Goal: Task Accomplishment & Management: Use online tool/utility

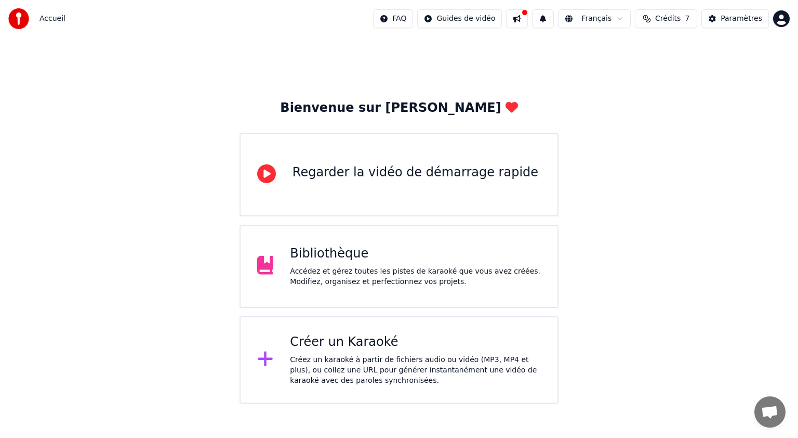
click at [409, 251] on div "Bibliothèque" at bounding box center [415, 253] width 251 height 17
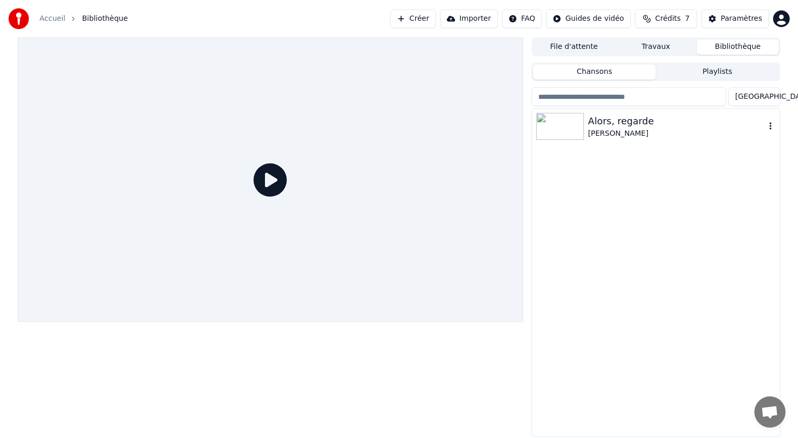
click at [617, 133] on div "[PERSON_NAME]" at bounding box center [676, 133] width 177 height 10
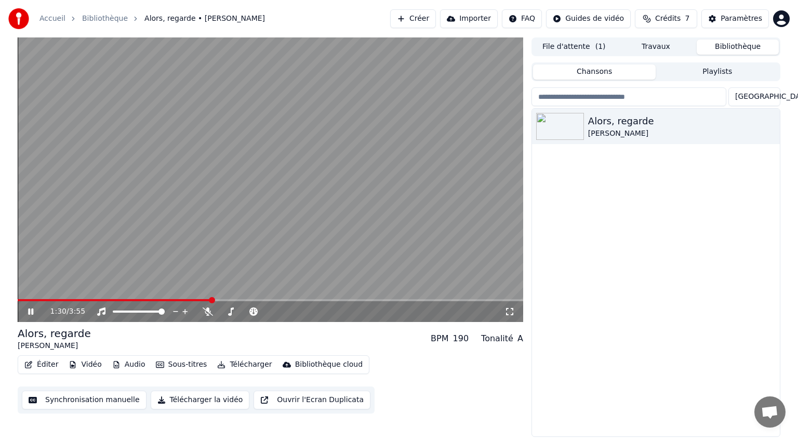
click at [31, 311] on icon at bounding box center [38, 311] width 24 height 8
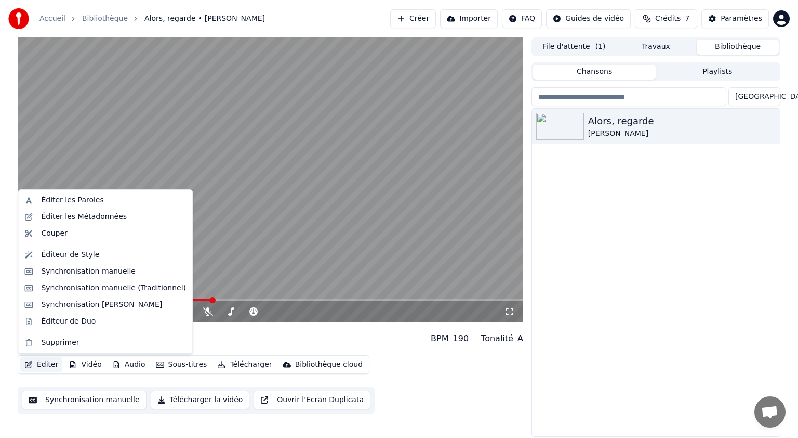
click at [50, 362] on button "Éditer" at bounding box center [41, 364] width 42 height 15
click at [83, 256] on div "Éditeur de Style" at bounding box center [70, 255] width 58 height 10
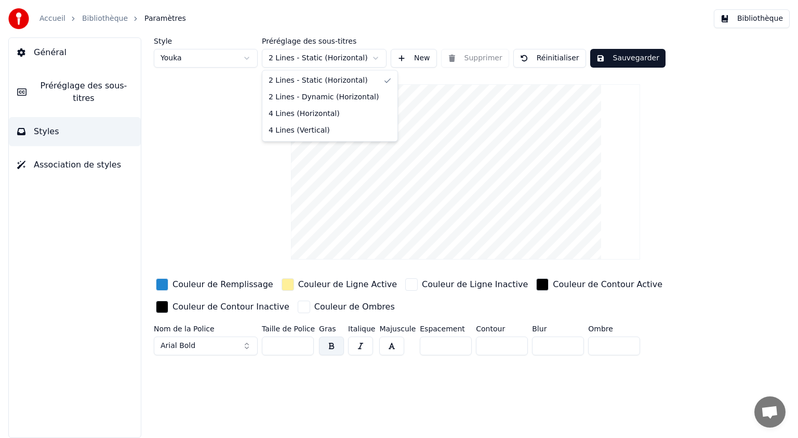
click at [375, 57] on html "Accueil Bibliothèque Paramètres Bibliothèque Général Préréglage des sous-titres…" at bounding box center [399, 219] width 798 height 438
click at [225, 155] on html "Accueil Bibliothèque Paramètres Bibliothèque Général Préréglage des sous-titres…" at bounding box center [399, 219] width 798 height 438
click at [248, 57] on html "Accueil Bibliothèque Paramètres Bibliothèque Général Préréglage des sous-titres…" at bounding box center [399, 219] width 798 height 438
click at [247, 59] on html "Accueil Bibliothèque Paramètres Bibliothèque Général Préréglage des sous-titres…" at bounding box center [399, 219] width 798 height 438
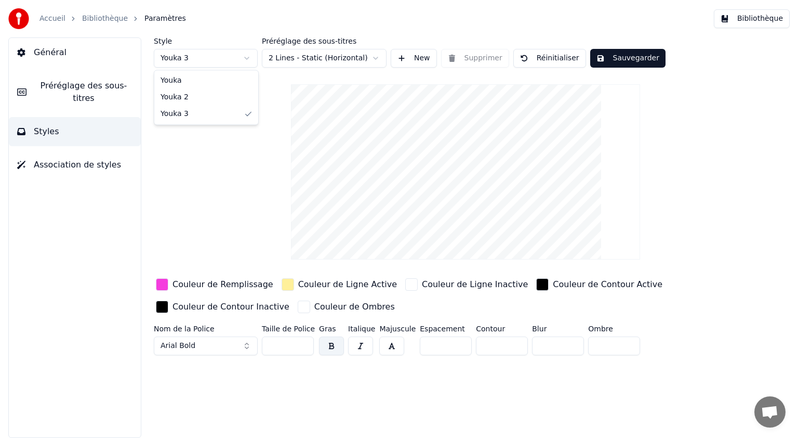
click at [248, 58] on html "Accueil Bibliothèque Paramètres Bibliothèque Général Préréglage des sous-titres…" at bounding box center [399, 219] width 798 height 438
click at [277, 345] on input "**" at bounding box center [288, 345] width 52 height 19
type input "**"
click at [301, 344] on input "**" at bounding box center [288, 345] width 52 height 19
type input "**"
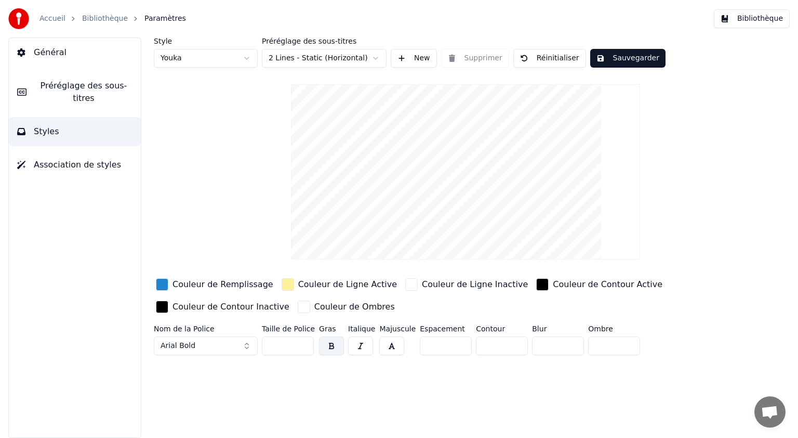
click at [510, 342] on input "**" at bounding box center [502, 345] width 52 height 19
click at [611, 56] on button "Sauvegarder" at bounding box center [628, 58] width 75 height 19
click at [90, 48] on button "Général" at bounding box center [75, 52] width 132 height 29
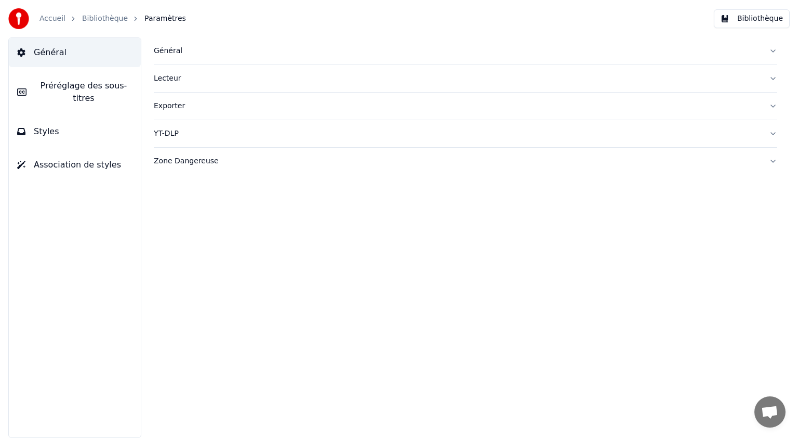
click at [173, 53] on div "Général" at bounding box center [457, 51] width 607 height 10
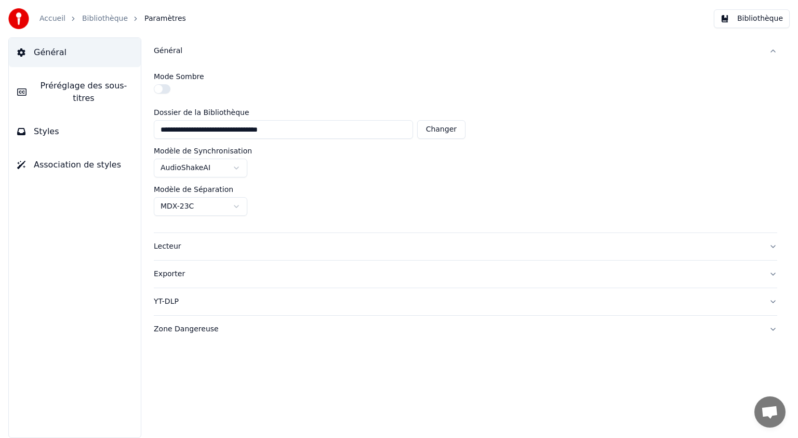
click at [122, 87] on span "Préréglage des sous-titres" at bounding box center [84, 92] width 98 height 25
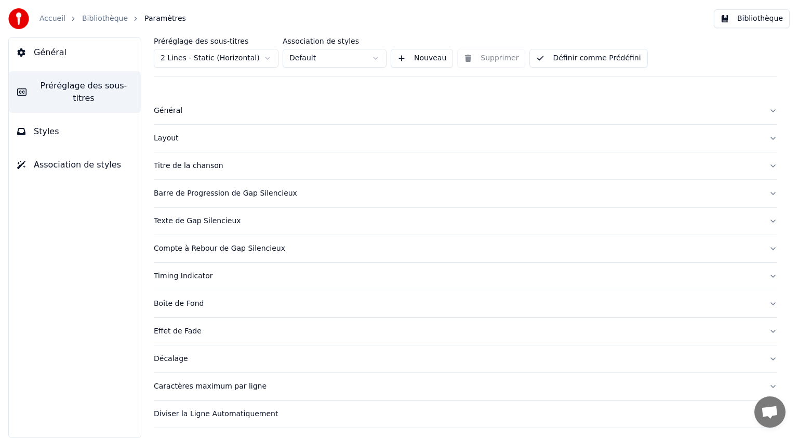
scroll to position [24, 0]
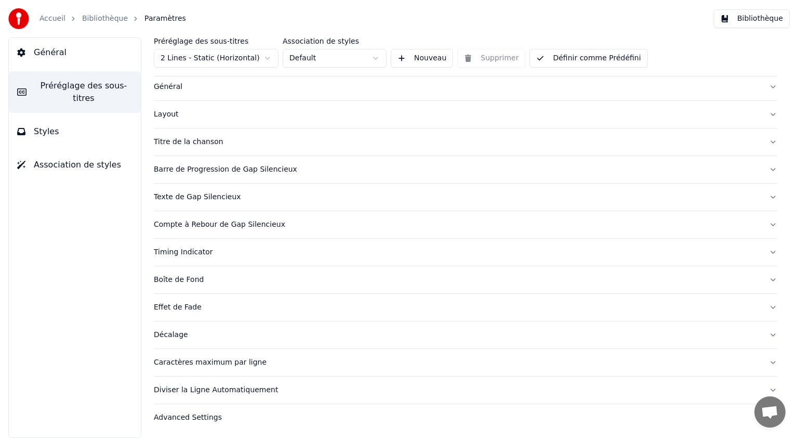
click at [766, 385] on button "Diviser la Ligne Automatiquement" at bounding box center [466, 389] width 624 height 27
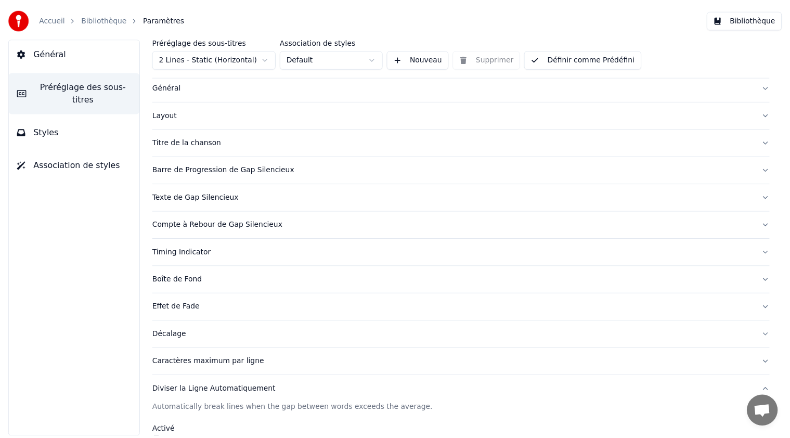
scroll to position [0, 0]
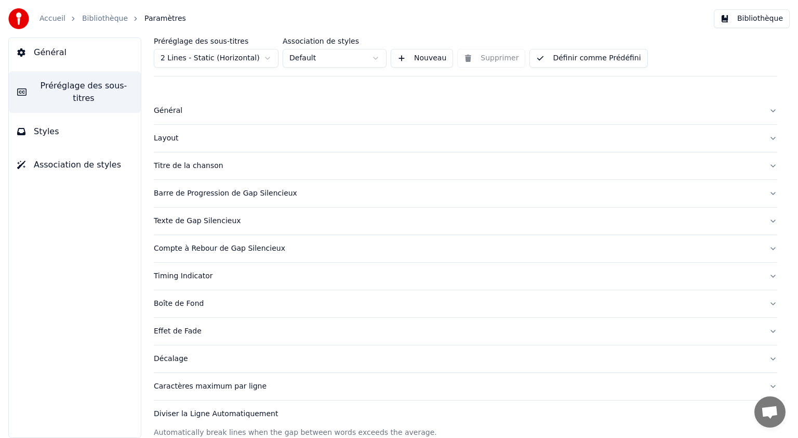
click at [76, 123] on button "Styles" at bounding box center [75, 131] width 132 height 29
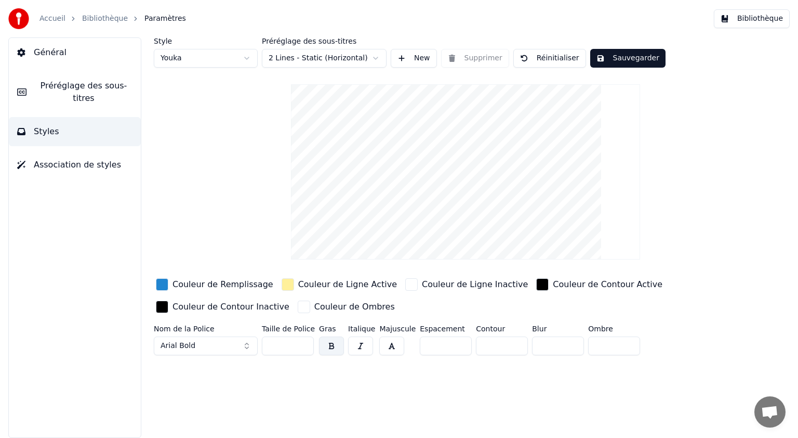
click at [98, 159] on span "Association de styles" at bounding box center [77, 165] width 87 height 12
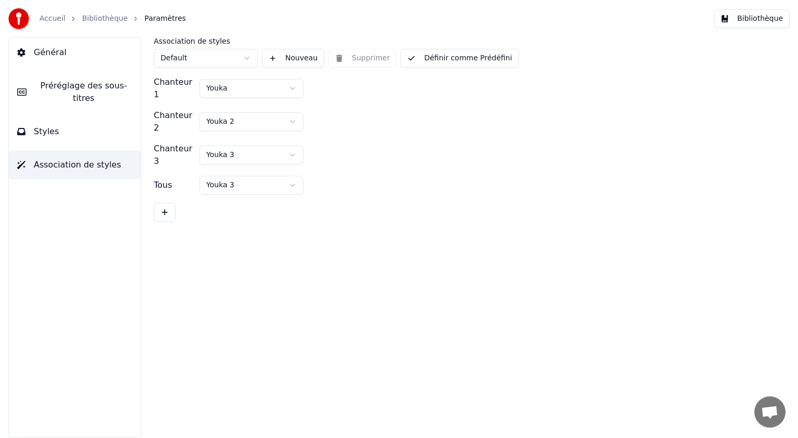
click at [77, 90] on span "Préréglage des sous-titres" at bounding box center [84, 92] width 98 height 25
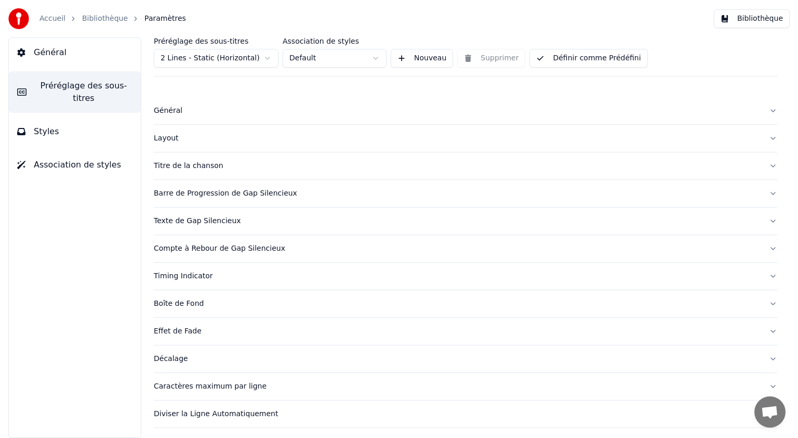
click at [77, 117] on button "Styles" at bounding box center [75, 131] width 132 height 29
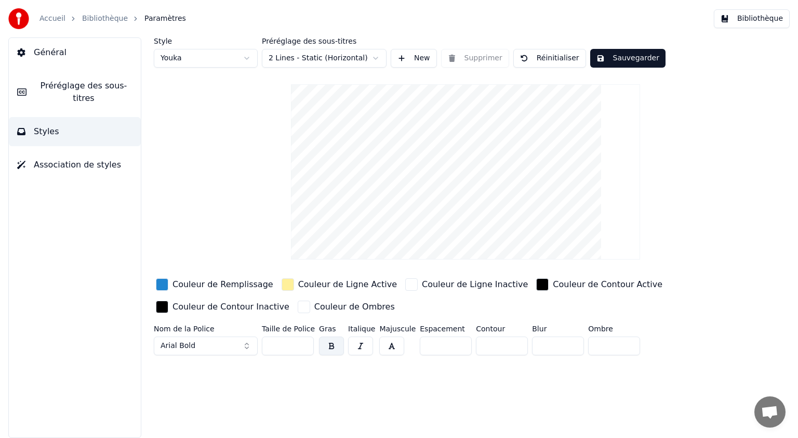
click at [439, 214] on video at bounding box center [465, 171] width 349 height 175
click at [376, 58] on html "Accueil Bibliothèque Paramètres Bibliothèque Général Préréglage des sous-titres…" at bounding box center [399, 219] width 798 height 438
click at [609, 59] on button "Sauvegarder" at bounding box center [628, 58] width 75 height 19
click at [622, 57] on button "Sauvegarder" at bounding box center [628, 58] width 75 height 19
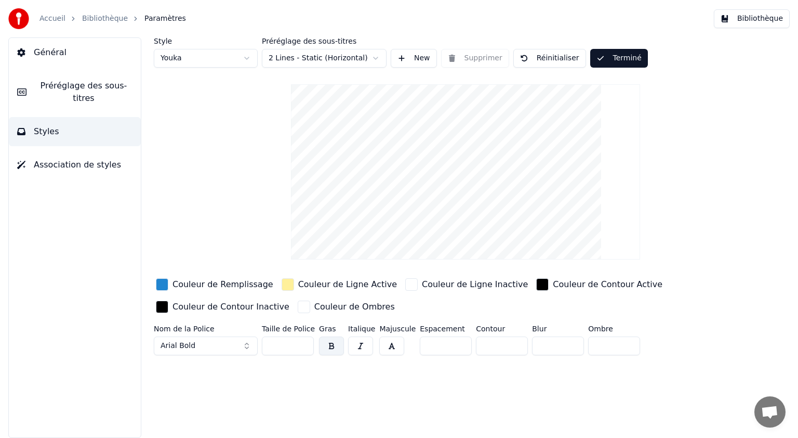
click at [618, 60] on button "Terminé" at bounding box center [620, 58] width 58 height 19
click at [108, 21] on link "Bibliothèque" at bounding box center [105, 19] width 46 height 10
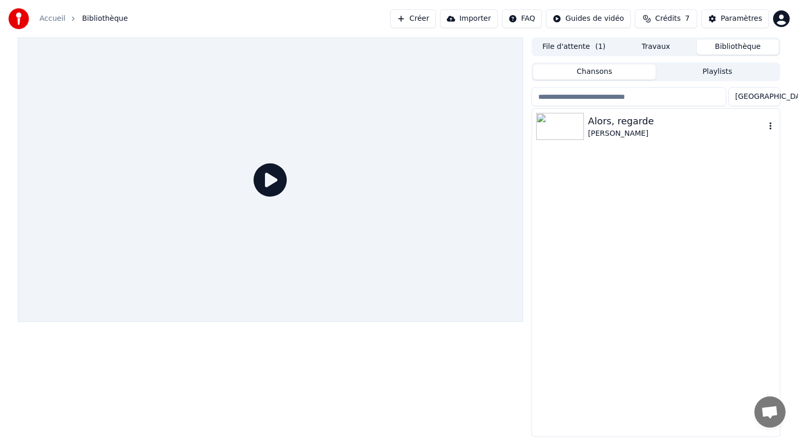
click at [606, 125] on div "Alors, regarde" at bounding box center [676, 121] width 177 height 15
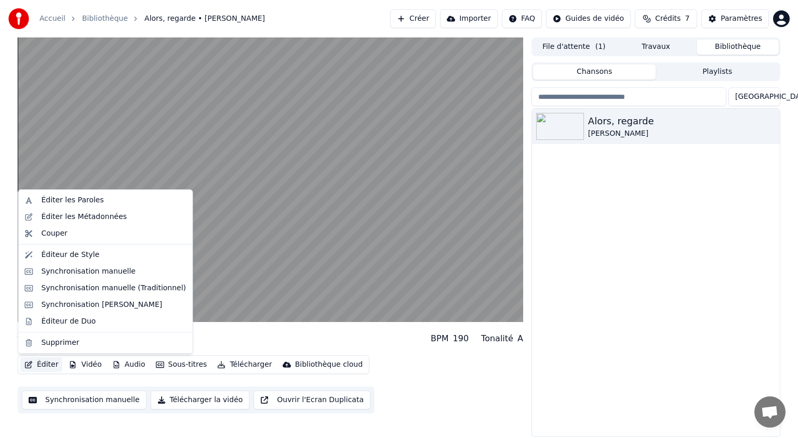
click at [43, 365] on button "Éditer" at bounding box center [41, 364] width 42 height 15
click at [98, 202] on div "Éditer les Paroles" at bounding box center [113, 200] width 145 height 10
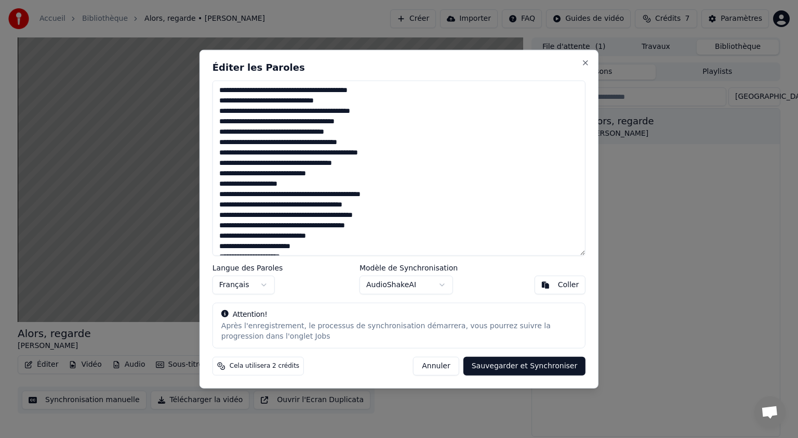
click at [444, 369] on button "Annuler" at bounding box center [436, 365] width 46 height 19
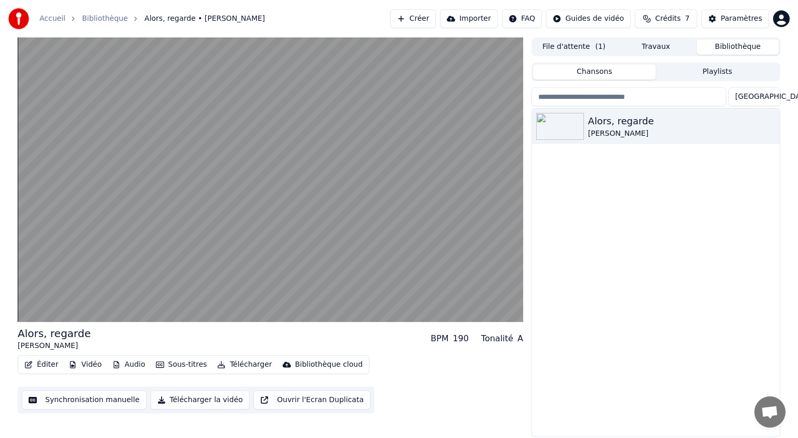
click at [49, 362] on button "Éditer" at bounding box center [41, 364] width 42 height 15
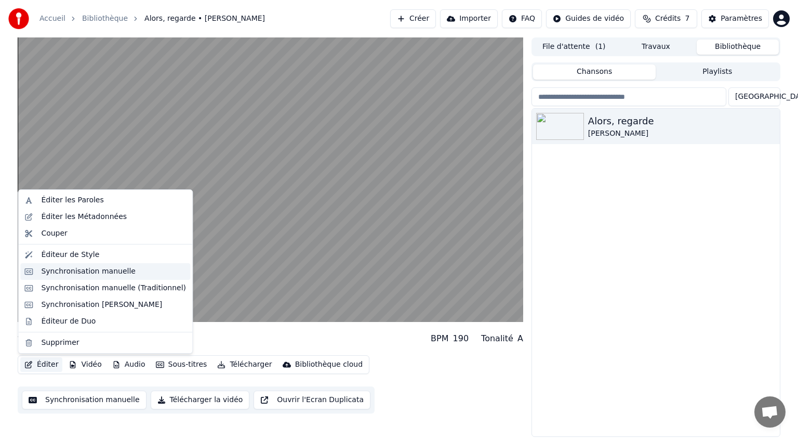
click at [78, 273] on div "Synchronisation manuelle" at bounding box center [88, 271] width 95 height 10
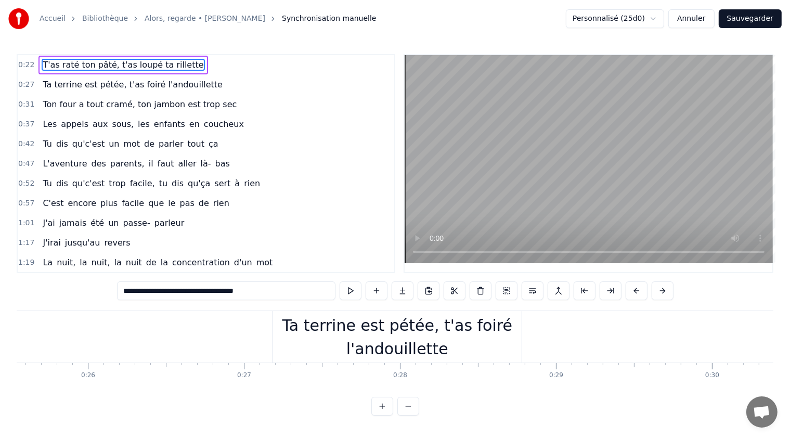
scroll to position [0, 4025]
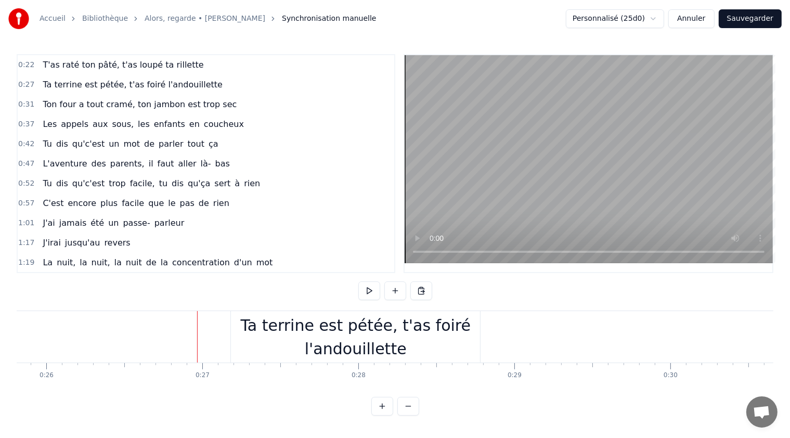
click at [232, 333] on div "Ta terrine est pétée, t'as foiré l'andouillette" at bounding box center [355, 336] width 249 height 47
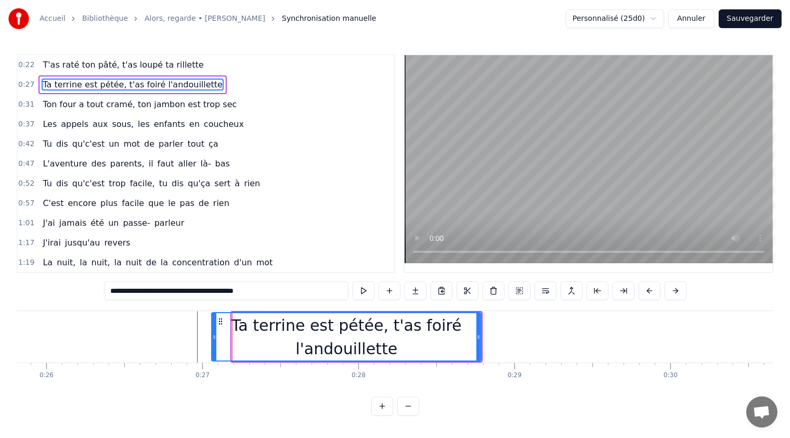
drag, startPoint x: 234, startPoint y: 337, endPoint x: 214, endPoint y: 336, distance: 20.3
click at [214, 336] on icon at bounding box center [214, 337] width 4 height 8
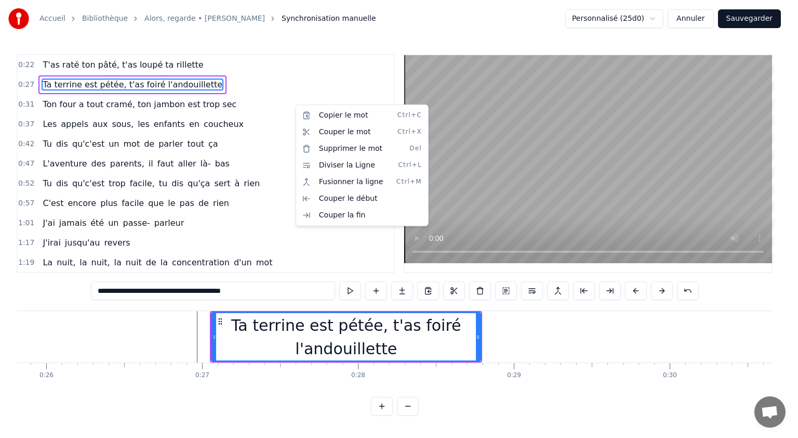
click at [273, 99] on html "Accueil Bibliothèque Alors, regarde • [PERSON_NAME] Synchronisation manuelle Pe…" at bounding box center [399, 216] width 798 height 432
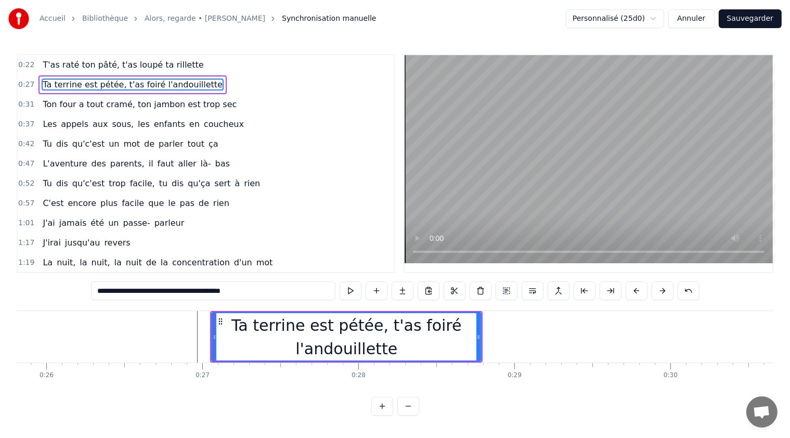
click at [312, 174] on div "0:52 Tu dis qu'c'est trop facile, tu dis qu'ça sert à rien" at bounding box center [206, 184] width 376 height 20
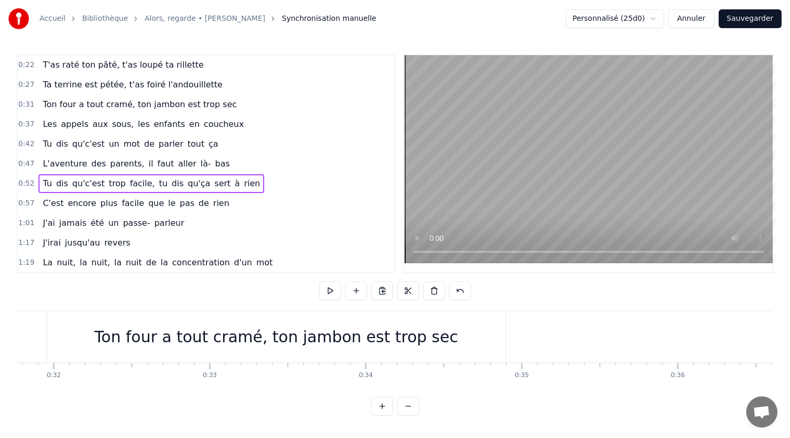
scroll to position [0, 4830]
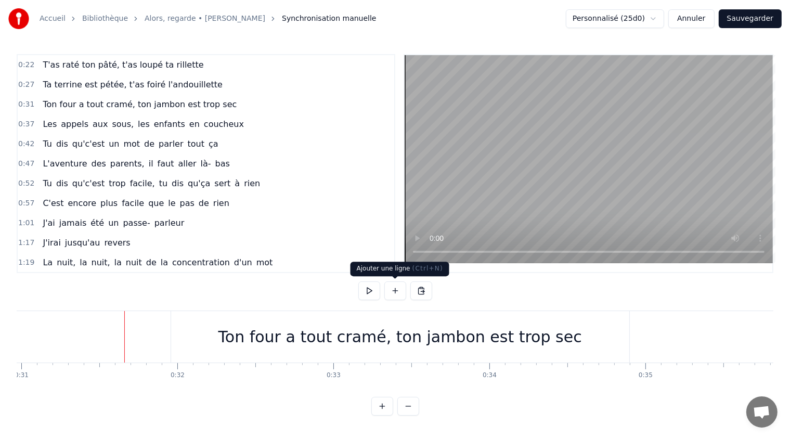
click at [393, 289] on button at bounding box center [395, 290] width 22 height 19
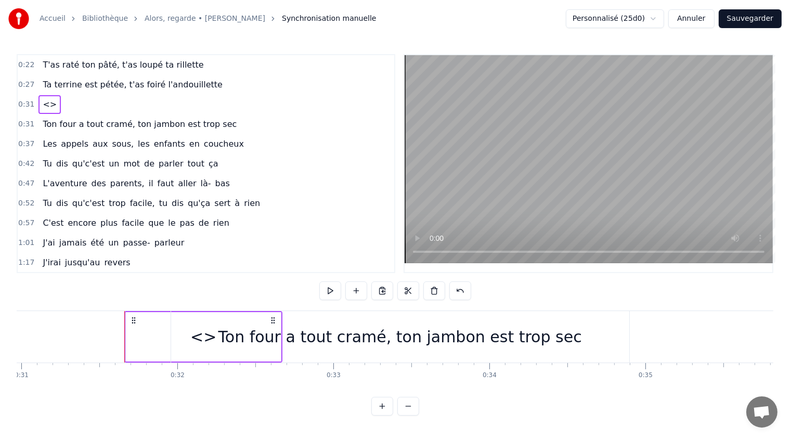
click at [44, 104] on span "<>" at bounding box center [50, 104] width 16 height 12
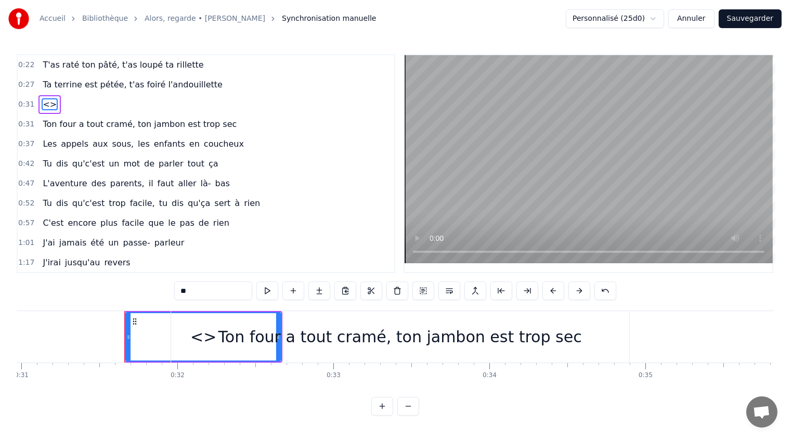
drag, startPoint x: 193, startPoint y: 294, endPoint x: 166, endPoint y: 291, distance: 27.7
click at [166, 291] on div "0:22 T'as raté ton pâté, t'as loupé ta rillette 0:27 Ta terrine est pétée, t'as…" at bounding box center [395, 234] width 756 height 361
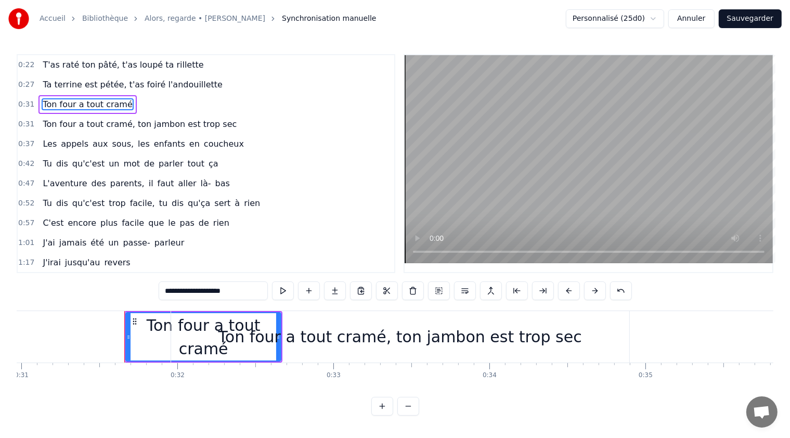
click at [84, 124] on span "Ton four a tout cramé, ton jambon est trop sec" at bounding box center [140, 124] width 196 height 12
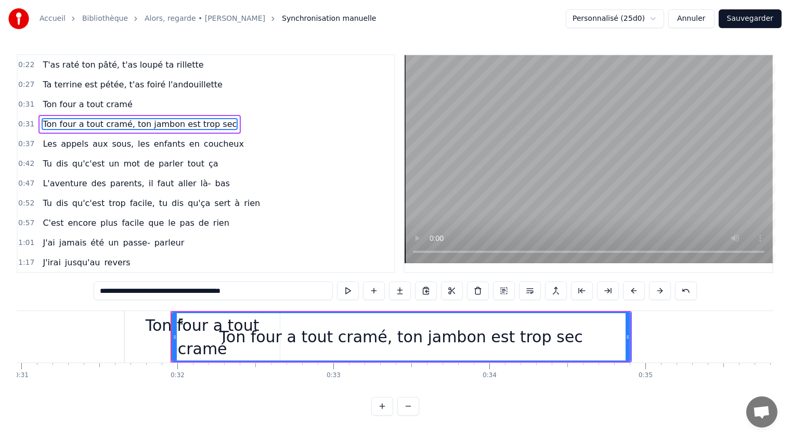
click at [108, 106] on span "Ton four a tout cramé" at bounding box center [87, 104] width 91 height 12
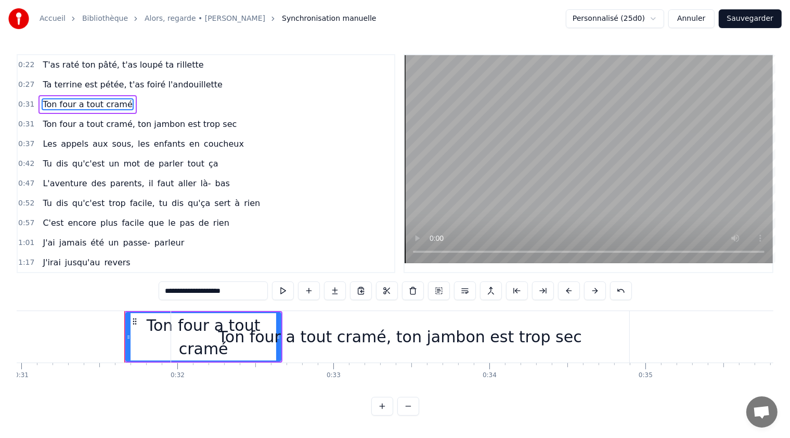
click at [235, 291] on input "**********" at bounding box center [213, 290] width 109 height 19
click at [149, 121] on span "Ton four a tout cramé, ton jambon est trop sec" at bounding box center [140, 124] width 196 height 12
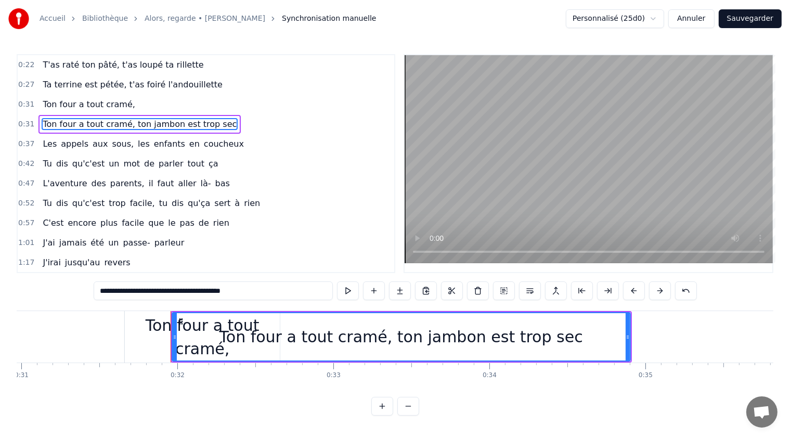
click at [120, 121] on span "Ton four a tout cramé, ton jambon est trop sec" at bounding box center [140, 124] width 196 height 12
drag, startPoint x: 174, startPoint y: 291, endPoint x: 101, endPoint y: 285, distance: 73.6
click at [101, 285] on input "**********" at bounding box center [213, 290] width 239 height 19
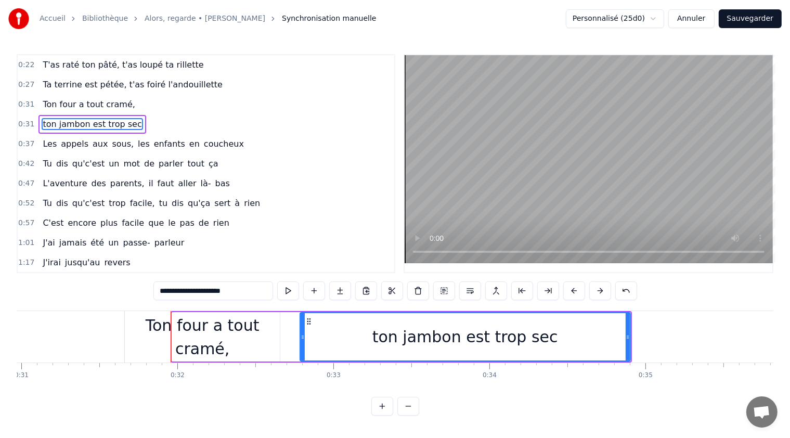
drag, startPoint x: 173, startPoint y: 335, endPoint x: 301, endPoint y: 347, distance: 128.5
click at [301, 347] on div at bounding box center [302, 336] width 4 height 47
type input "**********"
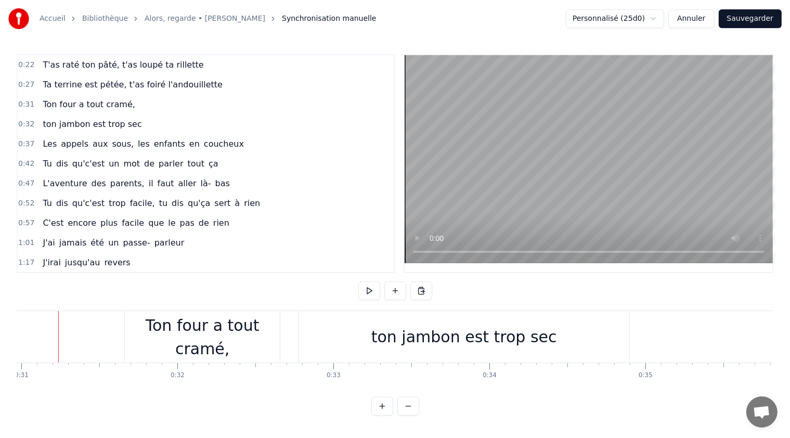
scroll to position [0, 4819]
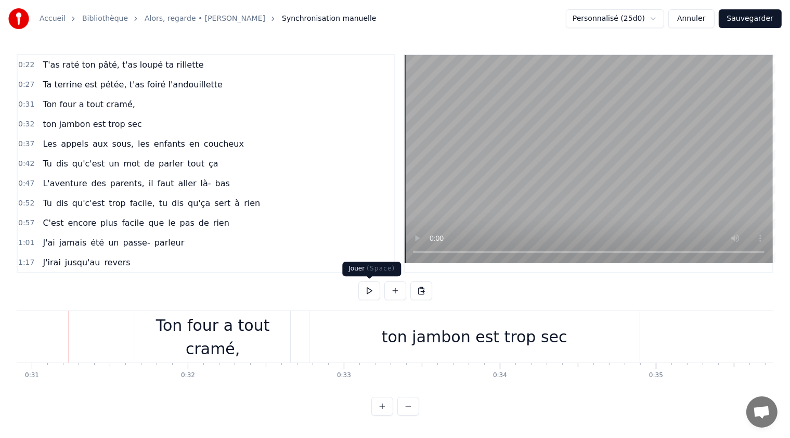
click at [368, 291] on button at bounding box center [369, 290] width 22 height 19
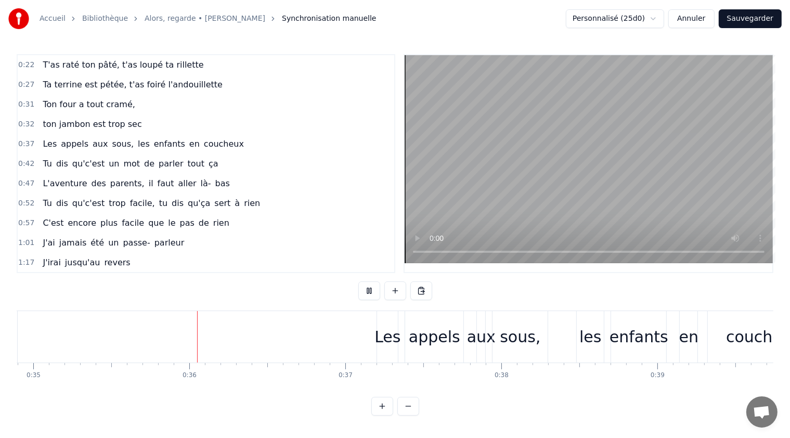
scroll to position [0, 5483]
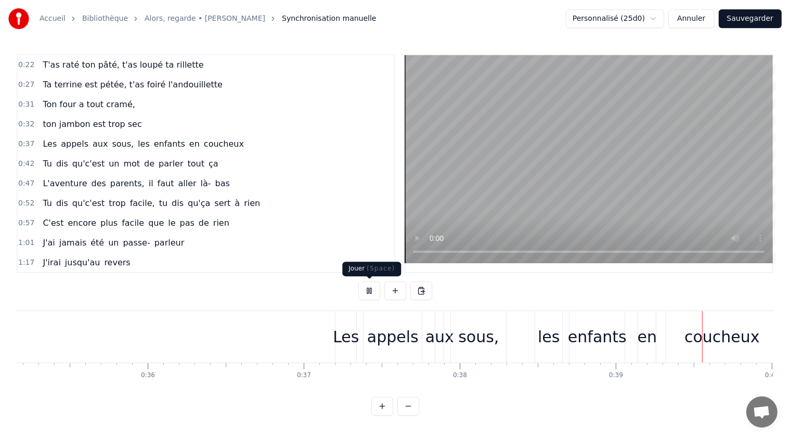
click at [370, 290] on button at bounding box center [369, 290] width 22 height 19
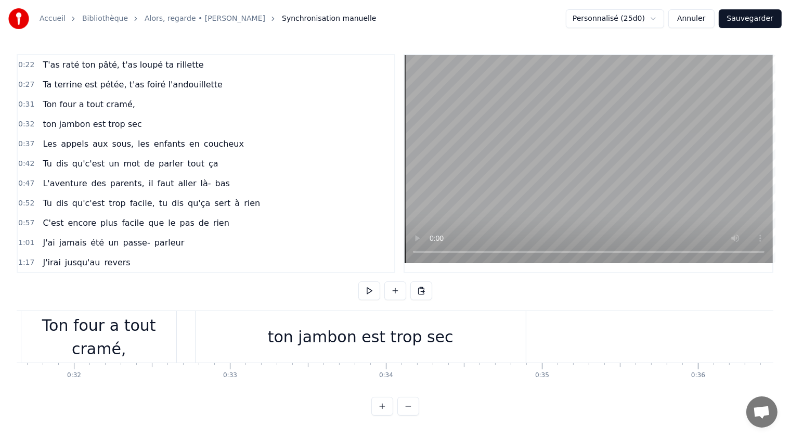
scroll to position [0, 4789]
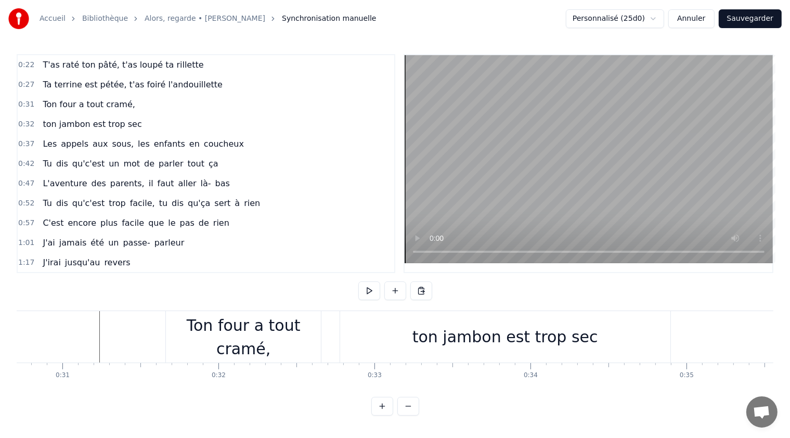
click at [173, 339] on div "Ton four a tout cramé," at bounding box center [243, 336] width 155 height 47
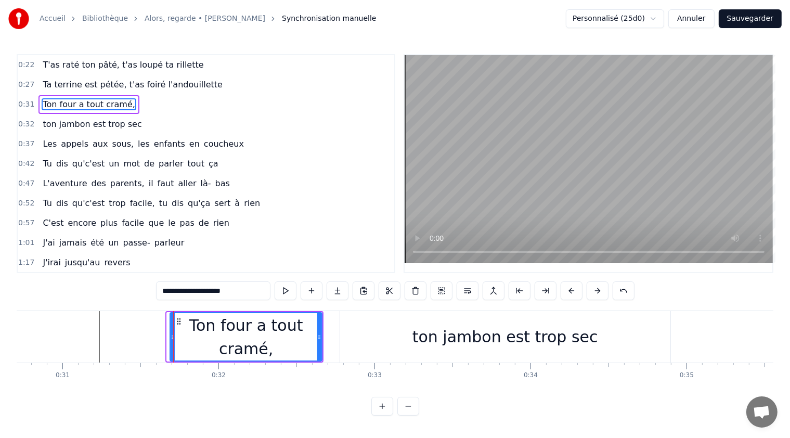
drag, startPoint x: 171, startPoint y: 338, endPoint x: 233, endPoint y: 346, distance: 62.8
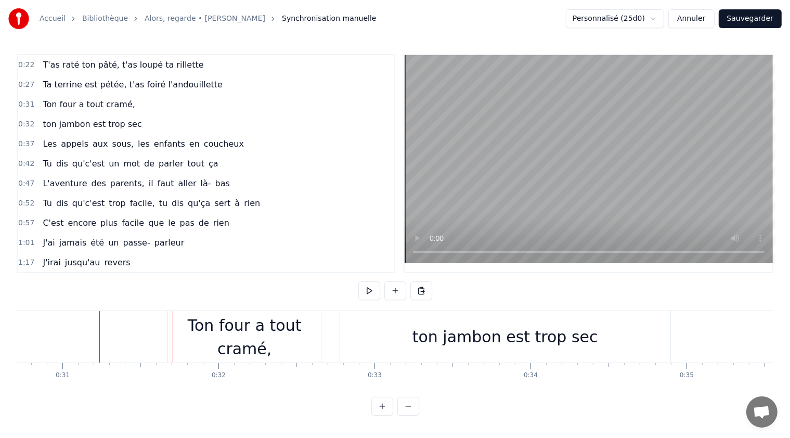
click at [319, 333] on div "Ton four a tout cramé," at bounding box center [244, 336] width 153 height 47
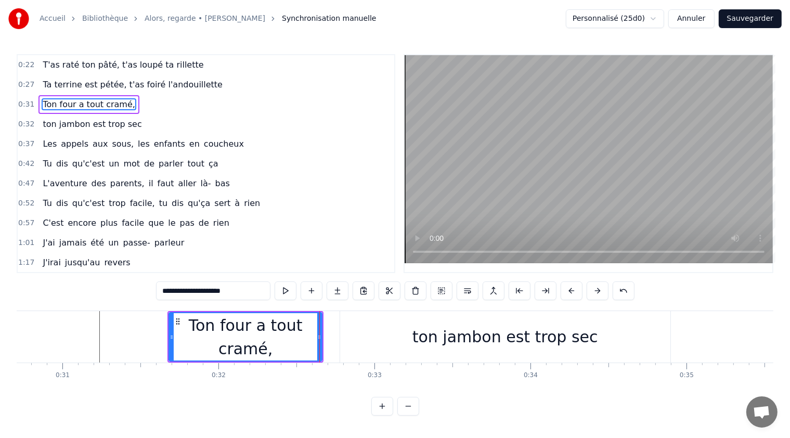
click at [321, 334] on div "Ton four a tout cramé," at bounding box center [245, 336] width 154 height 49
drag, startPoint x: 318, startPoint y: 336, endPoint x: 334, endPoint y: 336, distance: 16.1
click at [334, 336] on icon at bounding box center [335, 337] width 4 height 8
click at [405, 342] on div "ton jambon est trop sec" at bounding box center [505, 336] width 330 height 51
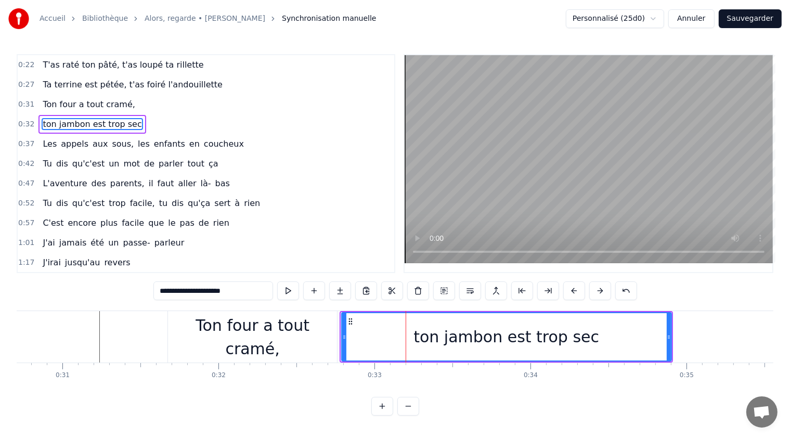
click at [343, 336] on icon at bounding box center [344, 337] width 4 height 8
click at [73, 140] on span "appels" at bounding box center [75, 144] width 30 height 12
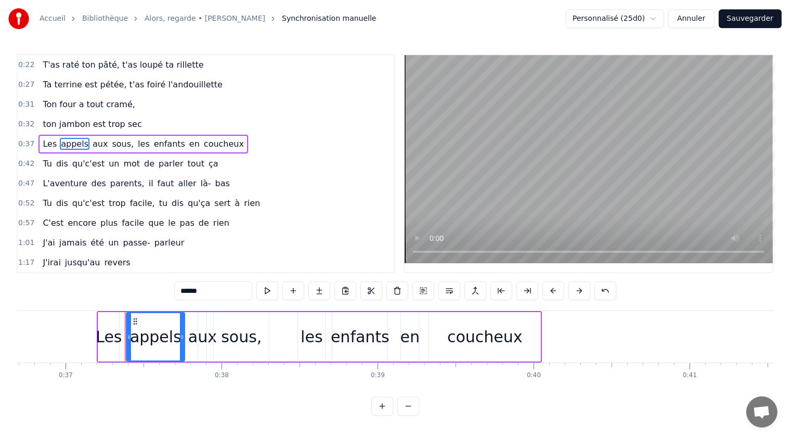
scroll to position [0, 5777]
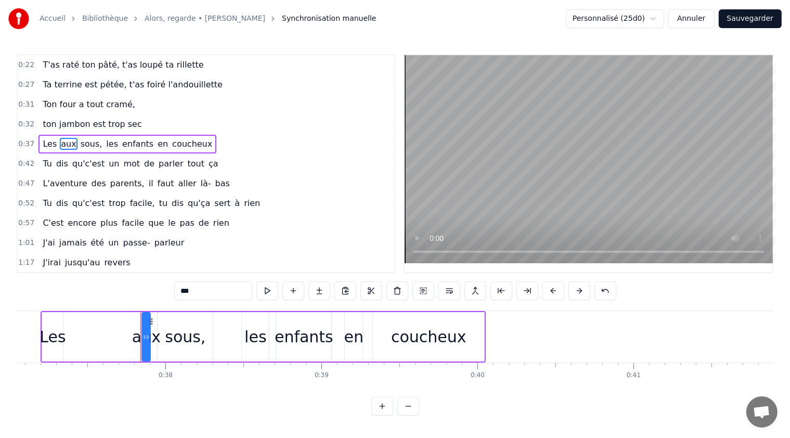
click at [80, 139] on span "sous," at bounding box center [92, 144] width 24 height 12
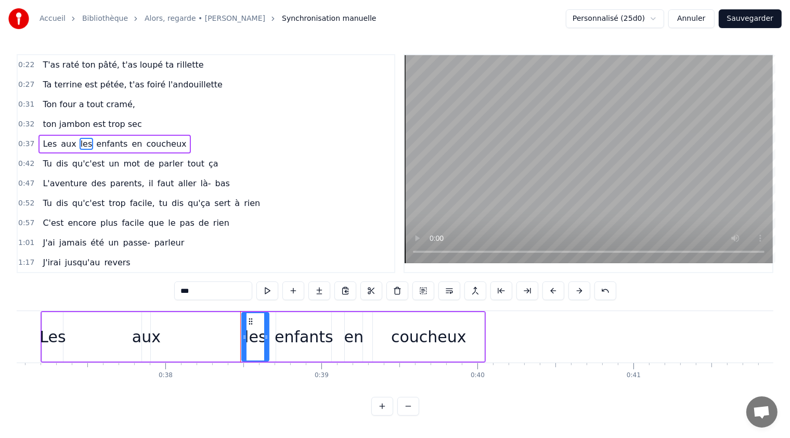
click at [62, 138] on span "aux" at bounding box center [68, 144] width 17 height 12
click at [60, 138] on span "les" at bounding box center [67, 144] width 14 height 12
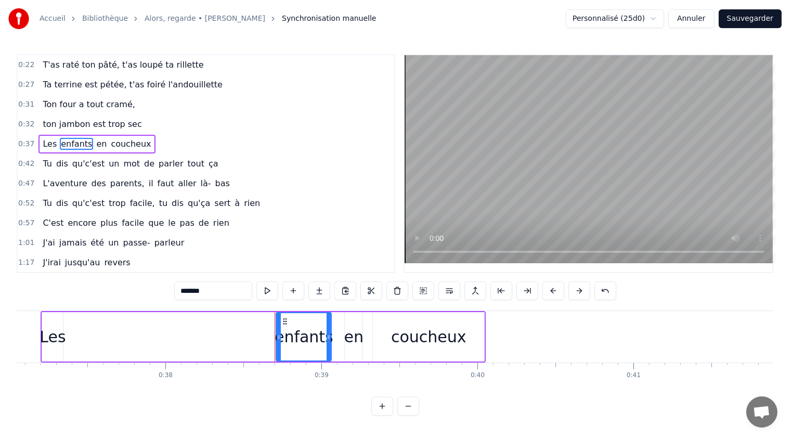
click at [71, 140] on span "enfants" at bounding box center [76, 144] width 33 height 12
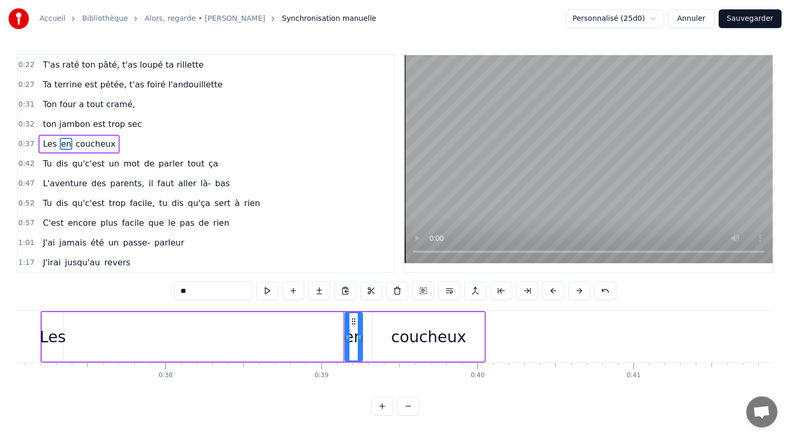
click at [79, 140] on span "coucheux" at bounding box center [95, 144] width 42 height 12
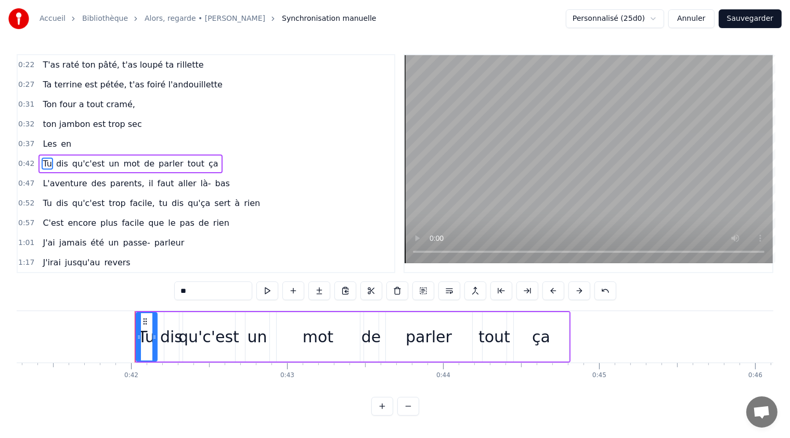
click at [60, 138] on span "en" at bounding box center [66, 144] width 12 height 12
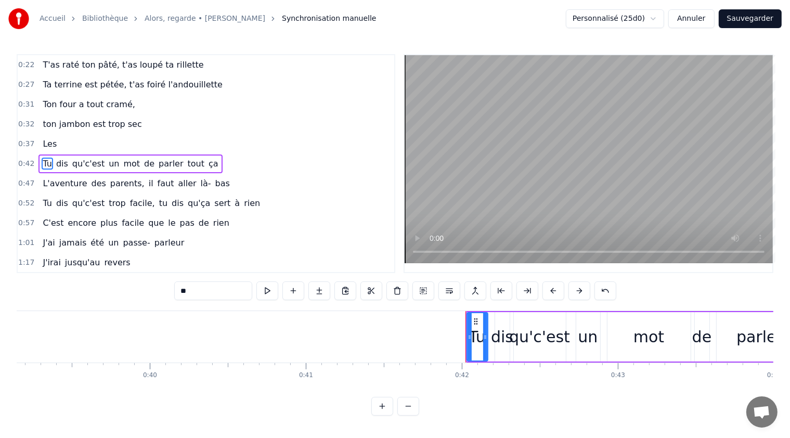
scroll to position [0, 6052]
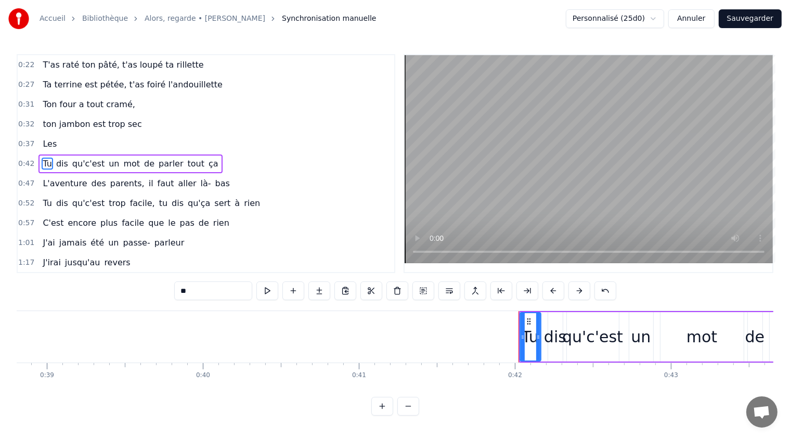
click at [44, 139] on span "Les" at bounding box center [50, 144] width 16 height 12
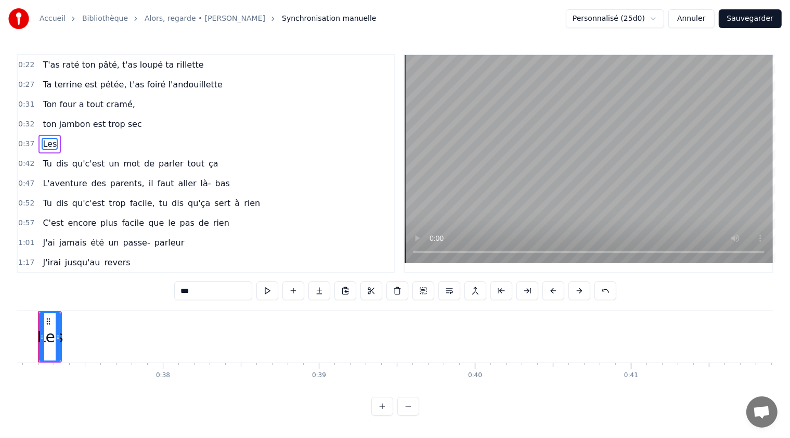
scroll to position [0, 5749]
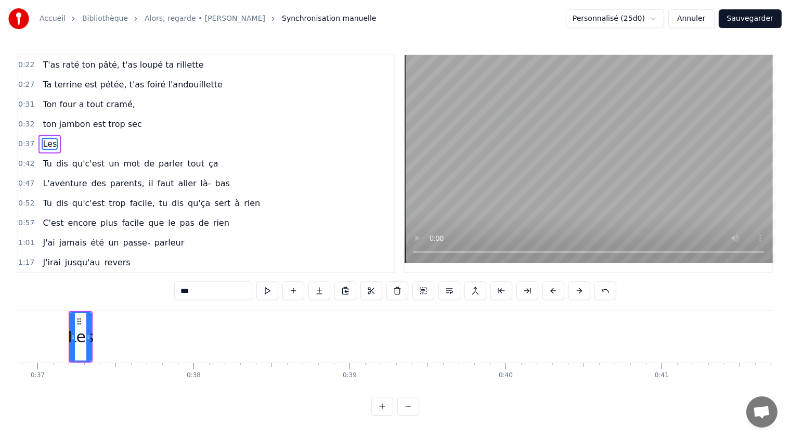
drag, startPoint x: 191, startPoint y: 292, endPoint x: 179, endPoint y: 291, distance: 12.0
click at [179, 291] on input "***" at bounding box center [213, 290] width 78 height 19
paste input "**********"
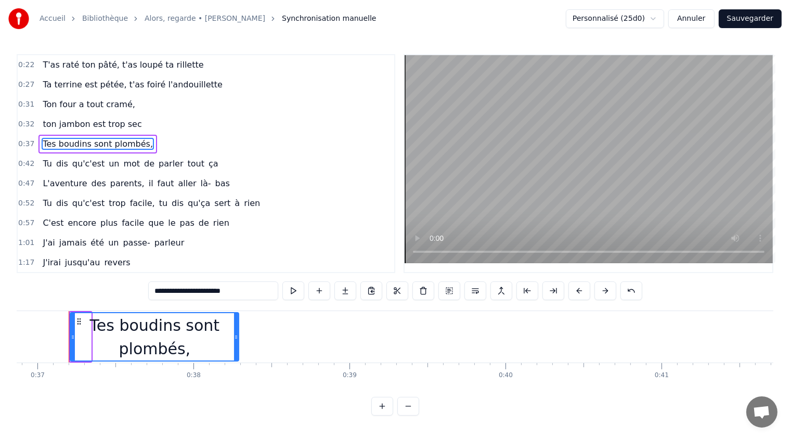
drag, startPoint x: 89, startPoint y: 335, endPoint x: 237, endPoint y: 343, distance: 147.8
click at [237, 343] on div at bounding box center [236, 336] width 4 height 47
type input "**********"
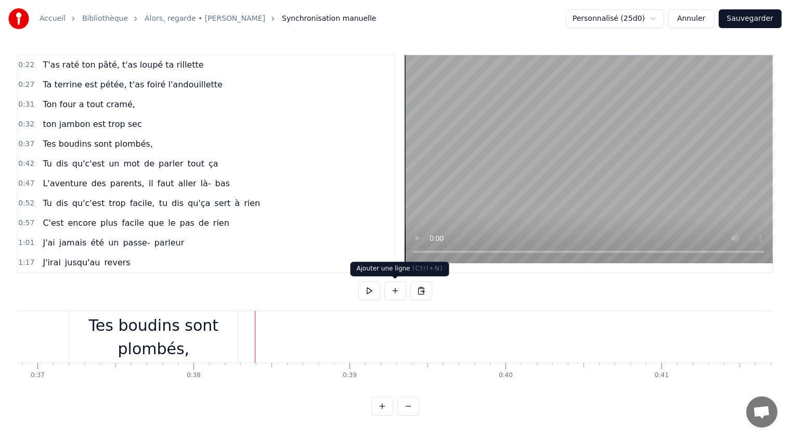
click at [395, 291] on button at bounding box center [395, 290] width 22 height 19
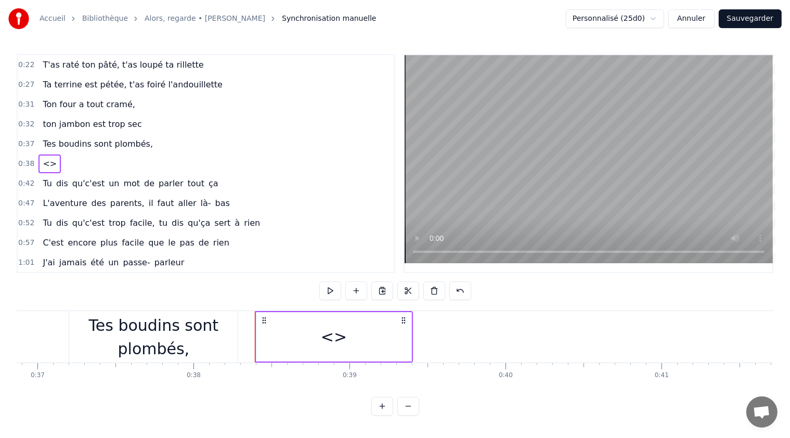
click at [336, 338] on div "<>" at bounding box center [334, 336] width 26 height 23
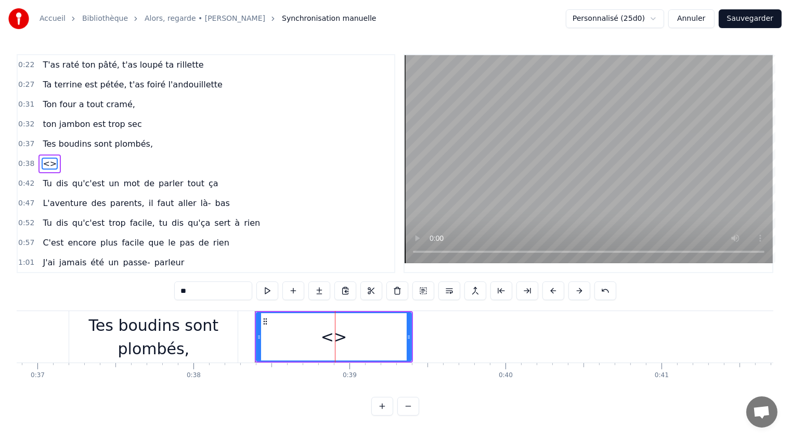
click at [193, 295] on input "**" at bounding box center [213, 290] width 78 height 19
drag, startPoint x: 185, startPoint y: 293, endPoint x: 167, endPoint y: 294, distance: 17.7
click at [167, 294] on div "0:22 T'as raté ton pâté, t'as loupé ta rillette 0:27 Ta terrine est pétée, t'as…" at bounding box center [395, 234] width 756 height 361
paste input "**********"
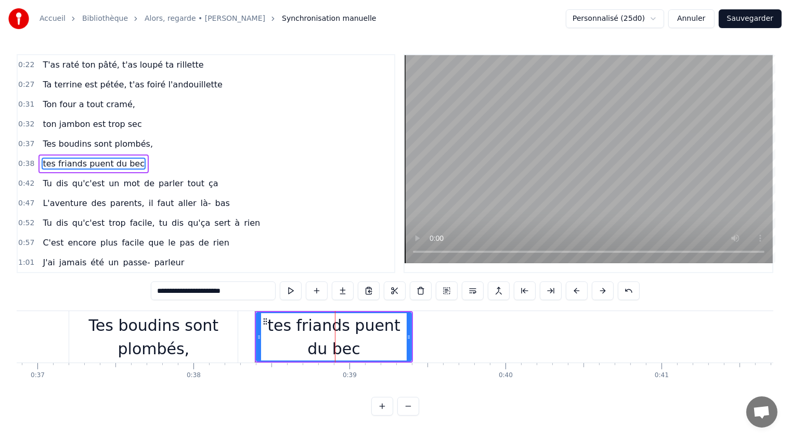
type input "**********"
click at [349, 233] on div "0:57 C'est encore plus facile que le pas de rien" at bounding box center [206, 243] width 376 height 20
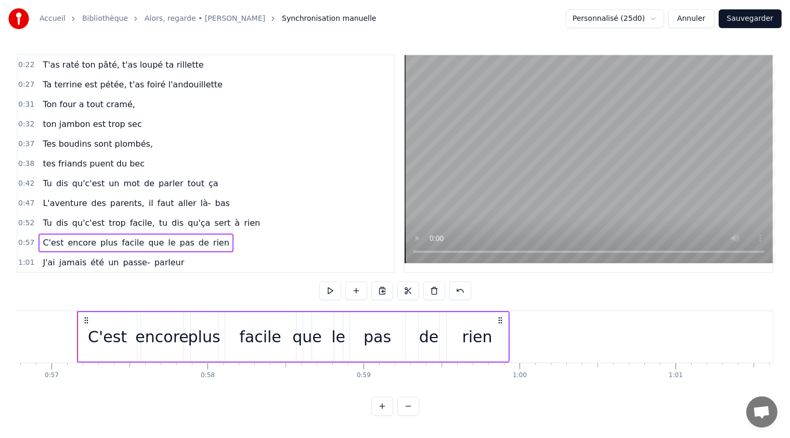
scroll to position [0, 8862]
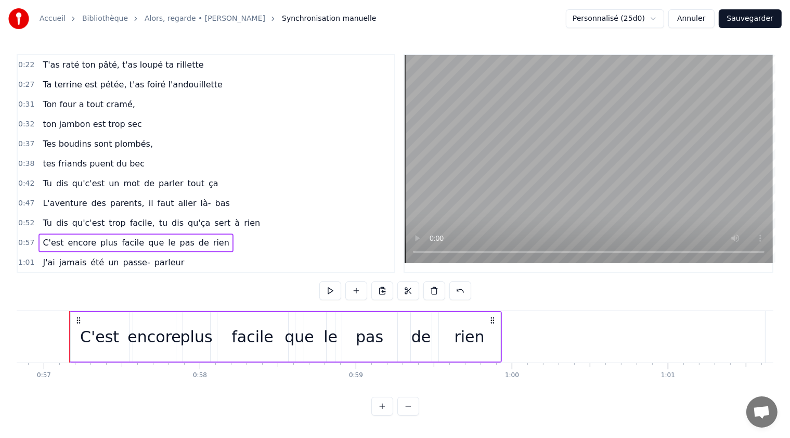
click at [46, 177] on span "Tu" at bounding box center [47, 183] width 11 height 12
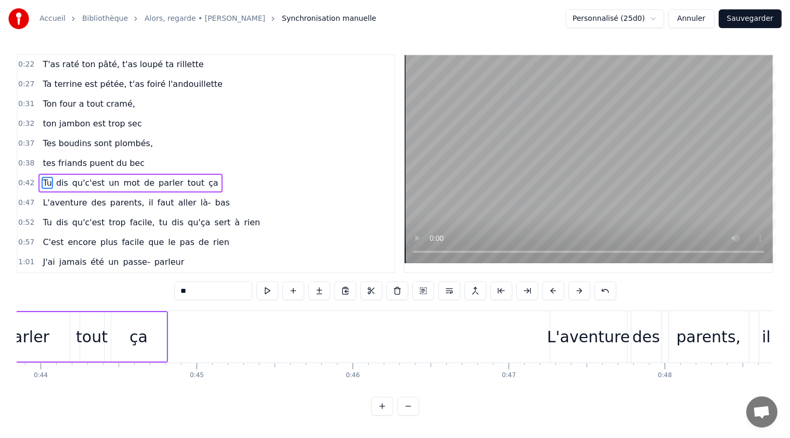
scroll to position [0, 6501]
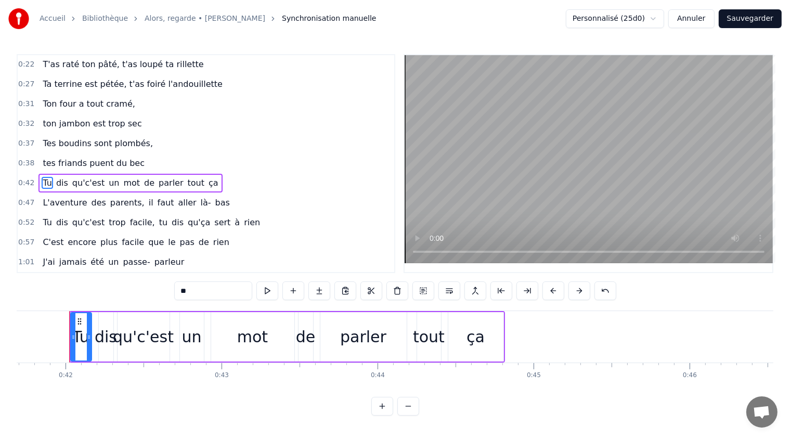
click at [60, 177] on span "dis" at bounding box center [62, 183] width 14 height 12
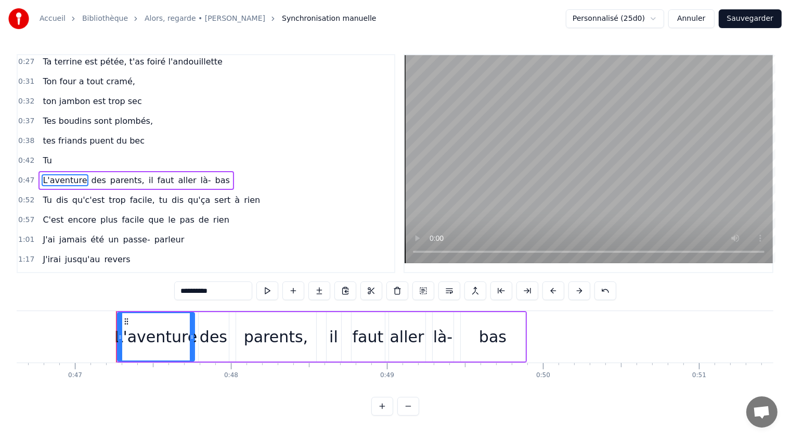
scroll to position [0, 7318]
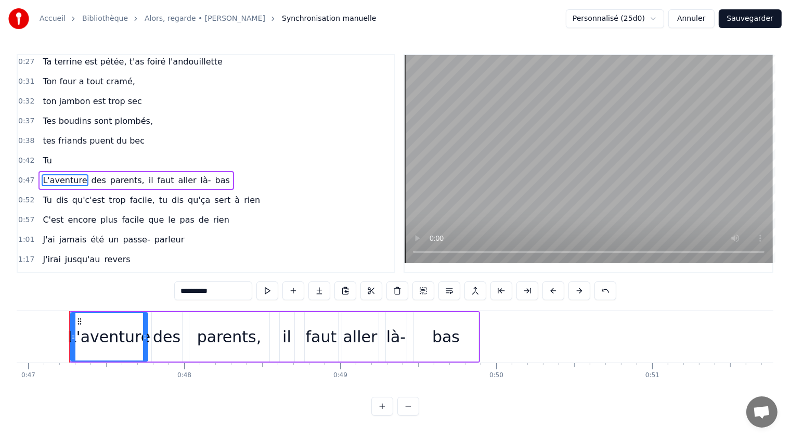
click at [43, 154] on span "Tu" at bounding box center [47, 160] width 11 height 12
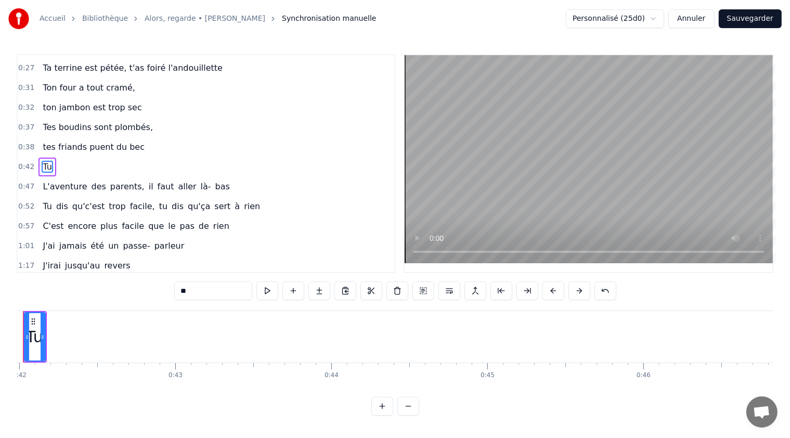
scroll to position [0, 6501]
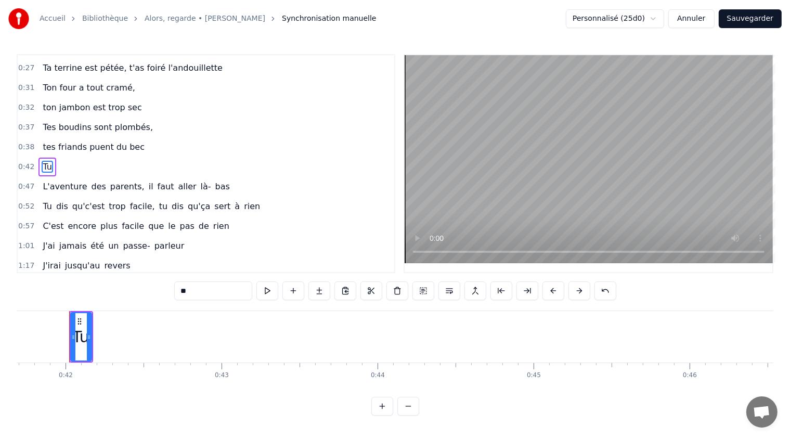
drag, startPoint x: 198, startPoint y: 290, endPoint x: 171, endPoint y: 290, distance: 26.5
click at [171, 290] on div "0:22 T'as raté ton pâté, t'as loupé ta rillette 0:27 Ta terrine est pétée, t'as…" at bounding box center [395, 234] width 756 height 361
paste input "**********"
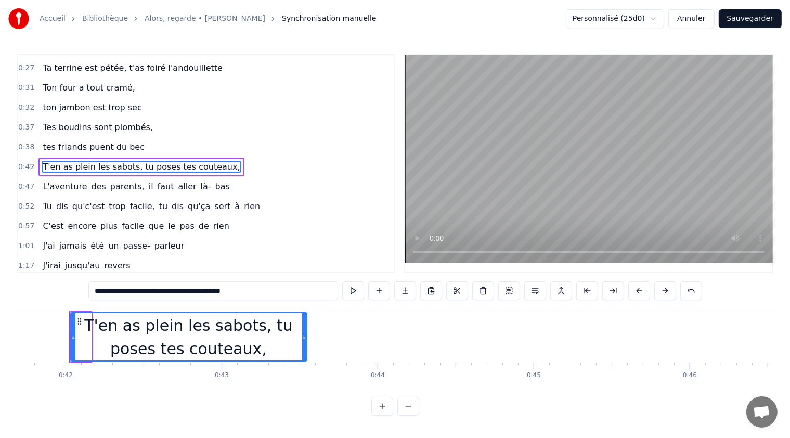
drag, startPoint x: 90, startPoint y: 336, endPoint x: 309, endPoint y: 343, distance: 219.0
click at [306, 343] on div at bounding box center [304, 336] width 4 height 47
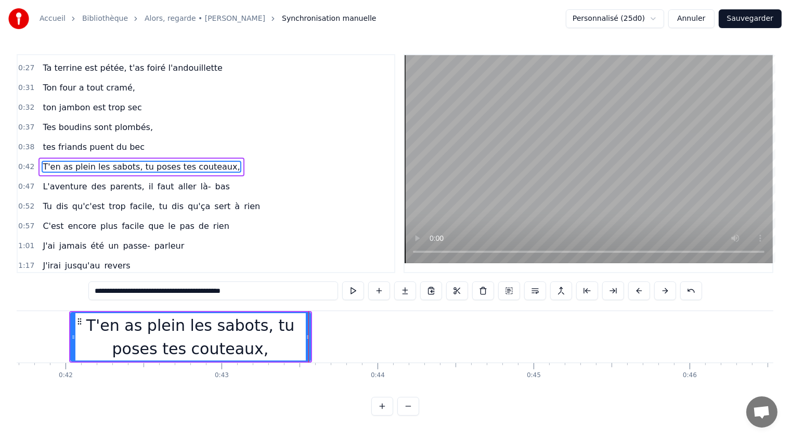
scroll to position [16, 0]
type input "**********"
click at [128, 339] on div "T'en as plein les sabots, tu poses tes couteaux," at bounding box center [190, 336] width 239 height 47
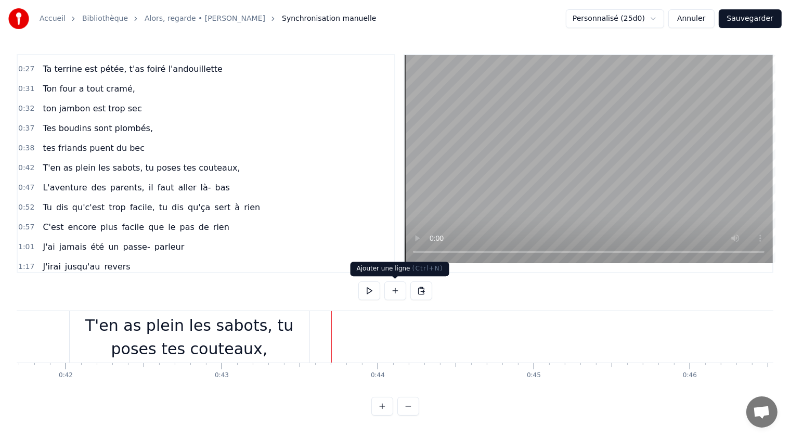
click at [396, 287] on button at bounding box center [395, 290] width 22 height 19
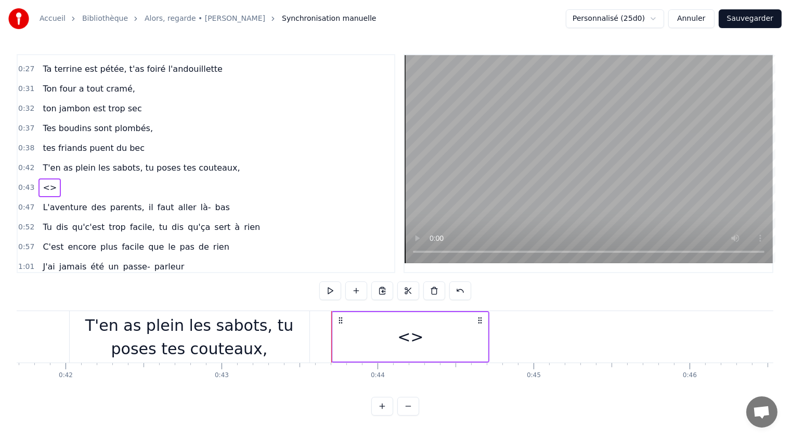
drag, startPoint x: 245, startPoint y: 324, endPoint x: 250, endPoint y: 338, distance: 14.3
click at [250, 338] on div "T'en as plein les sabots, tu poses tes couteaux," at bounding box center [190, 336] width 240 height 47
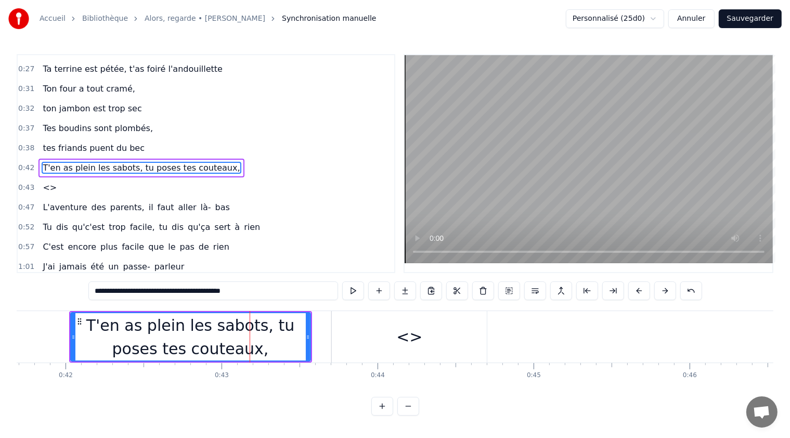
click at [45, 181] on span "<>" at bounding box center [50, 187] width 16 height 12
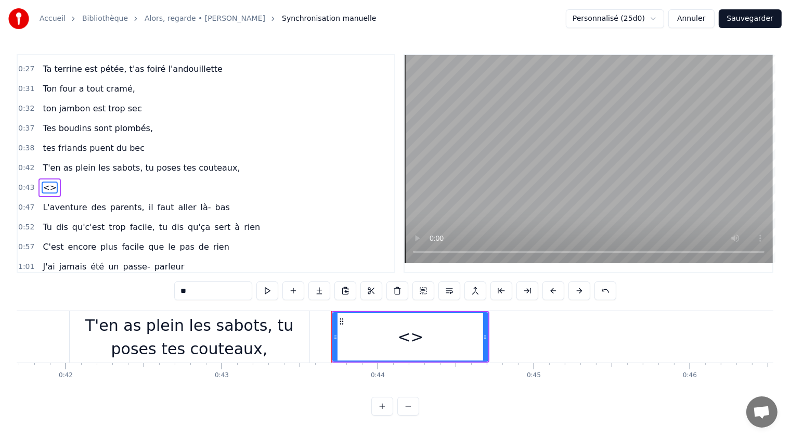
scroll to position [35, 0]
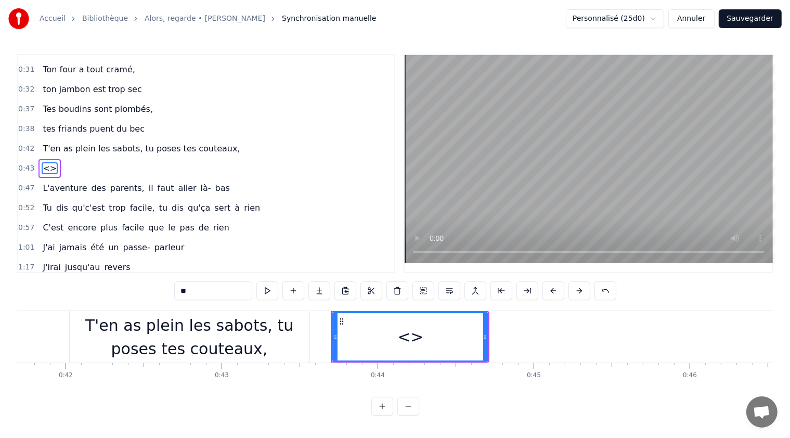
drag, startPoint x: 192, startPoint y: 291, endPoint x: 179, endPoint y: 293, distance: 12.7
click at [179, 293] on input "**" at bounding box center [213, 290] width 78 height 19
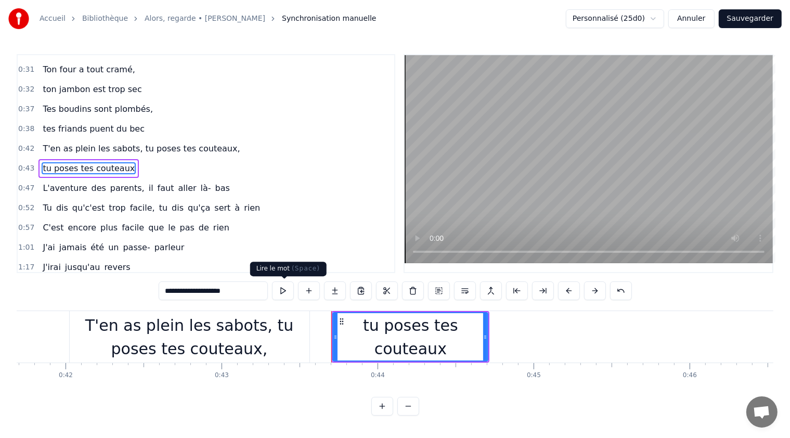
type input "**********"
click at [294, 219] on div "0:57 C'est encore plus facile que le pas de rien" at bounding box center [206, 228] width 376 height 20
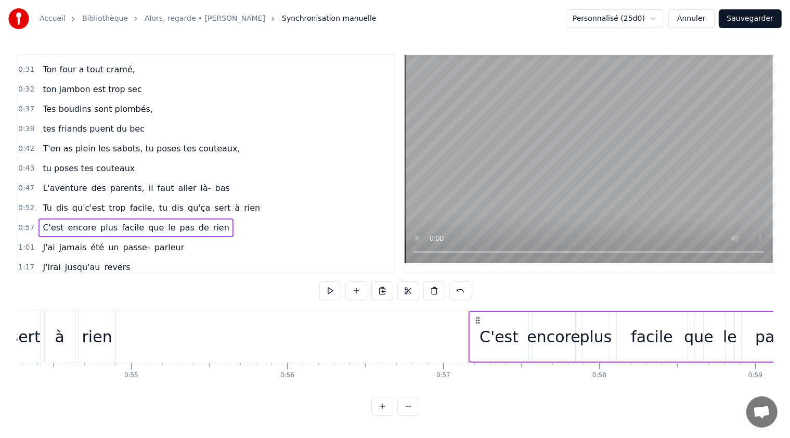
scroll to position [0, 8442]
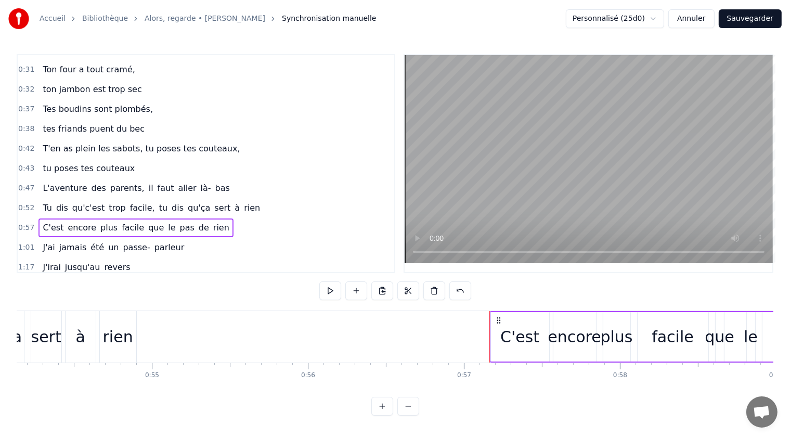
click at [47, 182] on span "L'aventure" at bounding box center [65, 188] width 46 height 12
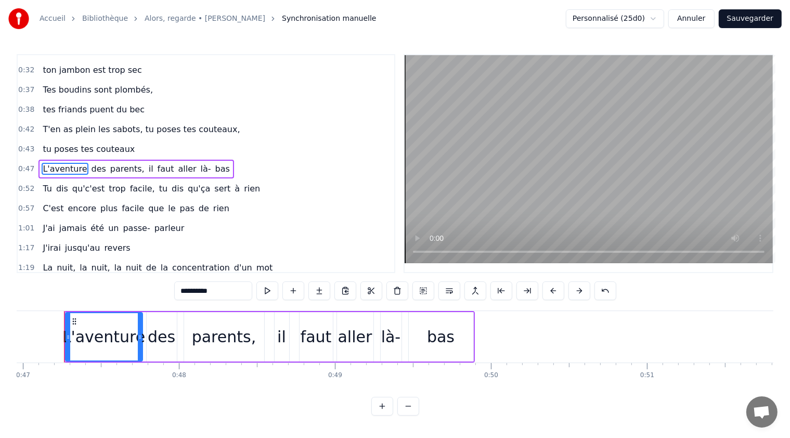
scroll to position [0, 7318]
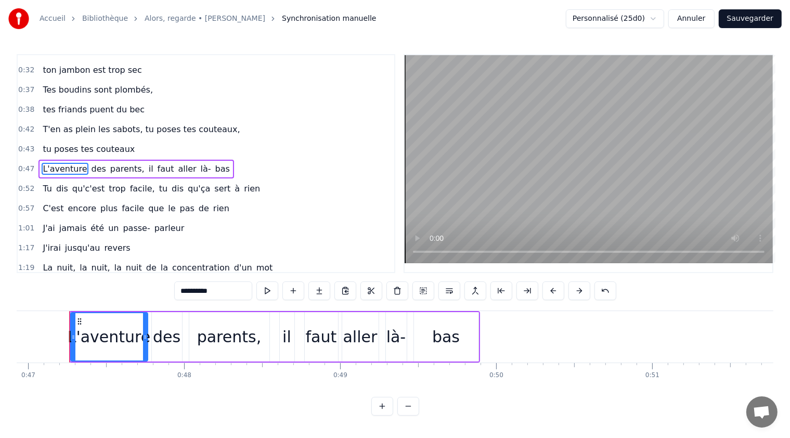
click at [81, 125] on span "T'en as plein les sabots, tu poses tes couteaux," at bounding box center [141, 129] width 199 height 12
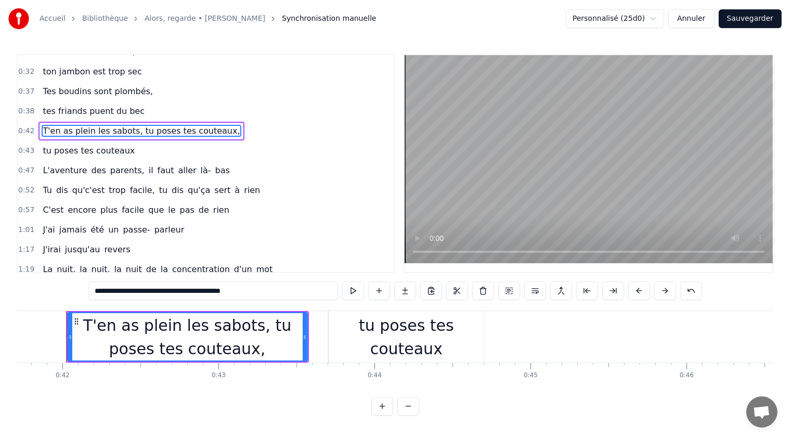
scroll to position [0, 6501]
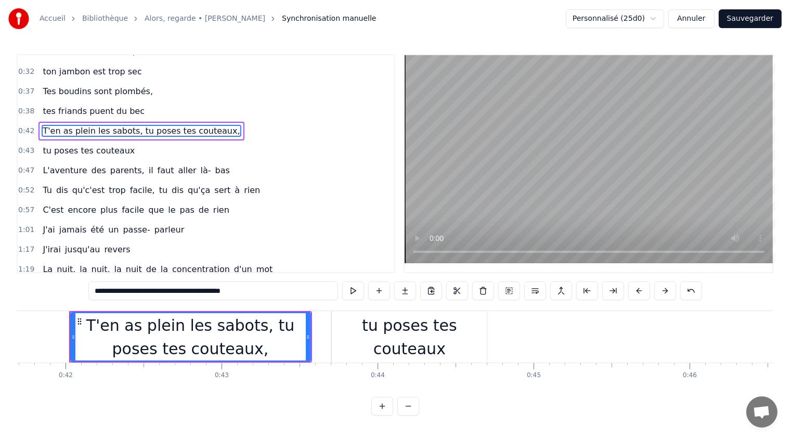
drag, startPoint x: 173, startPoint y: 289, endPoint x: 262, endPoint y: 301, distance: 89.7
click at [261, 300] on div "**********" at bounding box center [394, 291] width 613 height 21
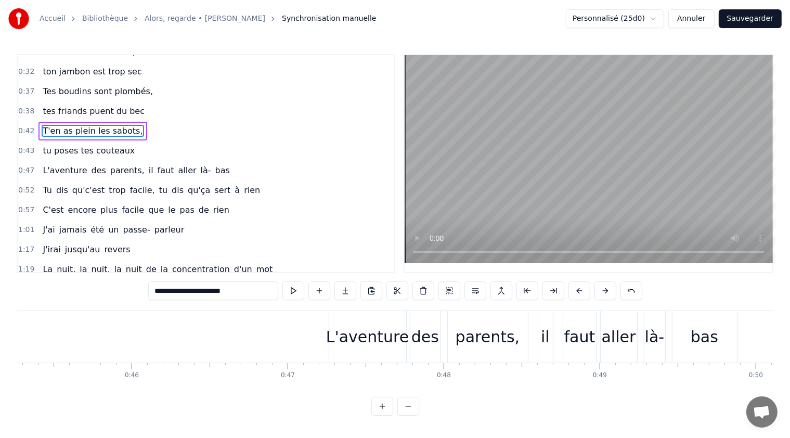
scroll to position [0, 7121]
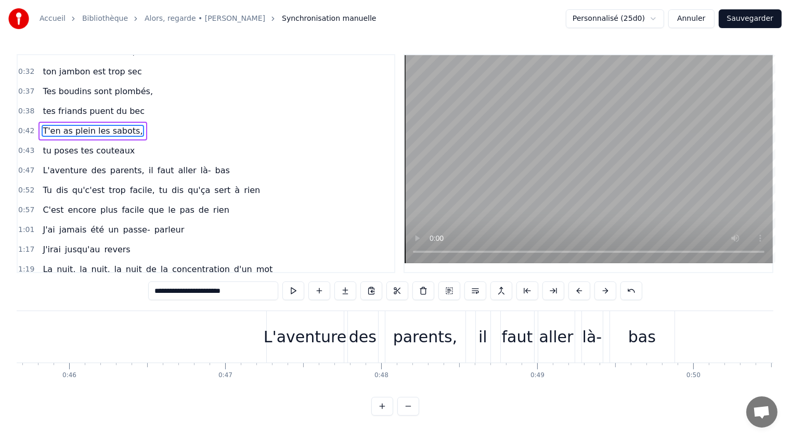
click at [55, 165] on span "L'aventure" at bounding box center [65, 170] width 46 height 12
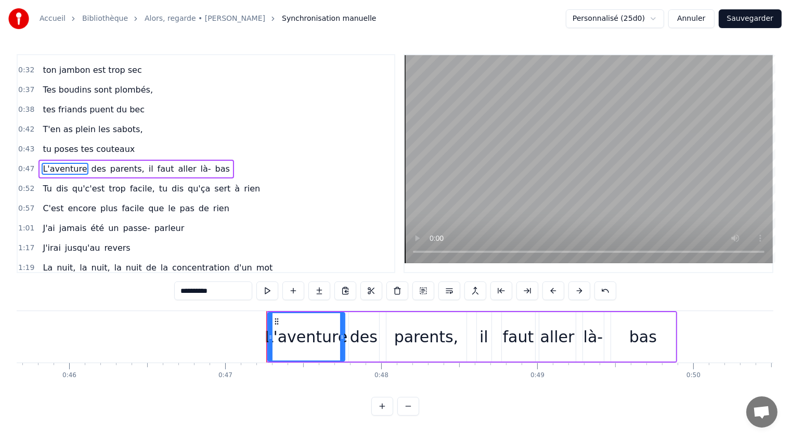
click at [90, 163] on span "des" at bounding box center [98, 169] width 17 height 12
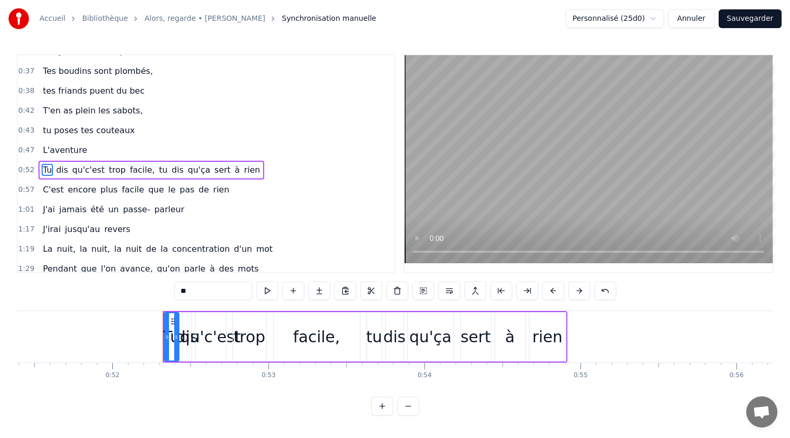
scroll to position [0, 8107]
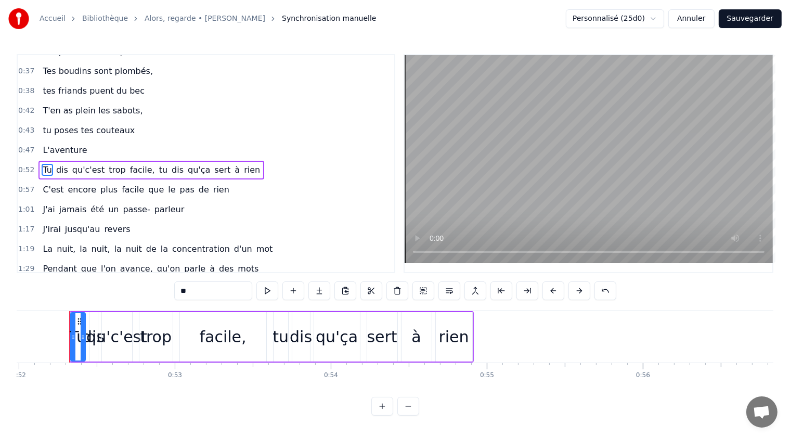
click at [62, 146] on span "L'aventure" at bounding box center [65, 150] width 46 height 12
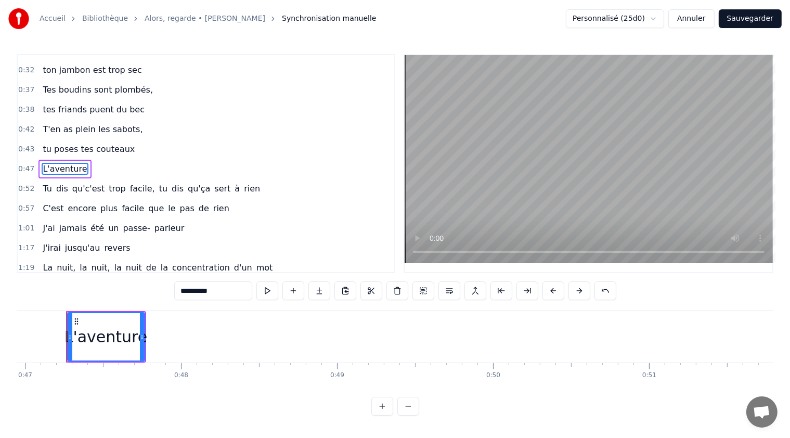
scroll to position [0, 7318]
click at [202, 293] on input "**********" at bounding box center [213, 290] width 78 height 19
drag, startPoint x: 220, startPoint y: 293, endPoint x: 177, endPoint y: 287, distance: 43.6
click at [177, 287] on input "**********" at bounding box center [213, 290] width 78 height 19
paste input "**********"
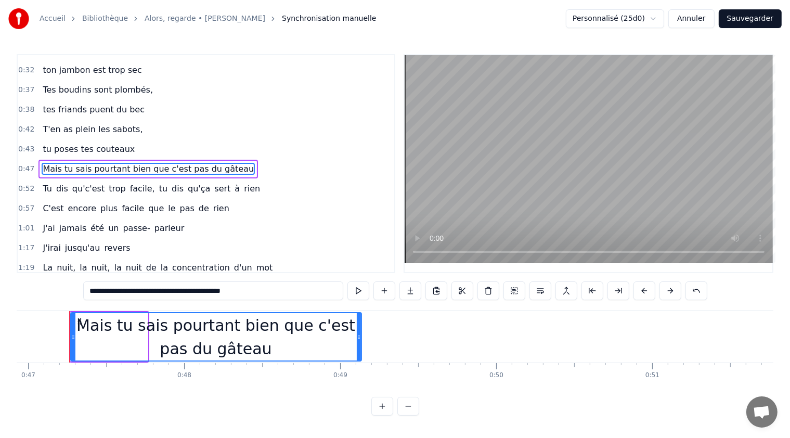
drag, startPoint x: 143, startPoint y: 336, endPoint x: 357, endPoint y: 333, distance: 213.7
click at [357, 333] on icon at bounding box center [359, 337] width 4 height 8
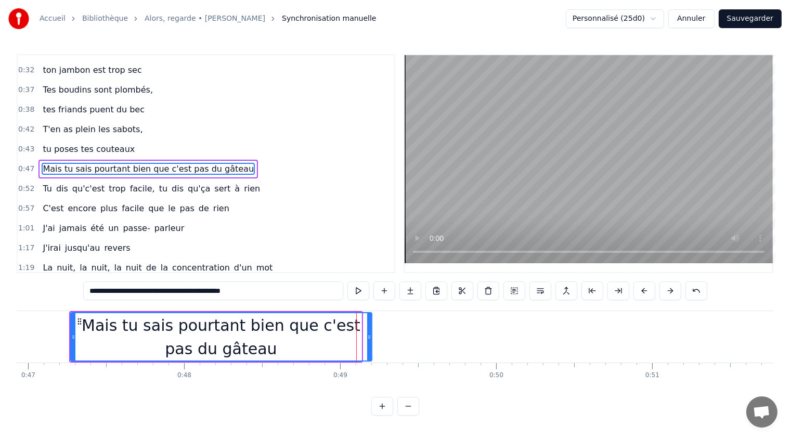
drag, startPoint x: 357, startPoint y: 335, endPoint x: 369, endPoint y: 336, distance: 12.6
click at [369, 336] on icon at bounding box center [369, 337] width 4 height 8
click at [241, 327] on div "Mais tu sais pourtant bien que c'est pas du gâteau" at bounding box center [222, 336] width 302 height 47
click at [266, 324] on div "Mais tu sais pourtant bien que c'est pas du gâteau" at bounding box center [222, 336] width 302 height 47
click at [300, 326] on div "Mais tu sais pourtant bien que c'est pas du gâteau" at bounding box center [222, 336] width 302 height 47
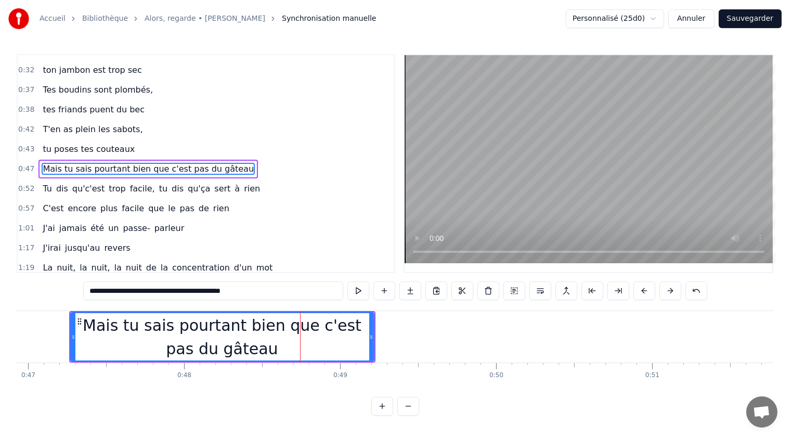
click at [43, 182] on span "Tu" at bounding box center [47, 188] width 11 height 12
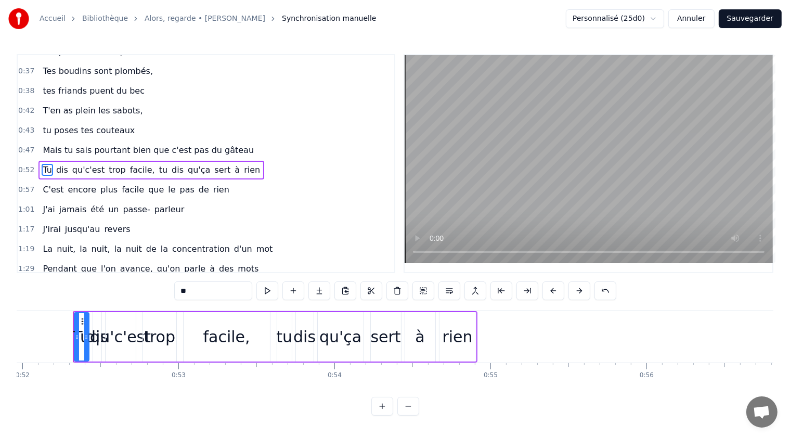
scroll to position [0, 8107]
click at [56, 164] on span "dis" at bounding box center [62, 170] width 14 height 12
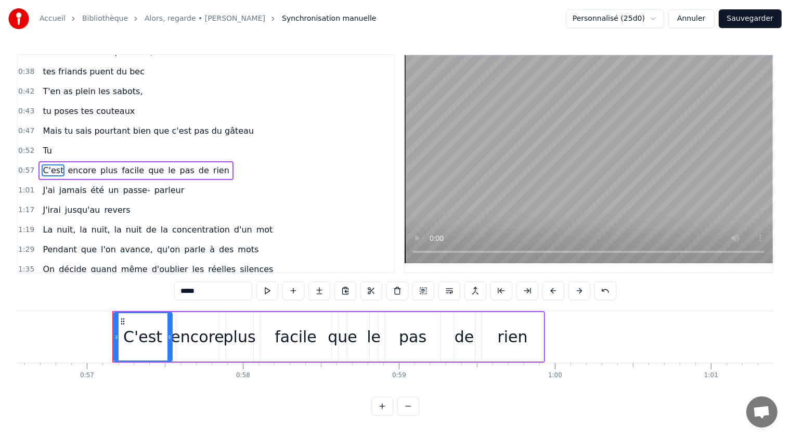
scroll to position [0, 8862]
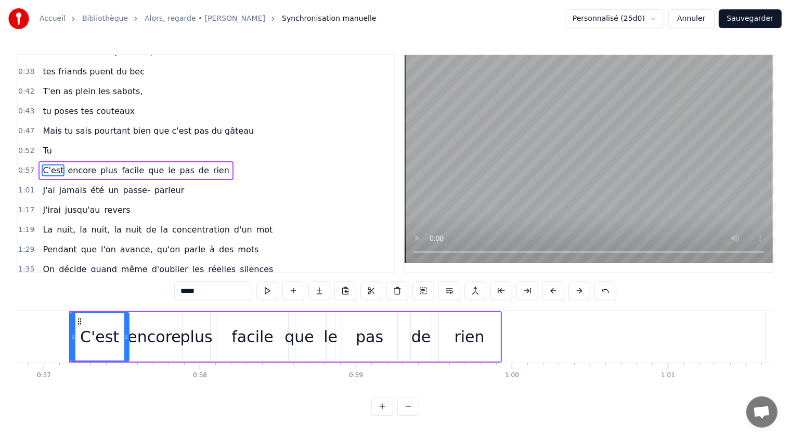
click at [44, 147] on span "Tu" at bounding box center [47, 151] width 11 height 12
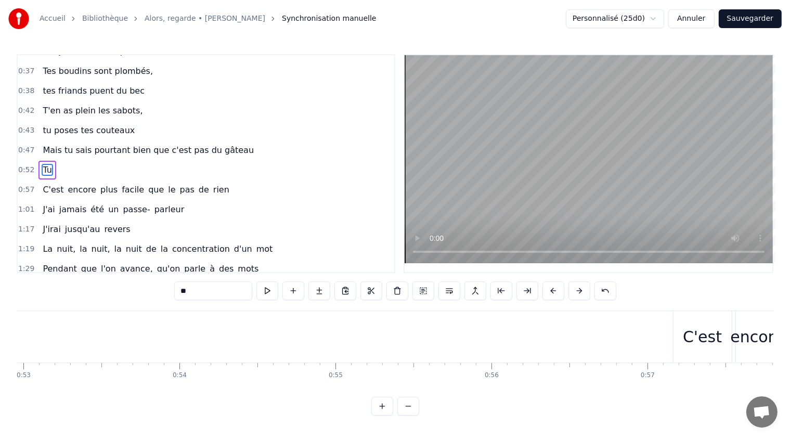
scroll to position [0, 8107]
click at [45, 164] on span "Tu" at bounding box center [47, 170] width 11 height 12
drag, startPoint x: 191, startPoint y: 290, endPoint x: 173, endPoint y: 287, distance: 18.8
click at [173, 287] on div "0:22 T'as raté ton pâté, t'as loupé ta rillette 0:27 Ta terrine est pétée, t'as…" at bounding box center [395, 234] width 756 height 361
paste input "**********"
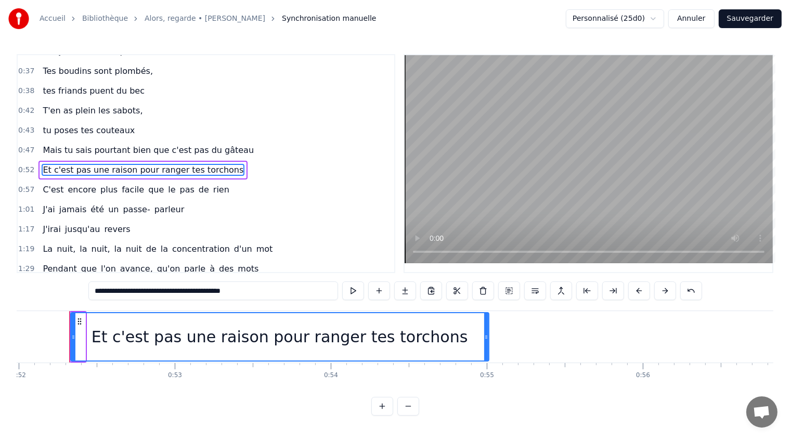
drag, startPoint x: 83, startPoint y: 335, endPoint x: 487, endPoint y: 337, distance: 403.4
click at [487, 337] on icon at bounding box center [486, 337] width 4 height 8
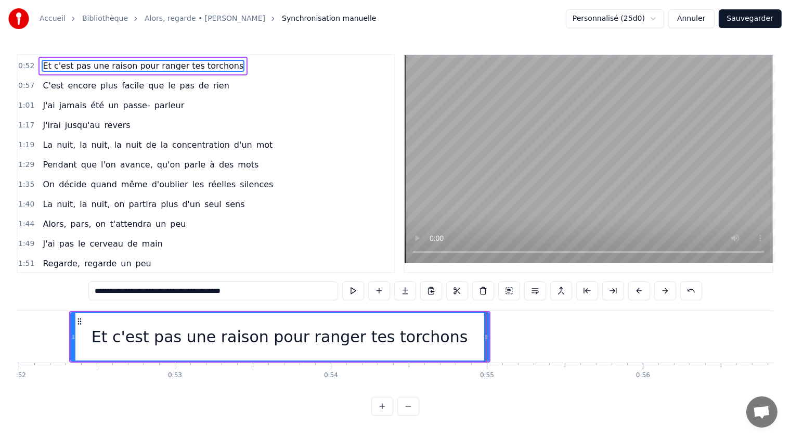
scroll to position [125, 0]
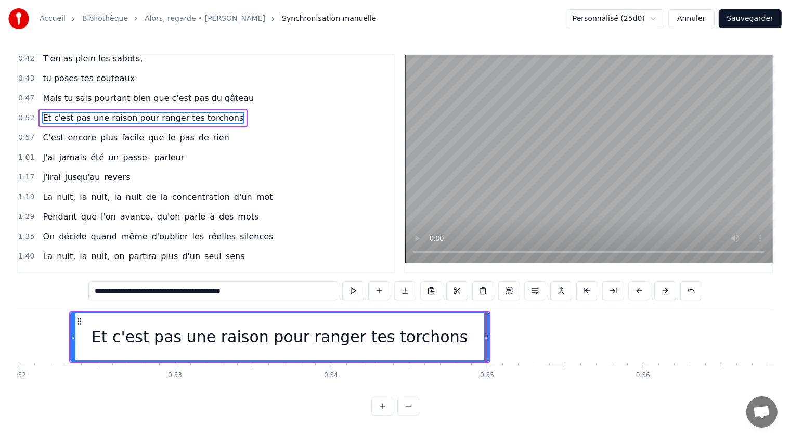
click at [70, 134] on span "encore" at bounding box center [82, 138] width 31 height 12
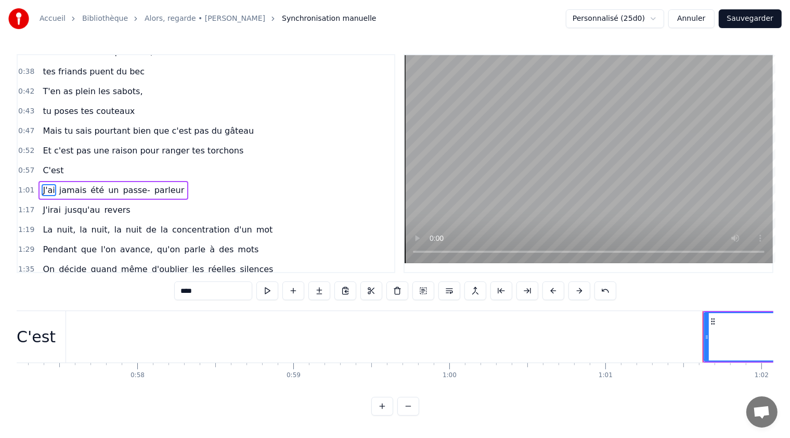
scroll to position [111, 0]
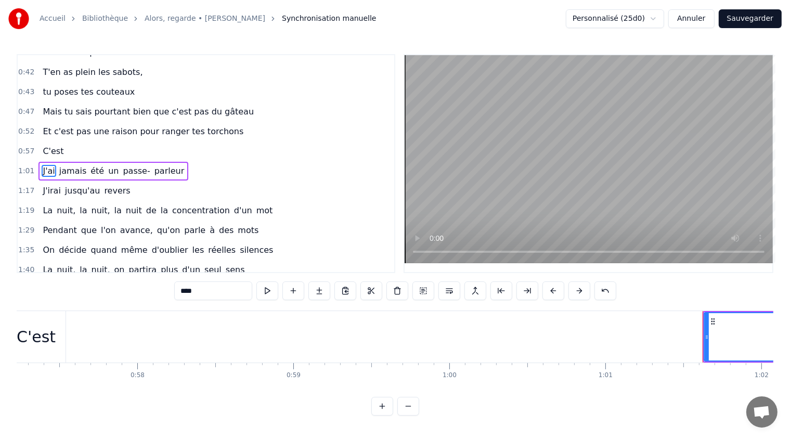
click at [52, 145] on span "C'est" at bounding box center [53, 151] width 23 height 12
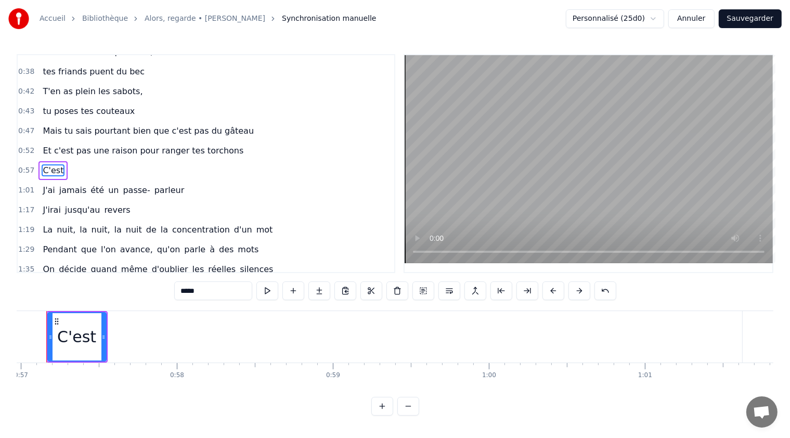
scroll to position [0, 8862]
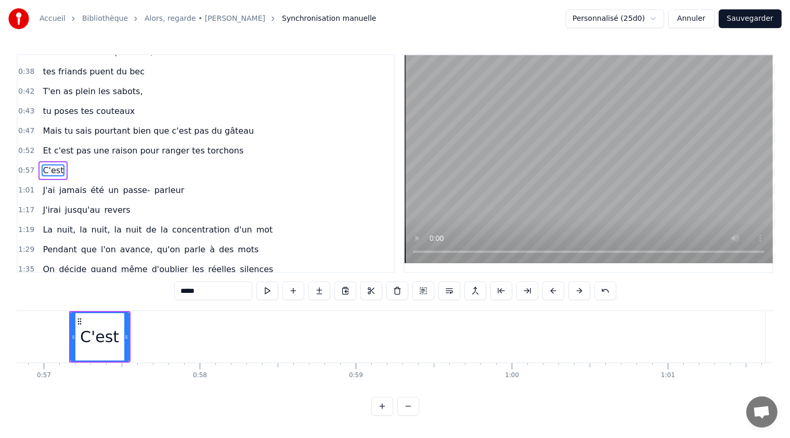
drag, startPoint x: 204, startPoint y: 293, endPoint x: 177, endPoint y: 293, distance: 27.0
click at [177, 293] on input "*****" at bounding box center [213, 290] width 78 height 19
paste input "**********"
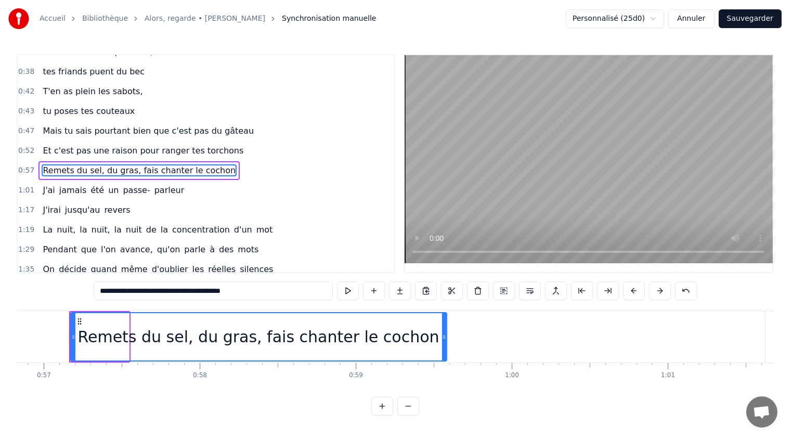
drag, startPoint x: 126, startPoint y: 334, endPoint x: 435, endPoint y: 331, distance: 308.3
click at [442, 331] on div at bounding box center [444, 336] width 4 height 47
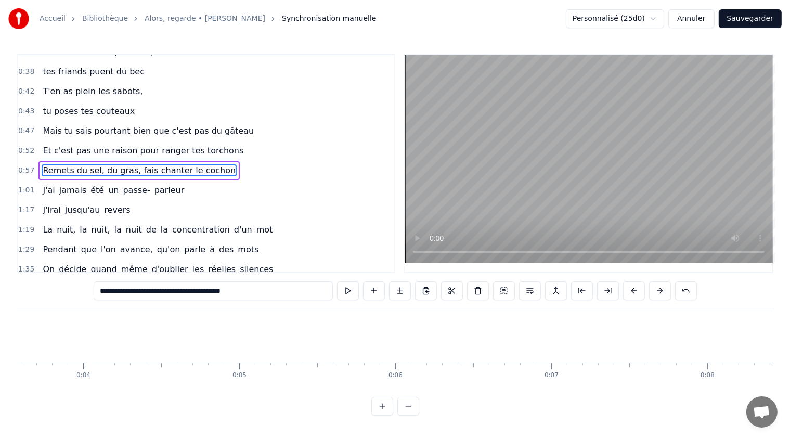
scroll to position [0, 640]
type input "**********"
click at [352, 290] on button at bounding box center [348, 290] width 22 height 19
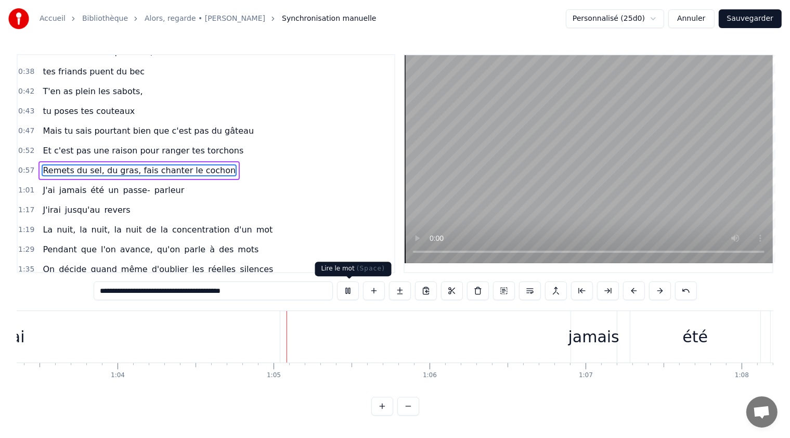
click at [351, 292] on button at bounding box center [348, 290] width 22 height 19
click at [46, 184] on span "J'ai" at bounding box center [49, 190] width 14 height 12
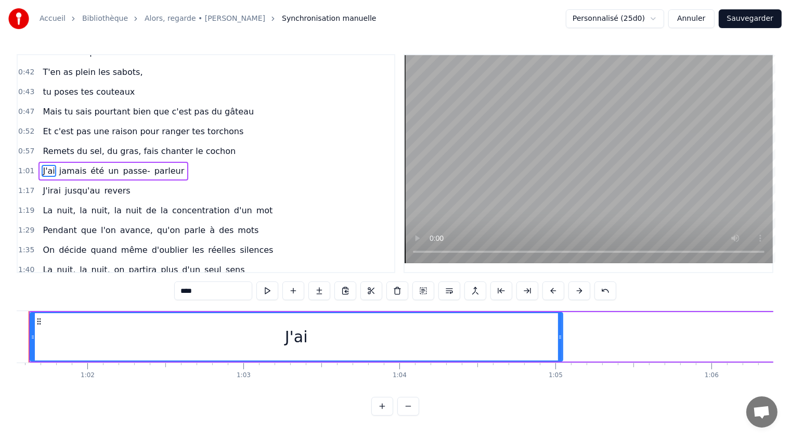
scroll to position [0, 9557]
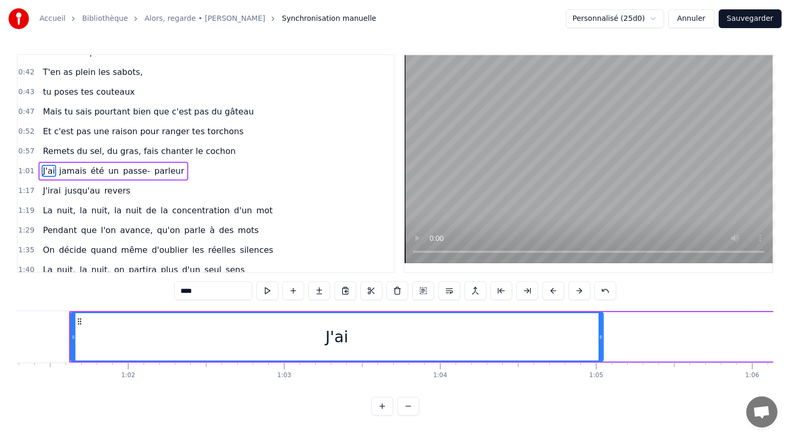
drag, startPoint x: 191, startPoint y: 291, endPoint x: 180, endPoint y: 290, distance: 11.0
click at [180, 290] on input "****" at bounding box center [213, 290] width 78 height 19
click at [99, 165] on span "jamais" at bounding box center [113, 171] width 29 height 12
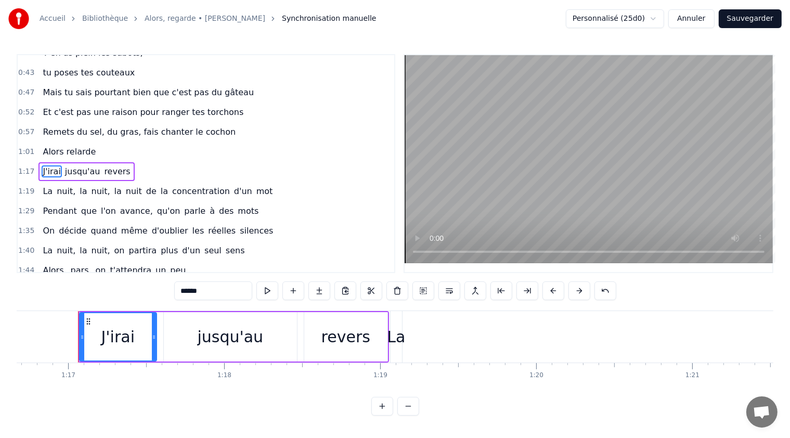
scroll to position [0, 11965]
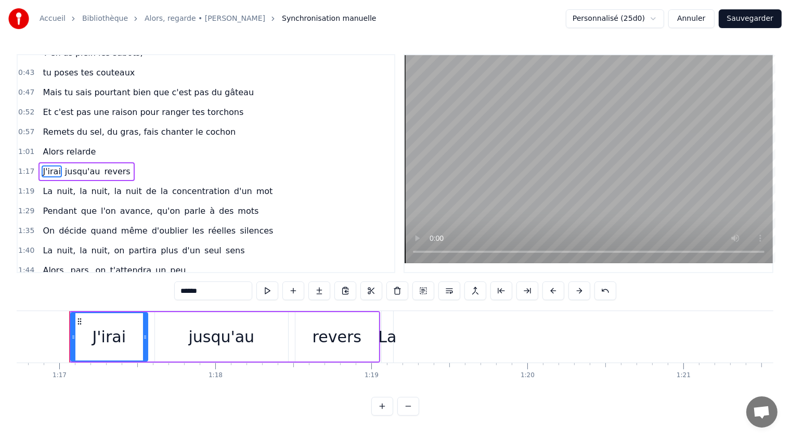
click at [59, 146] on span "Alors relarde" at bounding box center [69, 152] width 55 height 12
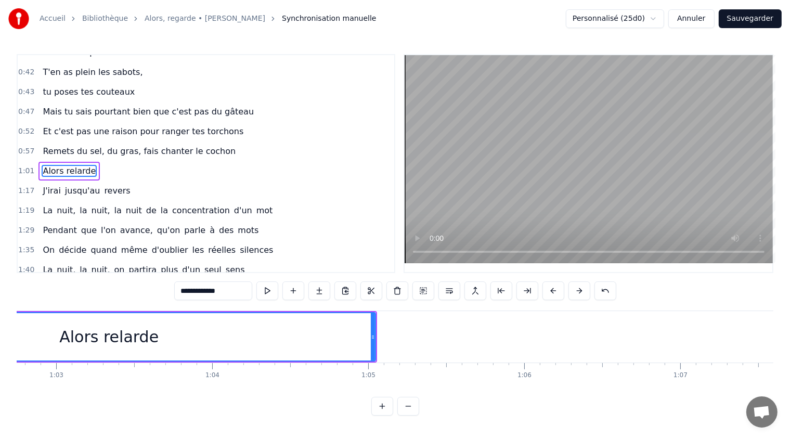
scroll to position [0, 9557]
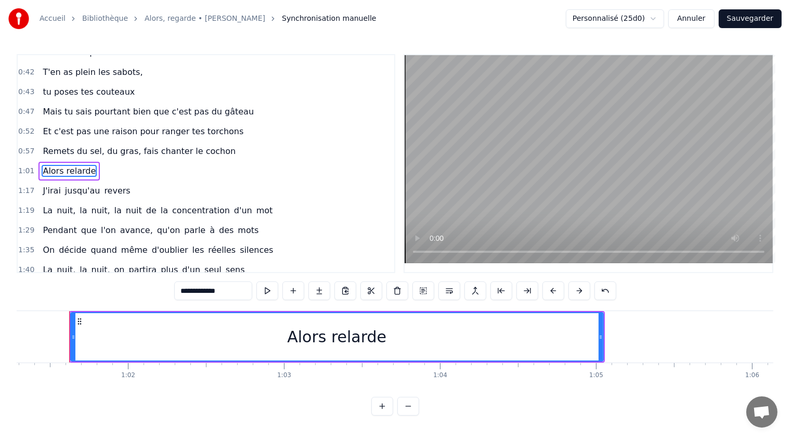
click at [224, 291] on input "**********" at bounding box center [213, 290] width 78 height 19
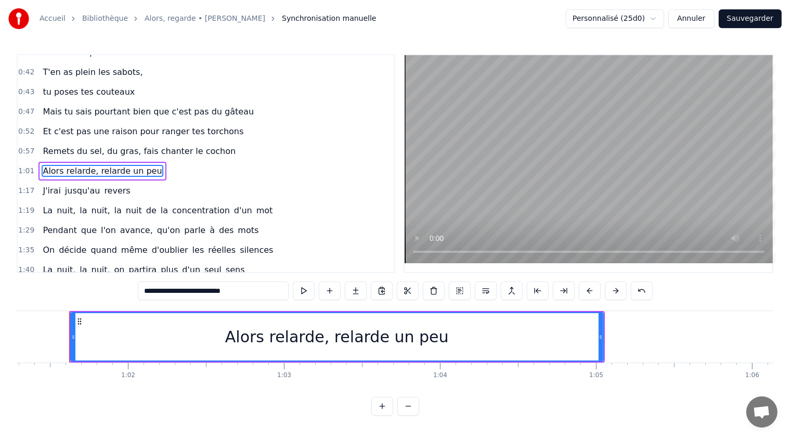
type input "**********"
click at [275, 206] on div "1:19 La nuit, la nuit, la nuit de la concentration d'un mot" at bounding box center [206, 211] width 376 height 20
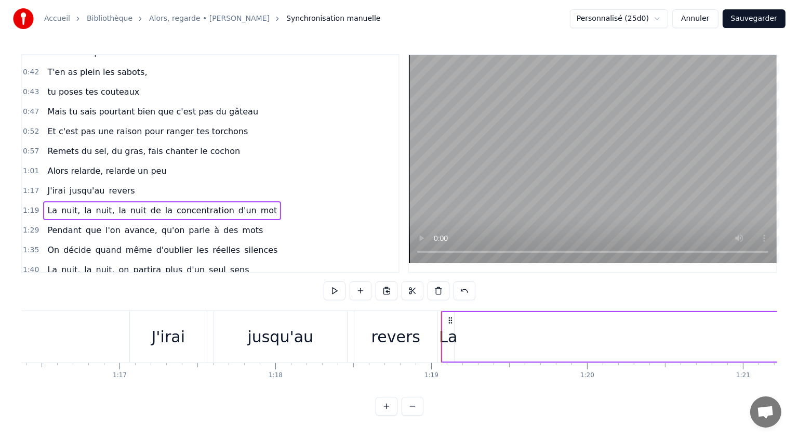
scroll to position [0, 11868]
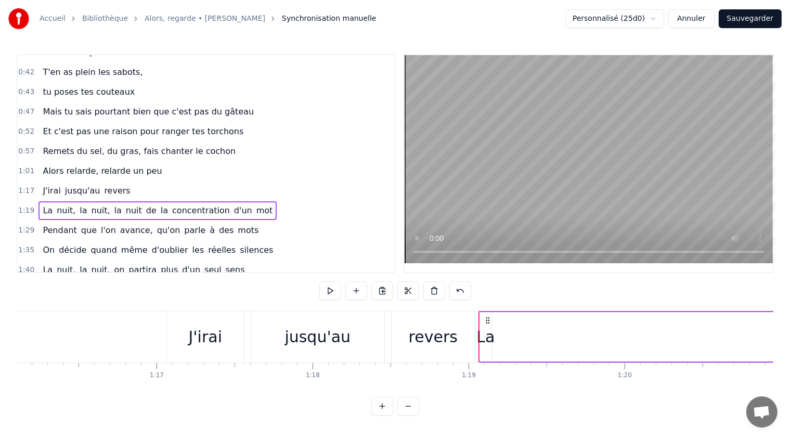
click at [746, 20] on button "Sauvegarder" at bounding box center [749, 18] width 63 height 19
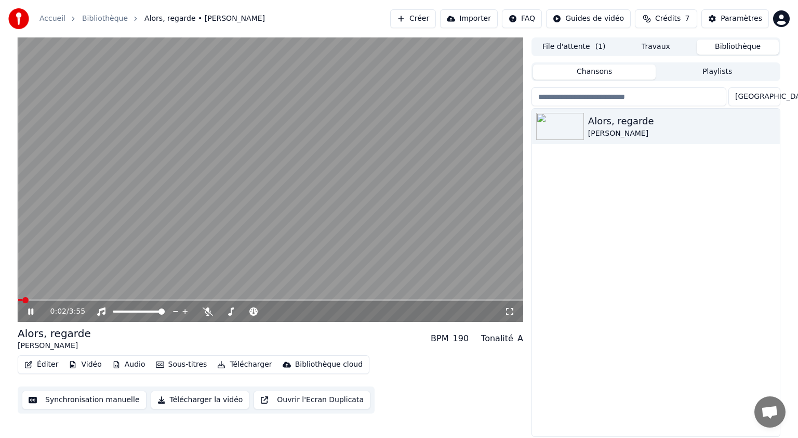
click at [31, 310] on icon at bounding box center [38, 311] width 24 height 8
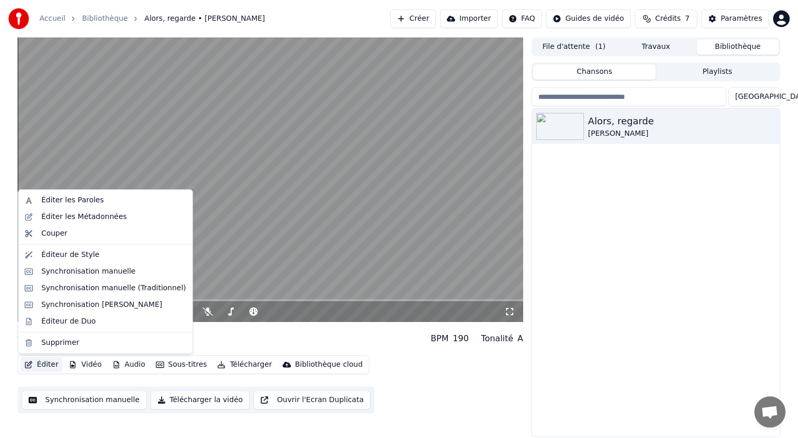
click at [45, 362] on button "Éditer" at bounding box center [41, 364] width 42 height 15
click at [85, 212] on div "Éditer les Métadonnées" at bounding box center [84, 217] width 86 height 10
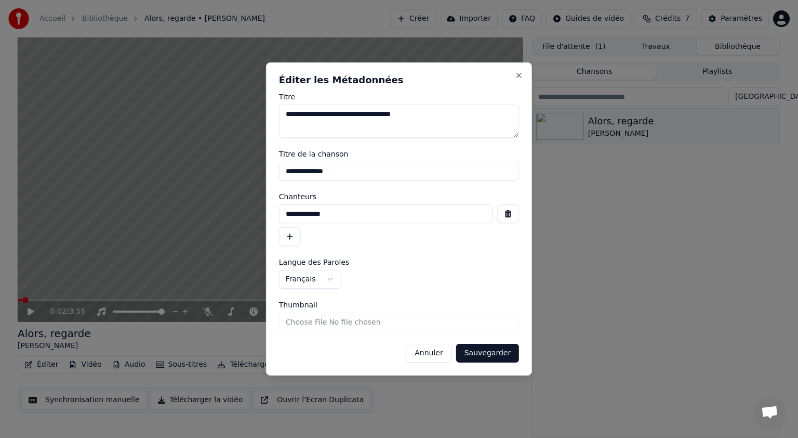
click at [343, 215] on input "**********" at bounding box center [386, 213] width 214 height 19
drag, startPoint x: 366, startPoint y: 114, endPoint x: 264, endPoint y: 124, distance: 102.9
click at [264, 124] on body "**********" at bounding box center [399, 219] width 798 height 438
drag, startPoint x: 362, startPoint y: 114, endPoint x: 272, endPoint y: 116, distance: 90.0
click at [272, 116] on div "**********" at bounding box center [399, 218] width 266 height 313
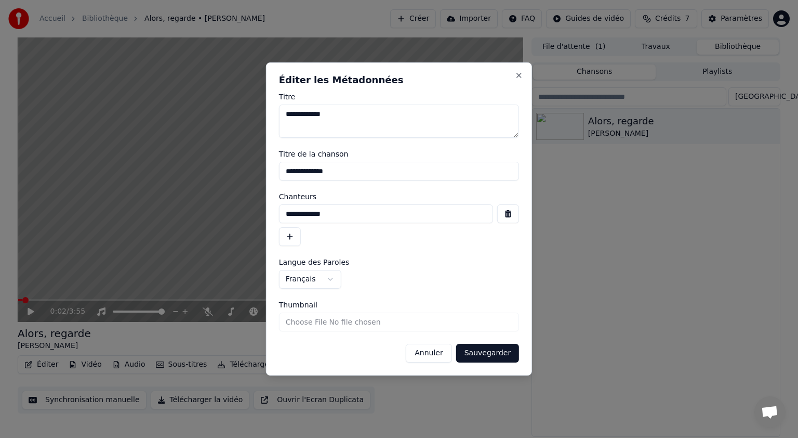
type textarea "**********"
drag, startPoint x: 333, startPoint y: 172, endPoint x: 305, endPoint y: 173, distance: 28.1
click at [305, 173] on input "**********" at bounding box center [399, 171] width 240 height 19
type input "**********"
click at [300, 116] on textarea "**********" at bounding box center [399, 120] width 240 height 33
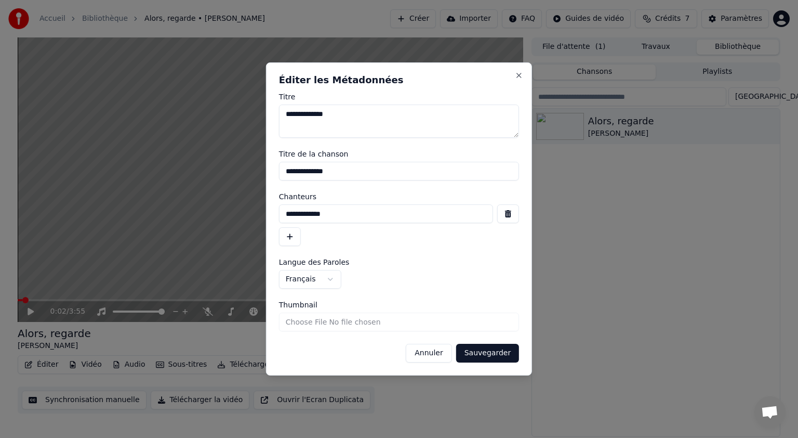
type textarea "**********"
click at [285, 213] on input "**********" at bounding box center [386, 213] width 214 height 19
click at [356, 210] on input "**********" at bounding box center [386, 213] width 214 height 19
type input "**********"
click at [489, 353] on button "Sauvegarder" at bounding box center [487, 353] width 63 height 19
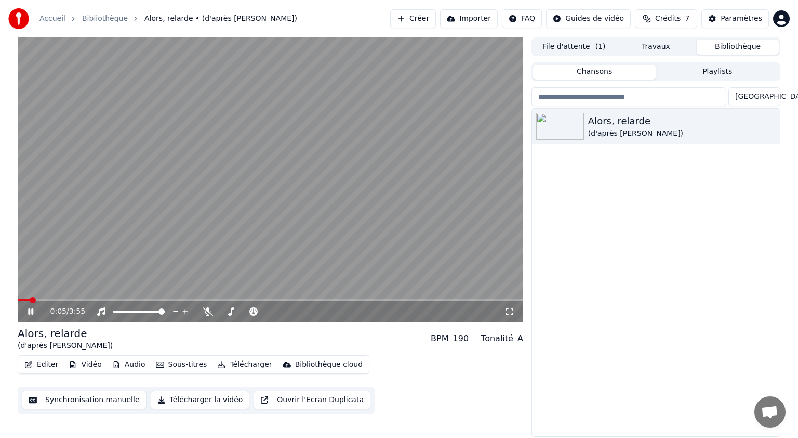
click at [33, 309] on icon at bounding box center [30, 311] width 5 height 6
click at [49, 362] on button "Éditer" at bounding box center [41, 364] width 42 height 15
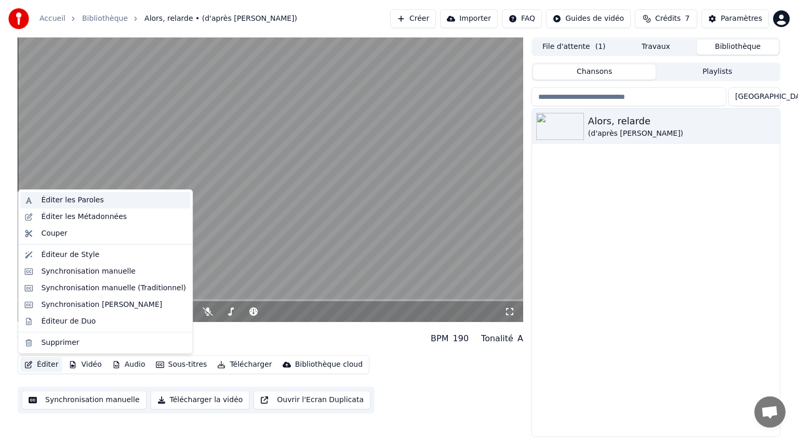
click at [81, 200] on div "Éditer les Paroles" at bounding box center [72, 200] width 62 height 10
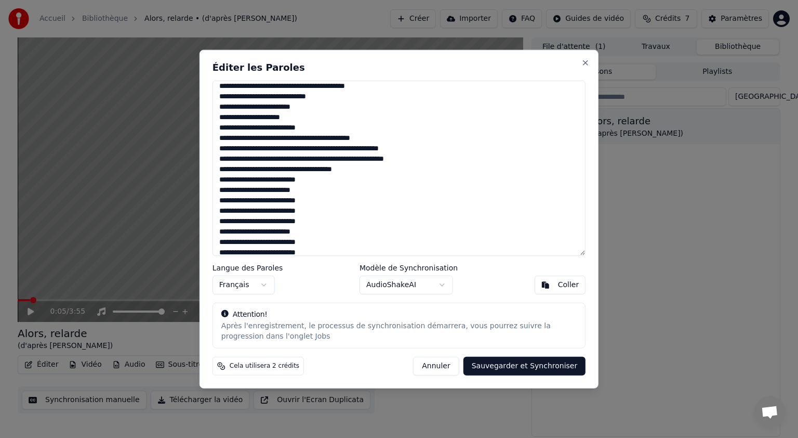
scroll to position [156, 0]
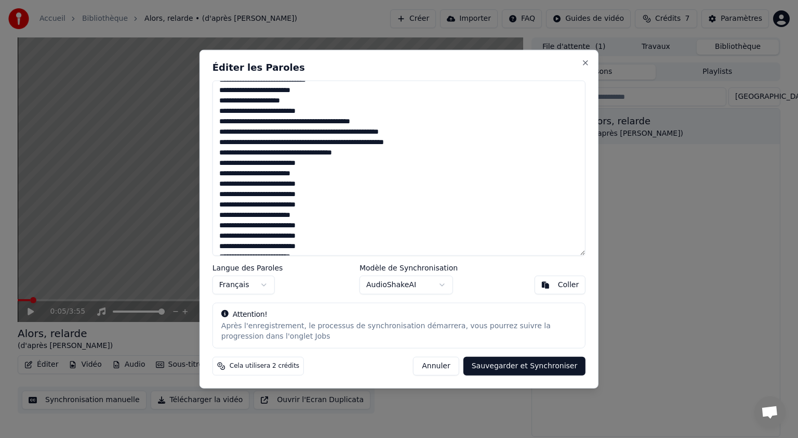
click at [247, 162] on textarea at bounding box center [399, 168] width 373 height 175
click at [273, 163] on textarea at bounding box center [399, 168] width 373 height 175
click at [313, 156] on textarea at bounding box center [399, 168] width 373 height 175
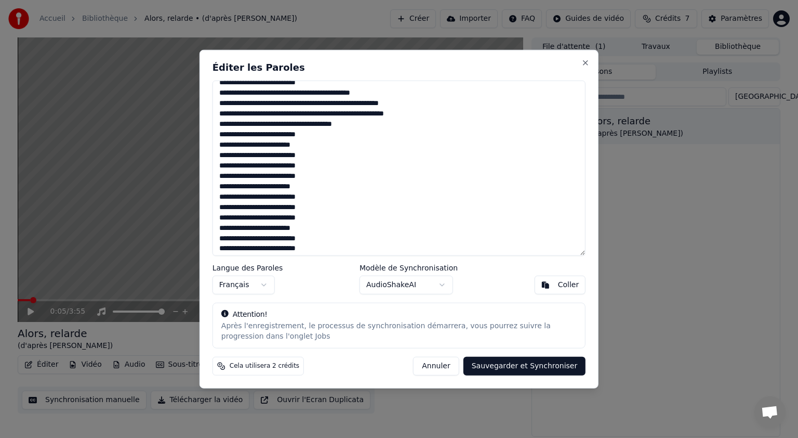
scroll to position [198, 0]
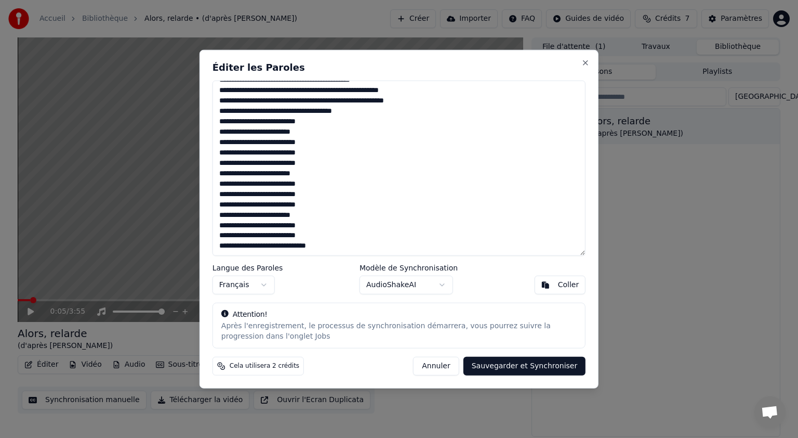
click at [250, 204] on textarea at bounding box center [399, 168] width 373 height 175
click at [273, 205] on textarea at bounding box center [399, 168] width 373 height 175
click at [248, 184] on textarea at bounding box center [399, 168] width 373 height 175
click at [273, 182] on textarea at bounding box center [399, 168] width 373 height 175
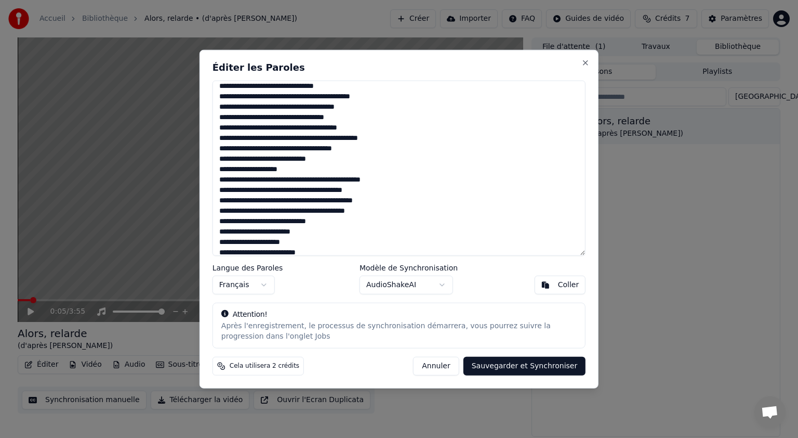
scroll to position [0, 0]
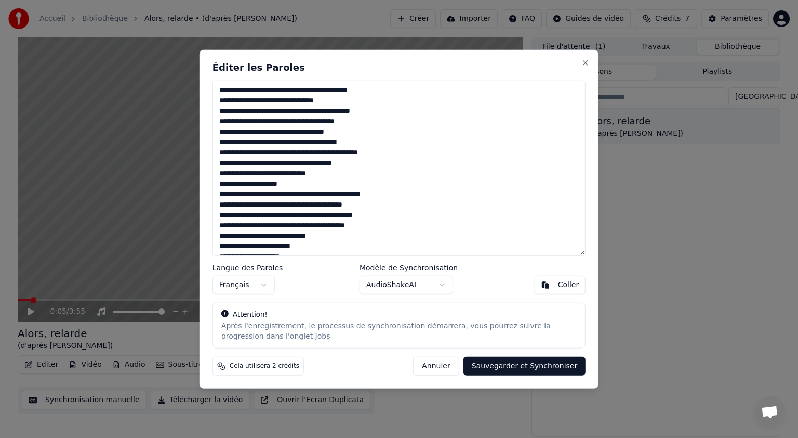
click at [447, 362] on button "Annuler" at bounding box center [436, 365] width 46 height 19
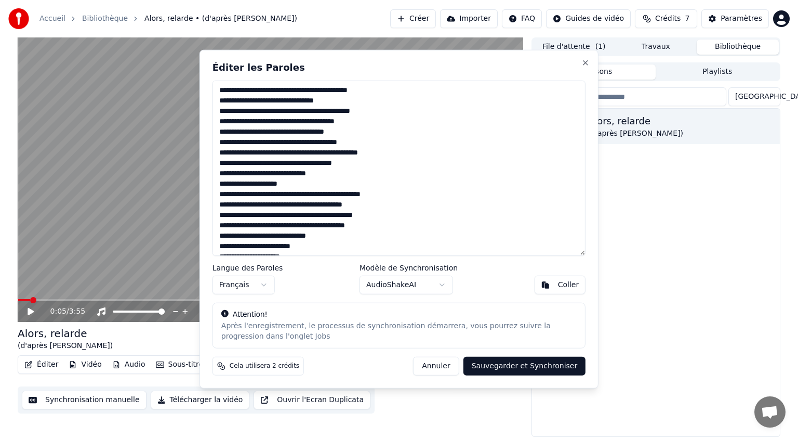
type textarea "**********"
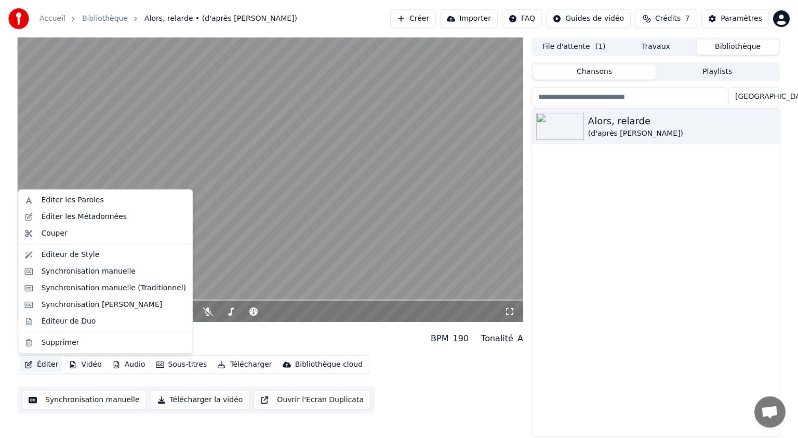
click at [48, 364] on button "Éditer" at bounding box center [41, 364] width 42 height 15
click at [106, 260] on div "Éditeur de Style" at bounding box center [105, 254] width 170 height 17
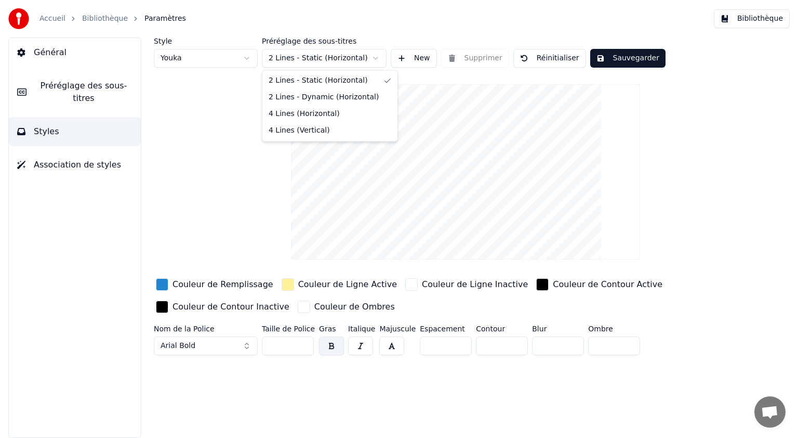
click at [378, 56] on html "Accueil Bibliothèque Paramètres Bibliothèque Général Préréglage des sous-titres…" at bounding box center [399, 219] width 798 height 438
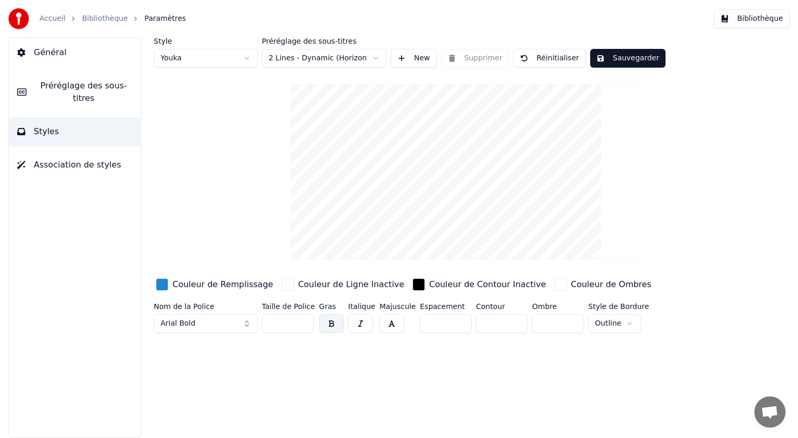
click at [622, 51] on button "Sauvegarder" at bounding box center [628, 58] width 75 height 19
click at [94, 54] on button "Général" at bounding box center [75, 52] width 132 height 29
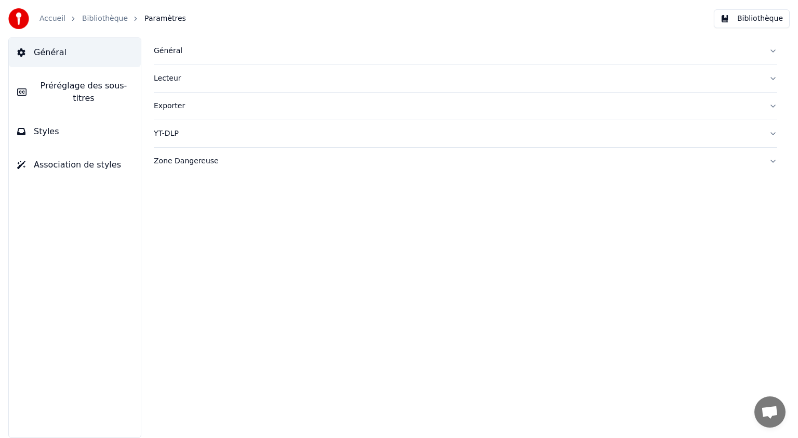
click at [106, 159] on span "Association de styles" at bounding box center [77, 165] width 87 height 12
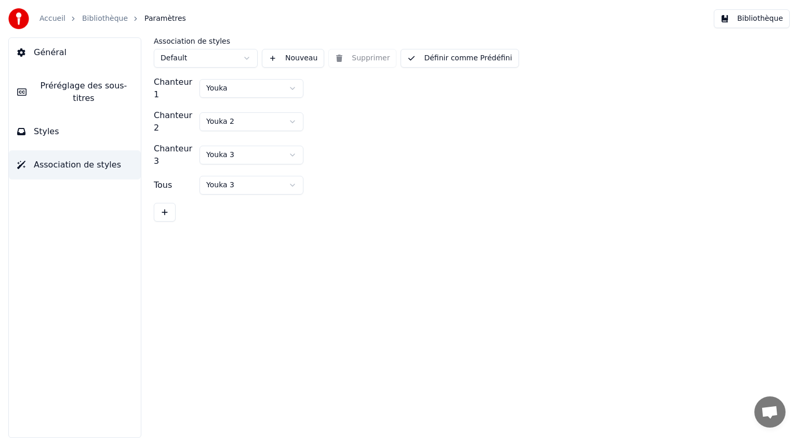
click at [58, 86] on span "Préréglage des sous-titres" at bounding box center [84, 92] width 98 height 25
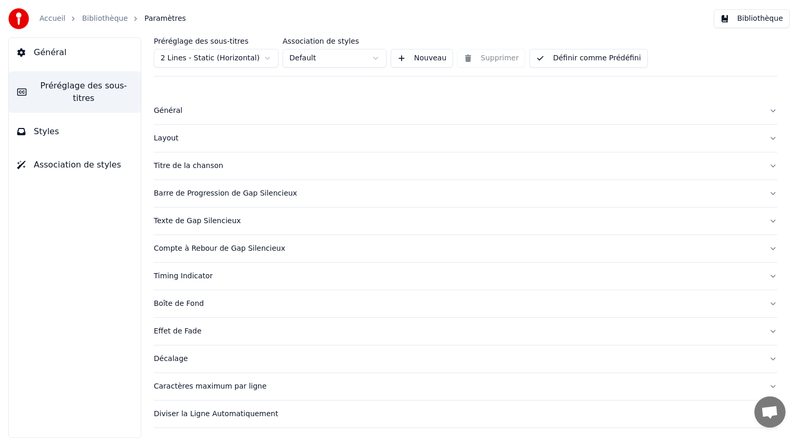
click at [169, 137] on div "Layout" at bounding box center [457, 138] width 607 height 10
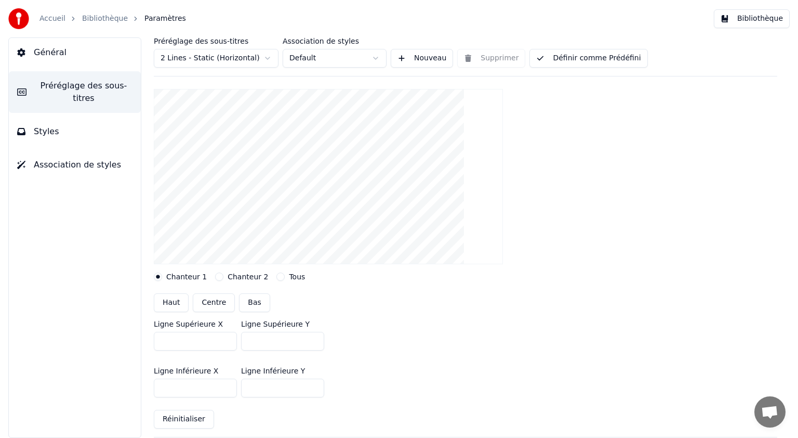
scroll to position [156, 0]
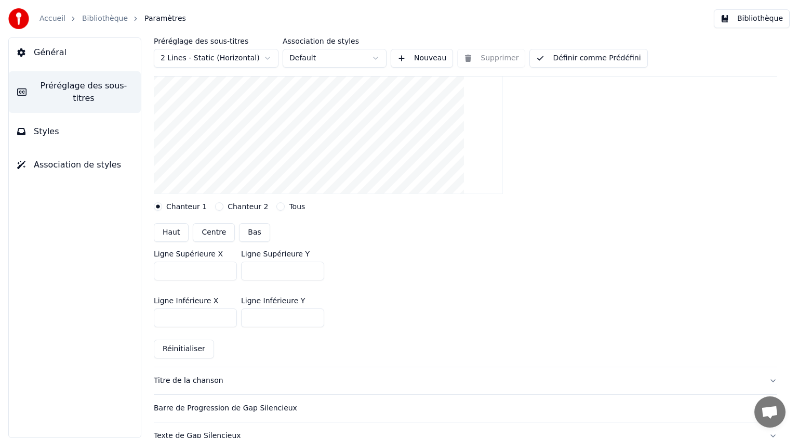
click at [212, 228] on button "Centre" at bounding box center [214, 232] width 42 height 19
type input "***"
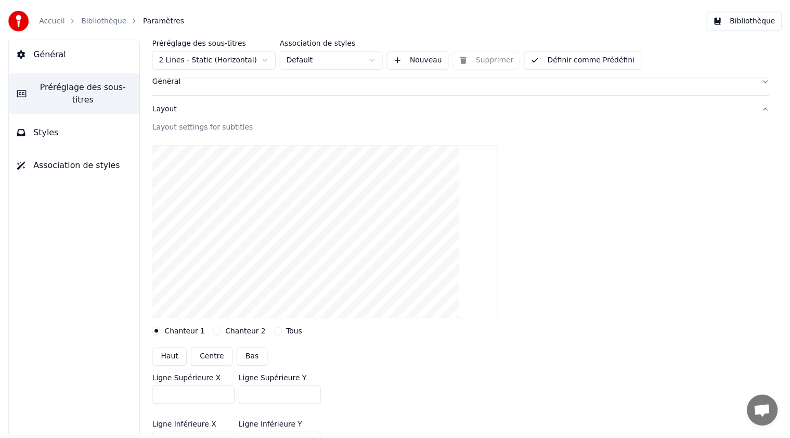
scroll to position [0, 0]
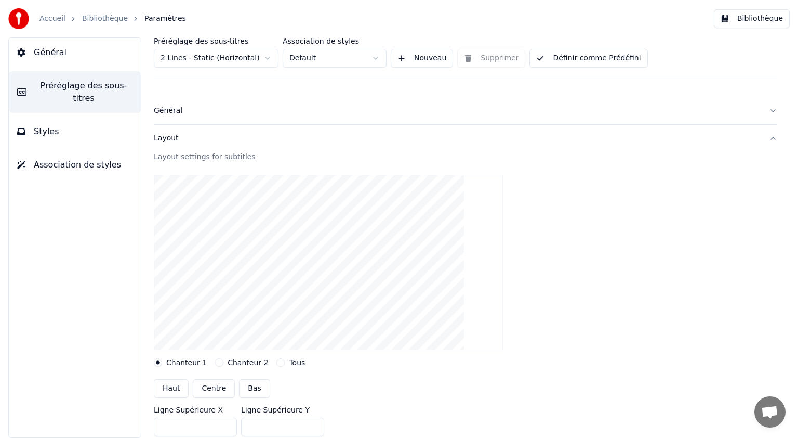
click at [102, 17] on link "Bibliothèque" at bounding box center [105, 19] width 46 height 10
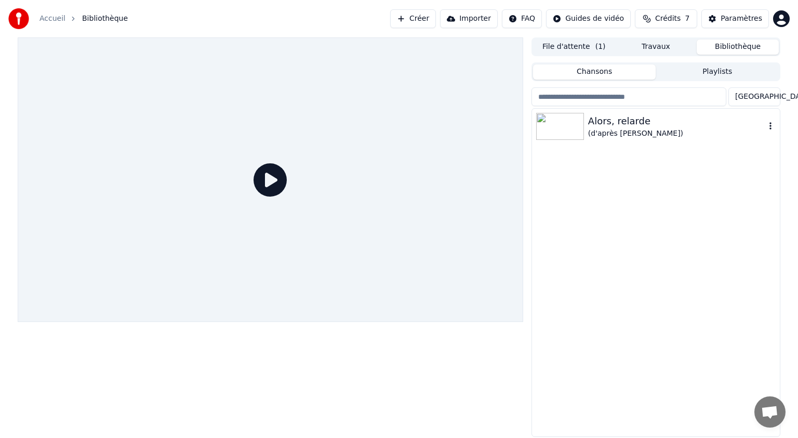
click at [611, 127] on div "Alors, relarde" at bounding box center [676, 121] width 177 height 15
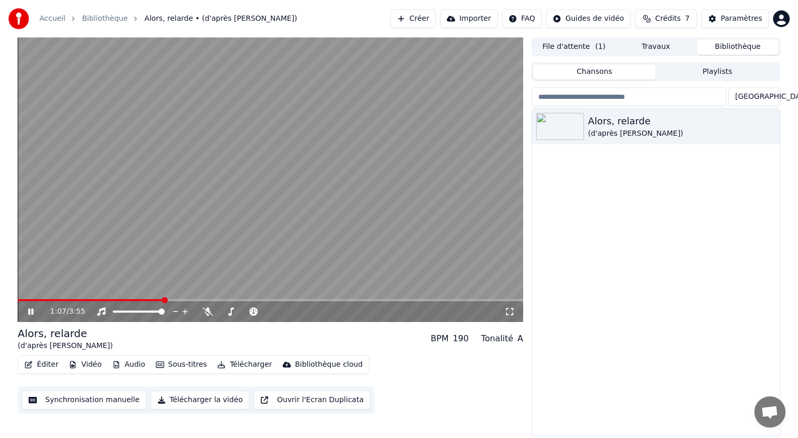
click at [30, 310] on icon at bounding box center [38, 311] width 24 height 8
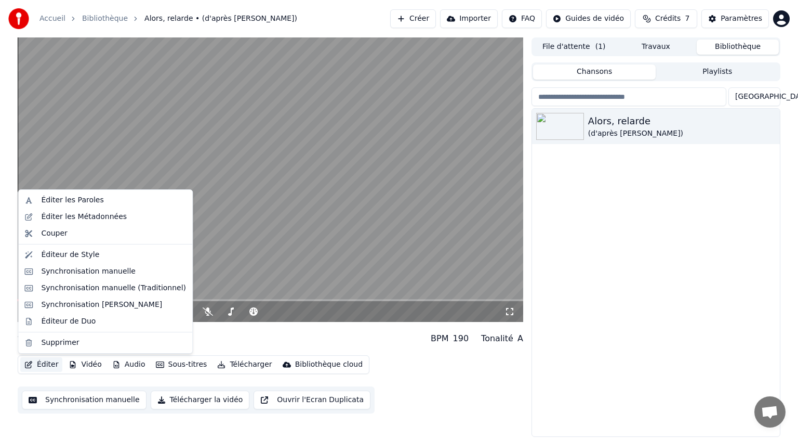
click at [49, 362] on button "Éditer" at bounding box center [41, 364] width 42 height 15
click at [97, 271] on div "Synchronisation manuelle" at bounding box center [88, 271] width 95 height 10
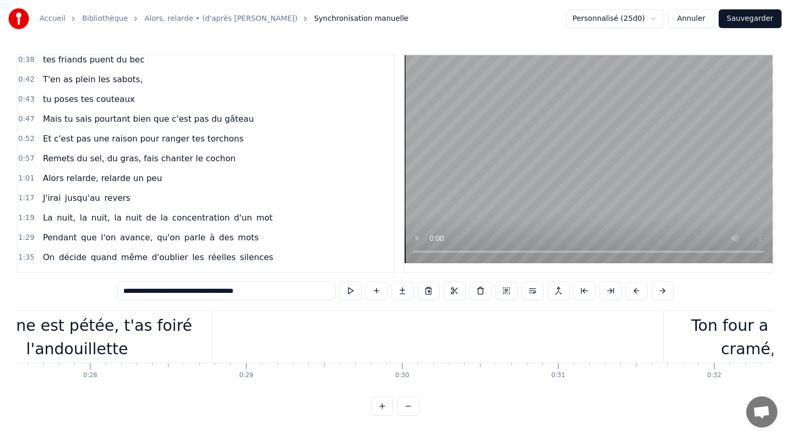
scroll to position [0, 4272]
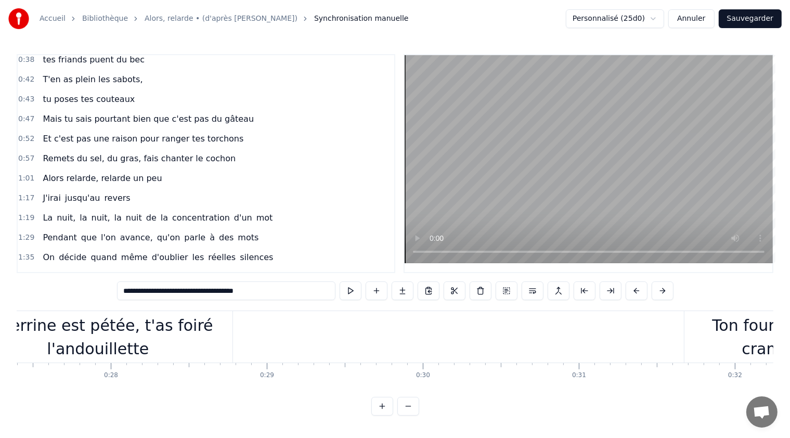
click at [153, 326] on div "Ta terrine est pétée, t'as foiré l'andouillette" at bounding box center [97, 336] width 269 height 47
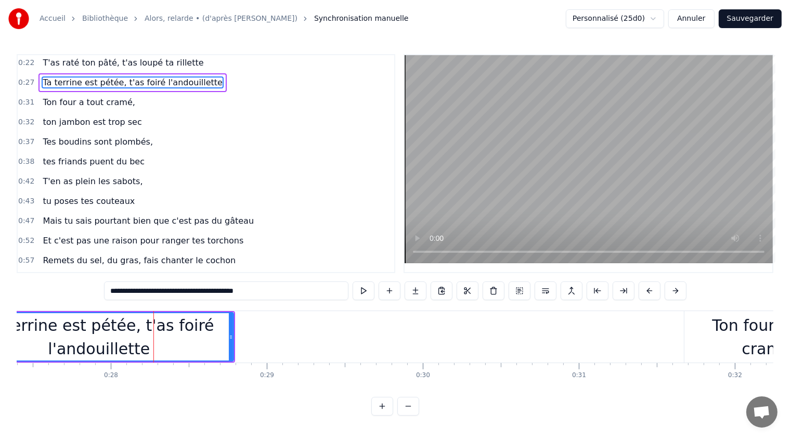
scroll to position [0, 0]
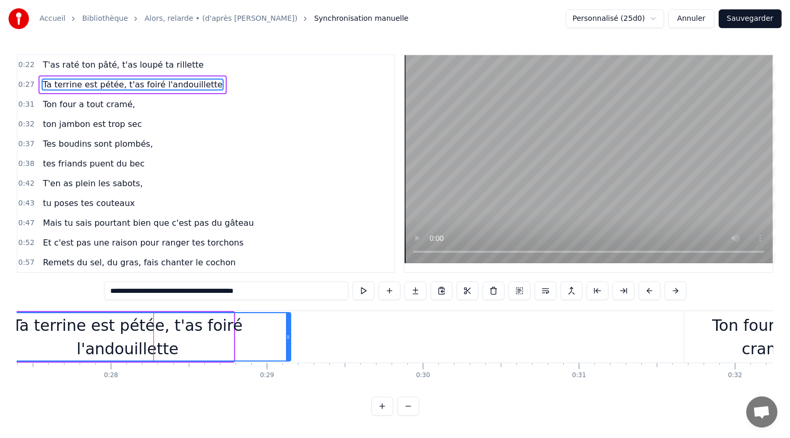
drag, startPoint x: 231, startPoint y: 338, endPoint x: 288, endPoint y: 337, distance: 57.2
click at [288, 337] on icon at bounding box center [288, 337] width 4 height 8
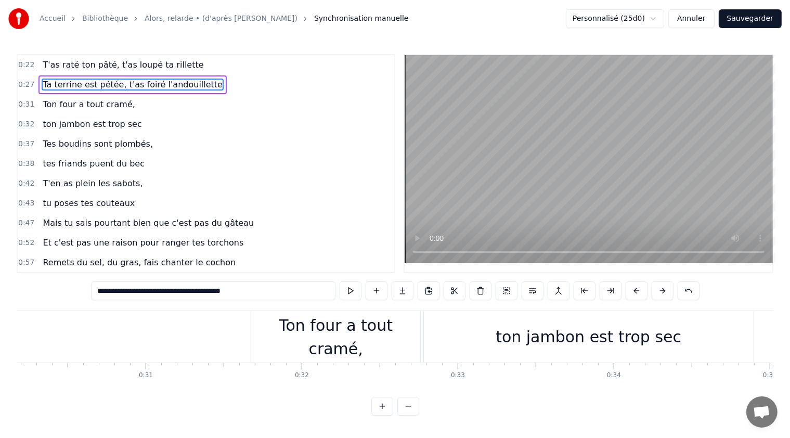
scroll to position [0, 4747]
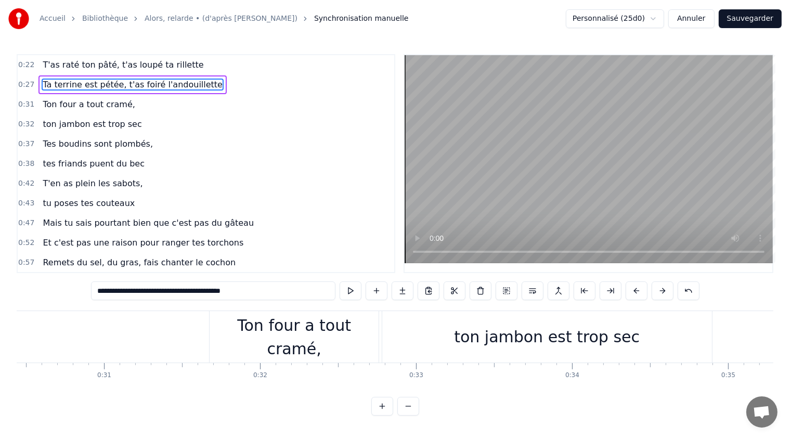
click at [229, 344] on div "Ton four a tout cramé," at bounding box center [293, 336] width 169 height 47
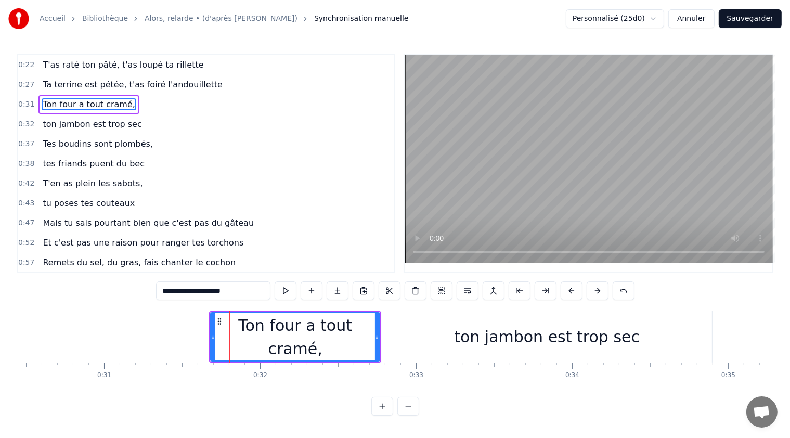
click at [463, 344] on div "ton jambon est trop sec" at bounding box center [547, 336] width 330 height 51
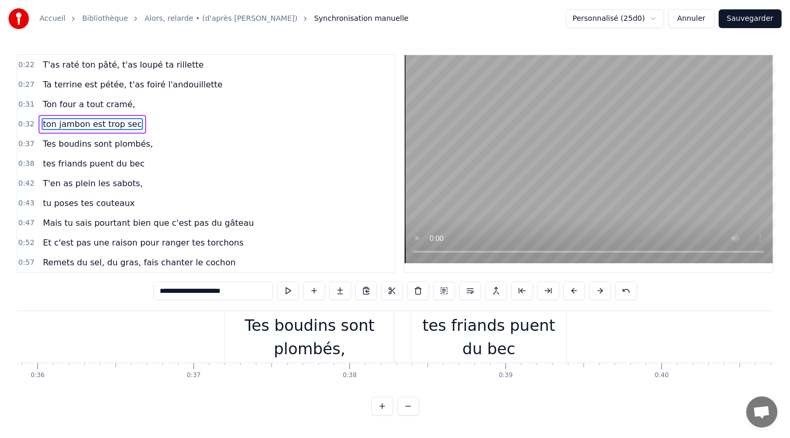
scroll to position [0, 5614]
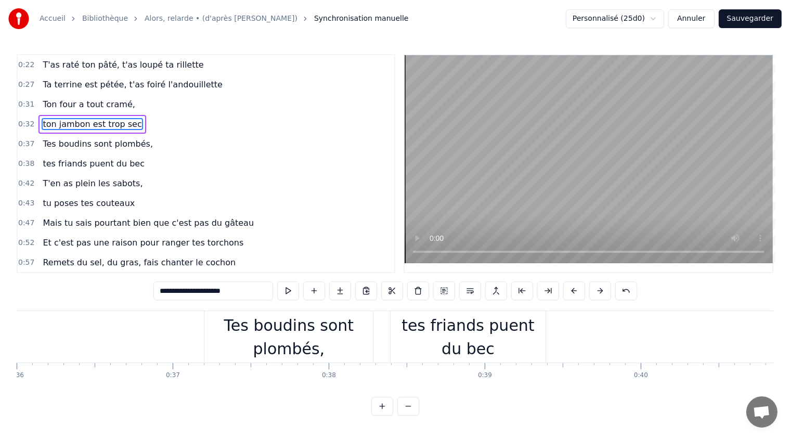
click at [351, 333] on div "Tes boudins sont plombés," at bounding box center [288, 336] width 168 height 47
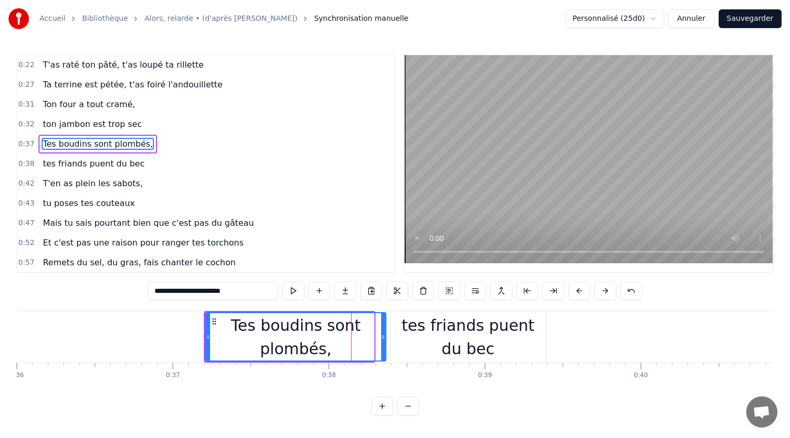
drag, startPoint x: 372, startPoint y: 337, endPoint x: 384, endPoint y: 338, distance: 12.1
click at [384, 338] on icon at bounding box center [383, 337] width 4 height 8
click at [529, 339] on div "tes friands puent du bec" at bounding box center [467, 336] width 155 height 47
type input "**********"
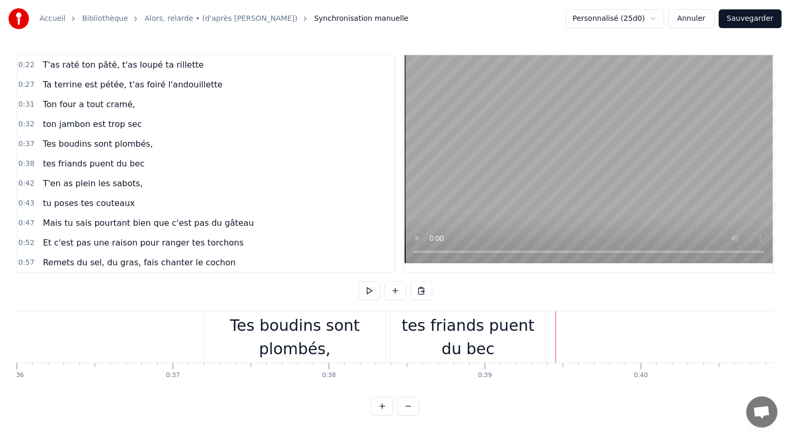
click at [526, 331] on div "tes friands puent du bec" at bounding box center [467, 336] width 155 height 47
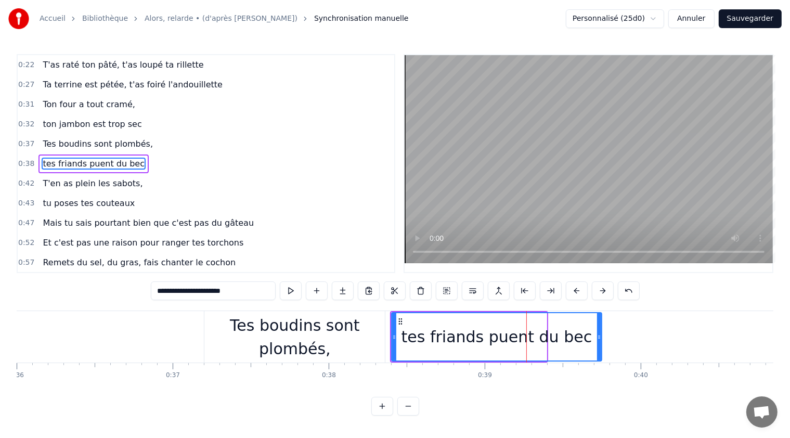
drag, startPoint x: 545, startPoint y: 336, endPoint x: 600, endPoint y: 341, distance: 55.3
click at [600, 341] on div at bounding box center [599, 336] width 4 height 47
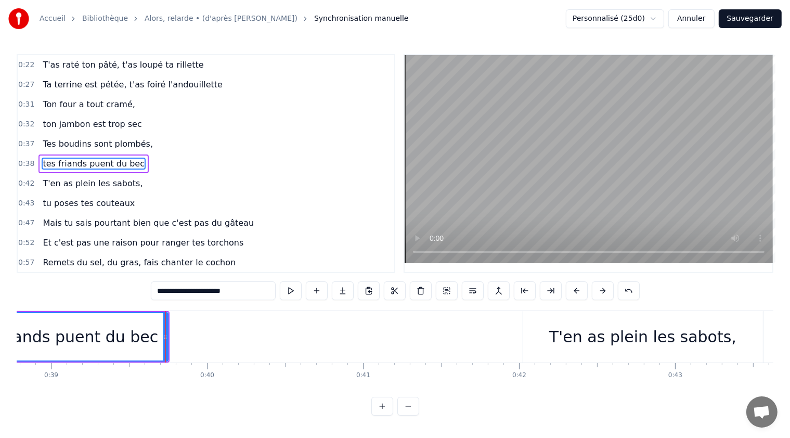
scroll to position [0, 6275]
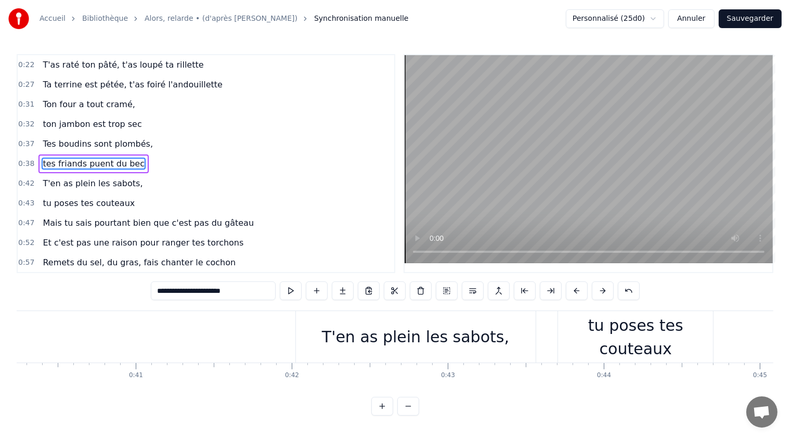
click at [390, 338] on div "T'en as plein les sabots," at bounding box center [415, 336] width 187 height 23
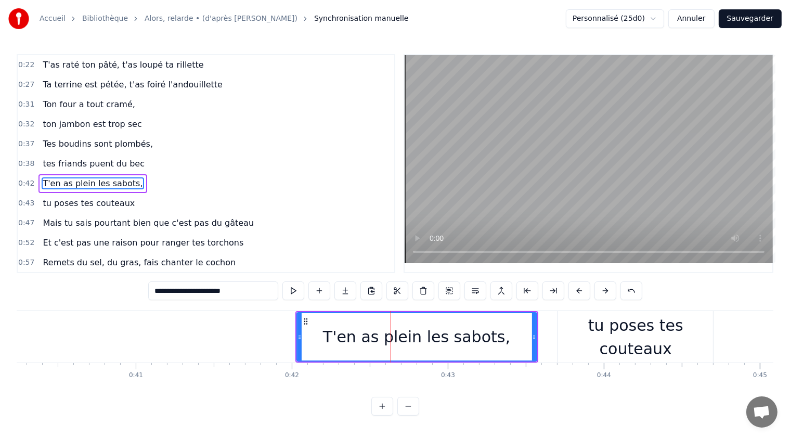
scroll to position [16, 0]
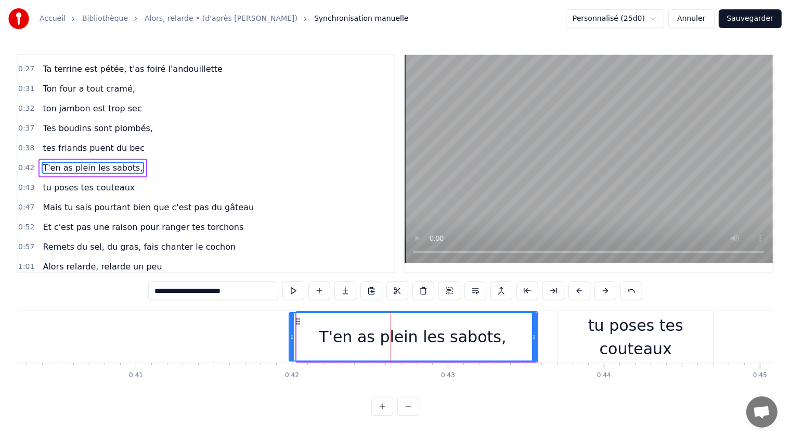
drag, startPoint x: 297, startPoint y: 336, endPoint x: 290, endPoint y: 336, distance: 7.8
click at [290, 336] on icon at bounding box center [292, 337] width 4 height 8
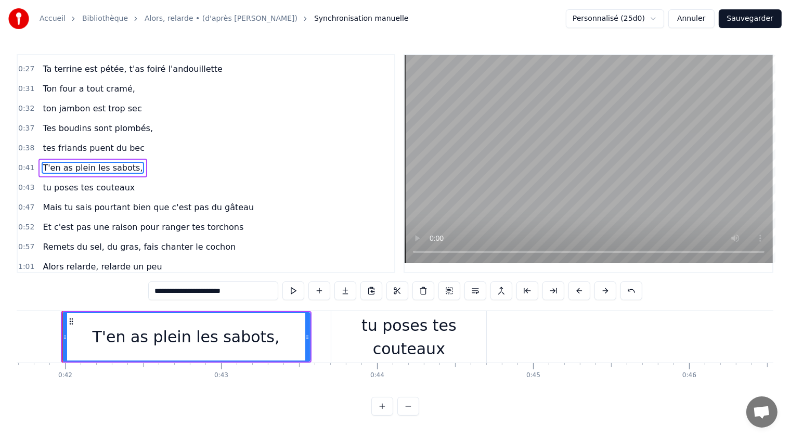
scroll to position [0, 6522]
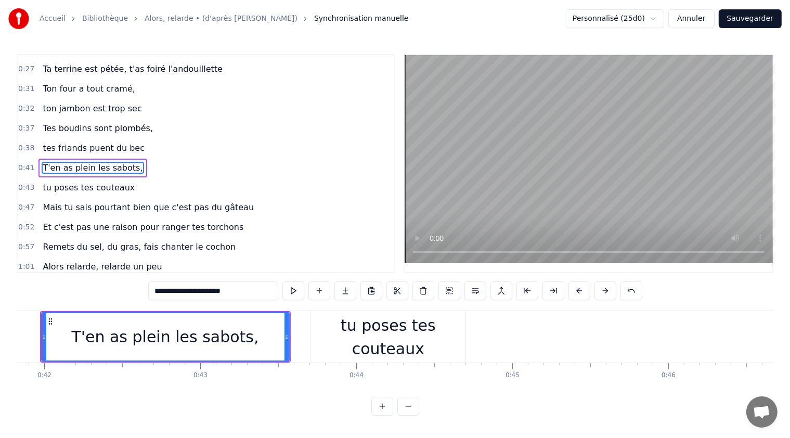
click at [354, 341] on div "tu poses tes couteaux" at bounding box center [387, 336] width 155 height 47
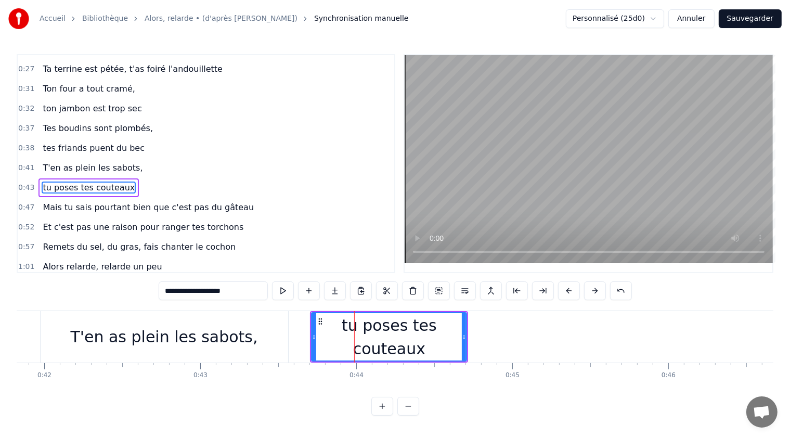
scroll to position [35, 0]
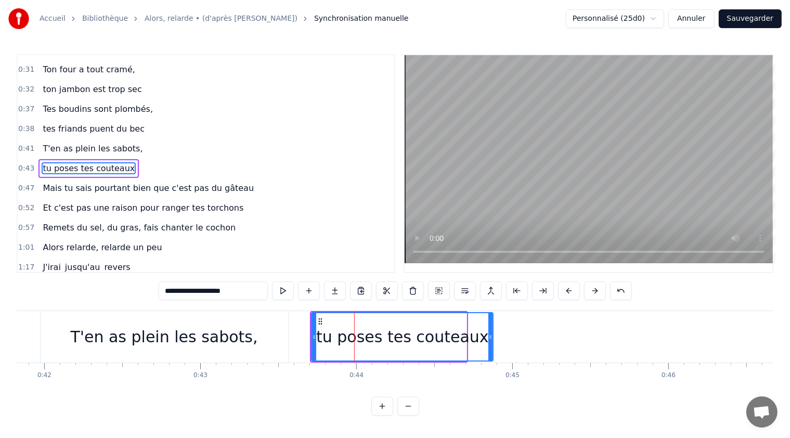
drag, startPoint x: 462, startPoint y: 338, endPoint x: 428, endPoint y: 339, distance: 33.3
click at [492, 343] on div at bounding box center [490, 336] width 4 height 47
drag, startPoint x: 312, startPoint y: 336, endPoint x: 299, endPoint y: 336, distance: 12.5
click at [299, 336] on icon at bounding box center [301, 337] width 4 height 8
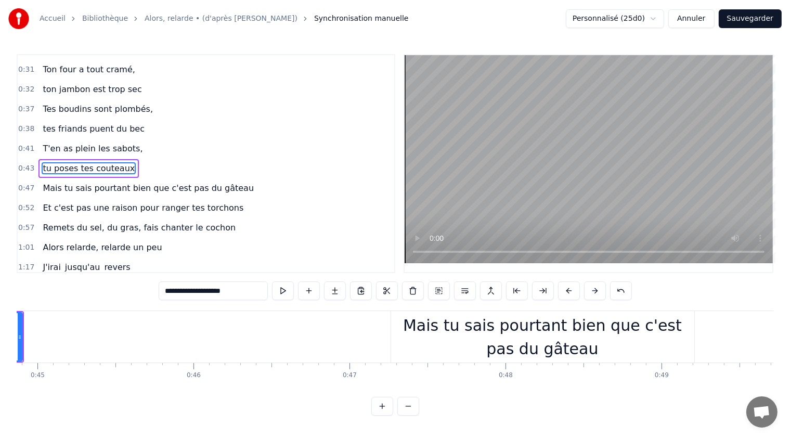
scroll to position [0, 7038]
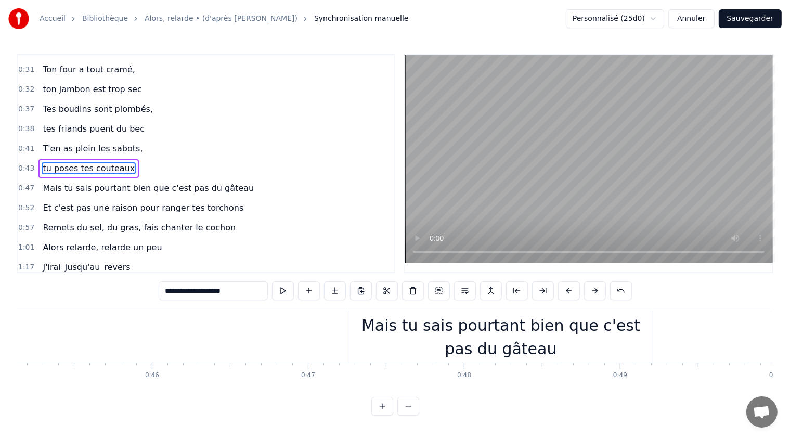
click at [430, 333] on div "Mais tu sais pourtant bien que c'est pas du gâteau" at bounding box center [500, 336] width 303 height 47
type input "**********"
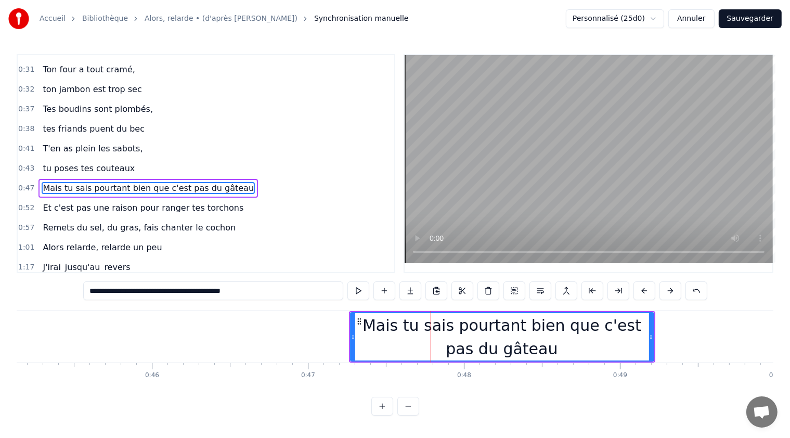
scroll to position [54, 0]
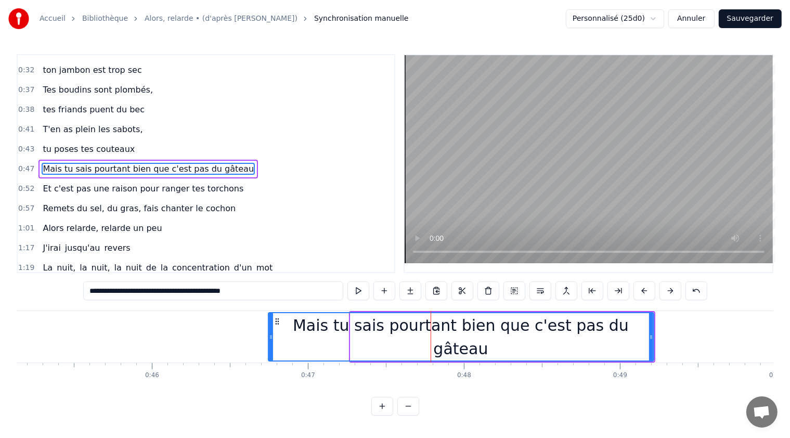
drag, startPoint x: 353, startPoint y: 336, endPoint x: 271, endPoint y: 339, distance: 82.2
click at [271, 339] on icon at bounding box center [271, 337] width 4 height 8
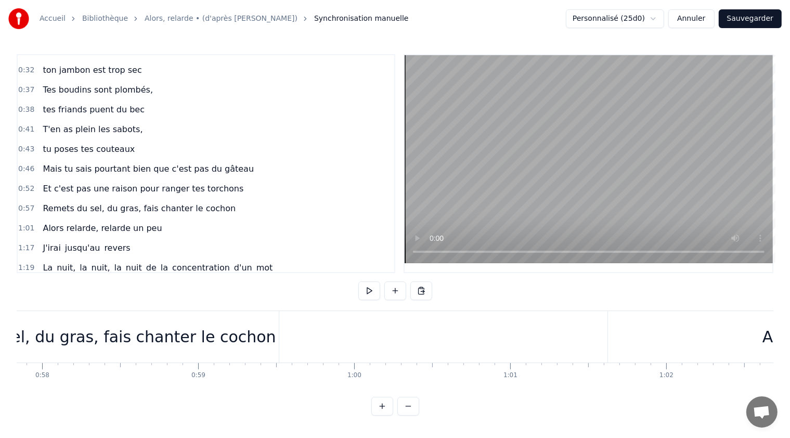
scroll to position [0, 8937]
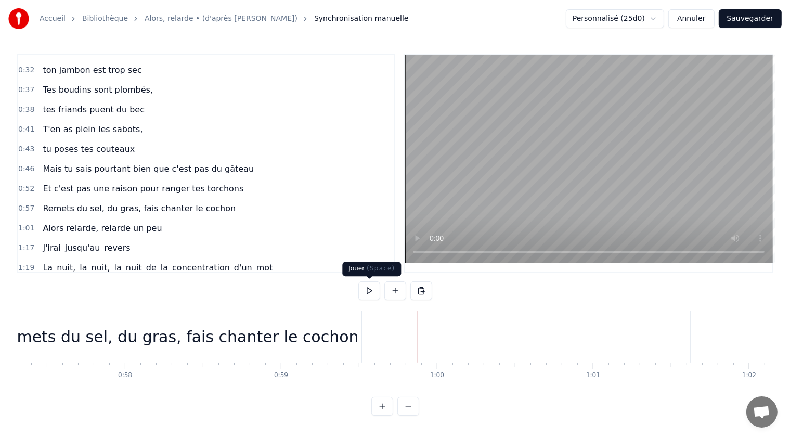
click at [369, 292] on button at bounding box center [369, 290] width 22 height 19
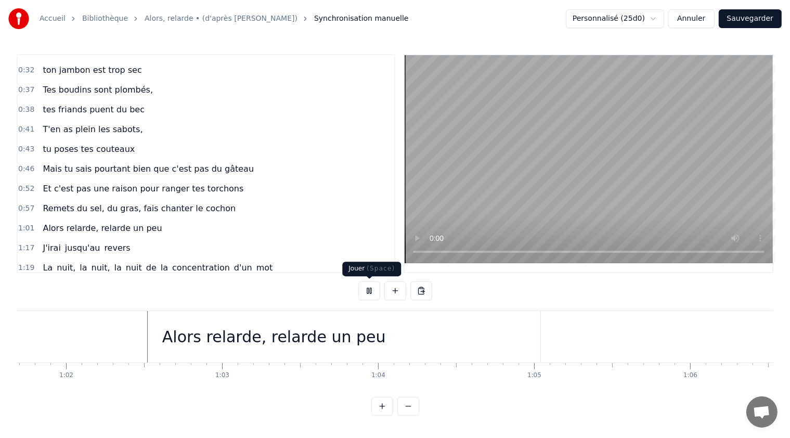
click at [374, 294] on button at bounding box center [369, 290] width 22 height 19
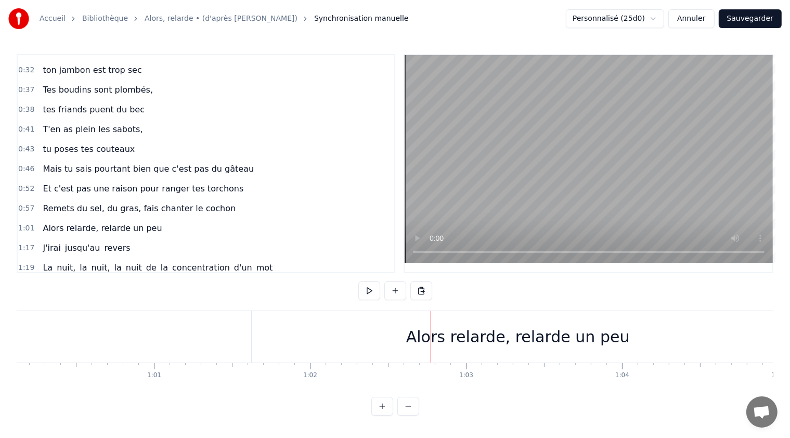
scroll to position [0, 9372]
click at [440, 335] on div "Alors relarde, relarde un peu" at bounding box center [522, 336] width 224 height 23
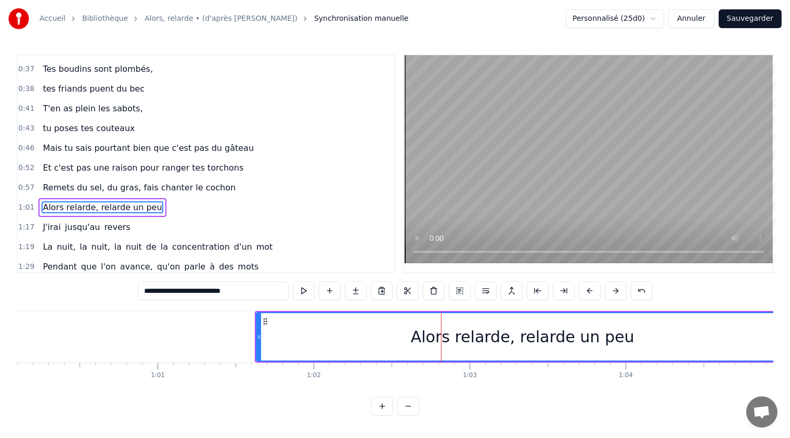
scroll to position [111, 0]
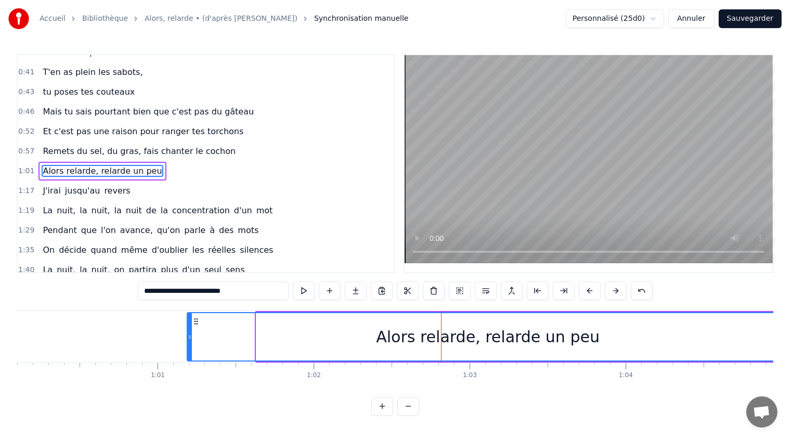
drag, startPoint x: 257, startPoint y: 336, endPoint x: 188, endPoint y: 336, distance: 69.1
click at [188, 336] on icon at bounding box center [190, 337] width 4 height 8
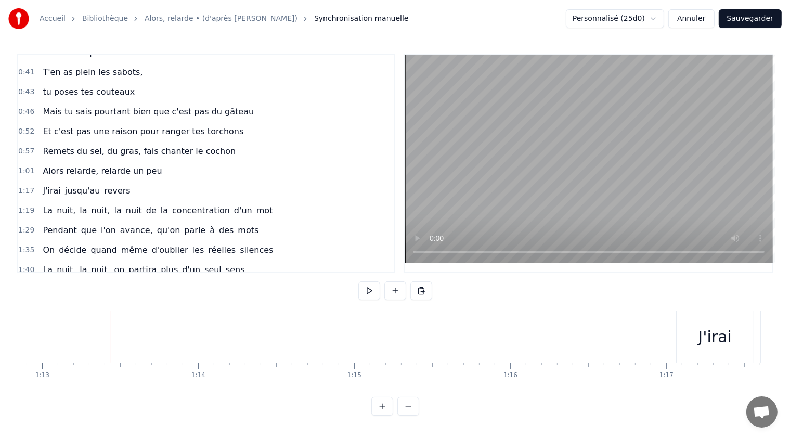
scroll to position [0, 11362]
click at [97, 166] on span "Alors relarde, relarde un peu" at bounding box center [102, 171] width 121 height 12
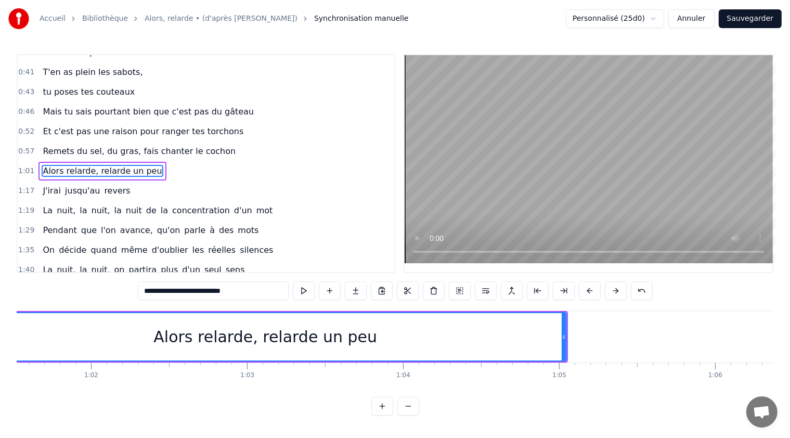
scroll to position [0, 9488]
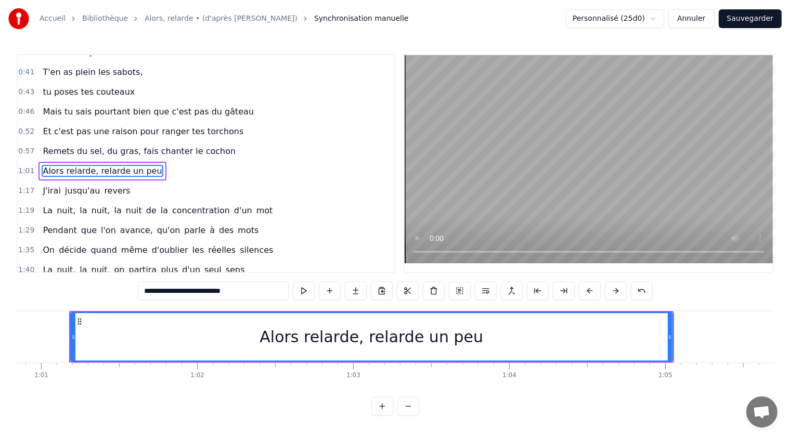
drag, startPoint x: 239, startPoint y: 291, endPoint x: 132, endPoint y: 291, distance: 107.1
click at [132, 291] on div "0:22 T'as raté ton pâté, t'as loupé ta rillette 0:27 Ta terrine est pétée, t'as…" at bounding box center [395, 234] width 756 height 361
click at [325, 240] on div "1:35 On décide quand même d'oublier les réelles silences" at bounding box center [206, 250] width 376 height 20
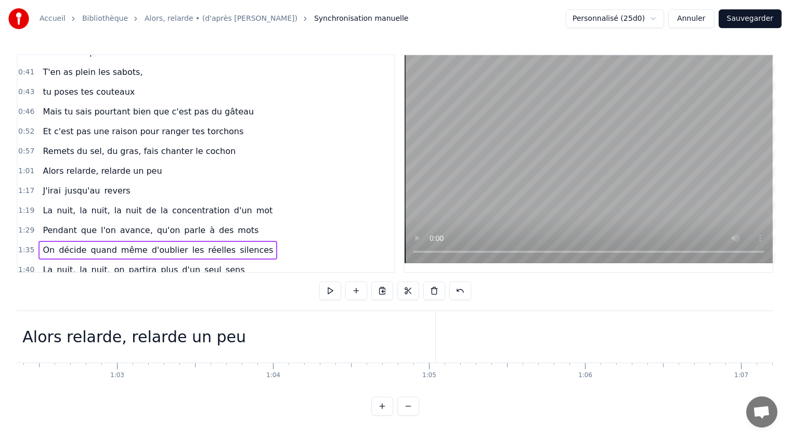
scroll to position [0, 9717]
click at [171, 333] on div "Alors relarde, relarde un peu" at bounding box center [141, 336] width 224 height 23
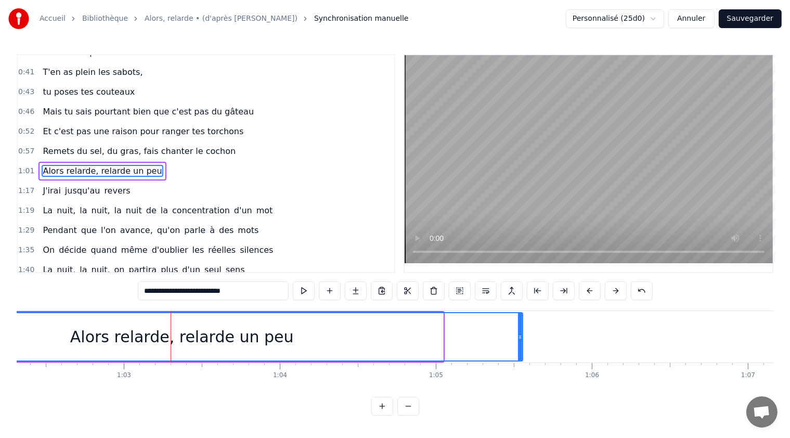
drag, startPoint x: 441, startPoint y: 334, endPoint x: 520, endPoint y: 337, distance: 79.6
click at [520, 337] on icon at bounding box center [520, 337] width 4 height 8
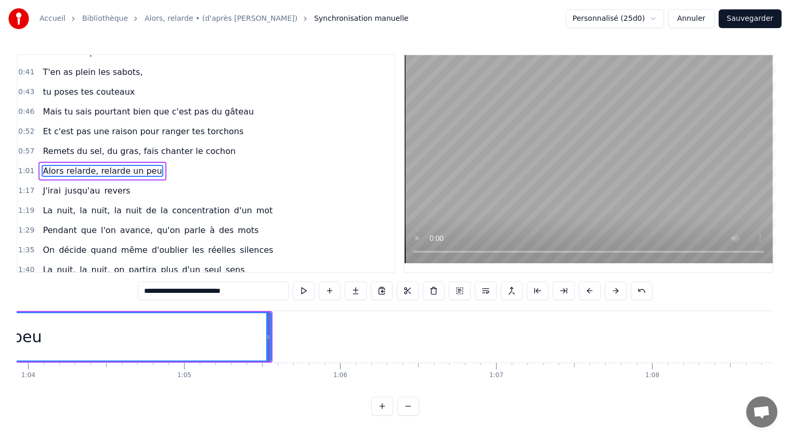
scroll to position [0, 10072]
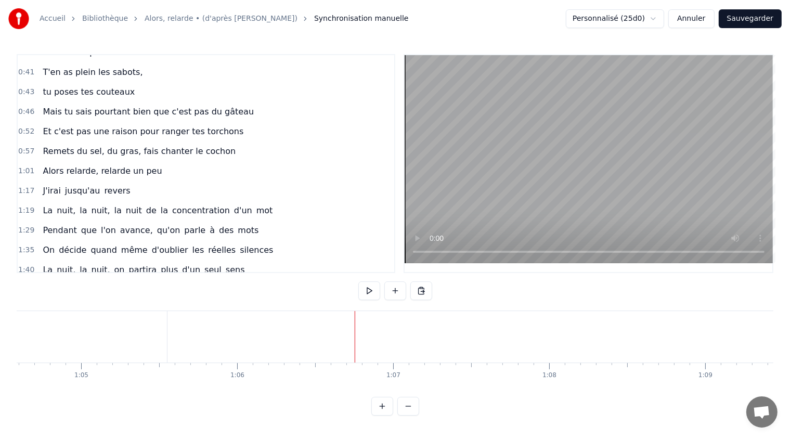
click at [394, 289] on button at bounding box center [395, 290] width 22 height 19
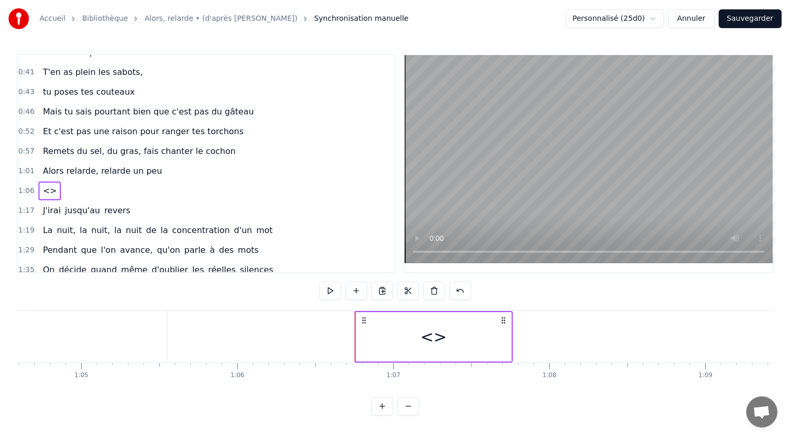
drag, startPoint x: 435, startPoint y: 338, endPoint x: 377, endPoint y: 326, distance: 58.9
click at [435, 338] on div "<>" at bounding box center [434, 336] width 26 height 23
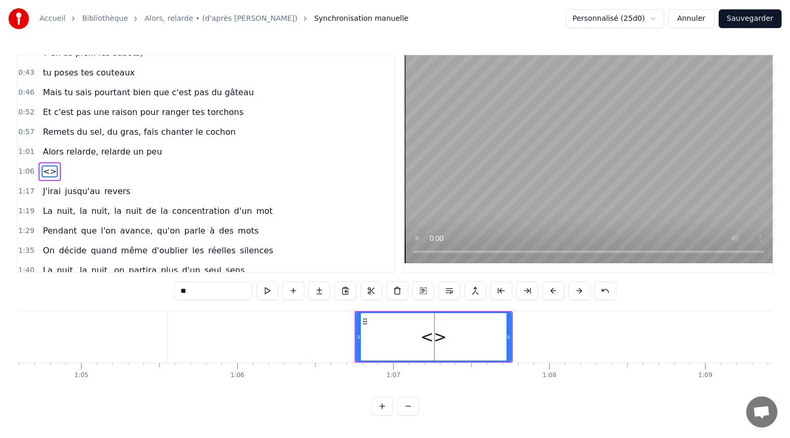
drag, startPoint x: 209, startPoint y: 289, endPoint x: 150, endPoint y: 297, distance: 60.4
click at [150, 297] on div "0:22 T'as raté ton pâté, t'as loupé ta rillette 0:27 Ta terrine est pétée, t'as…" at bounding box center [395, 234] width 756 height 361
paste input "**********"
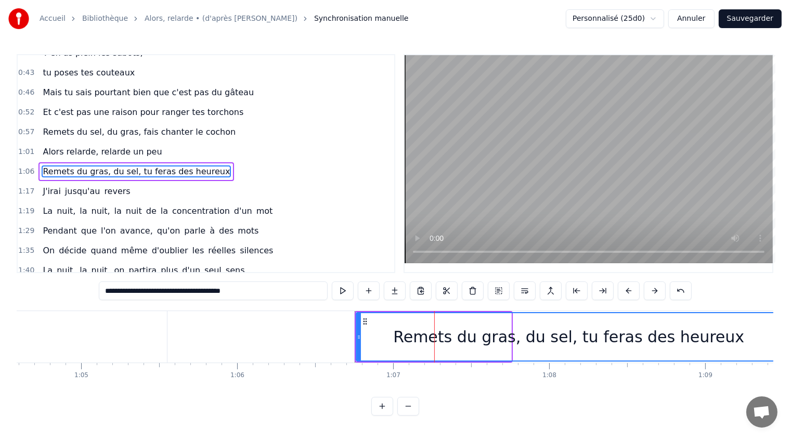
drag, startPoint x: 509, startPoint y: 336, endPoint x: 755, endPoint y: 362, distance: 247.2
click at [780, 366] on div "Accueil Bibliothèque Alors, relarde • (d'après [PERSON_NAME]) Synchronisation m…" at bounding box center [395, 207] width 790 height 415
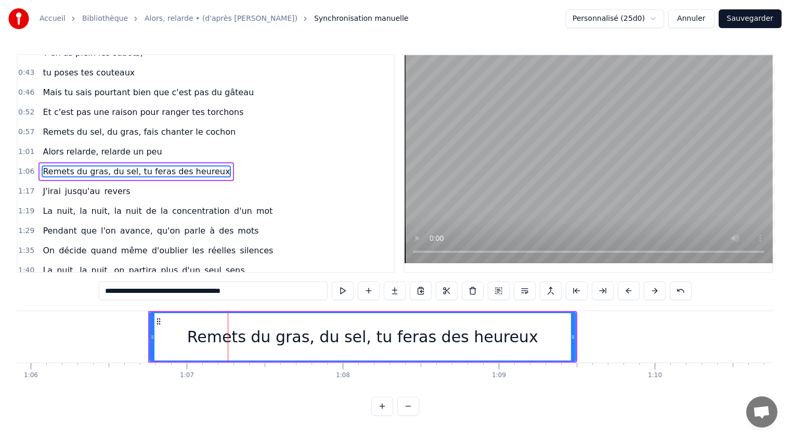
scroll to position [0, 10300]
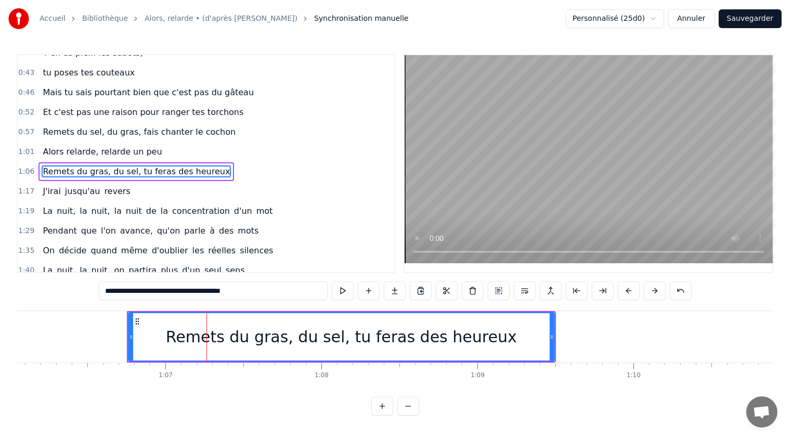
click at [85, 146] on span "Alors relarde, relarde un peu" at bounding box center [102, 152] width 121 height 12
type input "**********"
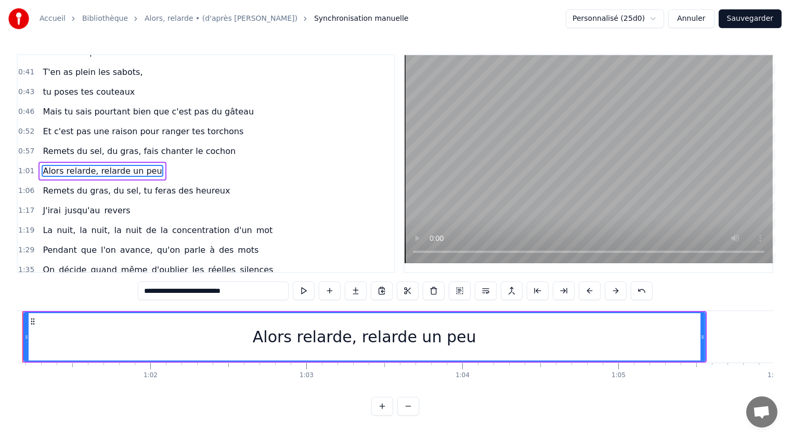
scroll to position [0, 9488]
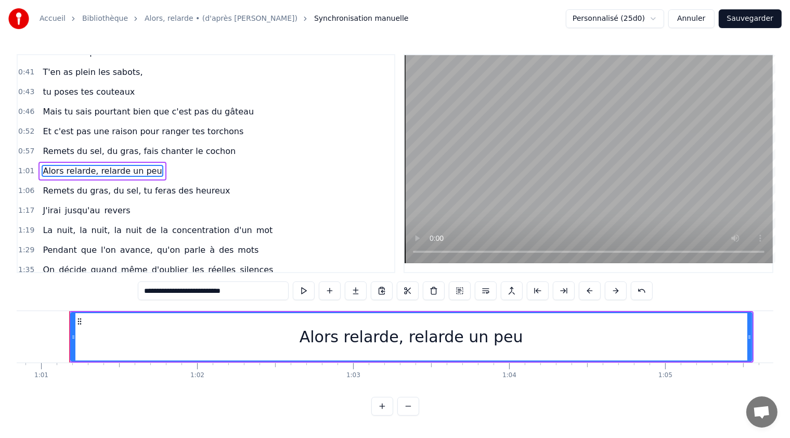
drag, startPoint x: 242, startPoint y: 291, endPoint x: 138, endPoint y: 301, distance: 104.0
click at [138, 301] on div "0:22 T'as raté ton pâté, t'as loupé ta rillette 0:27 Ta terrine est pétée, t'as…" at bounding box center [395, 234] width 756 height 361
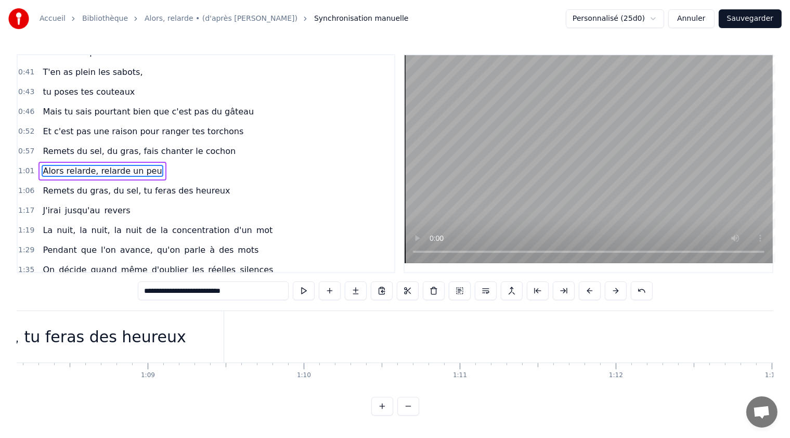
scroll to position [0, 10671]
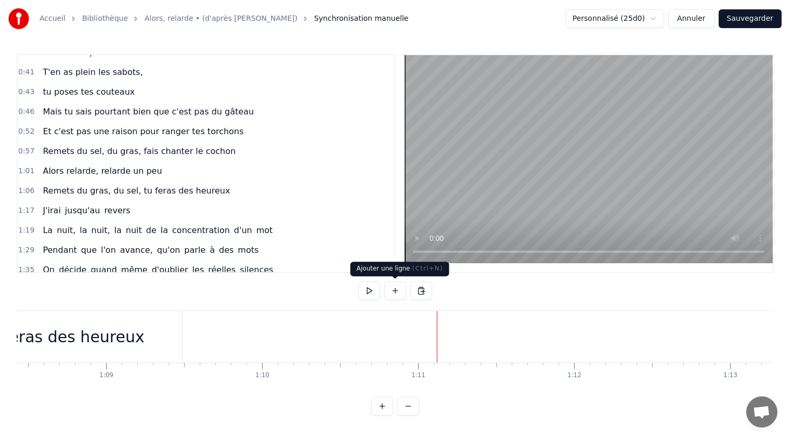
click at [395, 291] on button at bounding box center [395, 290] width 22 height 19
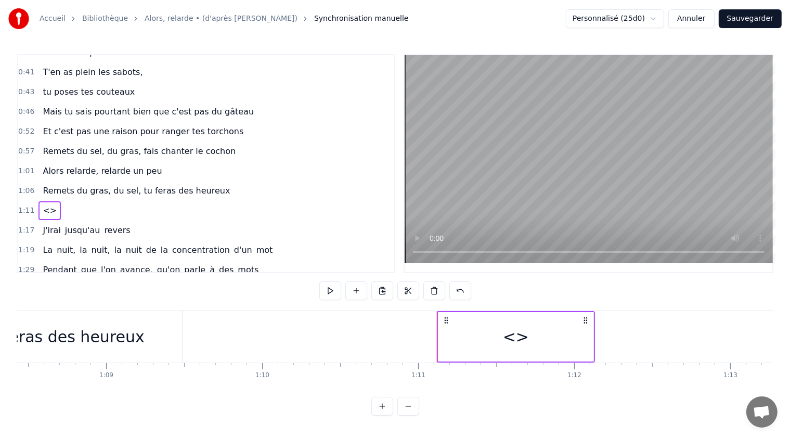
click at [46, 204] on span "<>" at bounding box center [50, 210] width 16 height 12
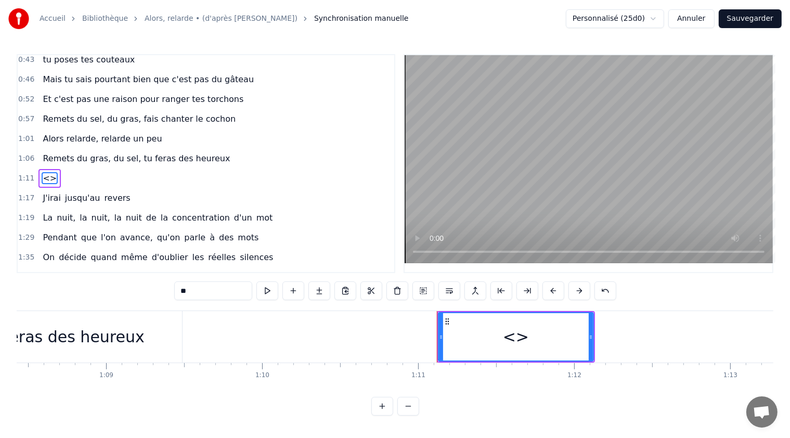
scroll to position [150, 0]
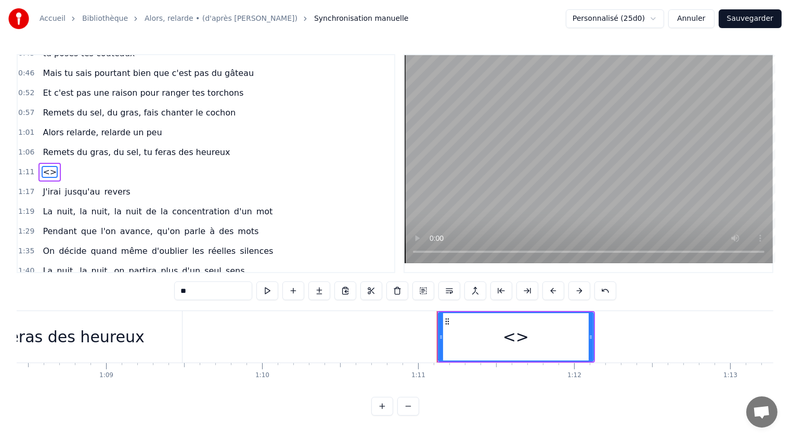
drag, startPoint x: 204, startPoint y: 290, endPoint x: 166, endPoint y: 295, distance: 37.8
click at [166, 295] on div "0:22 T'as raté ton pâté, t'as loupé ta rillette 0:27 Ta terrine est pétée, t'as…" at bounding box center [395, 234] width 756 height 361
paste input "**********"
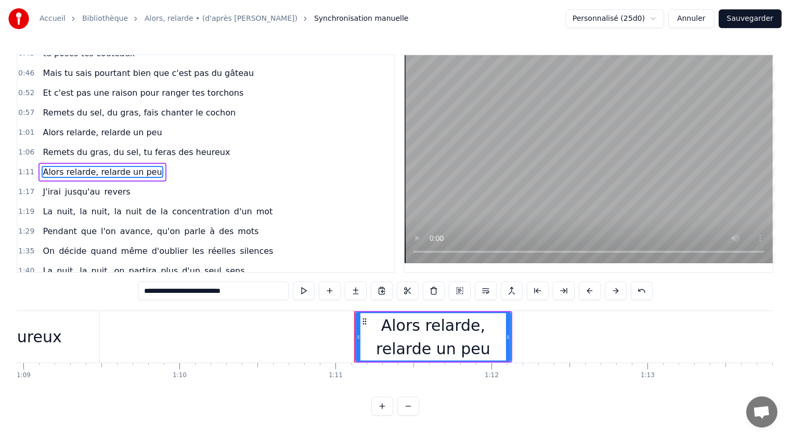
scroll to position [0, 10856]
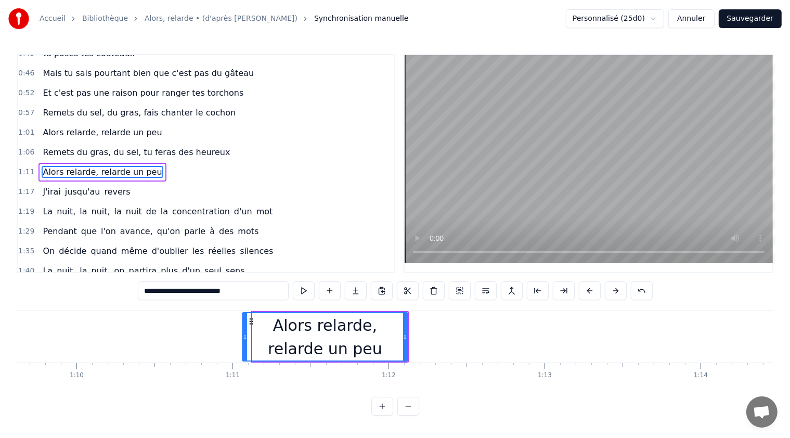
drag, startPoint x: 253, startPoint y: 336, endPoint x: 243, endPoint y: 333, distance: 10.9
click at [243, 333] on icon at bounding box center [245, 337] width 4 height 8
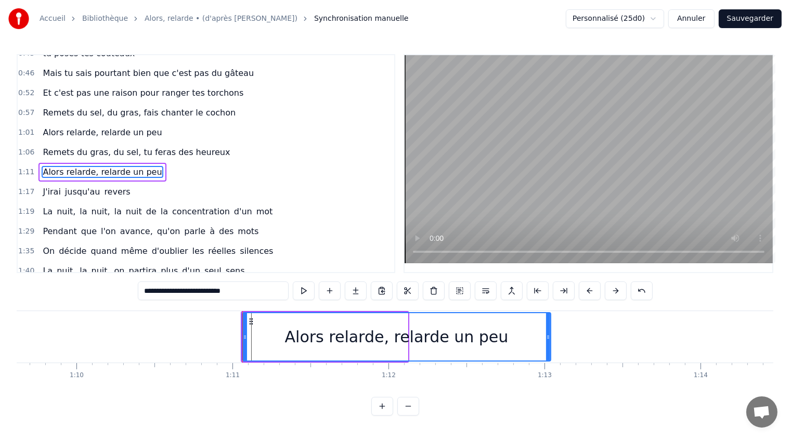
drag, startPoint x: 404, startPoint y: 336, endPoint x: 547, endPoint y: 343, distance: 143.1
click at [547, 343] on div at bounding box center [548, 336] width 4 height 47
type input "**********"
click at [321, 191] on div "1:17 J'irai jusqu'au revers" at bounding box center [206, 192] width 376 height 20
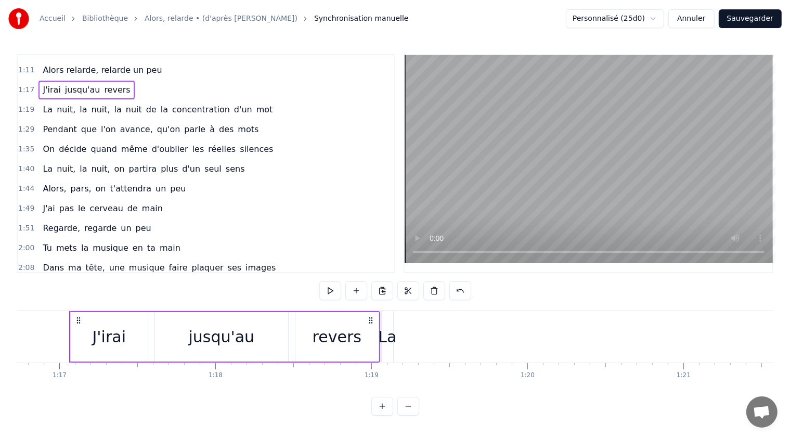
scroll to position [202, 0]
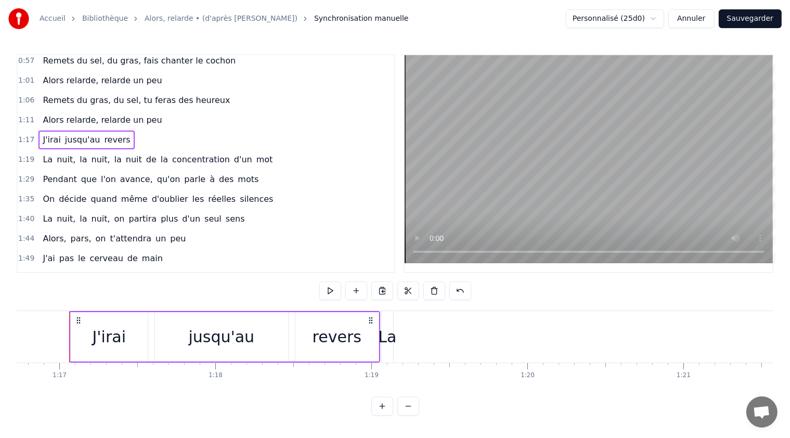
click at [389, 330] on div "La" at bounding box center [387, 336] width 18 height 23
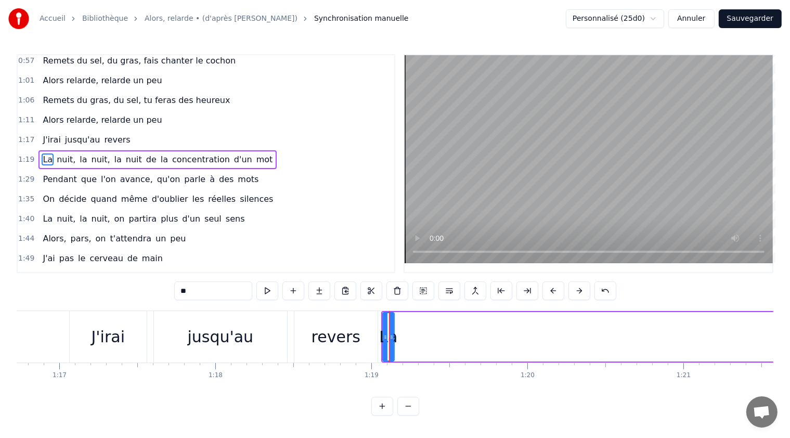
scroll to position [188, 0]
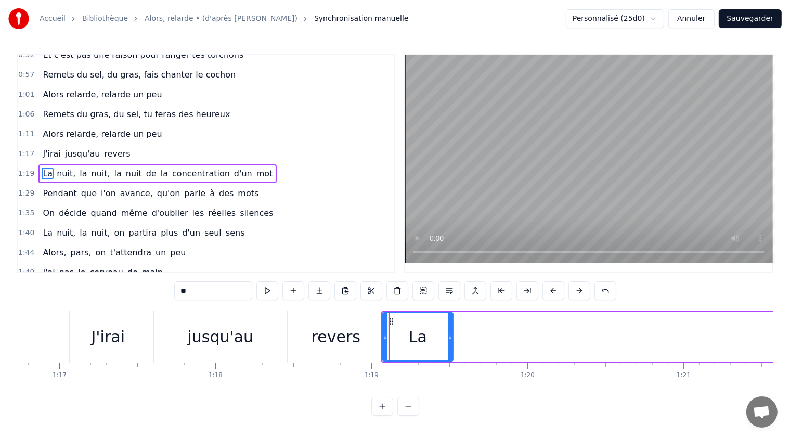
drag, startPoint x: 391, startPoint y: 337, endPoint x: 453, endPoint y: 342, distance: 62.0
click at [452, 342] on div at bounding box center [450, 336] width 4 height 47
click at [56, 167] on span "nuit," at bounding box center [66, 173] width 21 height 12
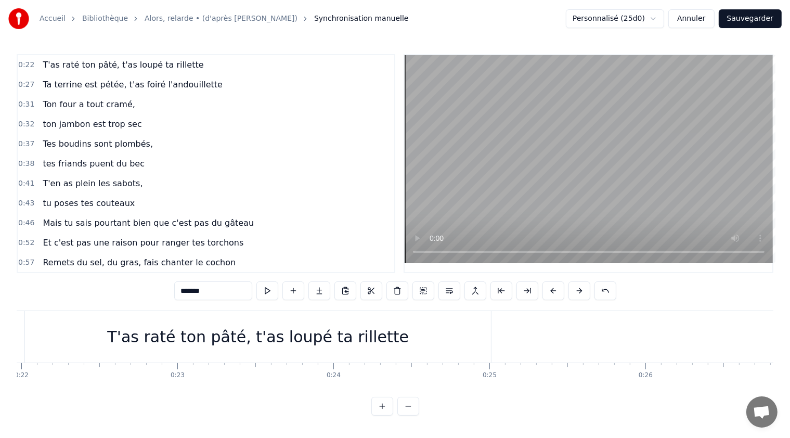
scroll to position [0, 3447]
click at [160, 333] on div "T'as raté ton pâté, t'as loupé ta rillette" at bounding box center [236, 336] width 301 height 23
type input "**********"
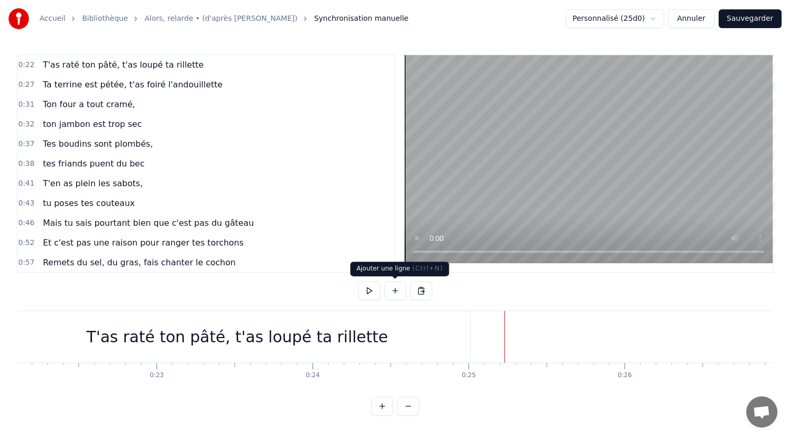
click at [397, 291] on button at bounding box center [395, 290] width 22 height 19
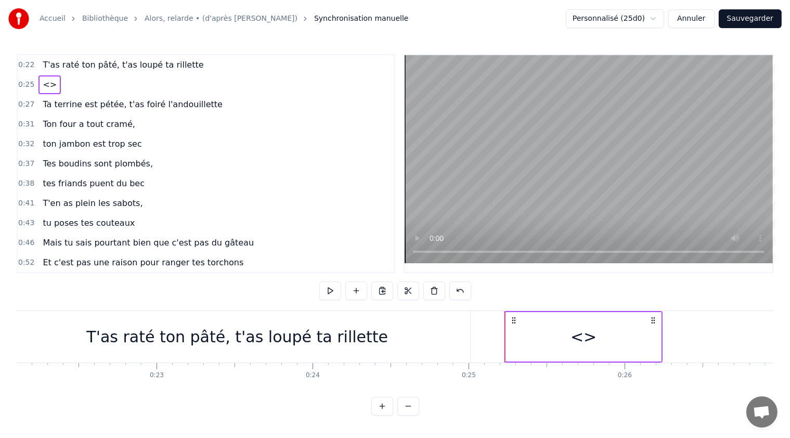
click at [114, 64] on span "T'as raté ton pâté, t'as loupé ta rillette" at bounding box center [123, 65] width 163 height 12
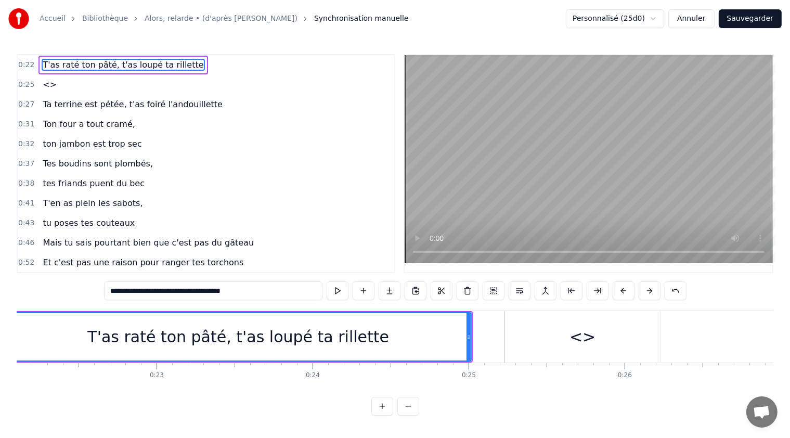
scroll to position [0, 3381]
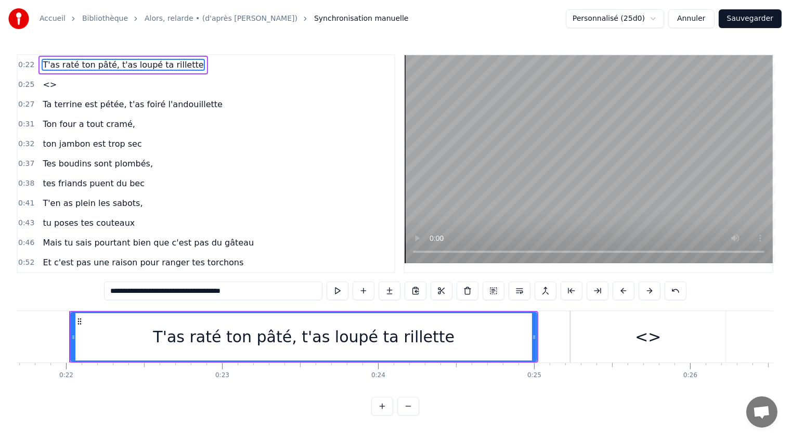
drag, startPoint x: 235, startPoint y: 291, endPoint x: 171, endPoint y: 291, distance: 64.5
click at [171, 291] on input "**********" at bounding box center [213, 290] width 218 height 19
click at [47, 88] on span "<>" at bounding box center [50, 84] width 16 height 12
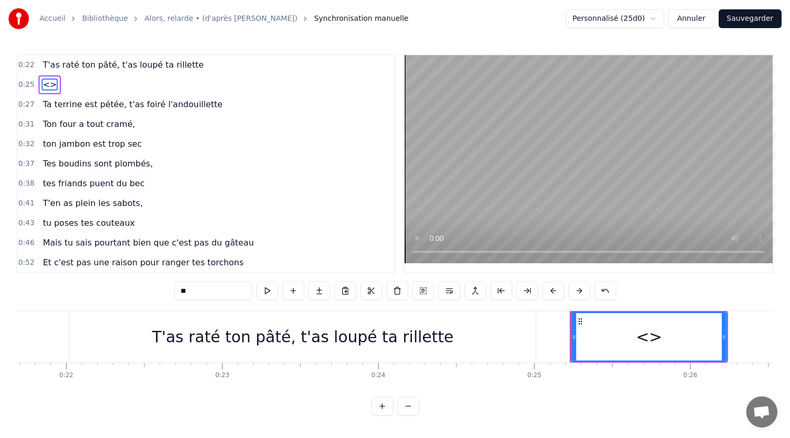
click at [185, 291] on input "**" at bounding box center [213, 290] width 78 height 19
drag, startPoint x: 193, startPoint y: 291, endPoint x: 174, endPoint y: 290, distance: 19.8
click at [174, 290] on div "0:22 T'as raté ton pâté, t'as loupé ta rillette 0:25 <> 0:27 Ta terrine est pét…" at bounding box center [395, 234] width 756 height 361
paste input "**********"
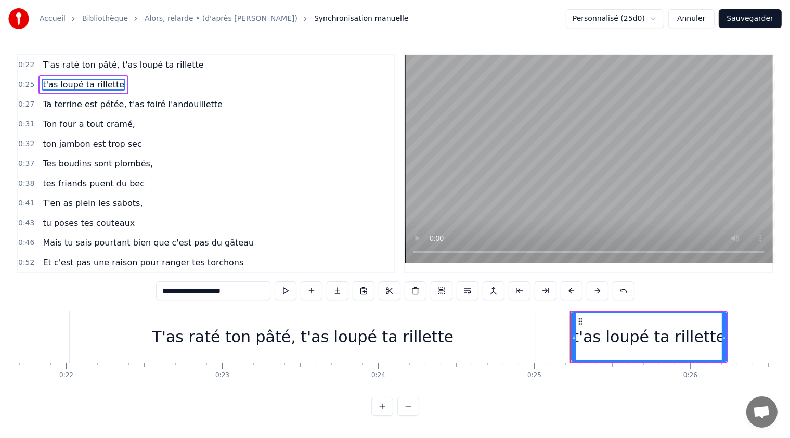
click at [400, 338] on div "T'as raté ton pâté, t'as loupé ta rillette" at bounding box center [302, 336] width 301 height 23
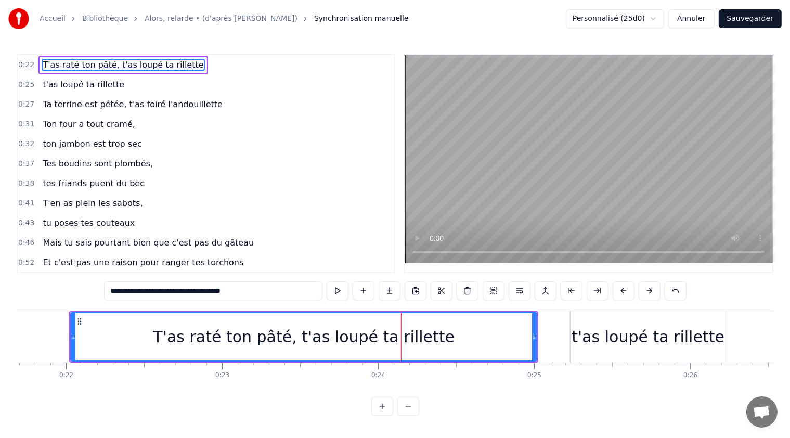
click at [394, 337] on div "T'as raté ton pâté, t'as loupé ta rillette" at bounding box center [303, 336] width 301 height 23
click at [108, 62] on span "T'as raté ton pâté, t'as loupé ta rillette" at bounding box center [123, 65] width 163 height 12
drag, startPoint x: 235, startPoint y: 292, endPoint x: 171, endPoint y: 285, distance: 65.3
click at [171, 285] on input "**********" at bounding box center [213, 290] width 218 height 19
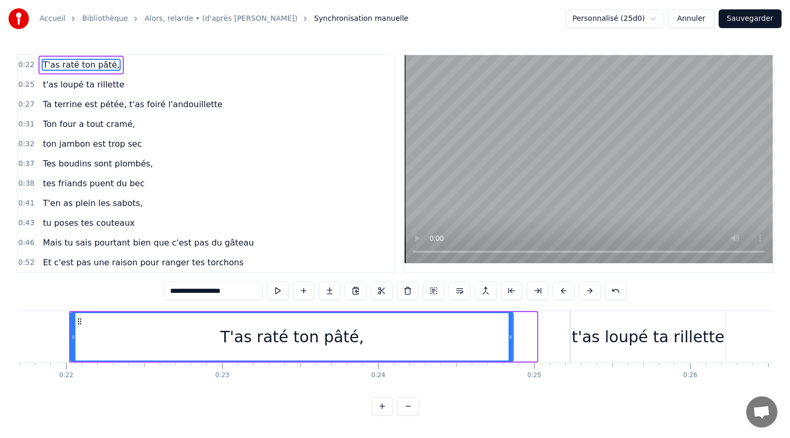
drag, startPoint x: 533, startPoint y: 336, endPoint x: 504, endPoint y: 342, distance: 29.2
click at [513, 340] on icon at bounding box center [510, 337] width 4 height 8
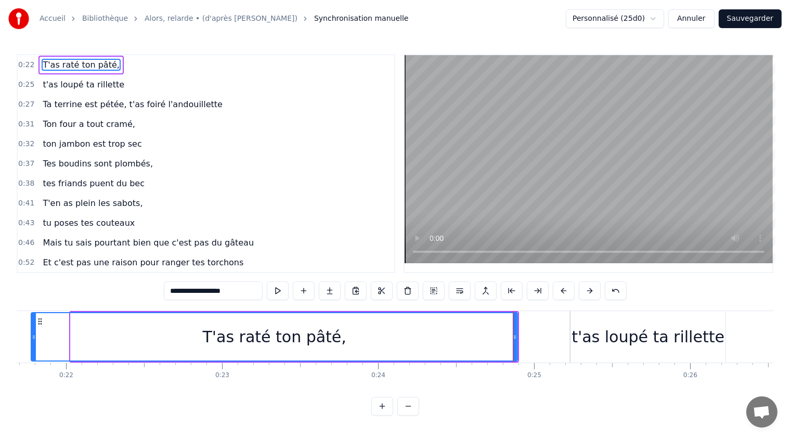
drag, startPoint x: 70, startPoint y: 335, endPoint x: 31, endPoint y: 334, distance: 39.5
click at [32, 334] on icon at bounding box center [34, 337] width 4 height 8
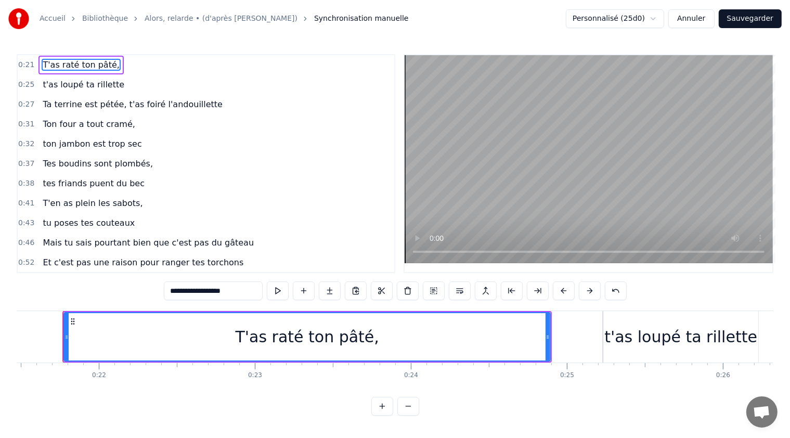
scroll to position [0, 3342]
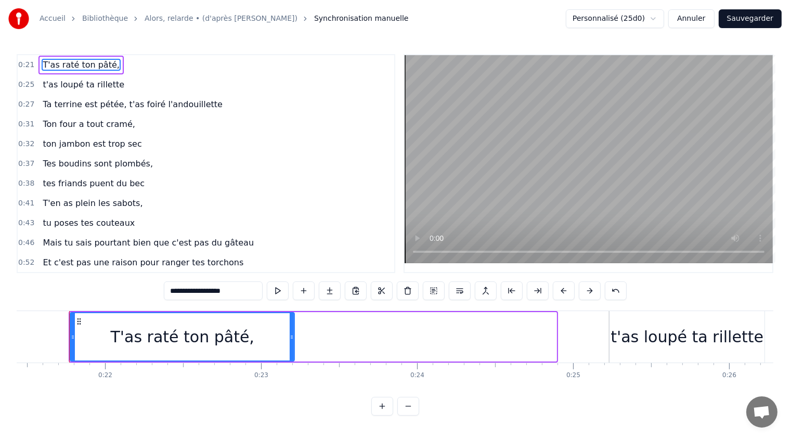
drag, startPoint x: 553, startPoint y: 335, endPoint x: 291, endPoint y: 320, distance: 262.4
click at [291, 320] on div at bounding box center [292, 336] width 4 height 47
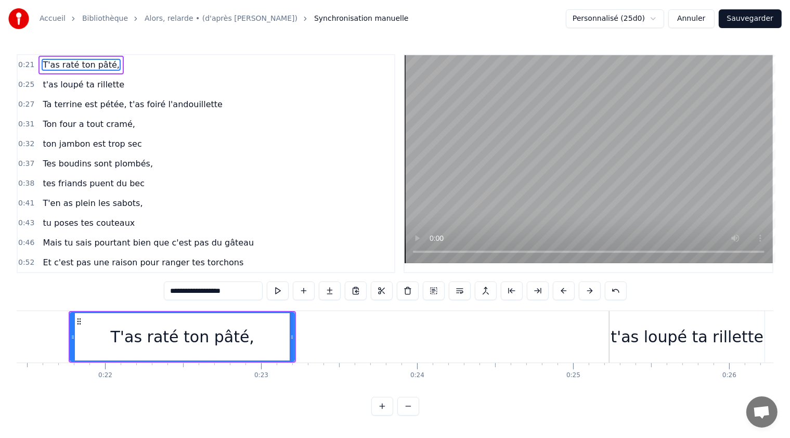
click at [639, 343] on div "t'as loupé ta rillette" at bounding box center [686, 336] width 153 height 23
type input "**********"
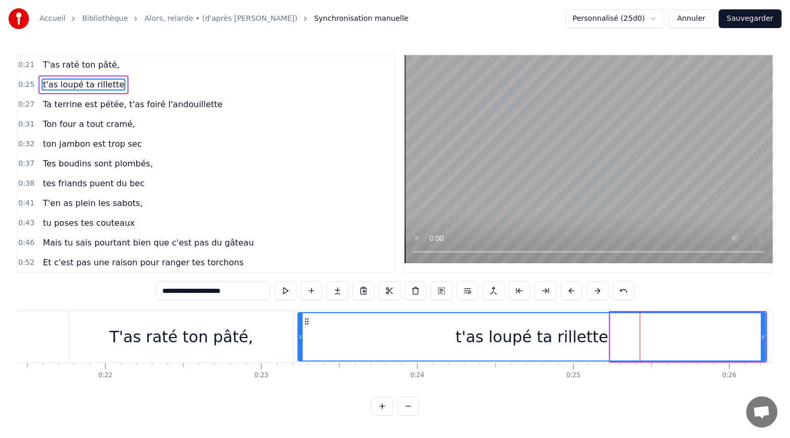
drag, startPoint x: 611, startPoint y: 338, endPoint x: 299, endPoint y: 343, distance: 312.4
click at [299, 343] on div at bounding box center [300, 336] width 4 height 47
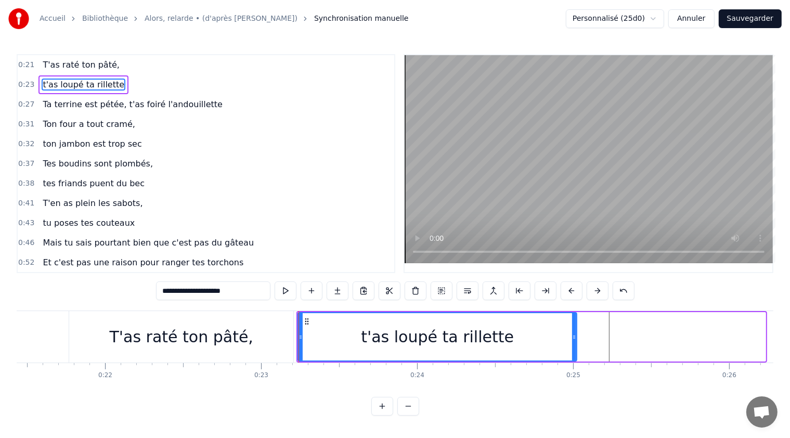
drag, startPoint x: 763, startPoint y: 335, endPoint x: 574, endPoint y: 339, distance: 188.7
click at [574, 339] on icon at bounding box center [574, 337] width 4 height 8
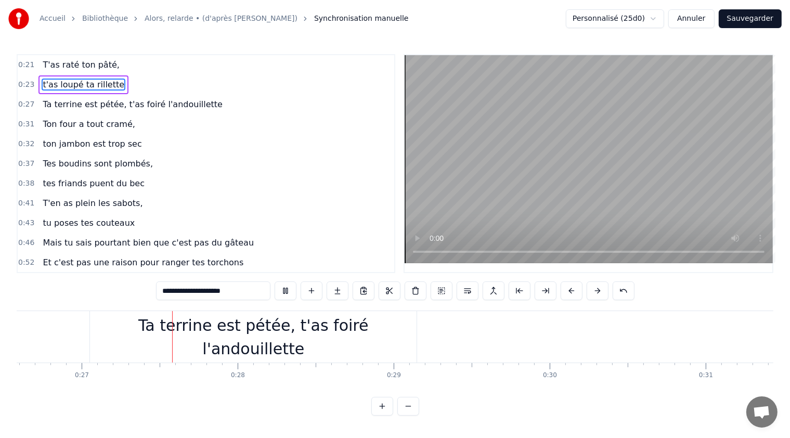
scroll to position [0, 4146]
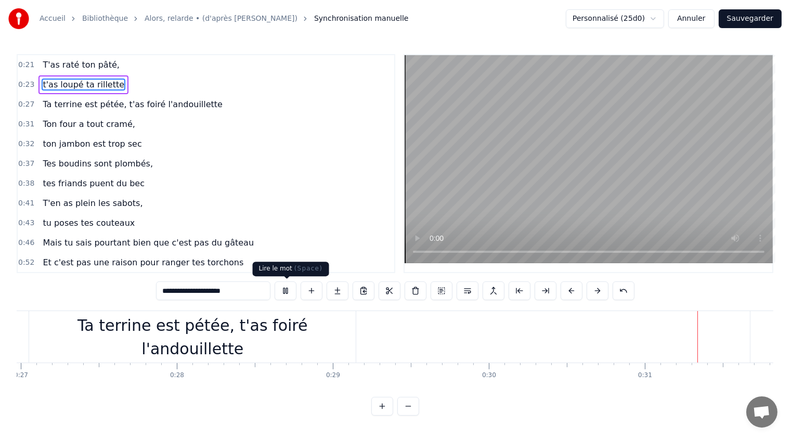
click at [287, 291] on button at bounding box center [285, 290] width 22 height 19
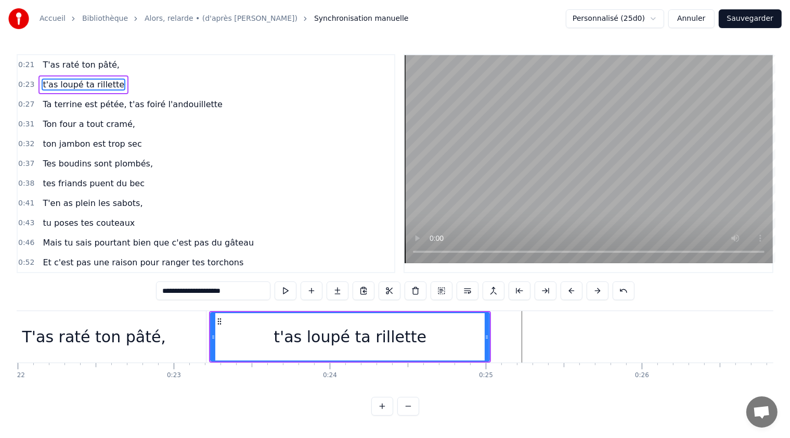
scroll to position [0, 3424]
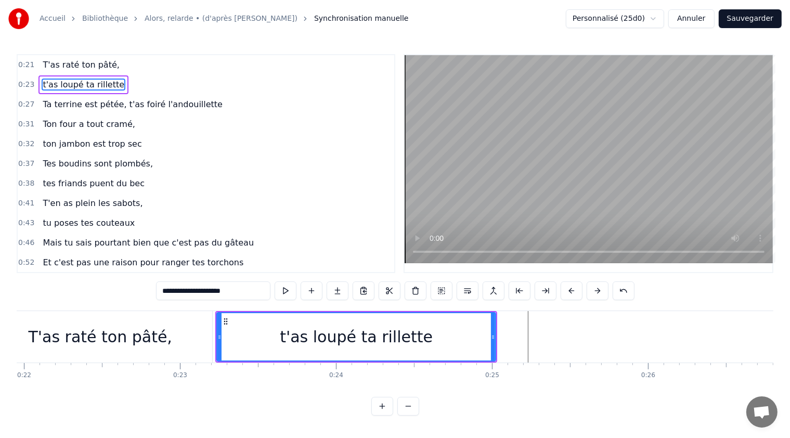
click at [160, 340] on div "T'as raté ton pâté," at bounding box center [100, 336] width 143 height 23
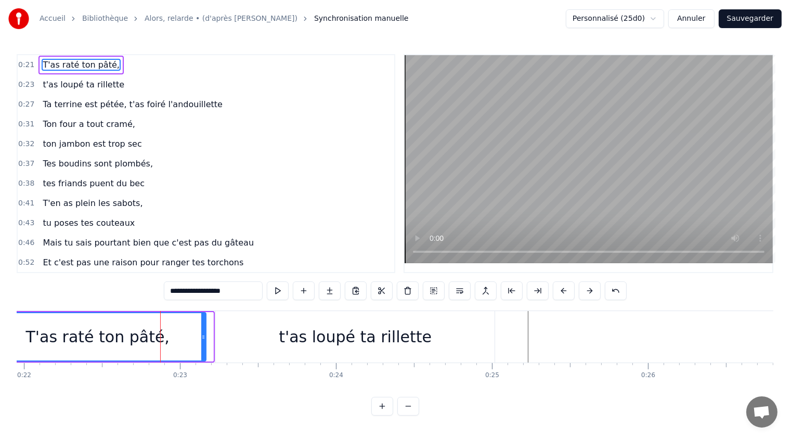
drag, startPoint x: 209, startPoint y: 336, endPoint x: 229, endPoint y: 339, distance: 19.4
click at [201, 337] on icon at bounding box center [203, 337] width 4 height 8
click at [283, 339] on div "t'as loupé ta rillette" at bounding box center [355, 336] width 279 height 51
type input "**********"
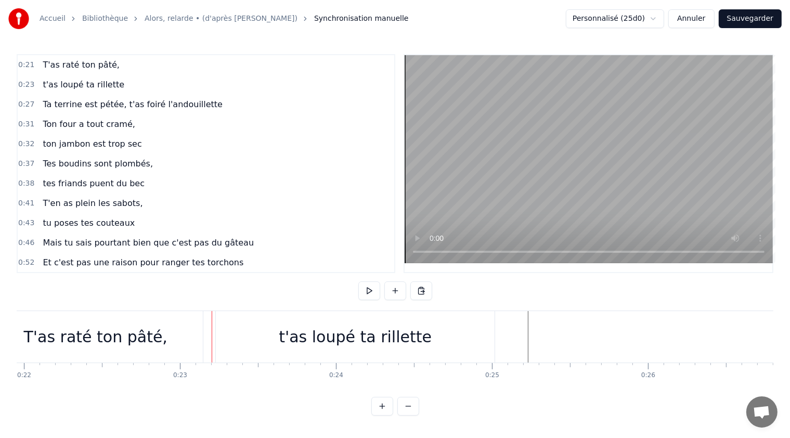
click at [471, 334] on div "t'as loupé ta rillette" at bounding box center [355, 336] width 279 height 51
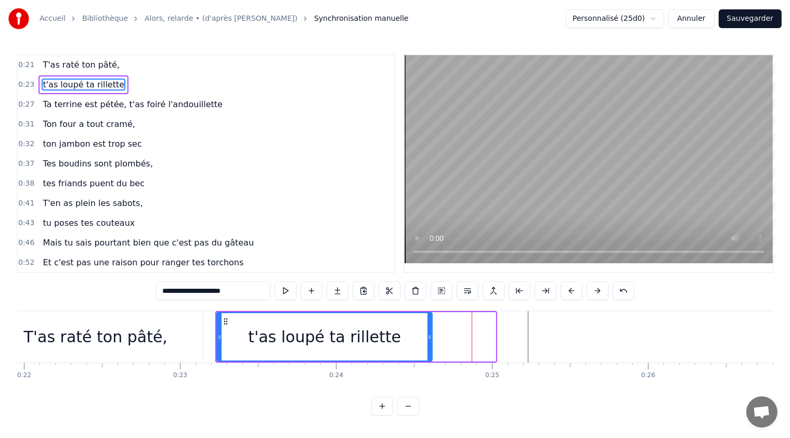
drag, startPoint x: 492, startPoint y: 337, endPoint x: 429, endPoint y: 338, distance: 63.4
click at [429, 338] on icon at bounding box center [429, 337] width 4 height 8
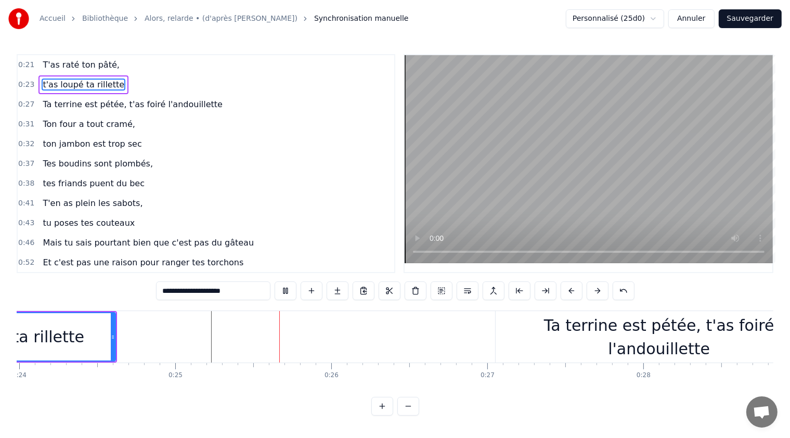
scroll to position [0, 3864]
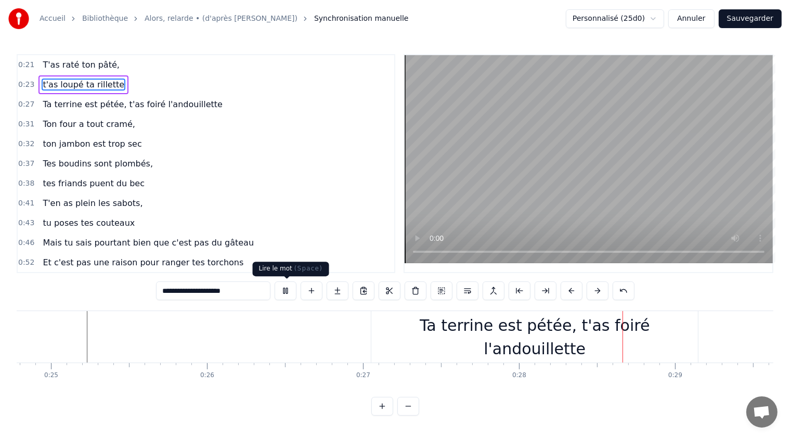
click at [289, 291] on button at bounding box center [285, 290] width 22 height 19
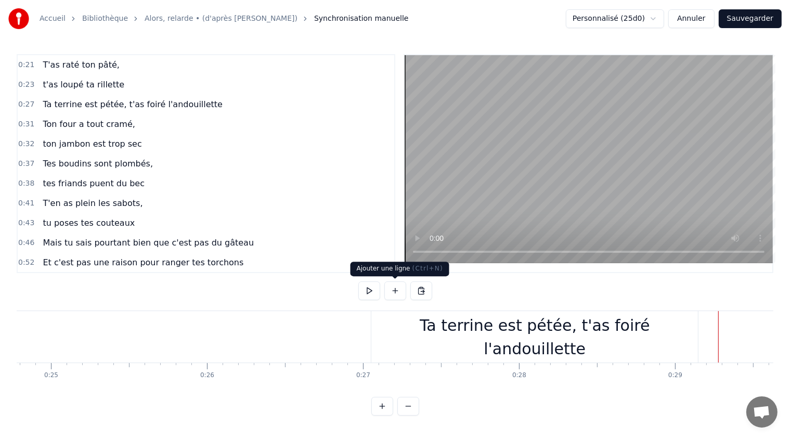
click at [395, 291] on button at bounding box center [395, 290] width 22 height 19
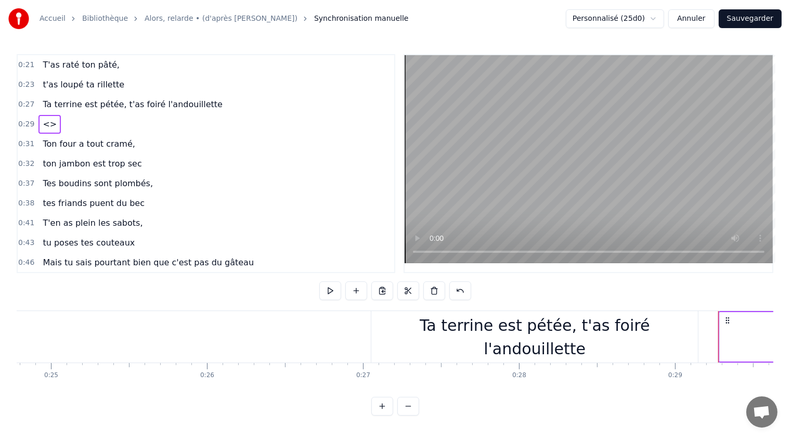
click at [137, 106] on span "Ta terrine est pétée, t'as foiré l'andouillette" at bounding box center [133, 104] width 182 height 12
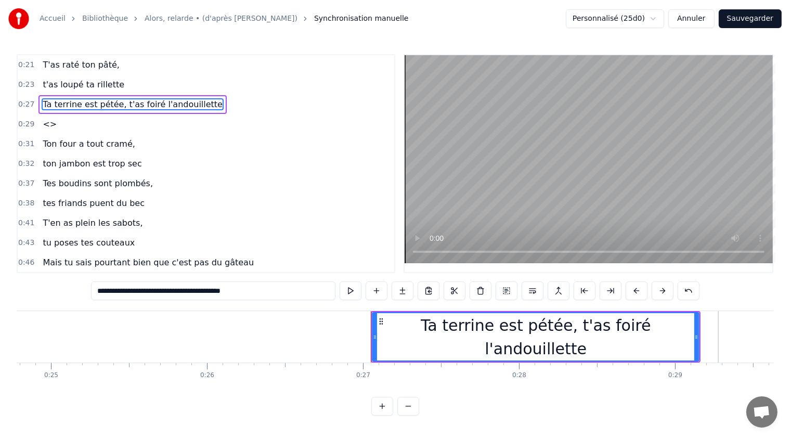
drag, startPoint x: 239, startPoint y: 291, endPoint x: 162, endPoint y: 283, distance: 77.8
click at [162, 283] on input "**********" at bounding box center [213, 290] width 244 height 19
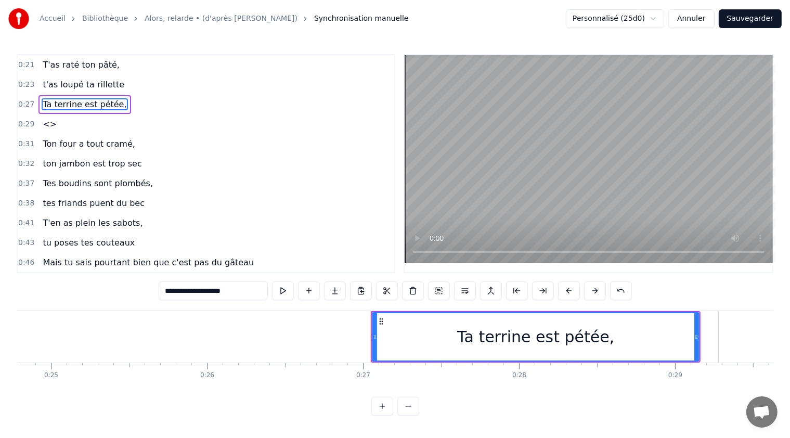
click at [48, 124] on span "<>" at bounding box center [50, 124] width 16 height 12
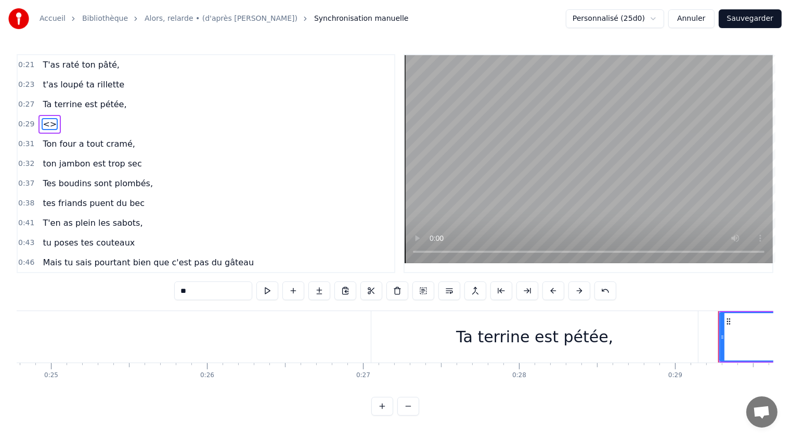
click at [187, 293] on input "**" at bounding box center [213, 290] width 78 height 19
drag, startPoint x: 193, startPoint y: 291, endPoint x: 182, endPoint y: 291, distance: 10.9
click at [182, 291] on input "**" at bounding box center [213, 290] width 78 height 19
paste input "**********"
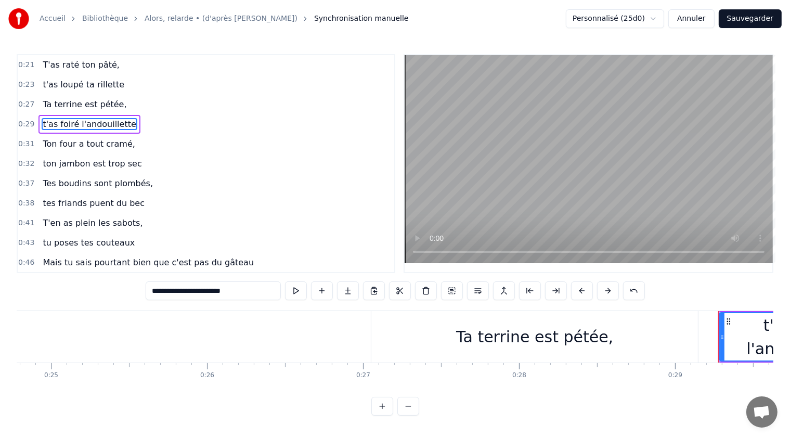
click at [575, 346] on div "Ta terrine est pétée," at bounding box center [534, 336] width 157 height 23
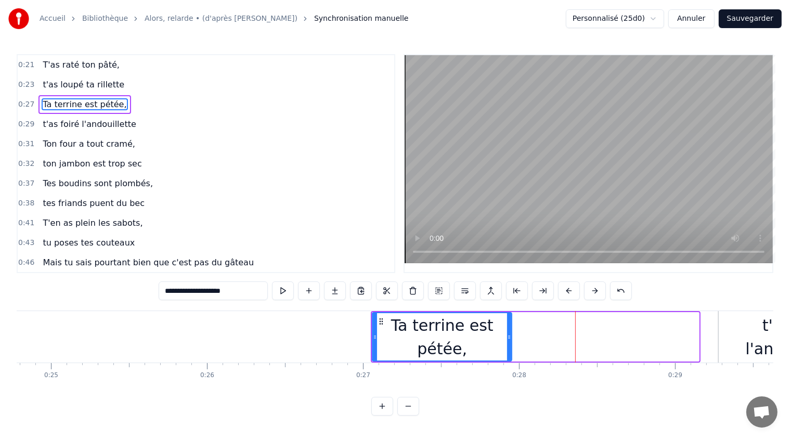
drag, startPoint x: 697, startPoint y: 333, endPoint x: 509, endPoint y: 329, distance: 187.2
click at [509, 329] on div at bounding box center [509, 336] width 4 height 47
click at [732, 330] on div "t'as foiré l'andouillette" at bounding box center [795, 336] width 155 height 47
type input "**********"
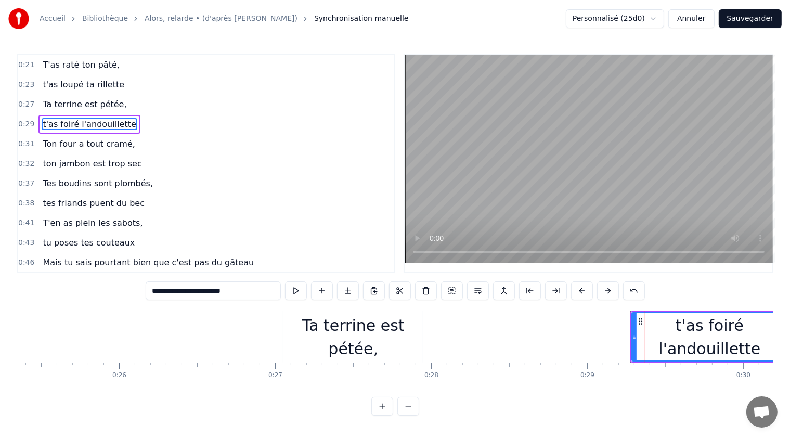
scroll to position [0, 3966]
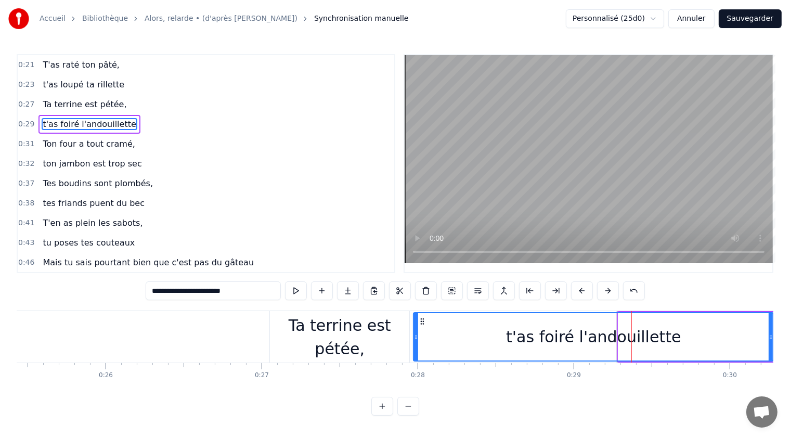
drag, startPoint x: 620, startPoint y: 337, endPoint x: 415, endPoint y: 348, distance: 205.1
click at [415, 348] on div at bounding box center [416, 336] width 4 height 47
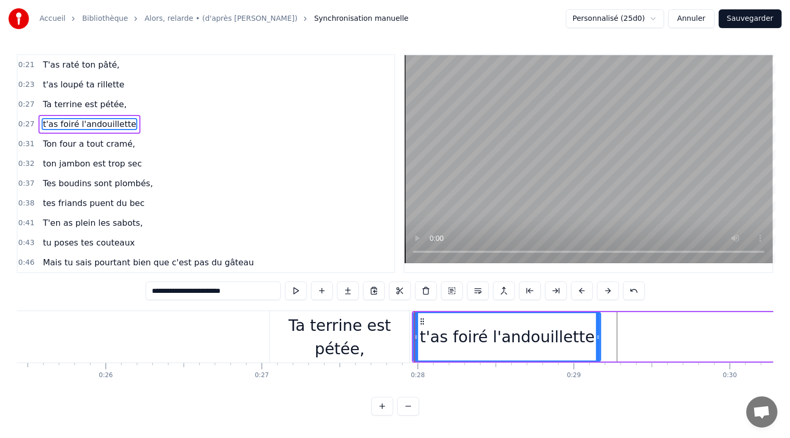
drag, startPoint x: 770, startPoint y: 336, endPoint x: 598, endPoint y: 334, distance: 172.6
click at [598, 334] on icon at bounding box center [598, 337] width 4 height 8
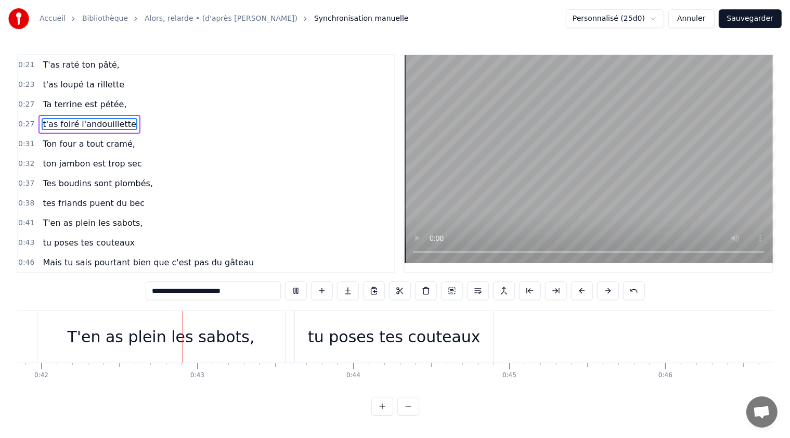
scroll to position [0, 6539]
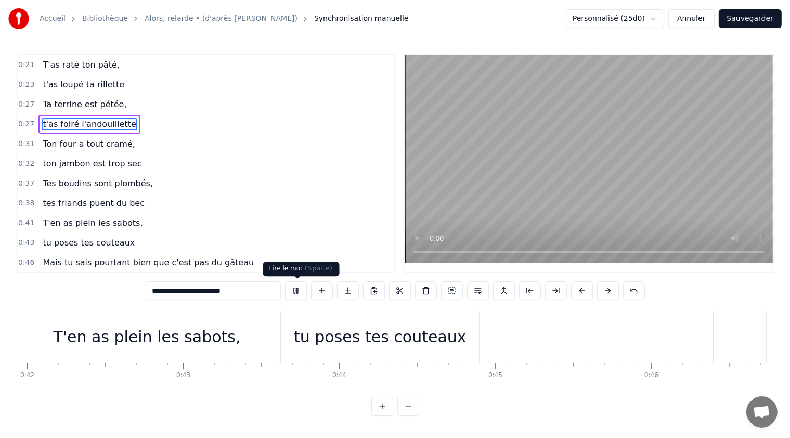
click at [298, 293] on button at bounding box center [296, 290] width 22 height 19
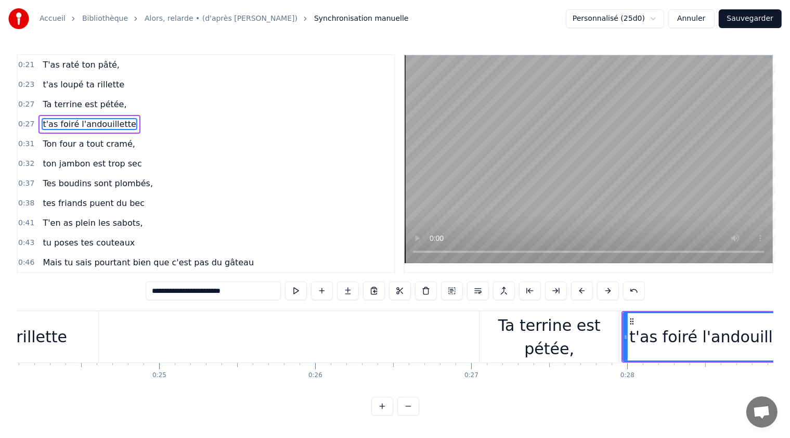
scroll to position [0, 3839]
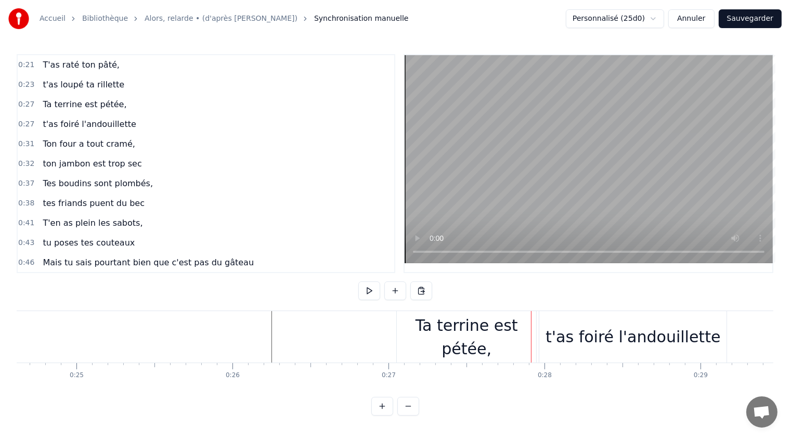
click at [410, 334] on div "Ta terrine est pétée," at bounding box center [466, 336] width 139 height 47
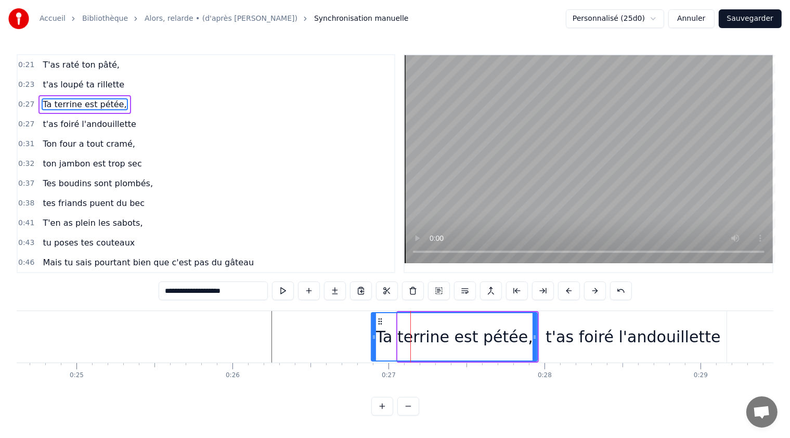
drag, startPoint x: 398, startPoint y: 336, endPoint x: 372, endPoint y: 328, distance: 27.8
click at [372, 328] on div at bounding box center [374, 336] width 4 height 47
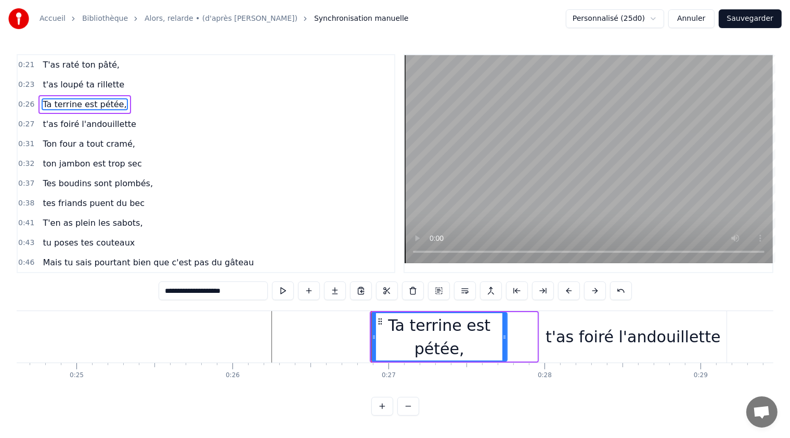
drag, startPoint x: 534, startPoint y: 336, endPoint x: 504, endPoint y: 329, distance: 31.4
click at [504, 329] on div at bounding box center [504, 336] width 4 height 47
click at [601, 336] on div "t'as foiré l'andouillette" at bounding box center [632, 336] width 175 height 23
type input "**********"
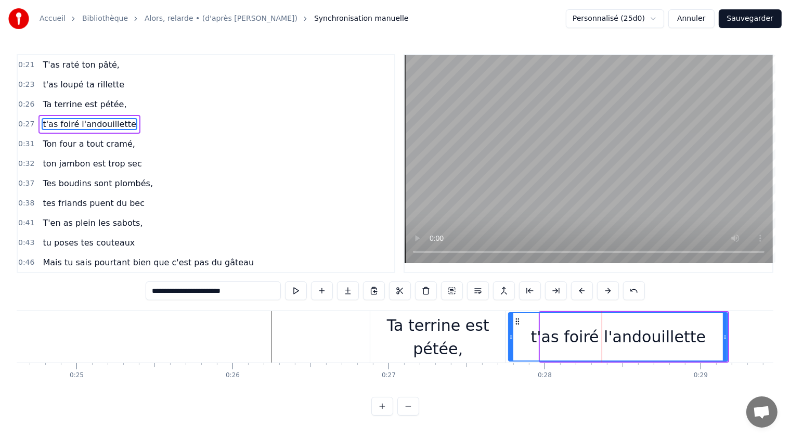
drag, startPoint x: 540, startPoint y: 337, endPoint x: 508, endPoint y: 335, distance: 31.8
click at [509, 335] on icon at bounding box center [511, 337] width 4 height 8
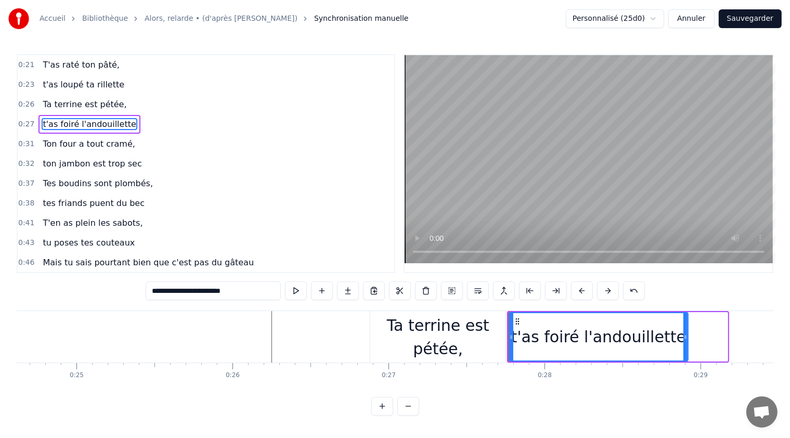
drag, startPoint x: 726, startPoint y: 336, endPoint x: 686, endPoint y: 335, distance: 39.5
click at [686, 335] on icon at bounding box center [685, 337] width 4 height 8
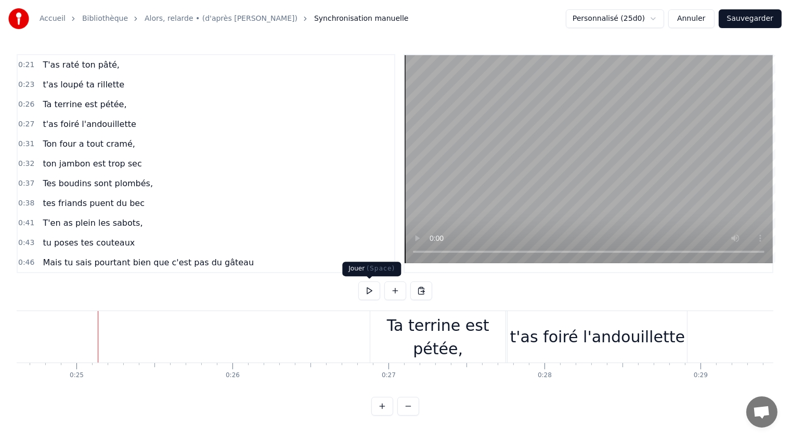
click at [369, 289] on button at bounding box center [369, 290] width 22 height 19
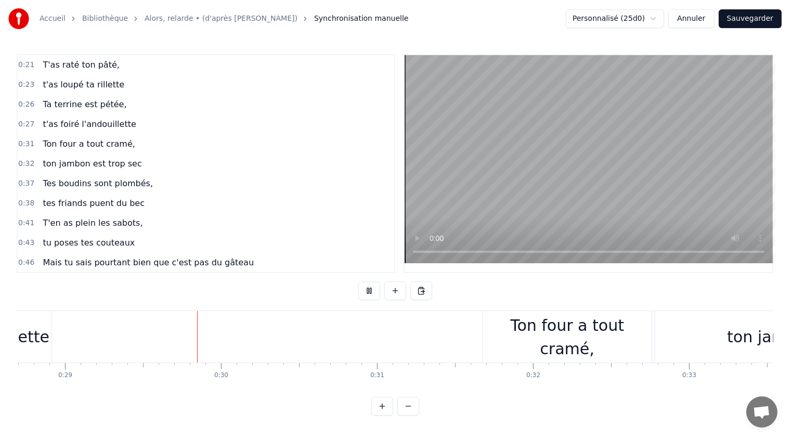
scroll to position [0, 4492]
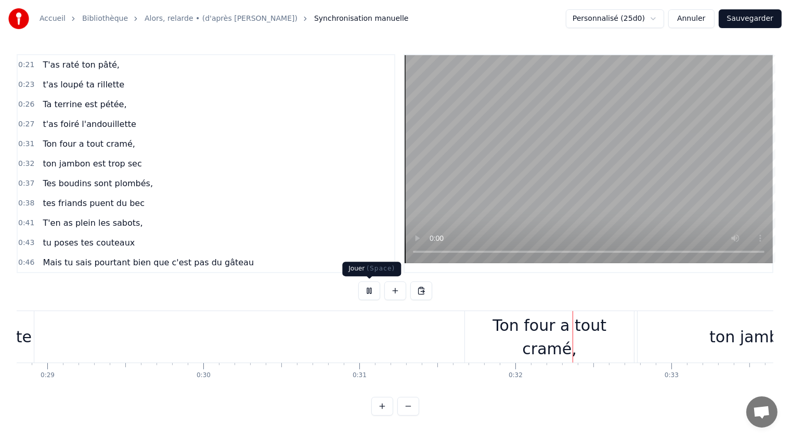
click at [366, 292] on button at bounding box center [369, 290] width 22 height 19
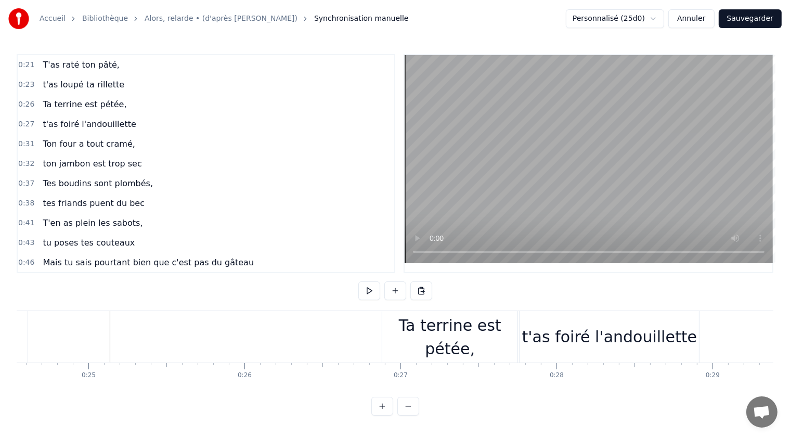
scroll to position [0, 3826]
click at [408, 339] on div "Ta terrine est pétée," at bounding box center [450, 336] width 135 height 47
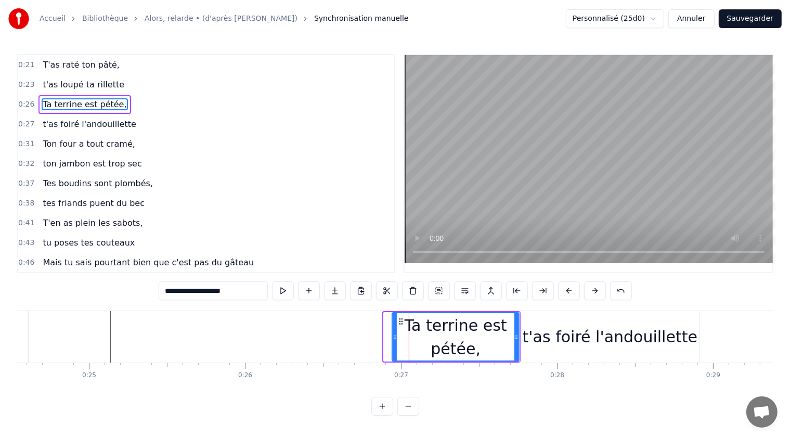
drag, startPoint x: 385, startPoint y: 339, endPoint x: 393, endPoint y: 339, distance: 8.3
click at [393, 339] on icon at bounding box center [394, 337] width 4 height 8
drag, startPoint x: 517, startPoint y: 335, endPoint x: 500, endPoint y: 331, distance: 17.5
click at [500, 331] on div at bounding box center [499, 336] width 4 height 47
click at [531, 336] on div "t'as foiré l'andouillette" at bounding box center [609, 336] width 179 height 51
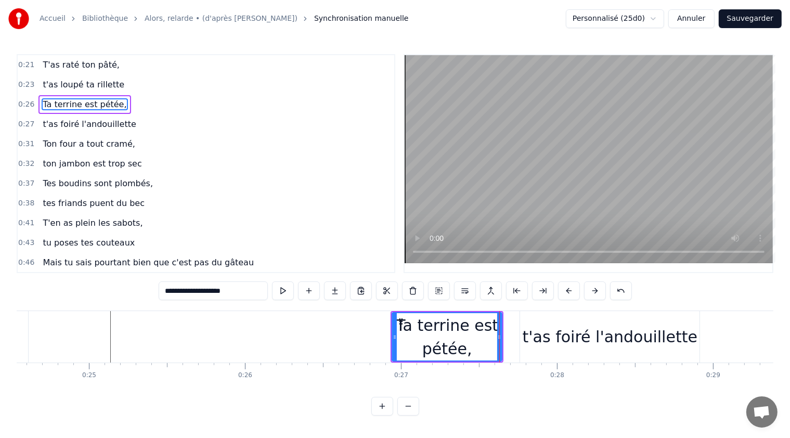
type input "**********"
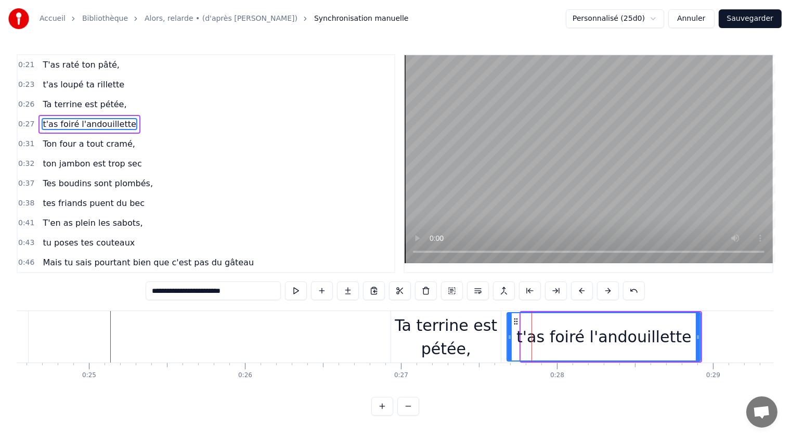
drag, startPoint x: 521, startPoint y: 337, endPoint x: 507, endPoint y: 335, distance: 14.1
click at [507, 335] on icon at bounding box center [509, 337] width 4 height 8
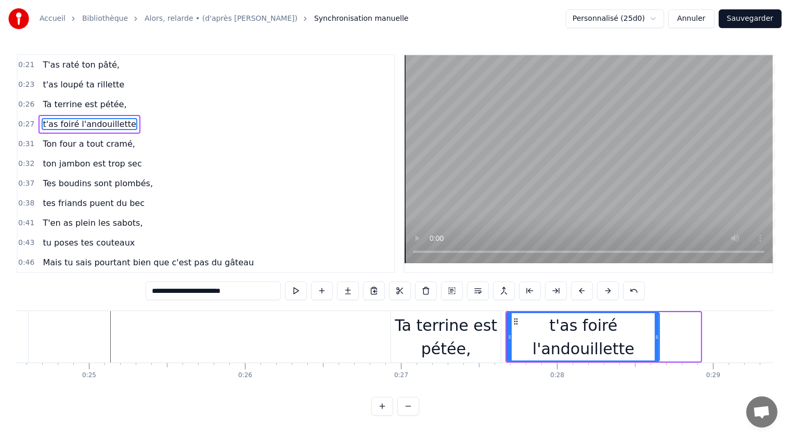
drag, startPoint x: 699, startPoint y: 335, endPoint x: 649, endPoint y: 331, distance: 49.5
click at [658, 333] on icon at bounding box center [656, 337] width 4 height 8
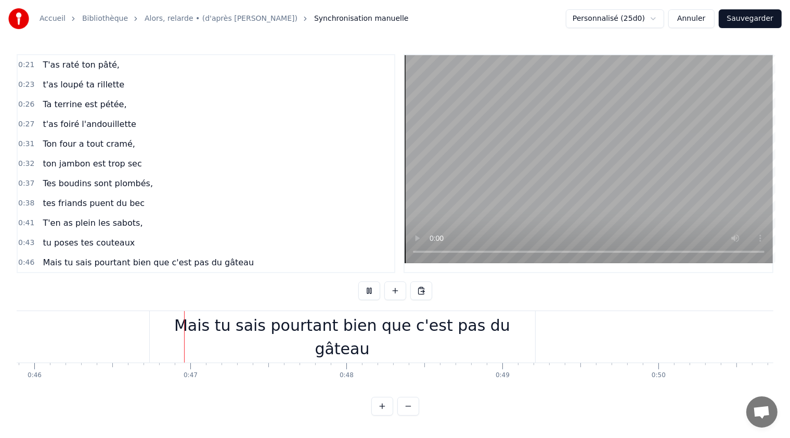
scroll to position [0, 7170]
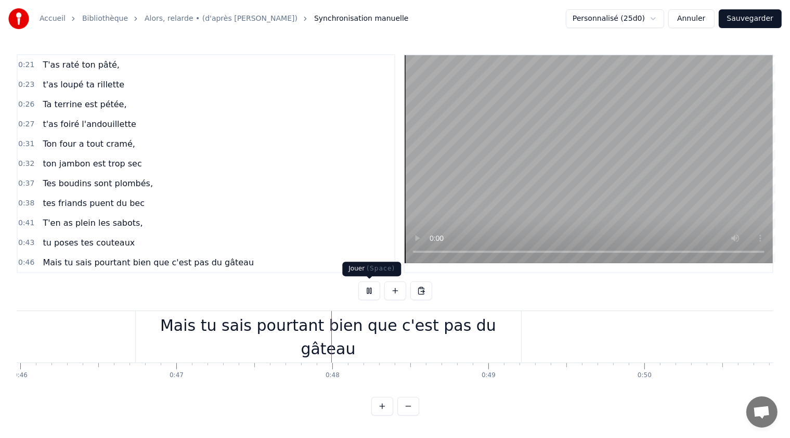
click at [371, 289] on button at bounding box center [369, 290] width 22 height 19
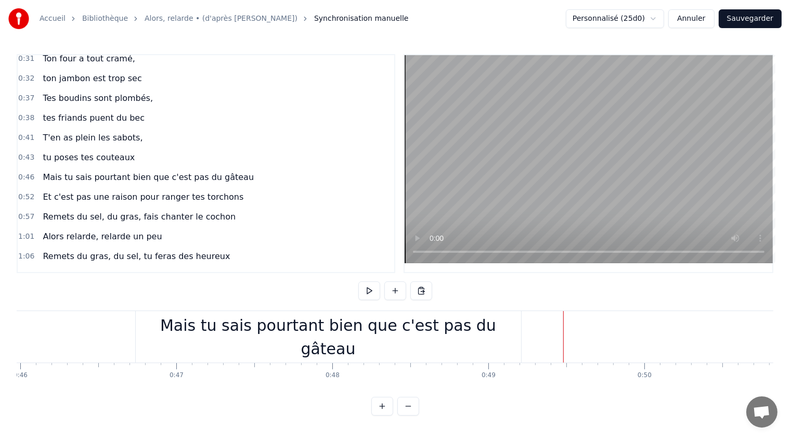
scroll to position [104, 0]
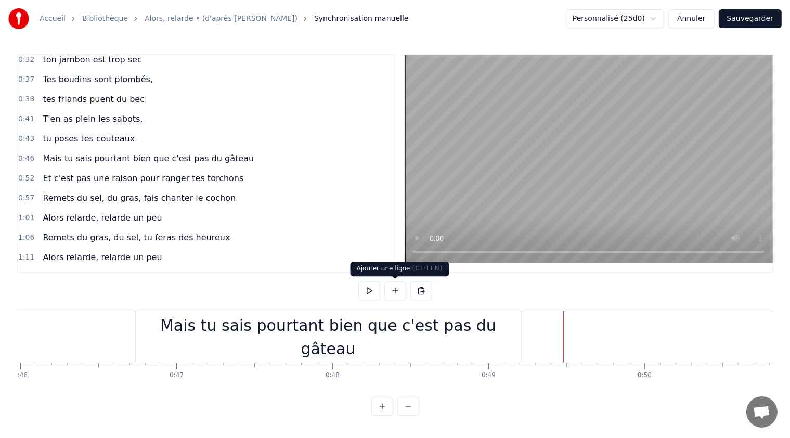
click at [395, 291] on button at bounding box center [395, 290] width 22 height 19
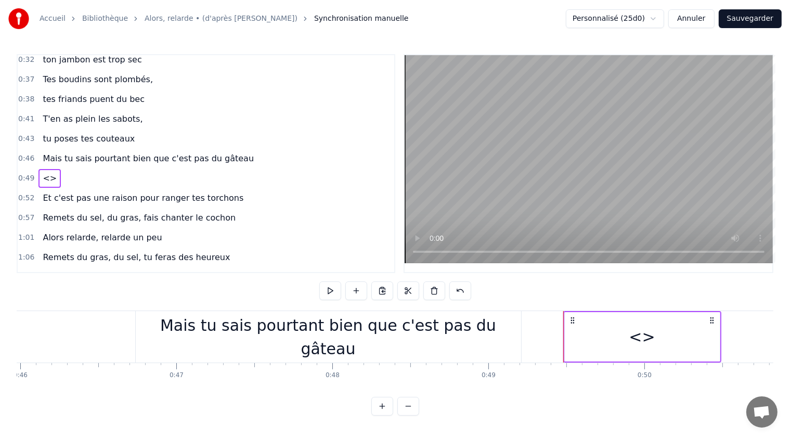
click at [190, 153] on span "Mais tu sais pourtant bien que c'est pas du gâteau" at bounding box center [148, 158] width 213 height 12
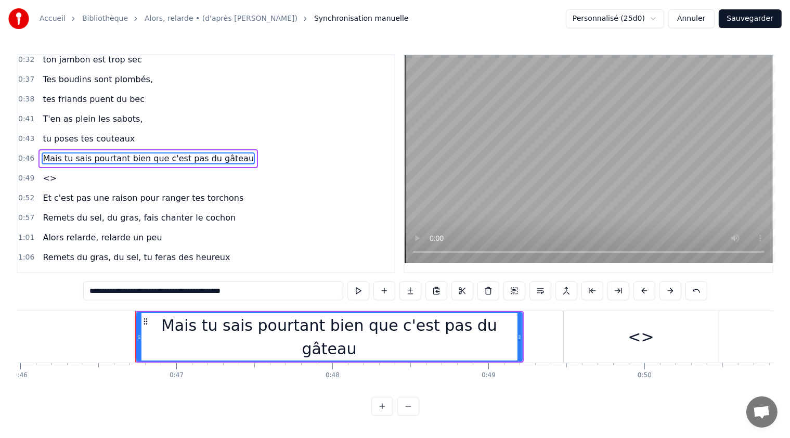
scroll to position [92, 0]
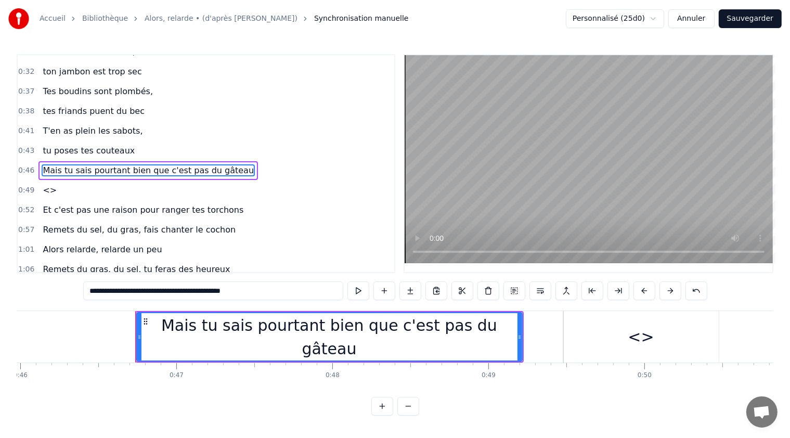
drag, startPoint x: 256, startPoint y: 290, endPoint x: 175, endPoint y: 289, distance: 81.1
click at [175, 289] on input "**********" at bounding box center [213, 290] width 260 height 19
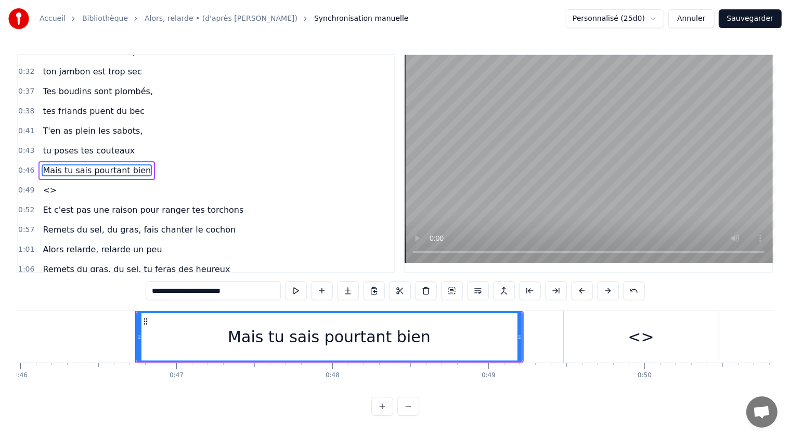
click at [46, 184] on span "<>" at bounding box center [50, 190] width 16 height 12
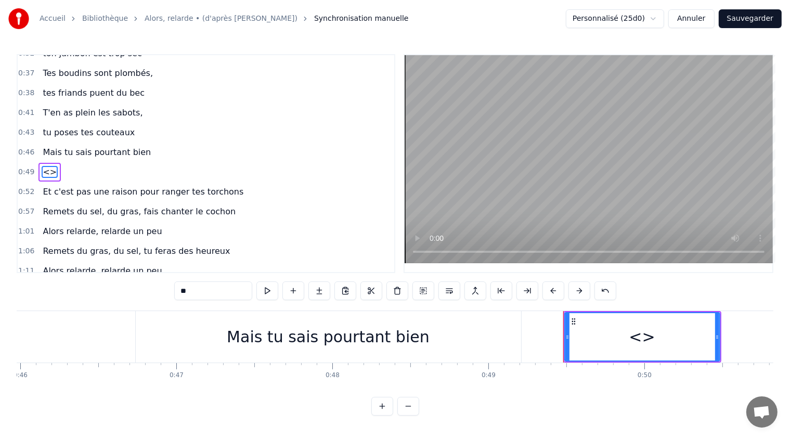
scroll to position [111, 0]
drag, startPoint x: 198, startPoint y: 293, endPoint x: 169, endPoint y: 292, distance: 29.1
click at [169, 292] on div "0:21 T'as raté ton pâté, 0:23 t'as loupé ta rillette 0:26 Ta terrine est pétée,…" at bounding box center [395, 234] width 756 height 361
paste input "**********"
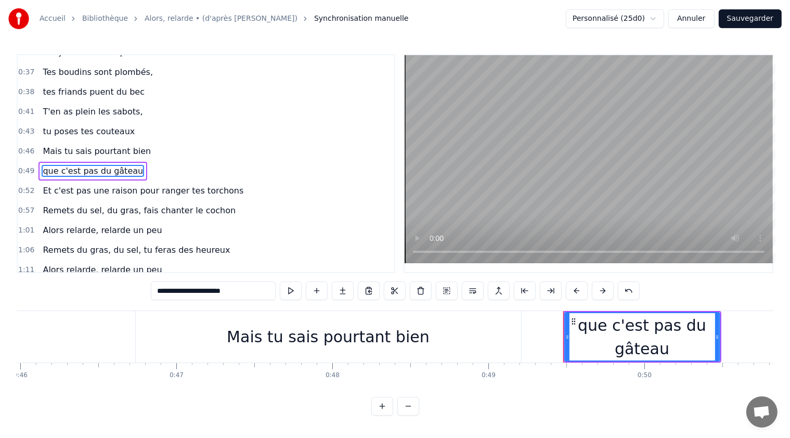
click at [162, 289] on input "**********" at bounding box center [213, 290] width 125 height 19
click at [318, 343] on div "Mais tu sais pourtant bien" at bounding box center [328, 336] width 203 height 23
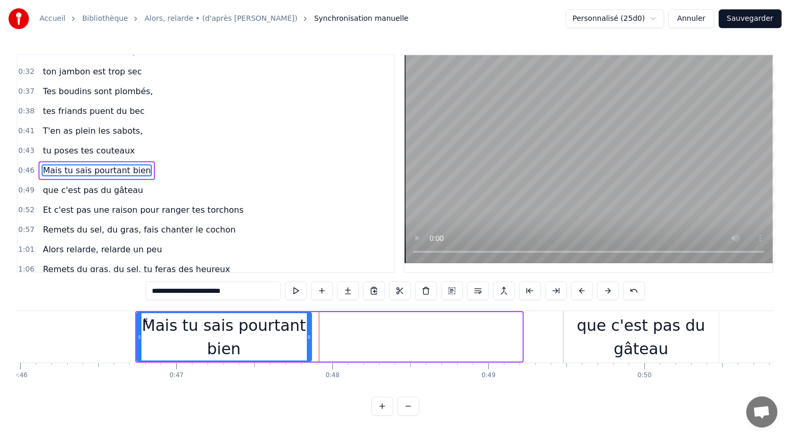
drag, startPoint x: 519, startPoint y: 335, endPoint x: 309, endPoint y: 342, distance: 210.6
click at [309, 342] on div at bounding box center [309, 336] width 4 height 47
click at [606, 324] on div "que c'est pas du gâteau" at bounding box center [640, 336] width 155 height 47
type input "**********"
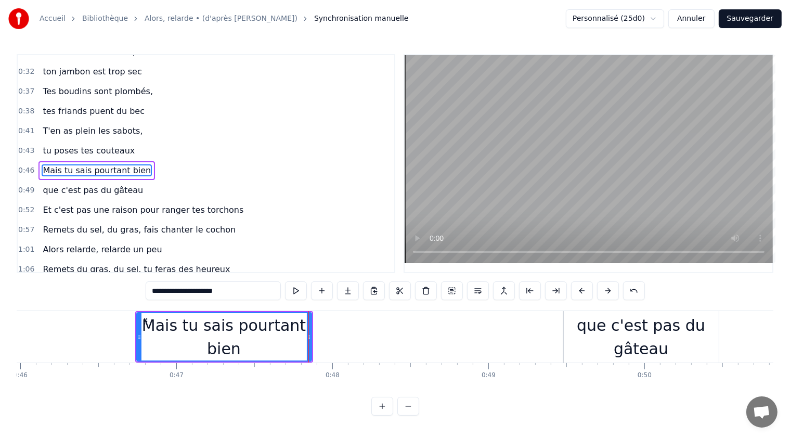
scroll to position [111, 0]
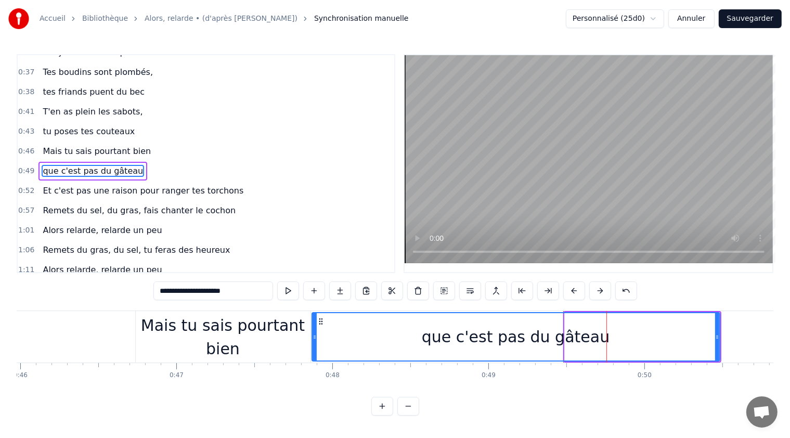
drag, startPoint x: 563, startPoint y: 337, endPoint x: 313, endPoint y: 342, distance: 250.6
click at [313, 342] on div at bounding box center [314, 336] width 4 height 47
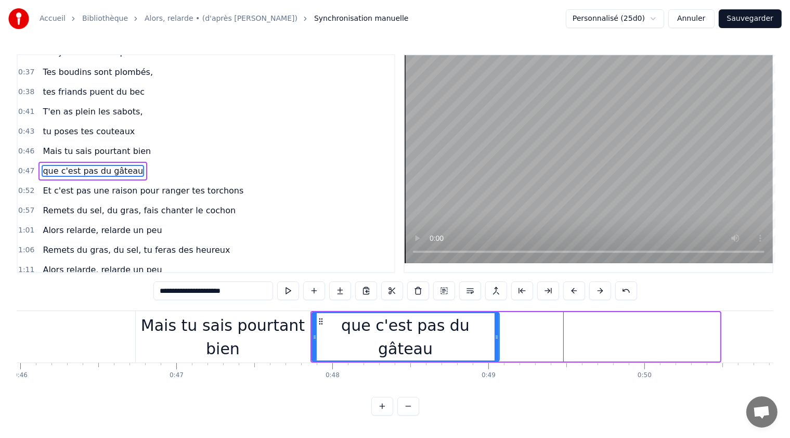
drag, startPoint x: 717, startPoint y: 335, endPoint x: 497, endPoint y: 333, distance: 220.4
click at [497, 333] on icon at bounding box center [496, 337] width 4 height 8
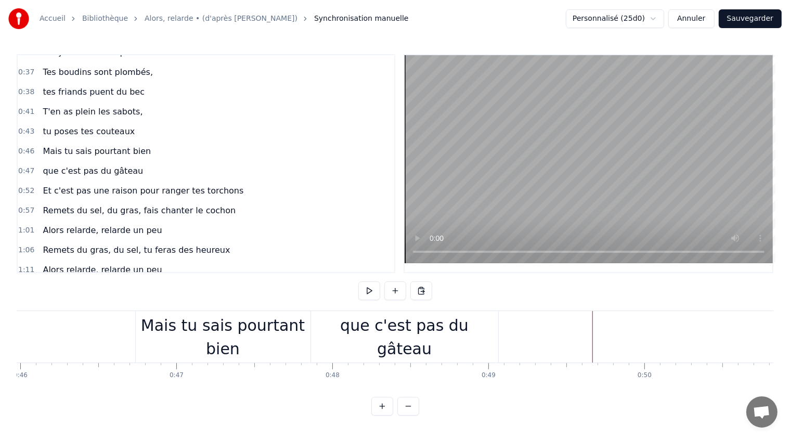
click at [260, 182] on div "0:52 Et c'est pas une raison pour ranger tes torchons" at bounding box center [206, 191] width 376 height 20
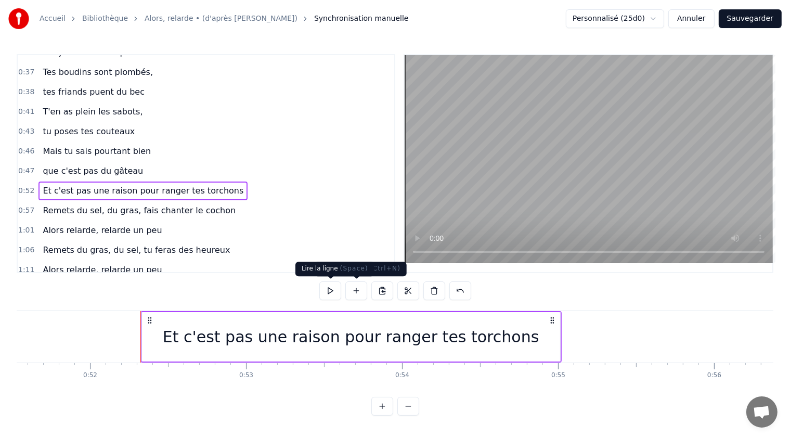
scroll to position [0, 8107]
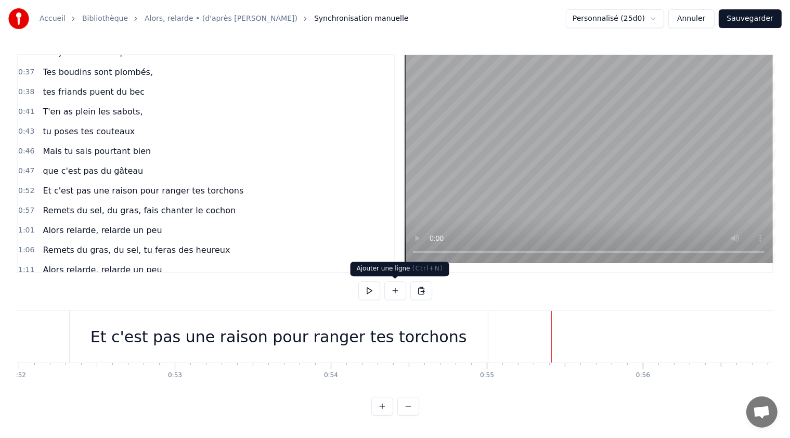
click at [395, 293] on button at bounding box center [395, 290] width 22 height 19
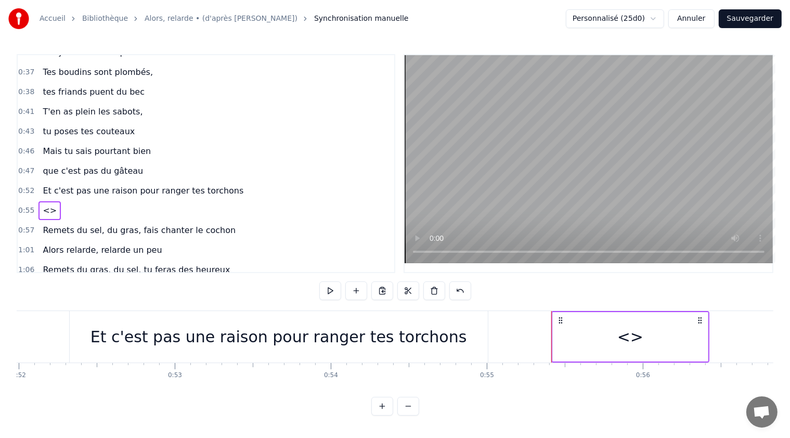
click at [152, 185] on span "Et c'est pas une raison pour ranger tes torchons" at bounding box center [143, 191] width 203 height 12
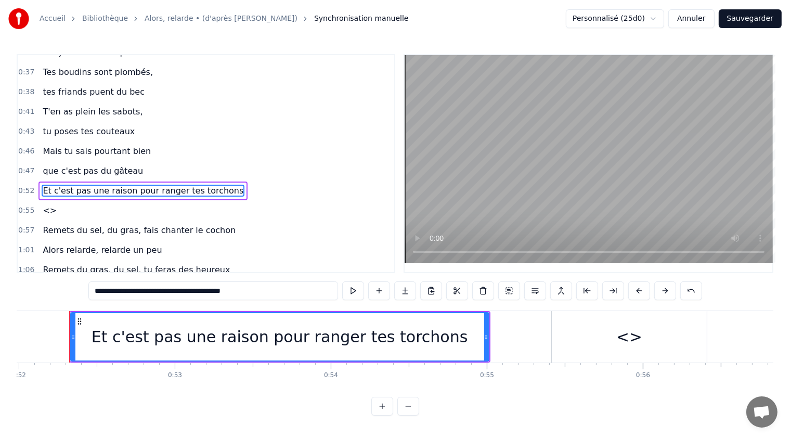
scroll to position [130, 0]
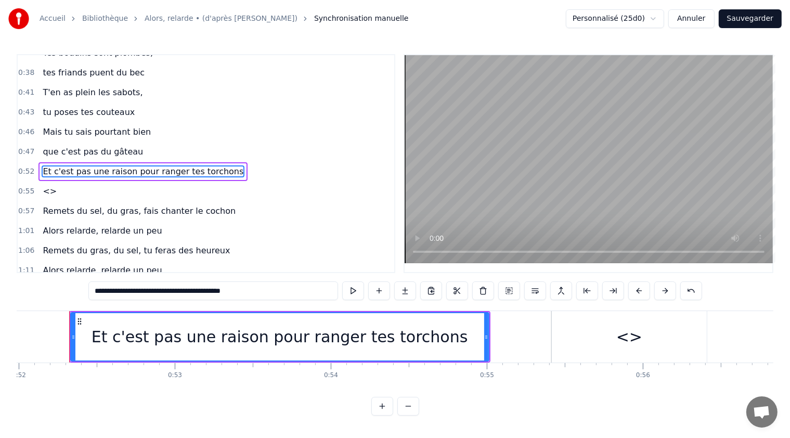
drag, startPoint x: 245, startPoint y: 292, endPoint x: 170, endPoint y: 287, distance: 75.0
click at [170, 287] on input "**********" at bounding box center [213, 290] width 250 height 19
click at [48, 185] on span "<>" at bounding box center [50, 191] width 16 height 12
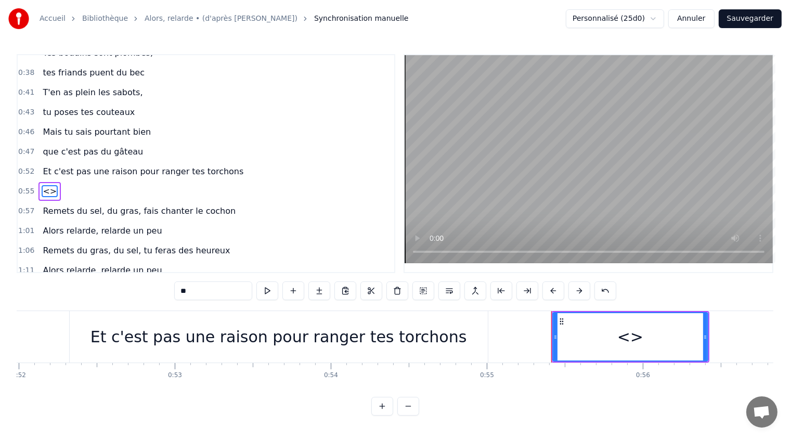
scroll to position [150, 0]
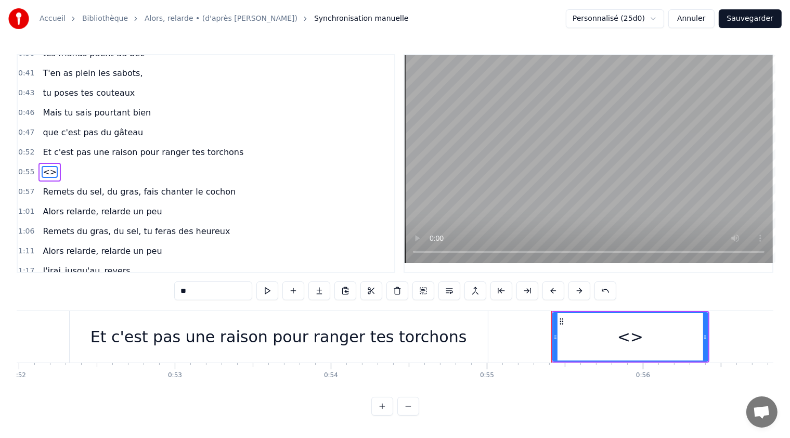
drag, startPoint x: 196, startPoint y: 294, endPoint x: 166, endPoint y: 292, distance: 30.3
click at [166, 292] on div "0:21 T'as raté ton pâté, 0:23 t'as loupé ta rillette 0:26 Ta terrine est pétée,…" at bounding box center [395, 234] width 756 height 361
paste input "**********"
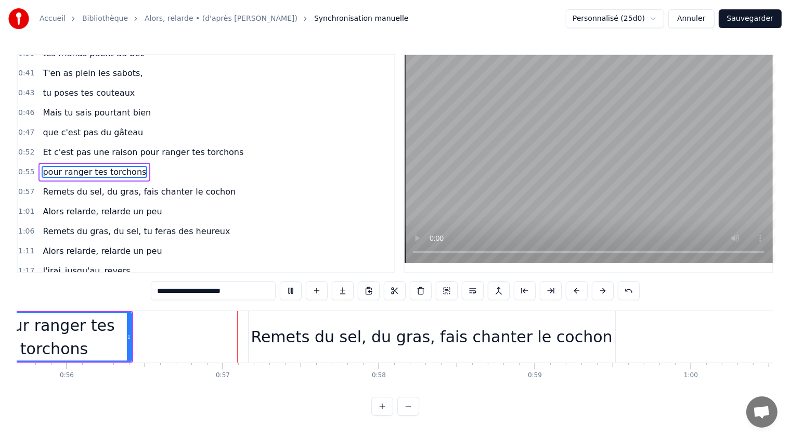
click at [159, 147] on span "Et c'est pas une raison pour ranger tes torchons" at bounding box center [143, 152] width 203 height 12
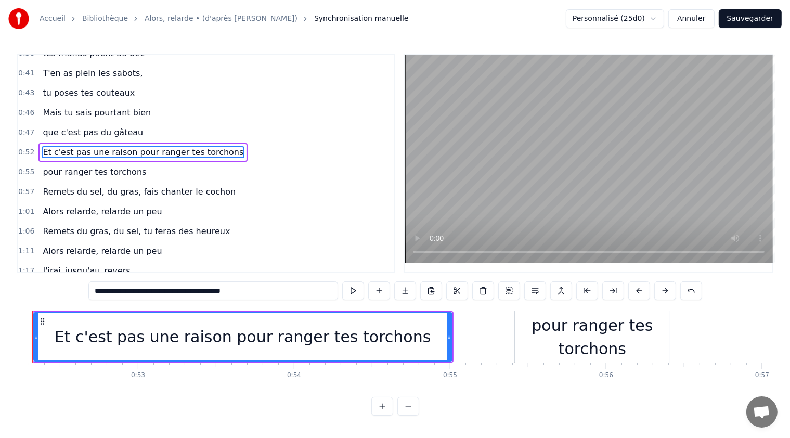
scroll to position [0, 8107]
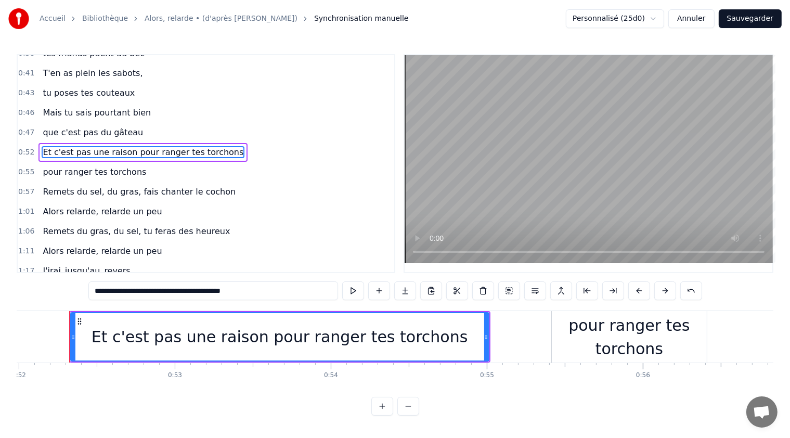
click at [161, 146] on span "Et c'est pas une raison pour ranger tes torchons" at bounding box center [143, 152] width 203 height 12
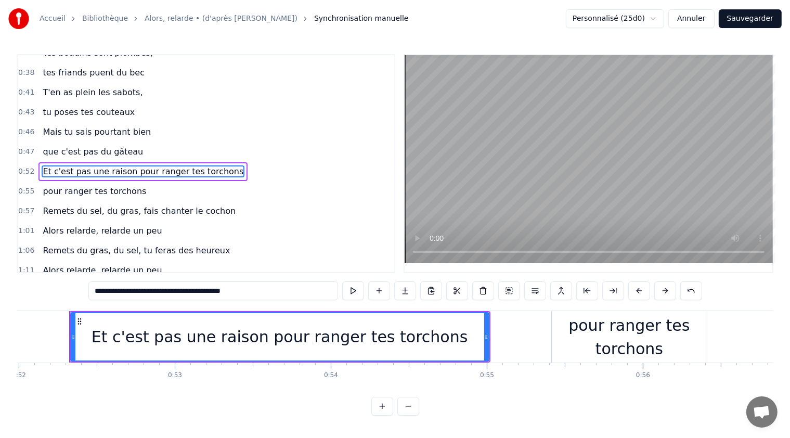
drag, startPoint x: 169, startPoint y: 291, endPoint x: 258, endPoint y: 300, distance: 88.9
click at [257, 300] on div "**********" at bounding box center [394, 291] width 613 height 21
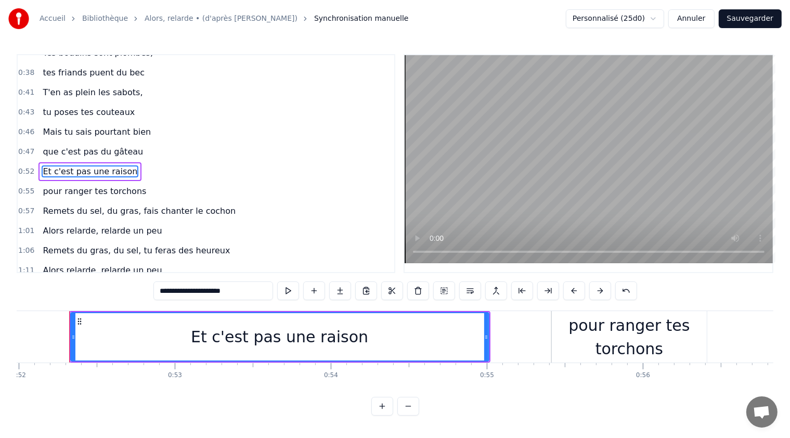
click at [415, 335] on div "Et c'est pas une raison" at bounding box center [279, 336] width 417 height 47
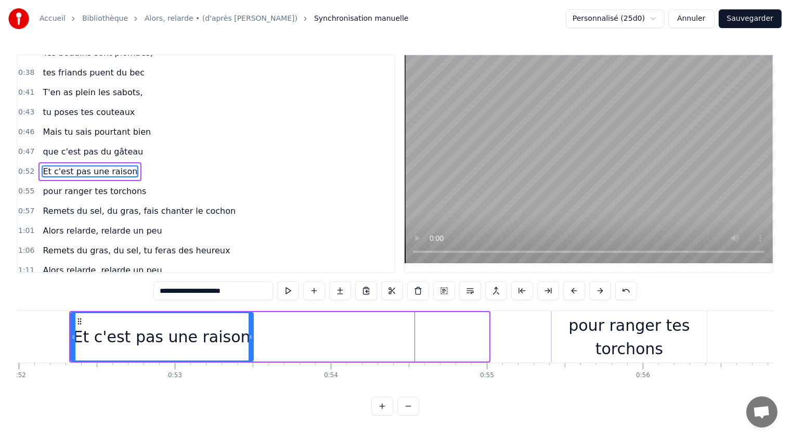
drag, startPoint x: 485, startPoint y: 337, endPoint x: 250, endPoint y: 345, distance: 235.6
click at [250, 345] on div at bounding box center [250, 336] width 4 height 47
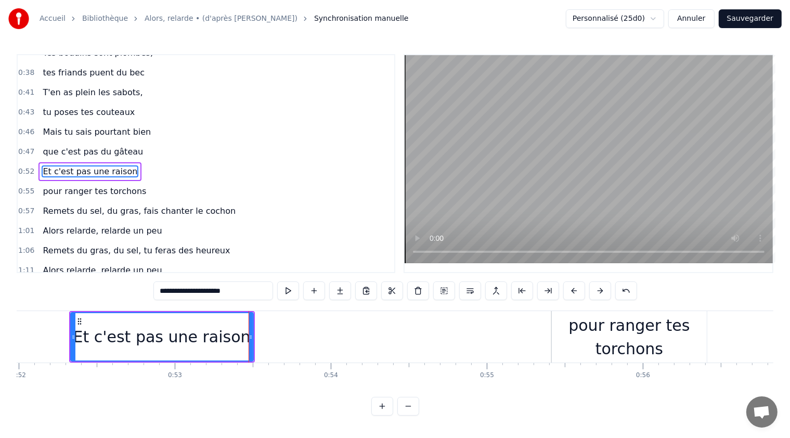
click at [613, 339] on div "pour ranger tes torchons" at bounding box center [629, 336] width 155 height 47
type input "**********"
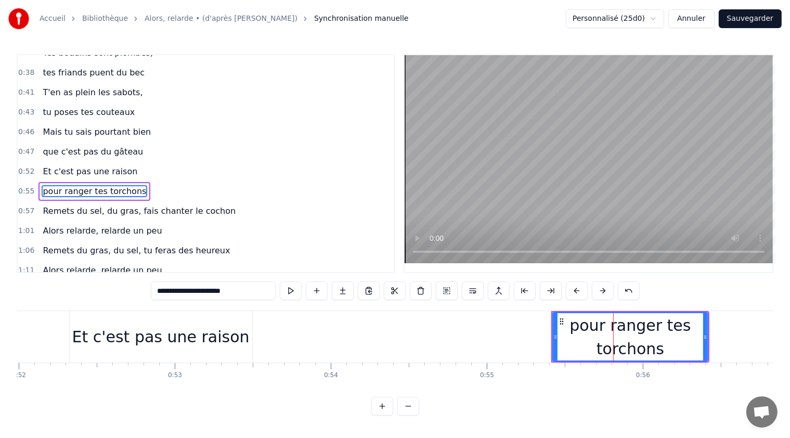
scroll to position [150, 0]
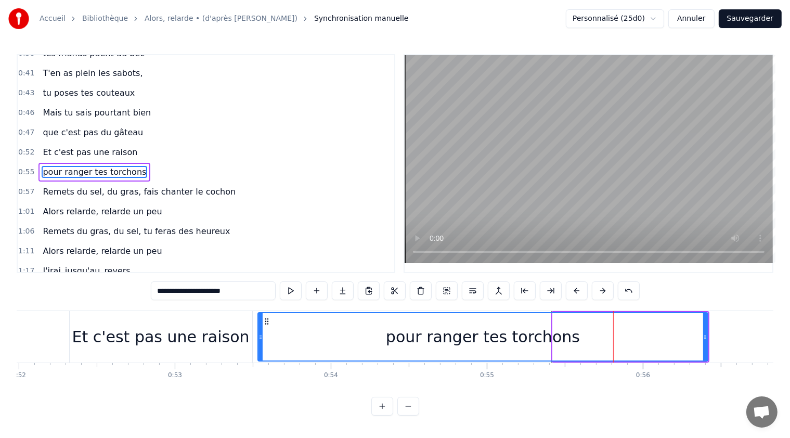
drag, startPoint x: 553, startPoint y: 336, endPoint x: 258, endPoint y: 344, distance: 295.4
click at [258, 344] on div at bounding box center [260, 336] width 4 height 47
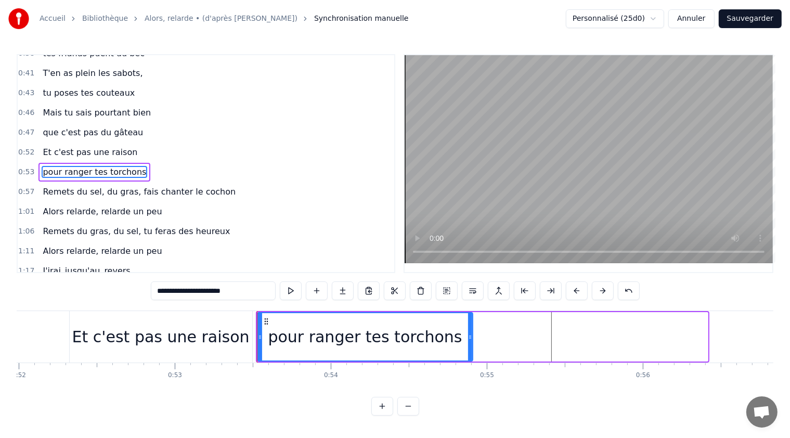
drag, startPoint x: 705, startPoint y: 335, endPoint x: 470, endPoint y: 336, distance: 235.0
click at [470, 336] on icon at bounding box center [470, 337] width 4 height 8
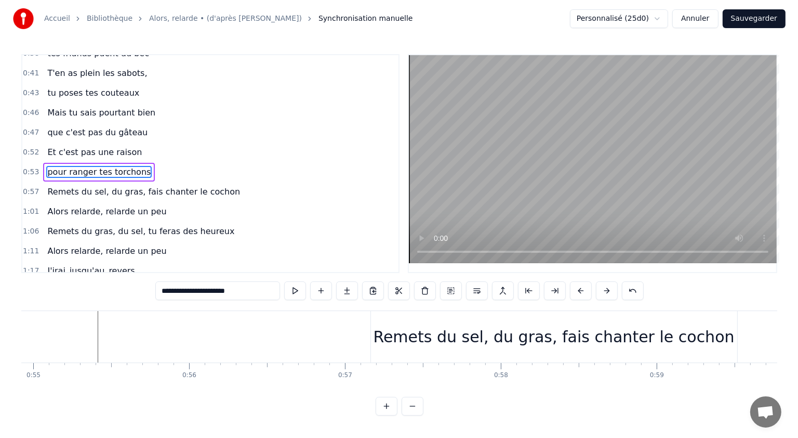
scroll to position [0, 8648]
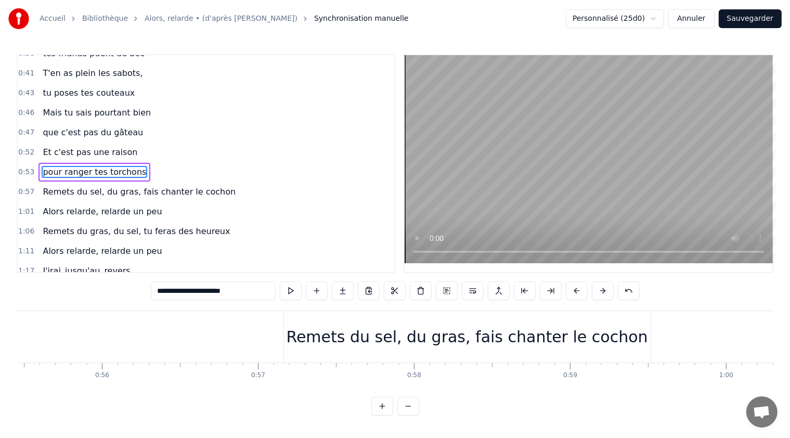
click at [747, 17] on button "Sauvegarder" at bounding box center [749, 18] width 63 height 19
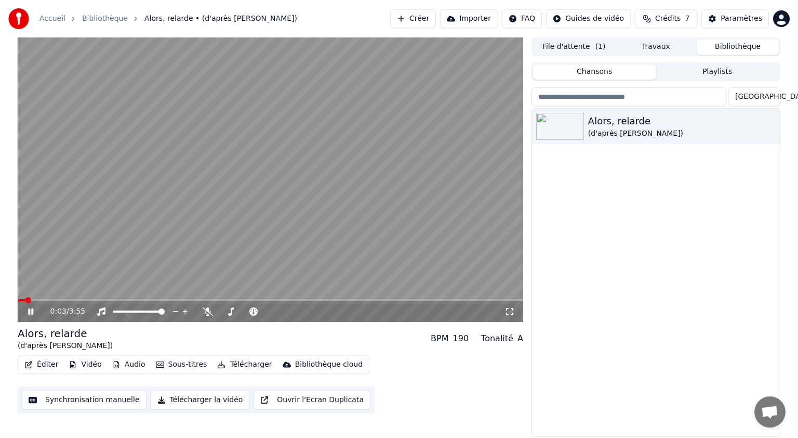
click at [29, 309] on icon at bounding box center [30, 311] width 5 height 6
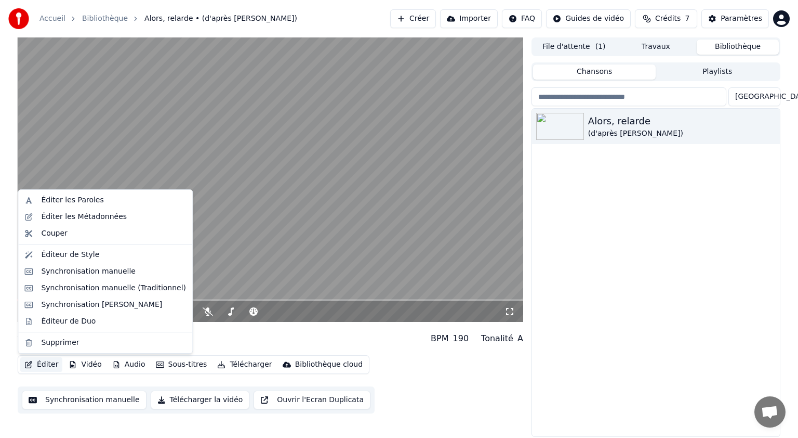
click at [44, 360] on button "Éditer" at bounding box center [41, 364] width 42 height 15
click at [109, 19] on link "Bibliothèque" at bounding box center [105, 19] width 46 height 10
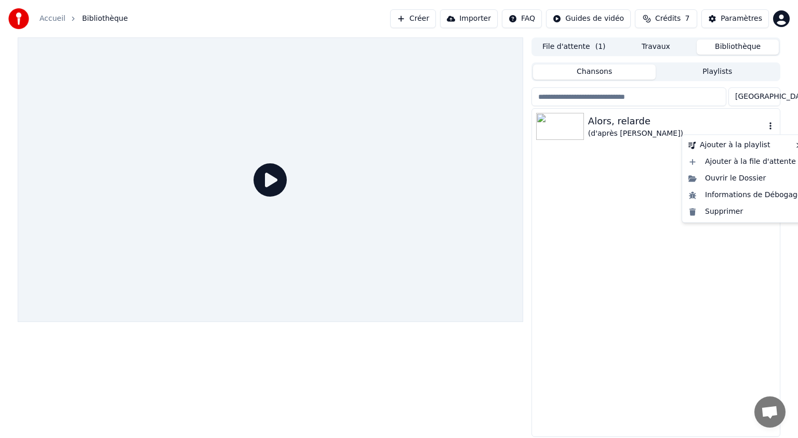
click at [771, 128] on icon "button" at bounding box center [771, 126] width 10 height 8
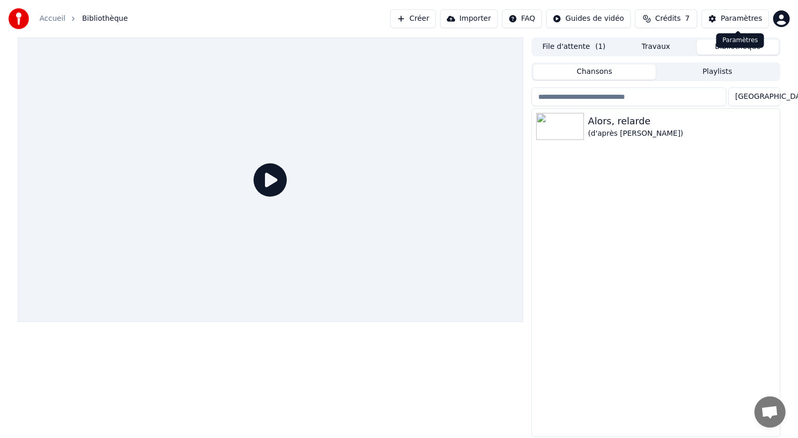
click at [724, 19] on button "Paramètres" at bounding box center [736, 18] width 68 height 19
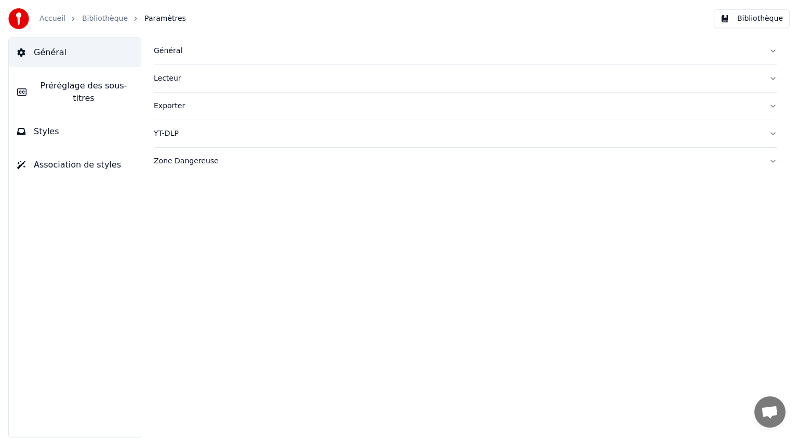
click at [74, 125] on button "Styles" at bounding box center [75, 131] width 132 height 29
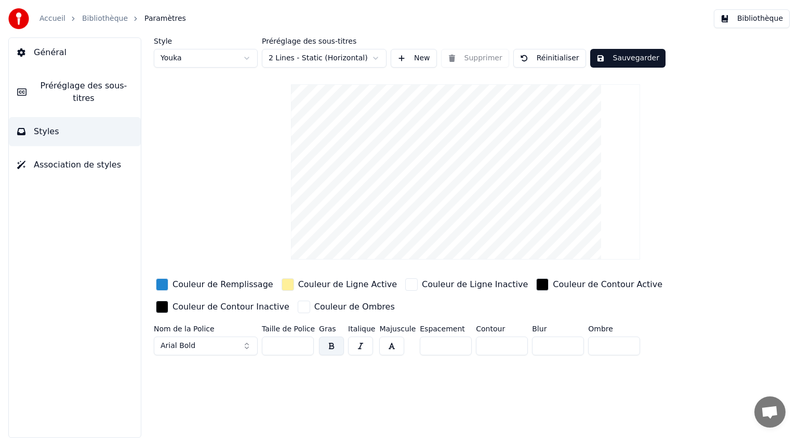
click at [82, 85] on span "Préréglage des sous-titres" at bounding box center [84, 92] width 98 height 25
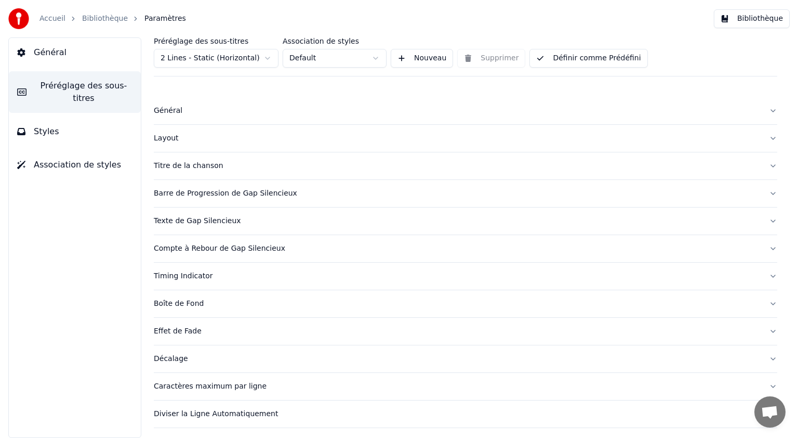
click at [237, 141] on div "Layout" at bounding box center [457, 138] width 607 height 10
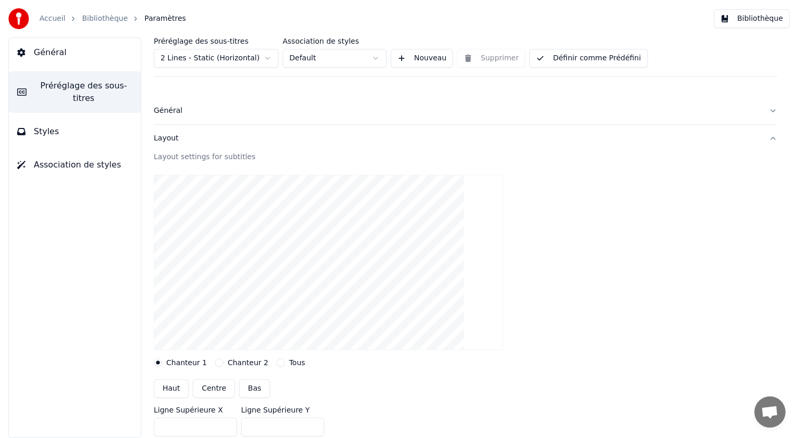
click at [223, 111] on div "Général" at bounding box center [457, 111] width 607 height 10
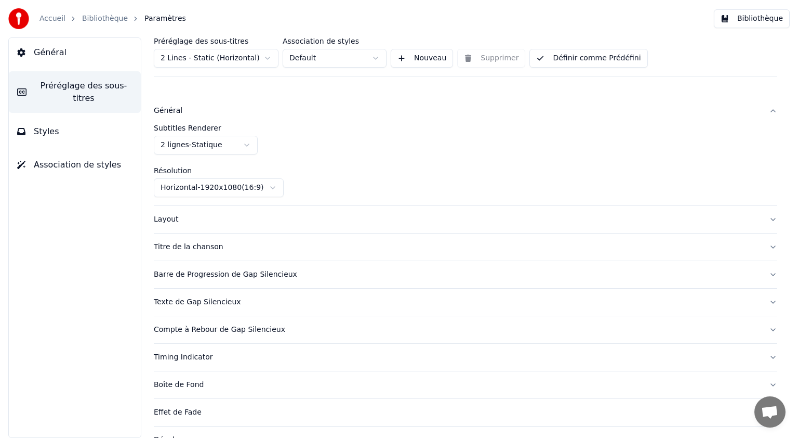
click at [288, 329] on div "Compte à Rebour de Gap Silencieux" at bounding box center [457, 329] width 607 height 10
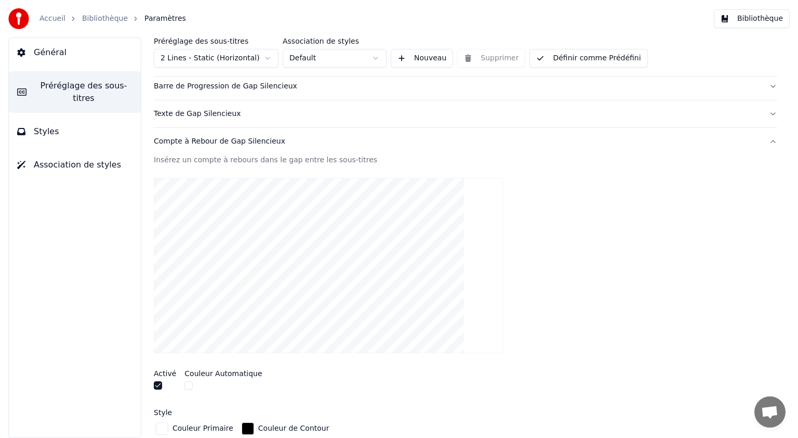
scroll to position [156, 0]
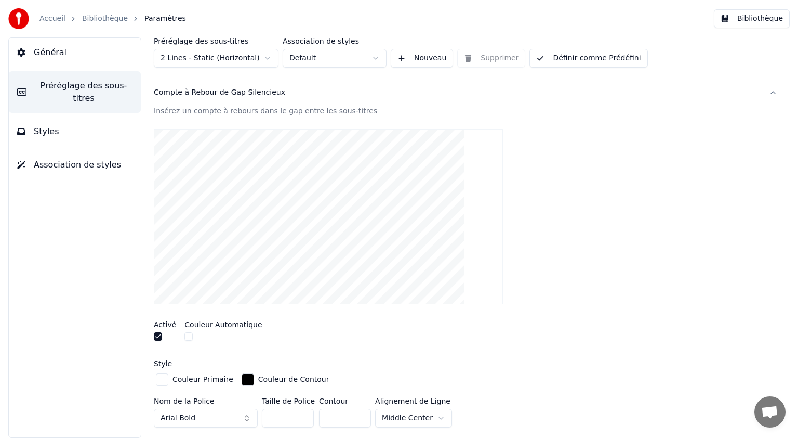
click at [158, 335] on button "button" at bounding box center [158, 336] width 8 height 8
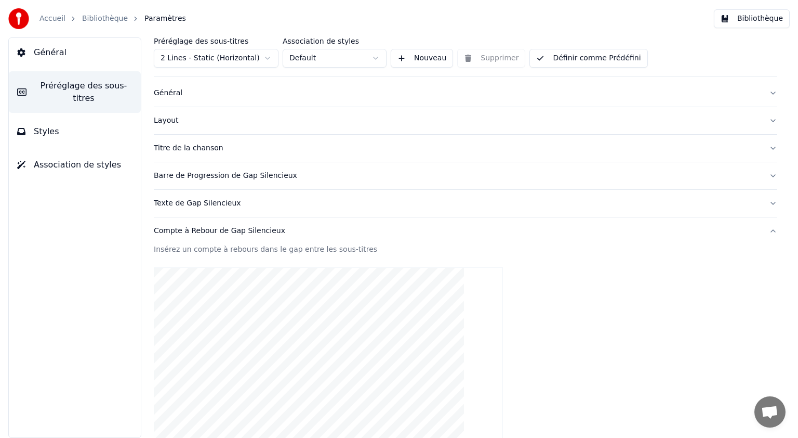
scroll to position [0, 0]
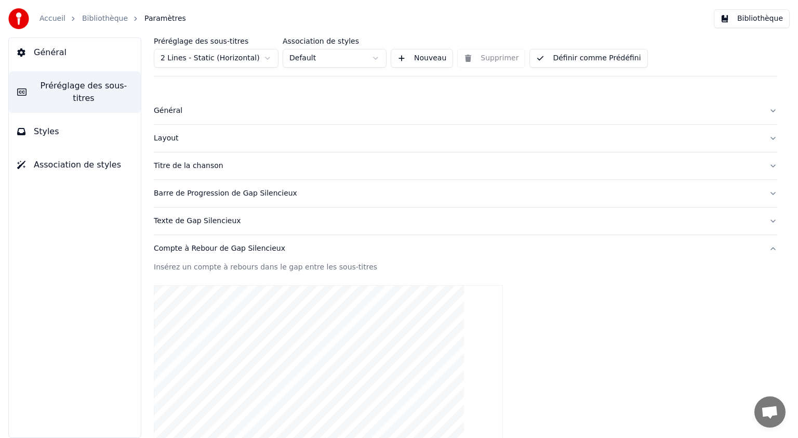
click at [209, 165] on div "Titre de la chanson" at bounding box center [457, 166] width 607 height 10
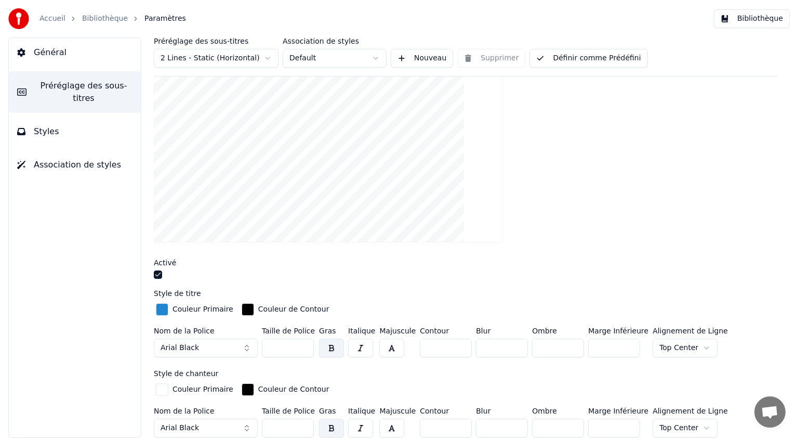
scroll to position [156, 0]
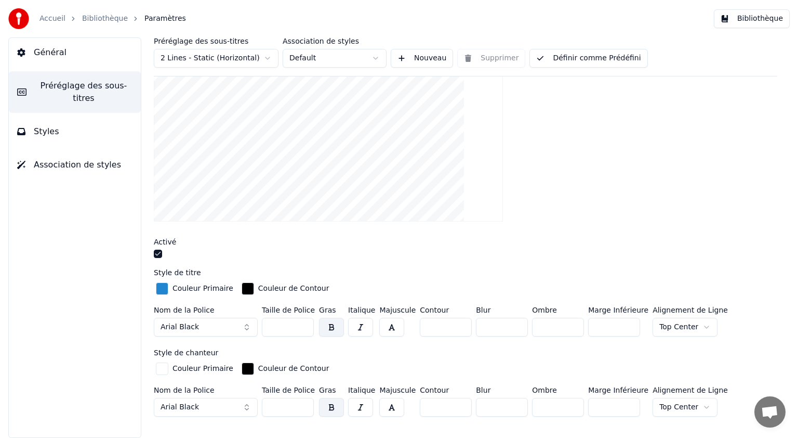
click at [162, 287] on div "button" at bounding box center [162, 288] width 12 height 12
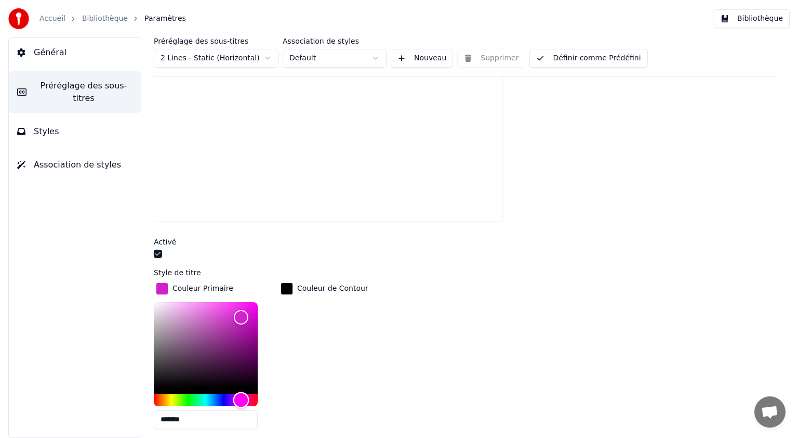
click at [241, 395] on div "Hue" at bounding box center [206, 400] width 104 height 12
type input "*******"
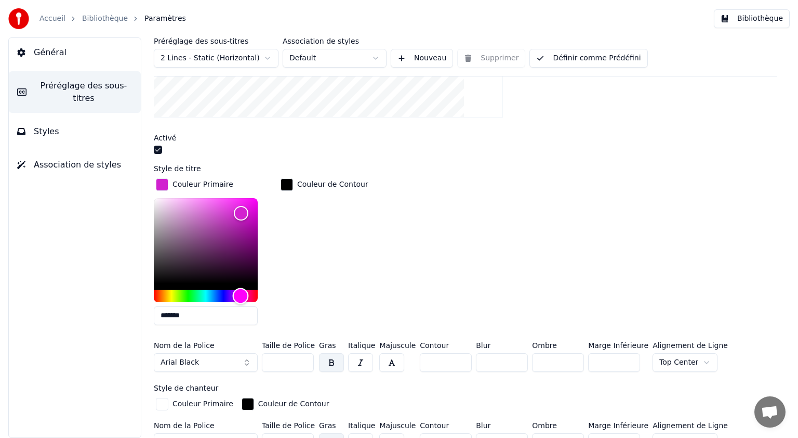
scroll to position [312, 0]
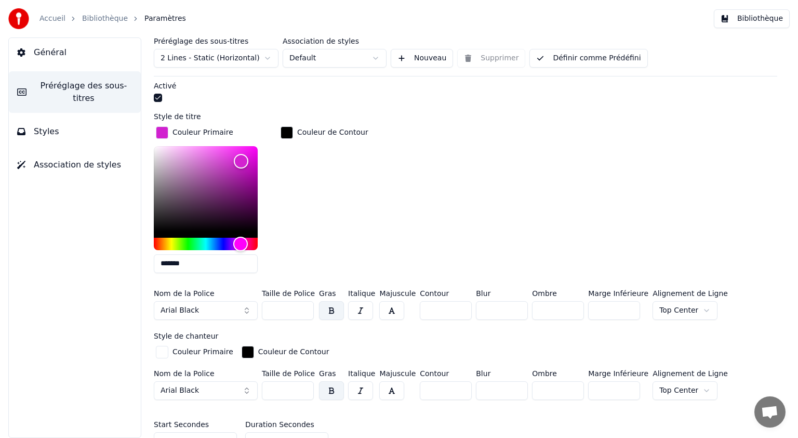
click at [304, 307] on input "***" at bounding box center [288, 310] width 52 height 19
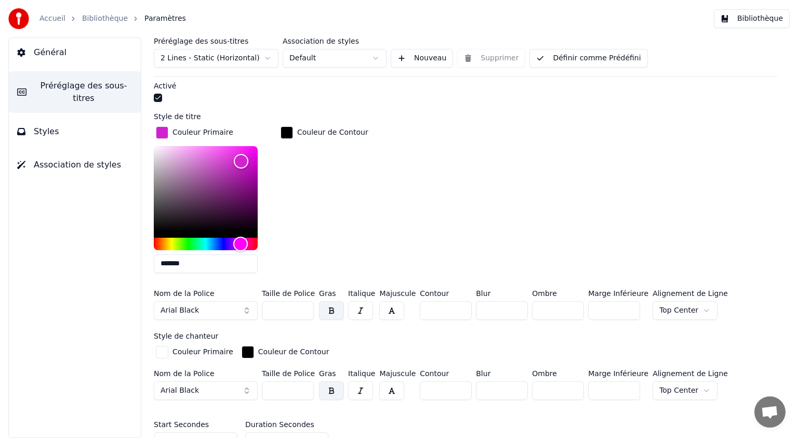
click at [304, 307] on input "***" at bounding box center [288, 310] width 52 height 19
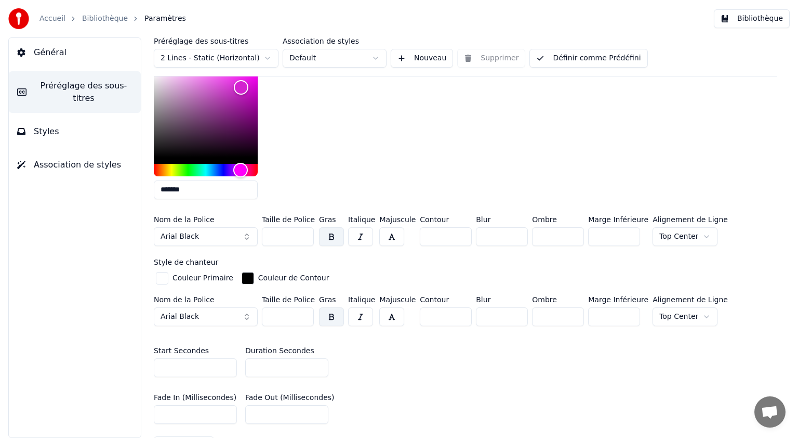
scroll to position [416, 0]
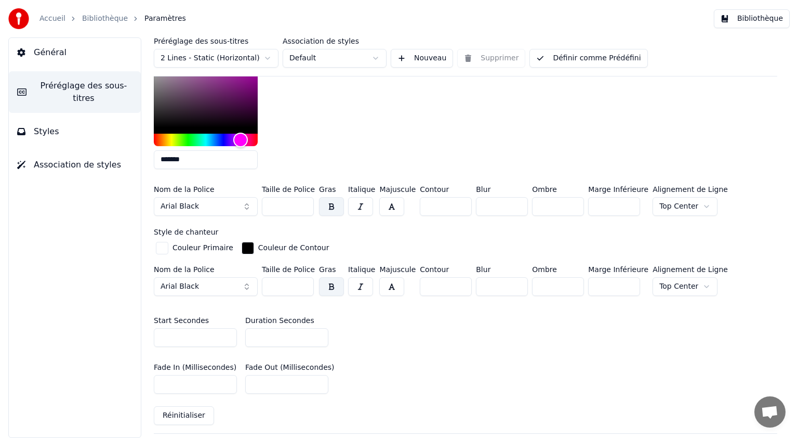
type input "***"
click at [304, 286] on input "***" at bounding box center [288, 286] width 52 height 19
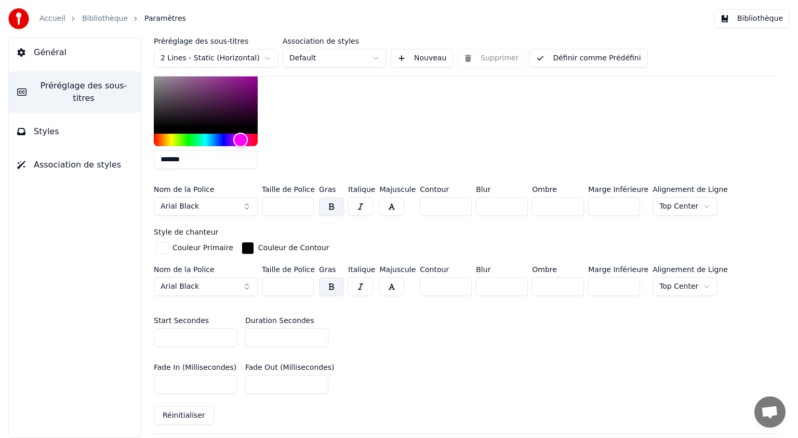
click at [304, 286] on input "***" at bounding box center [288, 286] width 52 height 19
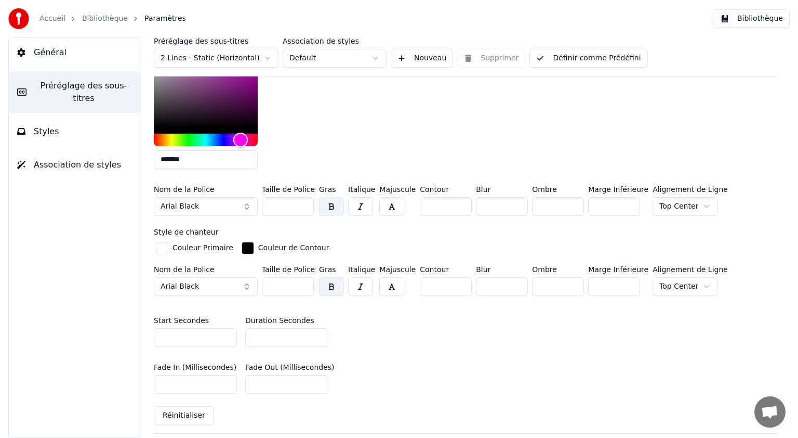
click at [304, 286] on input "***" at bounding box center [288, 286] width 52 height 19
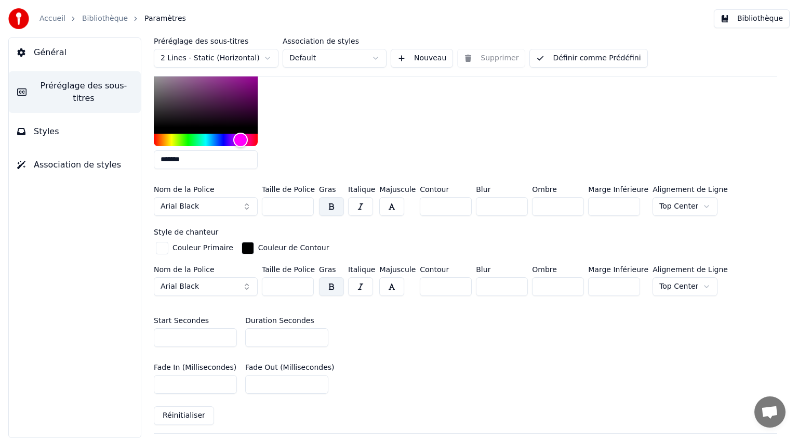
click at [304, 286] on input "***" at bounding box center [288, 286] width 52 height 19
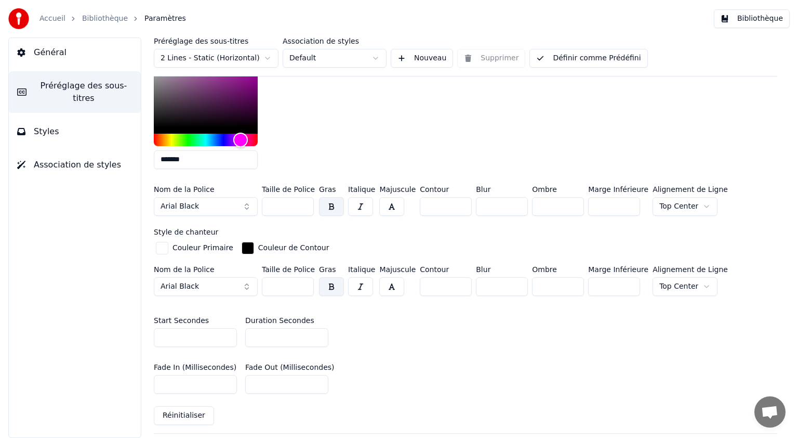
click at [304, 286] on input "***" at bounding box center [288, 286] width 52 height 19
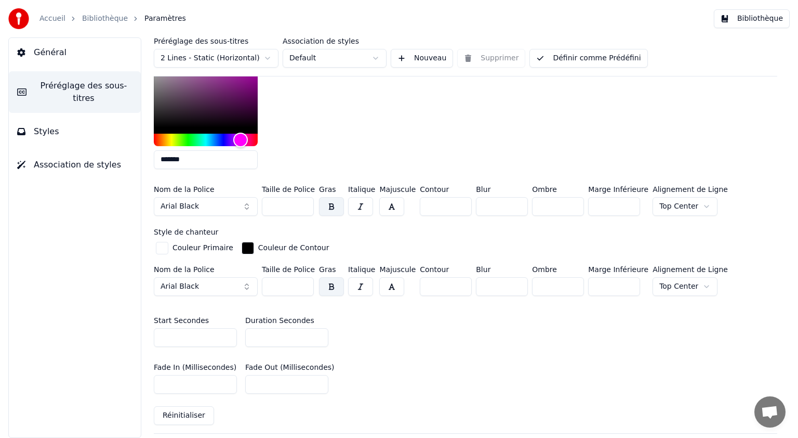
click at [304, 286] on input "***" at bounding box center [288, 286] width 52 height 19
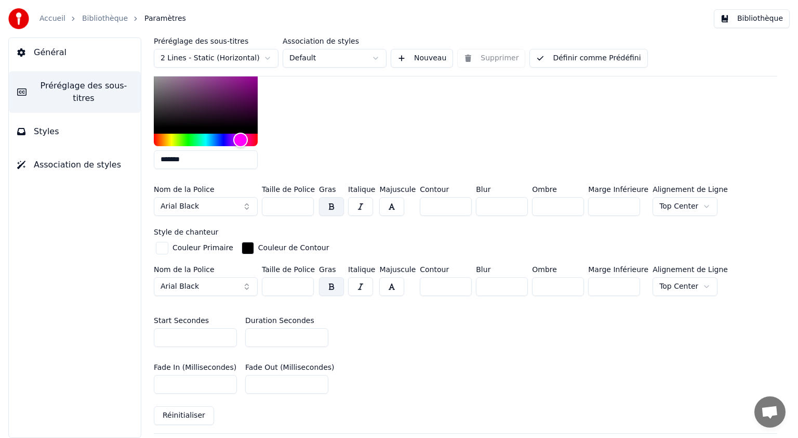
type input "***"
click at [304, 286] on input "***" at bounding box center [288, 286] width 52 height 19
click at [361, 285] on button "button" at bounding box center [360, 286] width 25 height 19
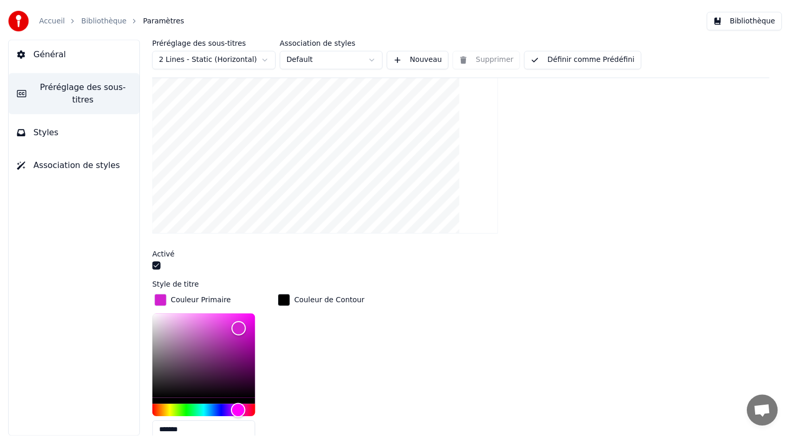
scroll to position [0, 0]
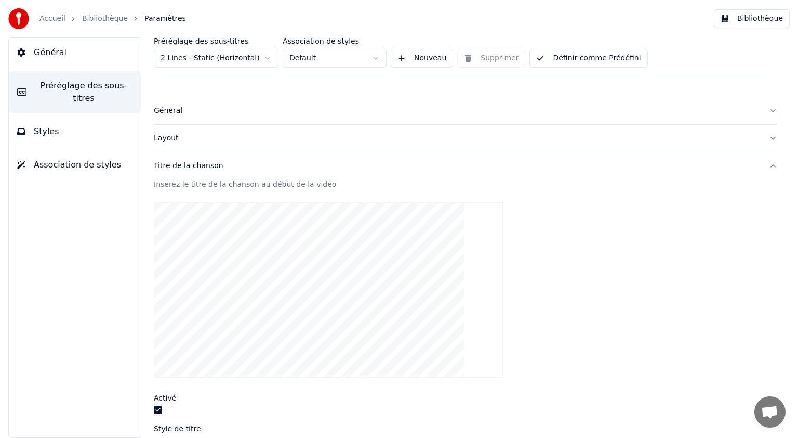
click at [70, 59] on button "Général" at bounding box center [75, 52] width 132 height 29
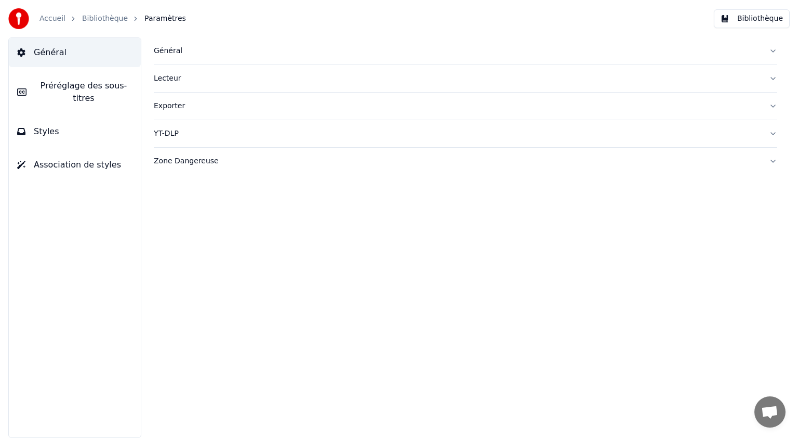
click at [169, 50] on div "Général" at bounding box center [457, 51] width 607 height 10
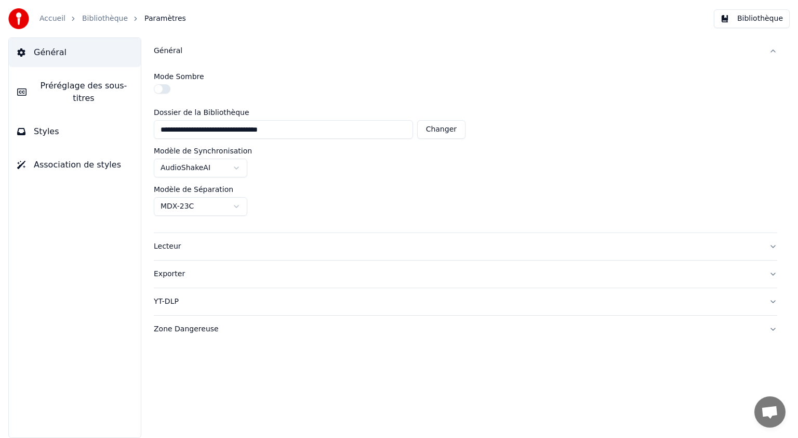
click at [112, 20] on link "Bibliothèque" at bounding box center [105, 19] width 46 height 10
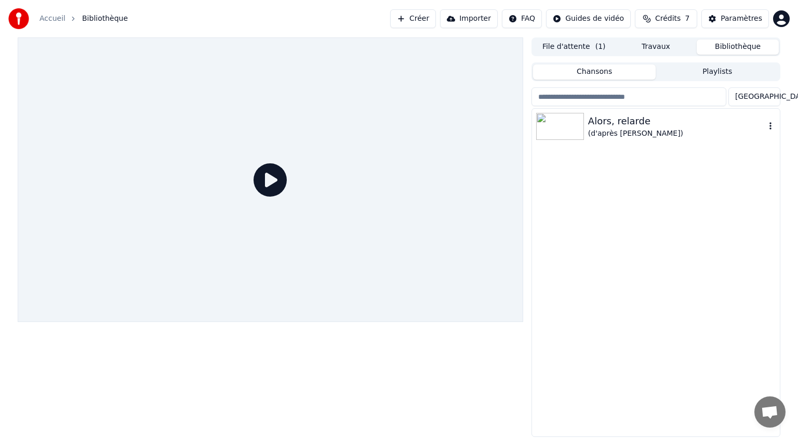
click at [619, 123] on div "Alors, relarde" at bounding box center [676, 121] width 177 height 15
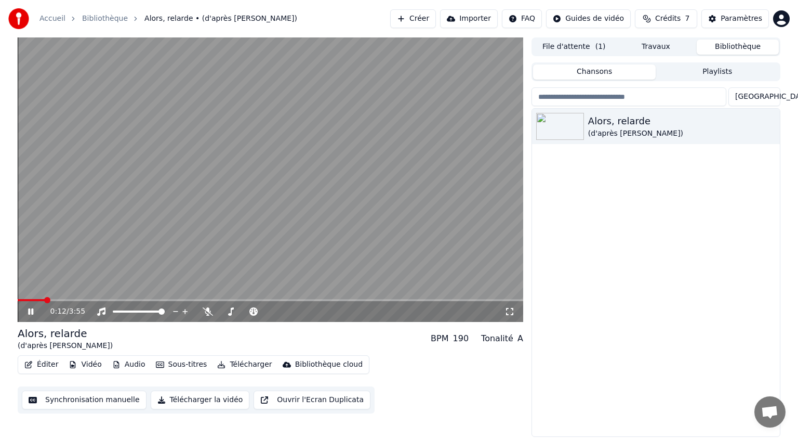
click at [34, 308] on icon at bounding box center [38, 311] width 24 height 8
click at [27, 311] on icon at bounding box center [38, 311] width 24 height 8
click at [29, 309] on icon at bounding box center [30, 311] width 5 height 6
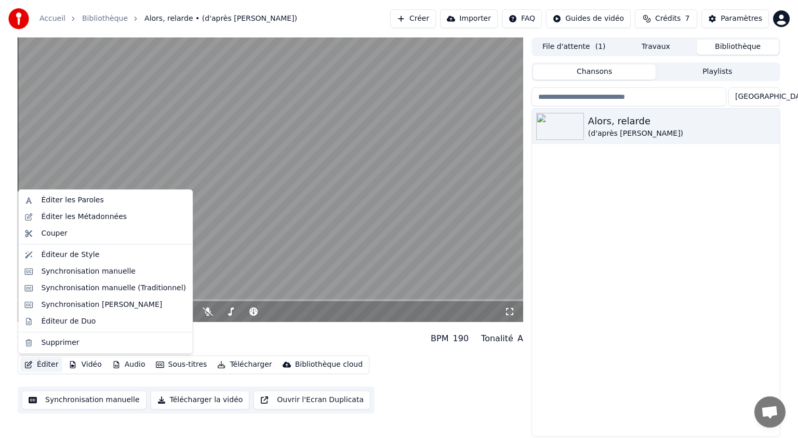
click at [44, 367] on button "Éditer" at bounding box center [41, 364] width 42 height 15
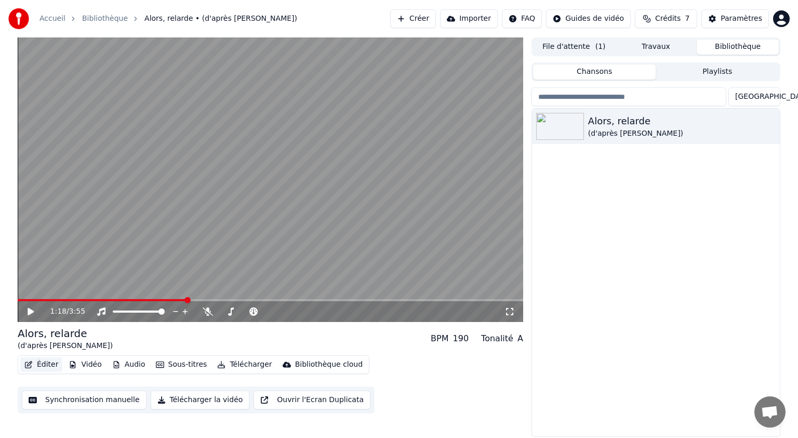
click at [42, 364] on button "Éditer" at bounding box center [41, 364] width 42 height 15
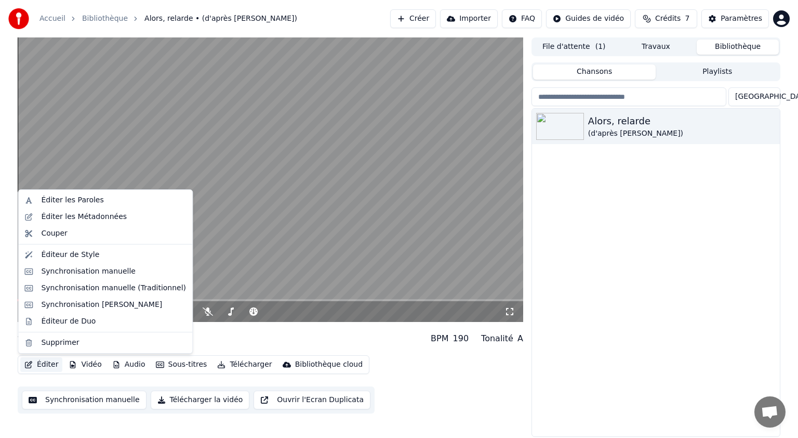
click at [42, 364] on button "Éditer" at bounding box center [41, 364] width 42 height 15
click at [88, 272] on div "Synchronisation manuelle" at bounding box center [88, 271] width 95 height 10
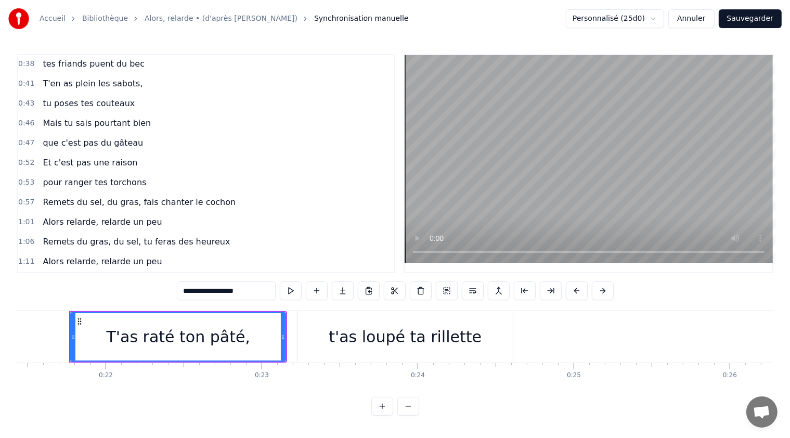
scroll to position [156, 0]
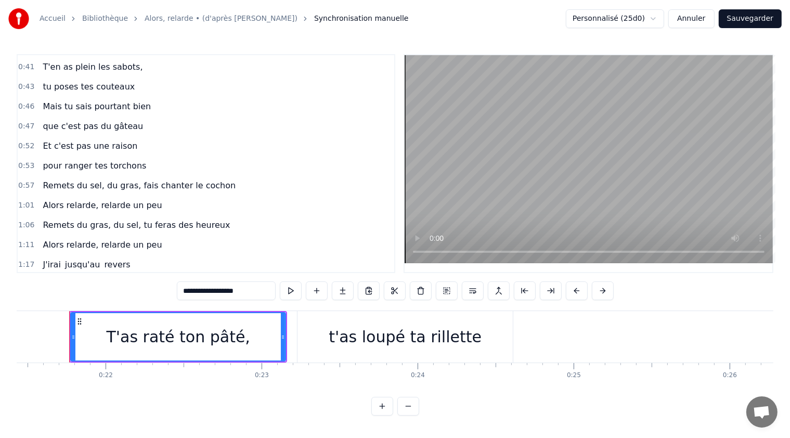
click at [132, 199] on span "Alors relarde, relarde un peu" at bounding box center [102, 205] width 121 height 12
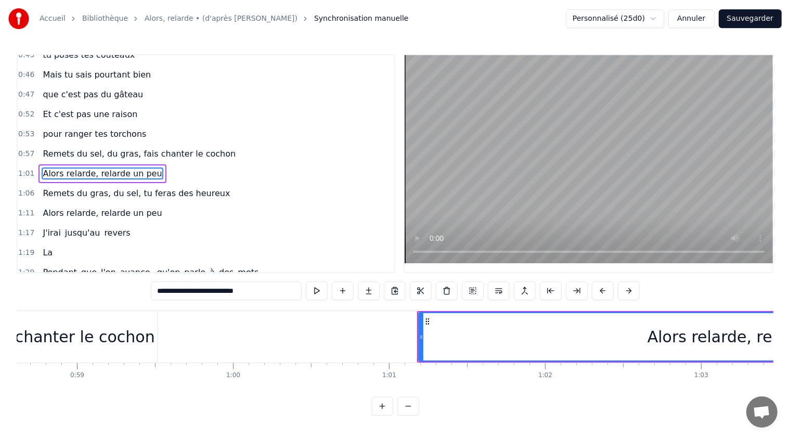
scroll to position [0, 9488]
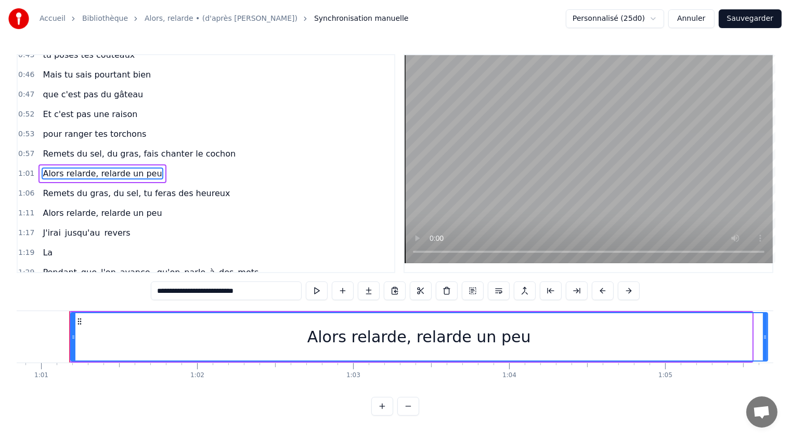
drag, startPoint x: 750, startPoint y: 335, endPoint x: 765, endPoint y: 335, distance: 15.6
click at [765, 335] on icon at bounding box center [765, 337] width 4 height 8
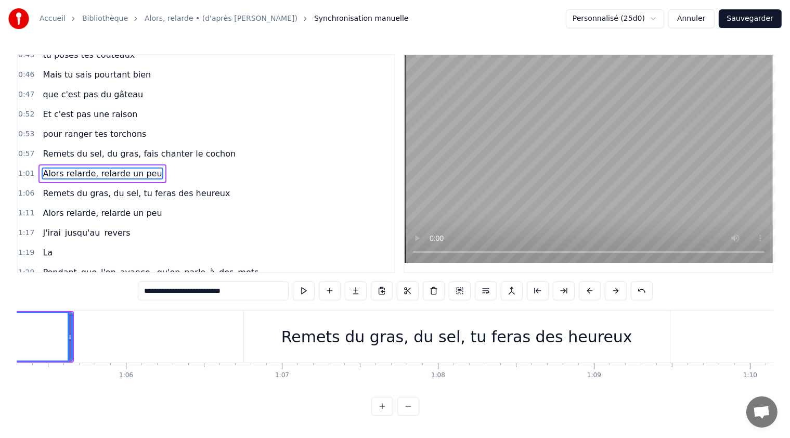
scroll to position [0, 10184]
click at [133, 207] on span "Alors relarde, relarde un peu" at bounding box center [102, 213] width 121 height 12
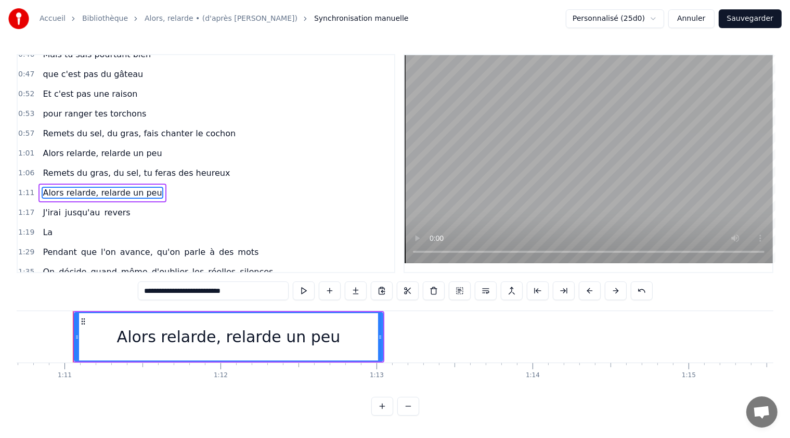
scroll to position [0, 11028]
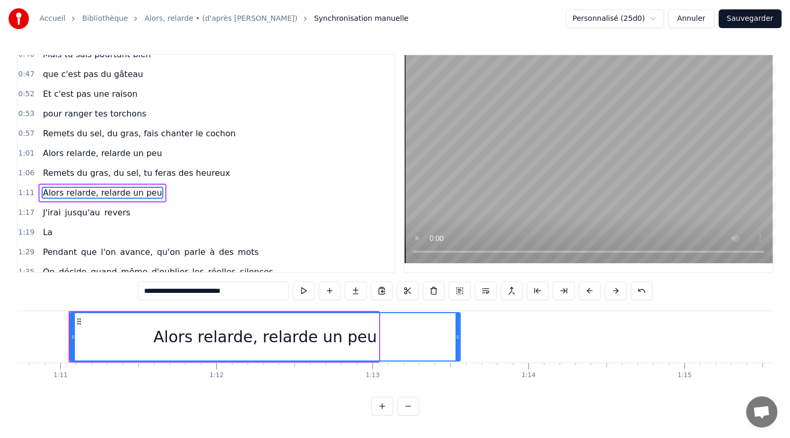
drag, startPoint x: 375, startPoint y: 335, endPoint x: 457, endPoint y: 331, distance: 81.7
click at [457, 331] on div at bounding box center [457, 336] width 4 height 47
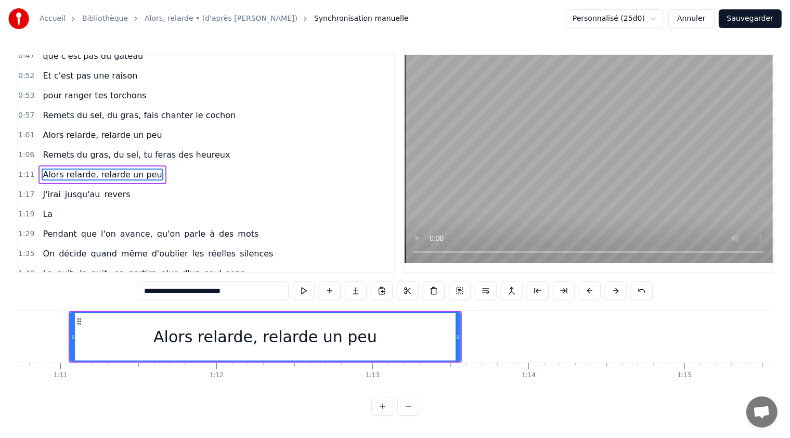
click at [141, 109] on span "Remets du sel, du gras, fais chanter le cochon" at bounding box center [139, 115] width 195 height 12
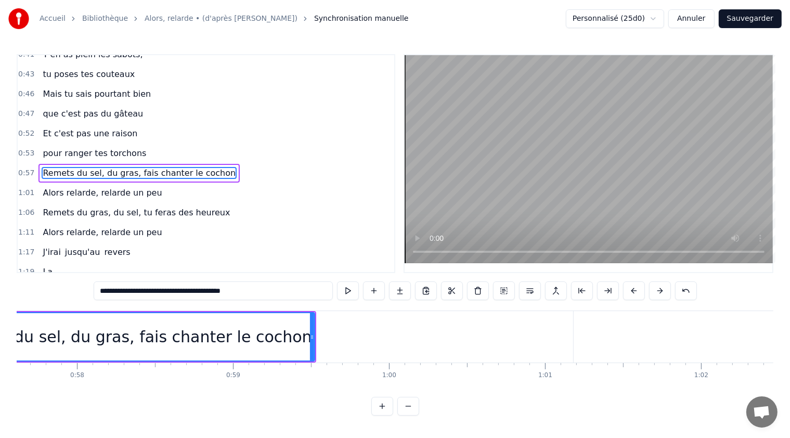
scroll to position [0, 8862]
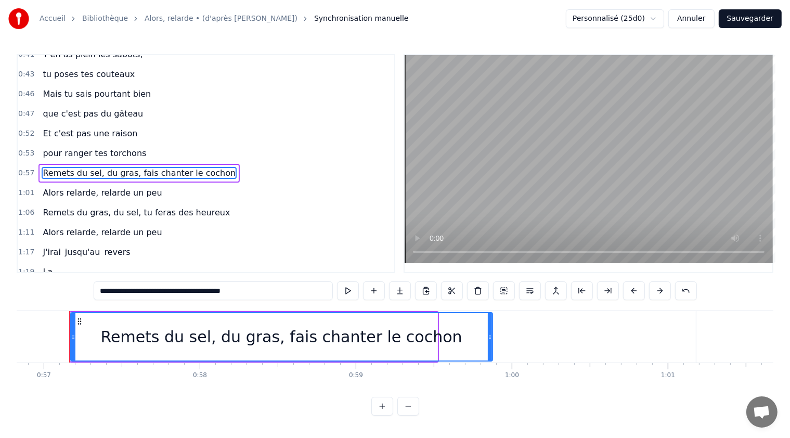
drag, startPoint x: 435, startPoint y: 336, endPoint x: 490, endPoint y: 336, distance: 55.1
click at [490, 336] on circle at bounding box center [490, 336] width 1 height 1
click at [169, 206] on span "Remets du gras, du sel, tu feras des heureux" at bounding box center [136, 212] width 189 height 12
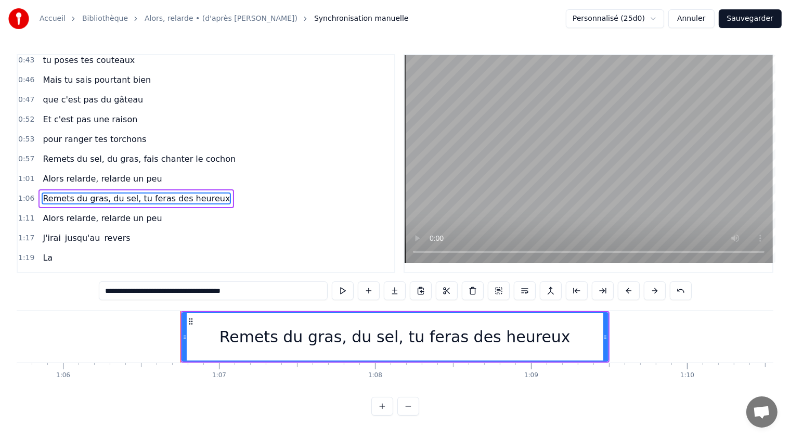
scroll to position [0, 10357]
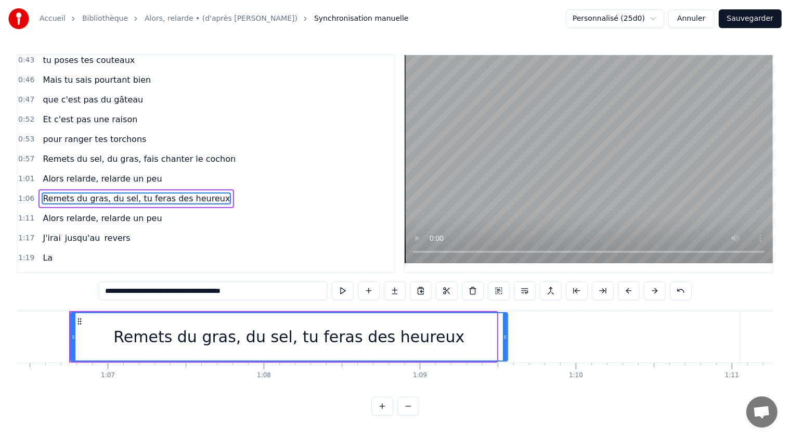
drag, startPoint x: 494, startPoint y: 335, endPoint x: 505, endPoint y: 334, distance: 11.0
click at [505, 334] on icon at bounding box center [505, 337] width 4 height 8
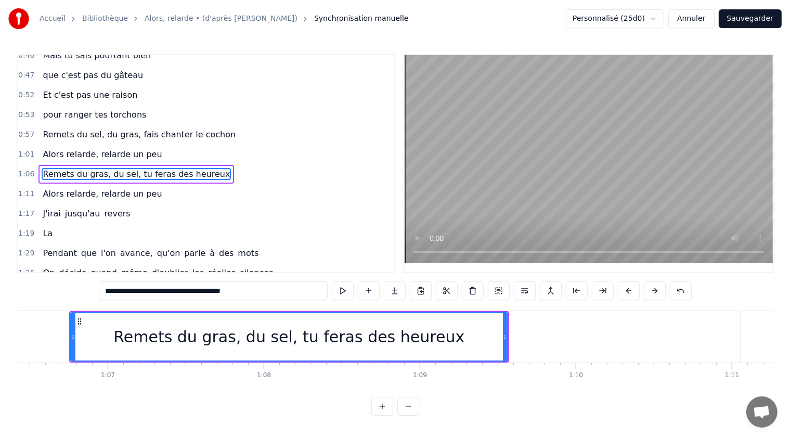
click at [45, 207] on span "J'irai" at bounding box center [52, 213] width 20 height 12
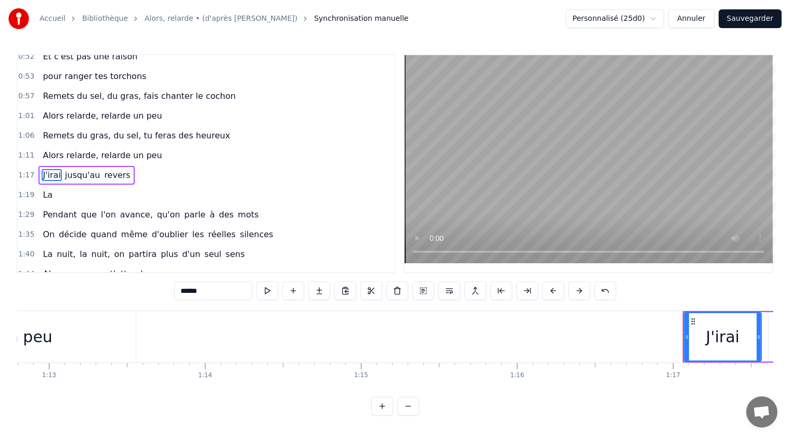
scroll to position [0, 11270]
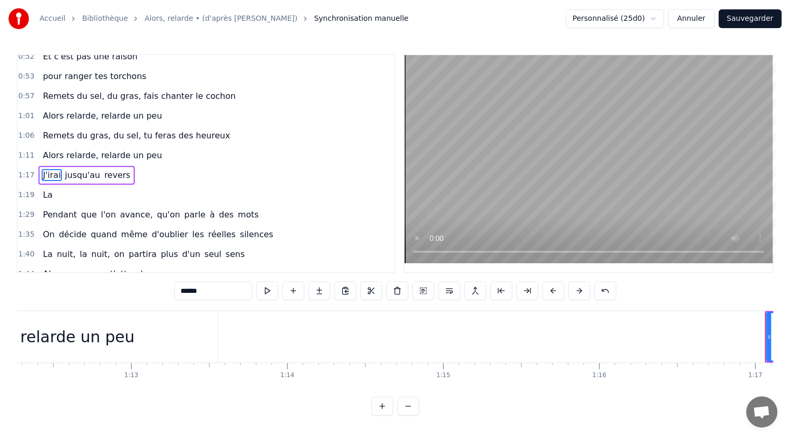
click at [44, 169] on span "J'irai" at bounding box center [52, 175] width 20 height 12
drag, startPoint x: 202, startPoint y: 290, endPoint x: 178, endPoint y: 288, distance: 23.4
click at [178, 288] on input "******" at bounding box center [213, 290] width 78 height 19
paste input "**********"
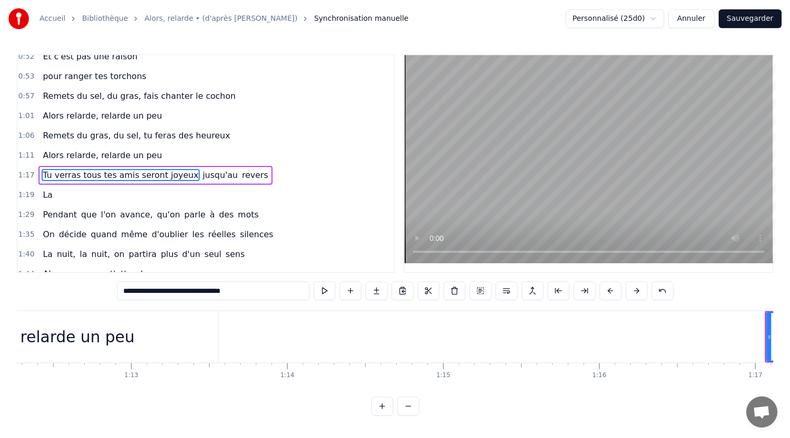
click at [154, 288] on input "**********" at bounding box center [213, 290] width 192 height 19
click at [204, 169] on span "jusqu'au" at bounding box center [222, 175] width 37 height 12
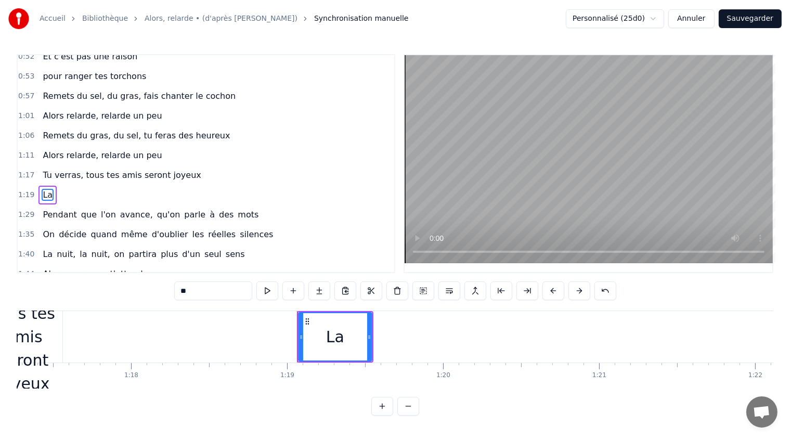
scroll to position [264, 0]
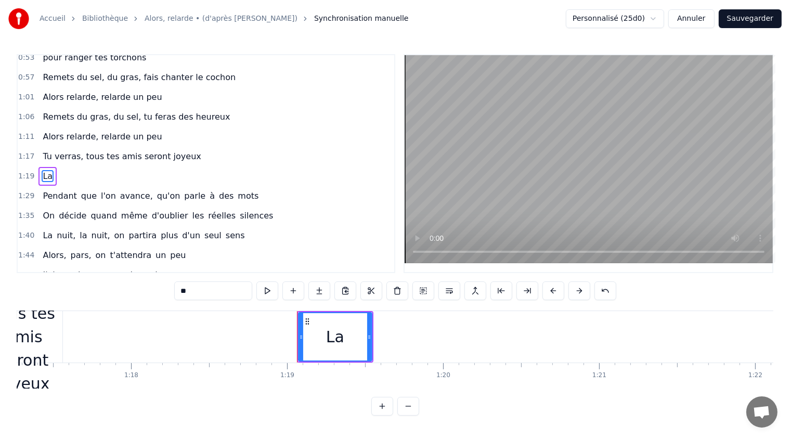
click at [54, 340] on div "Tu verras, tous tes amis seront joyeux" at bounding box center [23, 336] width 77 height 117
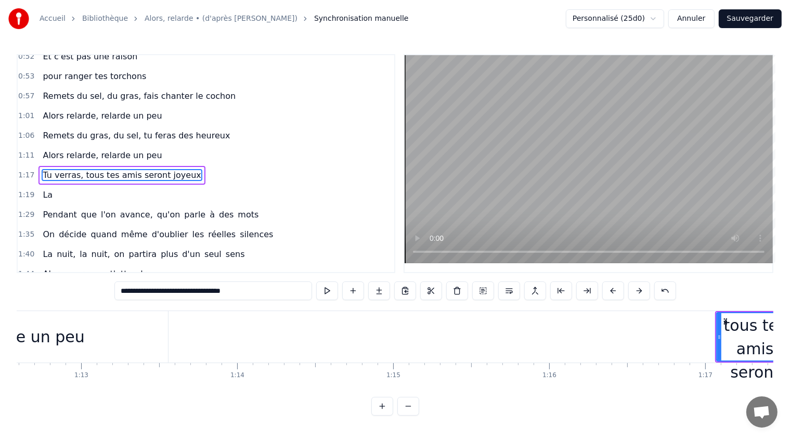
scroll to position [0, 11445]
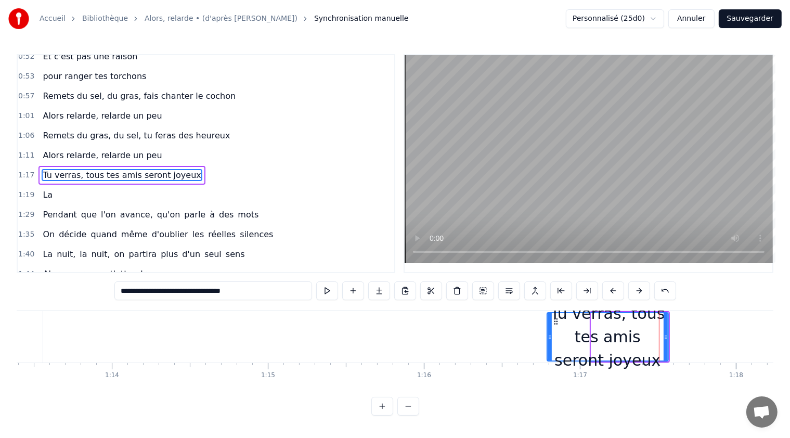
drag, startPoint x: 591, startPoint y: 335, endPoint x: 546, endPoint y: 331, distance: 44.4
click at [547, 331] on div at bounding box center [549, 336] width 4 height 47
click at [408, 414] on button at bounding box center [408, 406] width 22 height 19
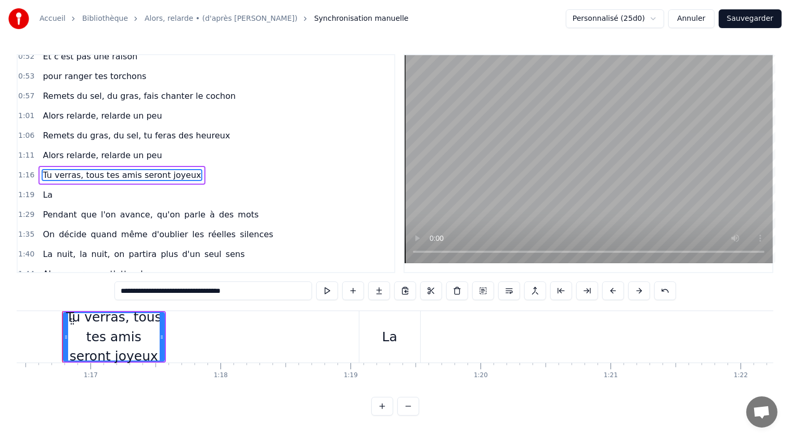
scroll to position [0, 9926]
click at [408, 412] on button at bounding box center [408, 406] width 22 height 19
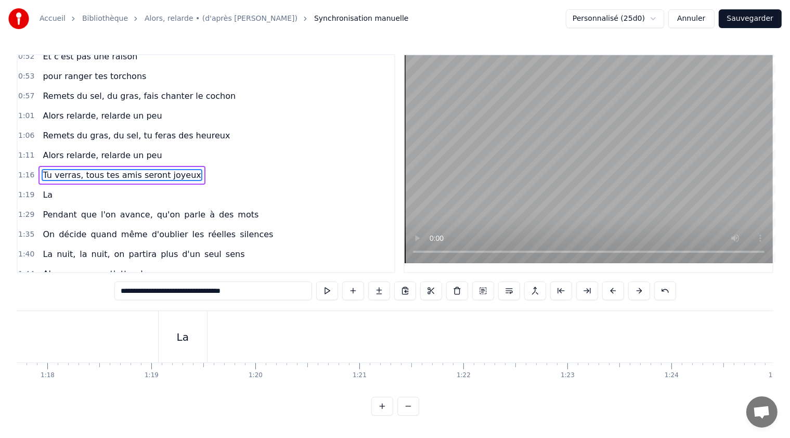
scroll to position [0, 7930]
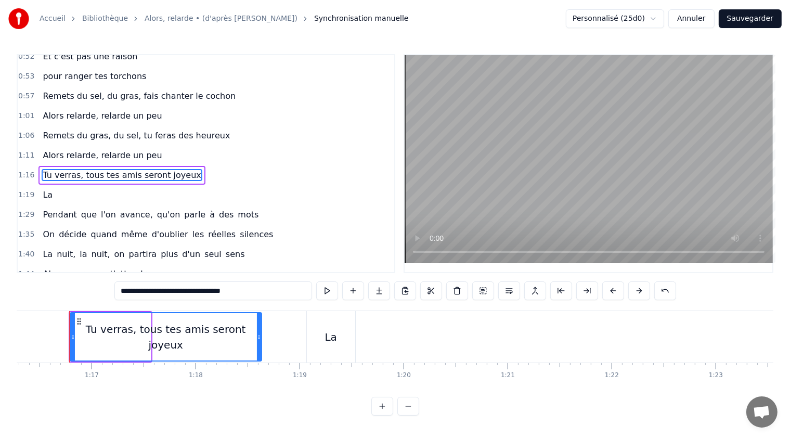
drag, startPoint x: 148, startPoint y: 334, endPoint x: 259, endPoint y: 340, distance: 110.9
click at [259, 340] on div at bounding box center [259, 336] width 4 height 47
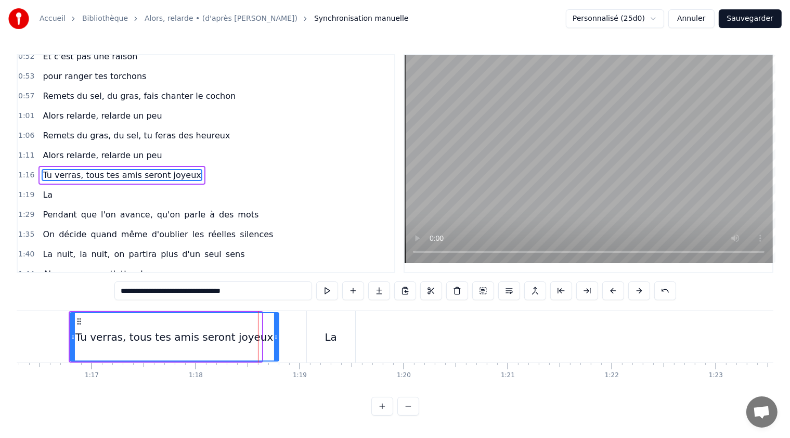
drag, startPoint x: 257, startPoint y: 335, endPoint x: 274, endPoint y: 338, distance: 17.5
click at [274, 338] on icon at bounding box center [276, 337] width 4 height 8
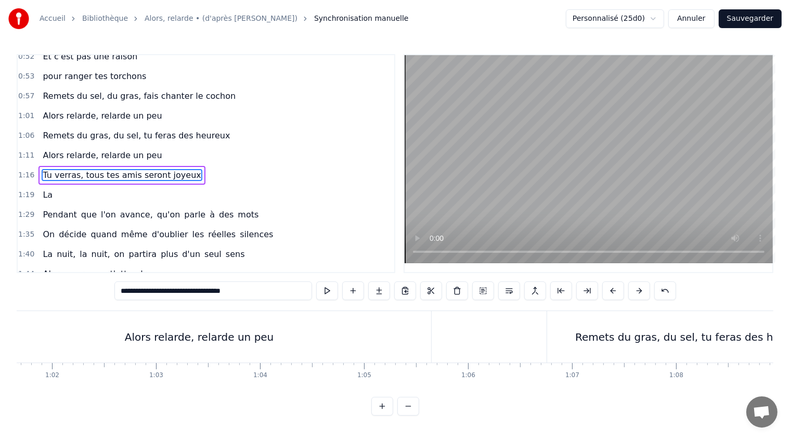
scroll to position [0, 6315]
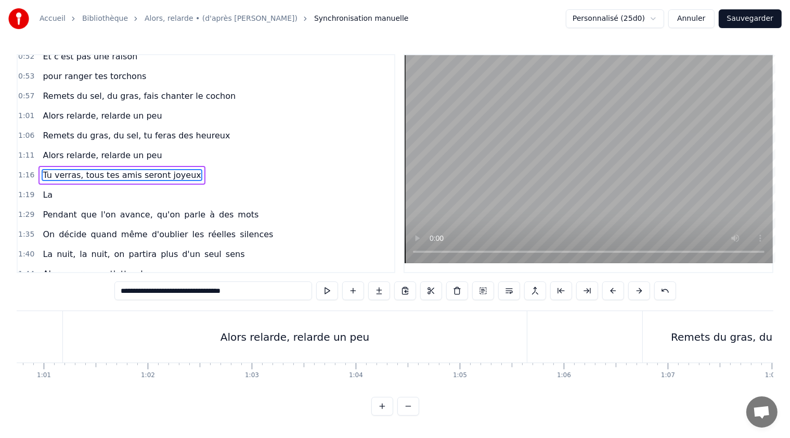
click at [68, 335] on div "Alors relarde, relarde un peu" at bounding box center [295, 336] width 464 height 51
type input "**********"
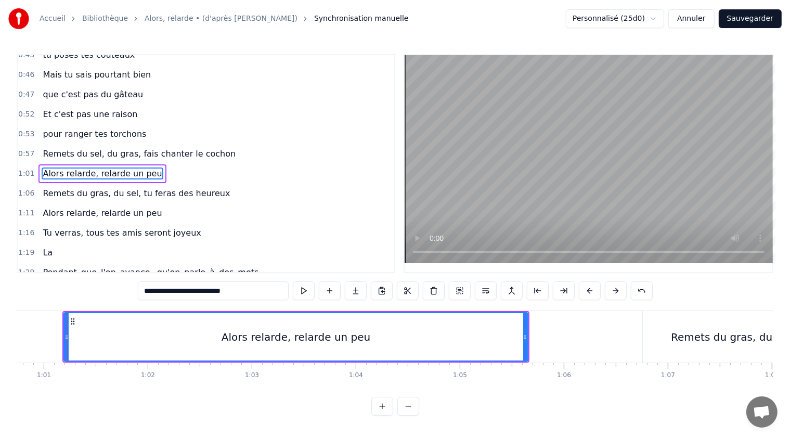
scroll to position [0, 6313]
click at [301, 288] on button at bounding box center [304, 290] width 22 height 19
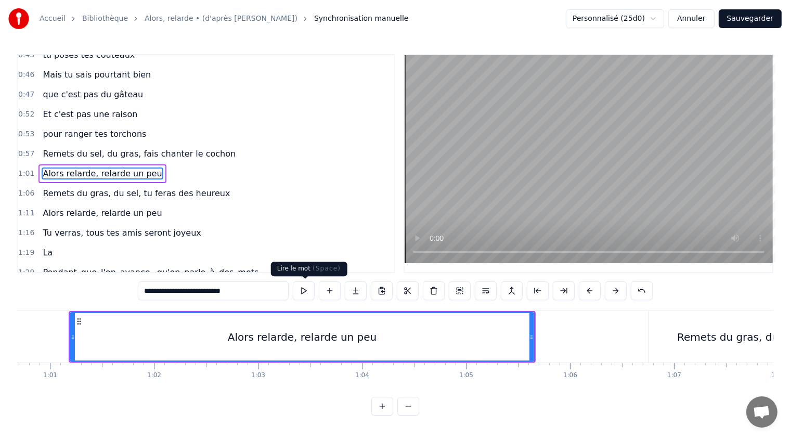
click at [305, 291] on button at bounding box center [304, 290] width 22 height 19
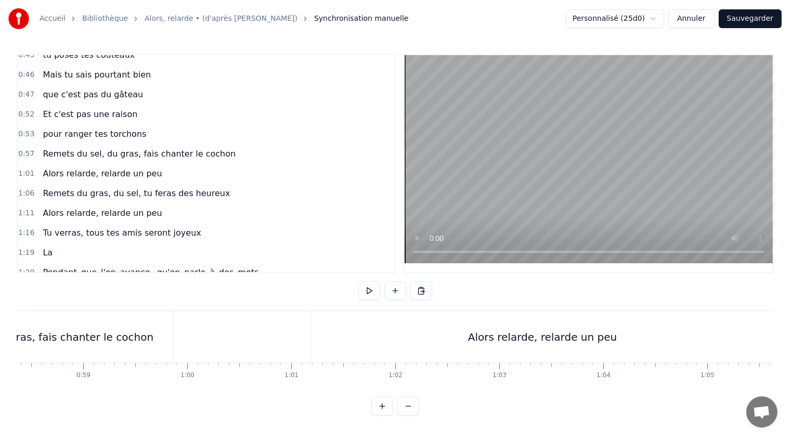
scroll to position [0, 6053]
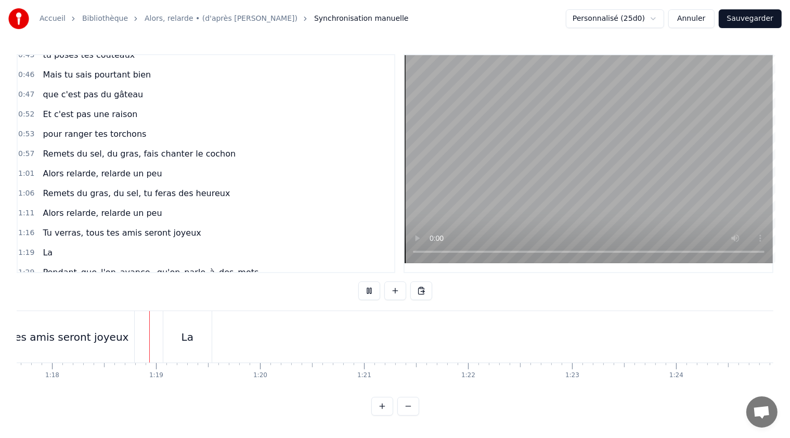
scroll to position [0, 8078]
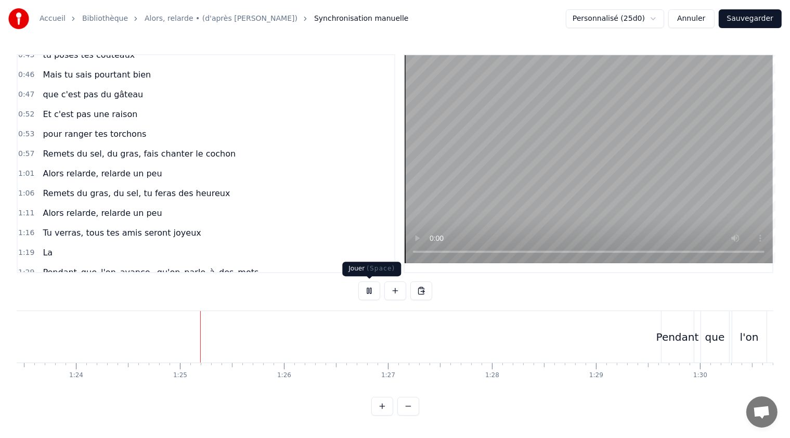
click at [366, 290] on button at bounding box center [369, 290] width 22 height 19
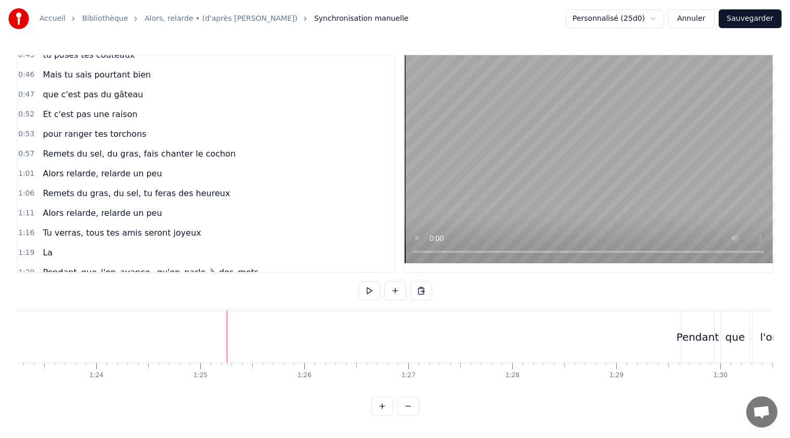
click at [42, 246] on span "La" at bounding box center [48, 252] width 12 height 12
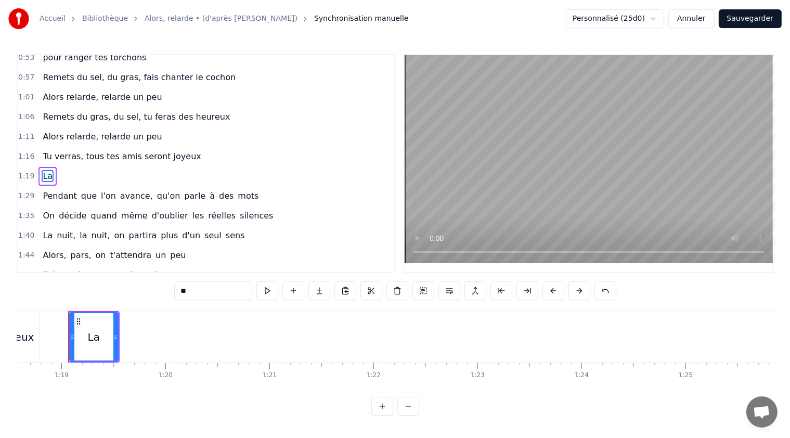
scroll to position [0, 8167]
type input "*******"
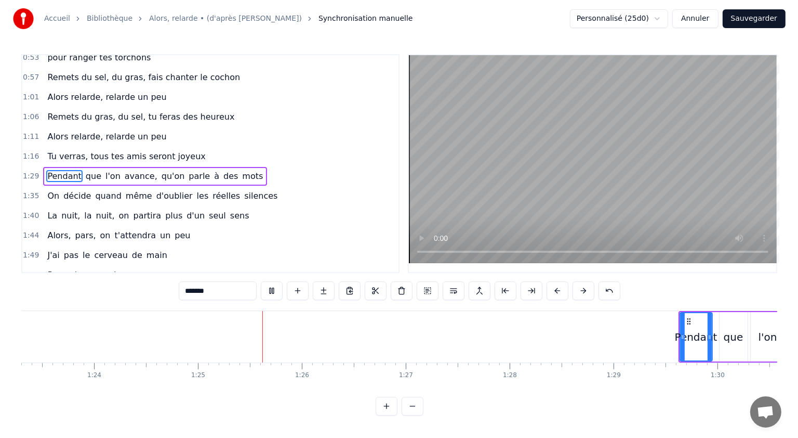
scroll to position [0, 8785]
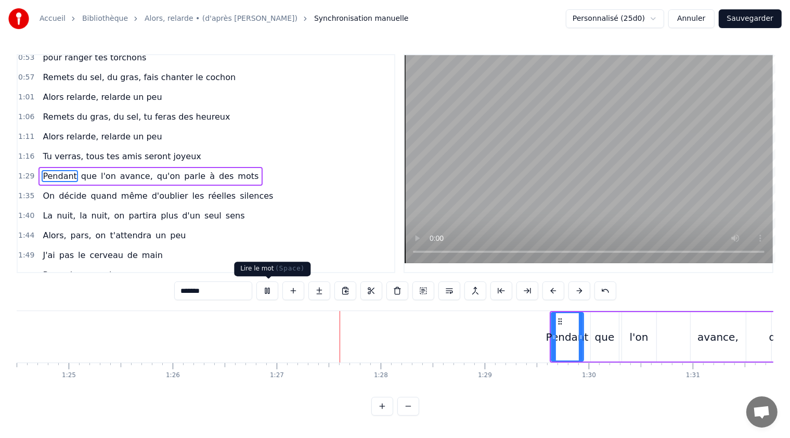
click at [268, 290] on button at bounding box center [267, 290] width 22 height 19
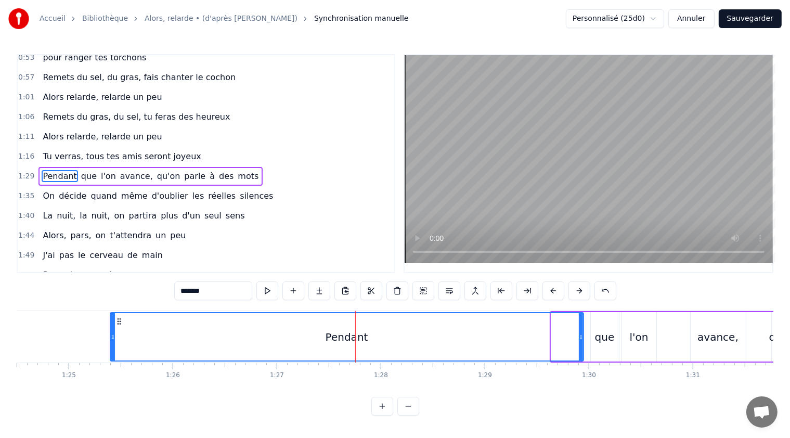
drag, startPoint x: 551, startPoint y: 334, endPoint x: 110, endPoint y: 358, distance: 441.4
click at [111, 358] on div at bounding box center [113, 336] width 4 height 47
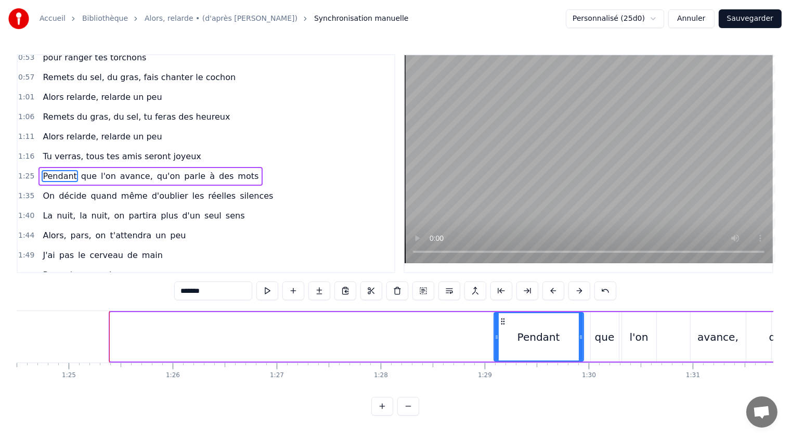
drag, startPoint x: 111, startPoint y: 335, endPoint x: 495, endPoint y: 338, distance: 383.6
click at [495, 338] on icon at bounding box center [496, 337] width 4 height 8
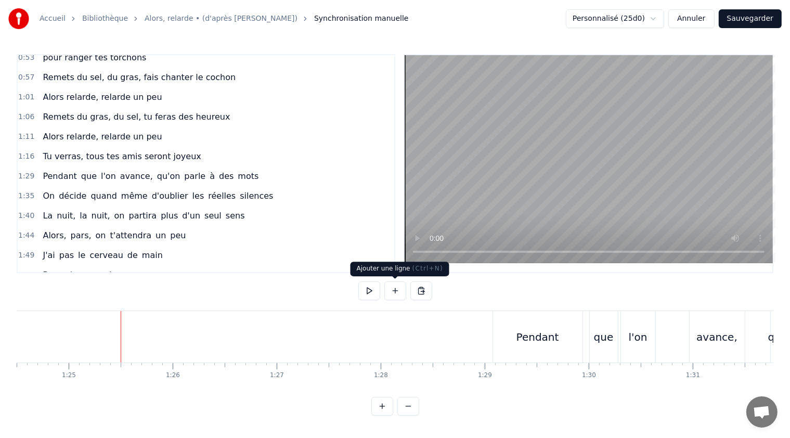
click at [395, 288] on button at bounding box center [395, 290] width 22 height 19
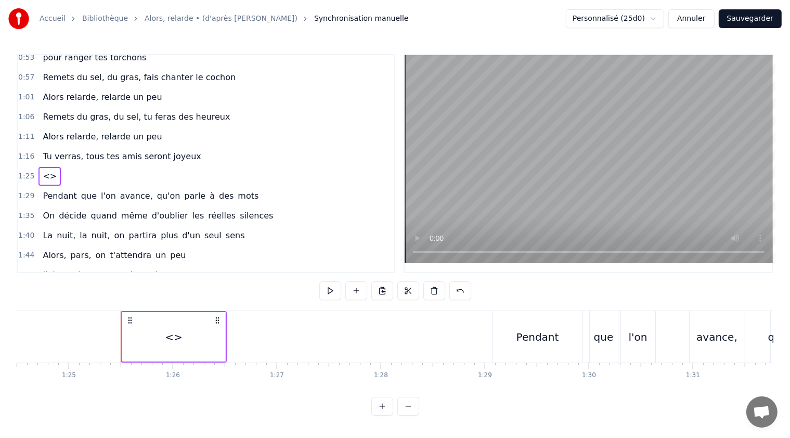
click at [749, 19] on button "Sauvegarder" at bounding box center [749, 18] width 63 height 19
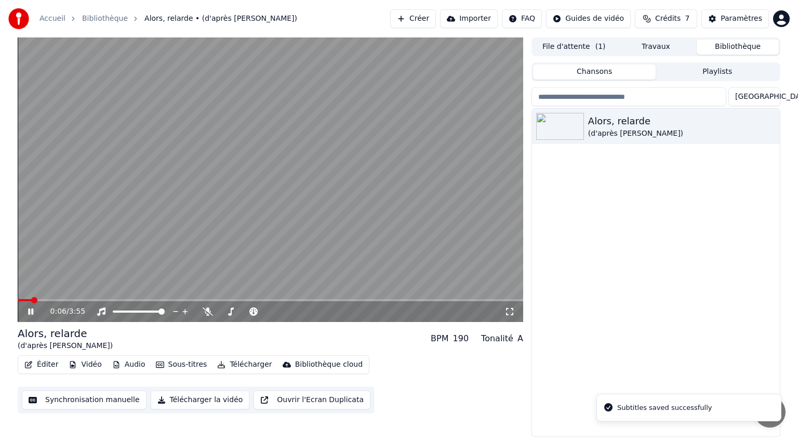
drag, startPoint x: 33, startPoint y: 308, endPoint x: 65, endPoint y: 308, distance: 32.7
click at [32, 308] on icon at bounding box center [30, 311] width 5 height 6
click at [427, 17] on button "Créer" at bounding box center [413, 18] width 46 height 19
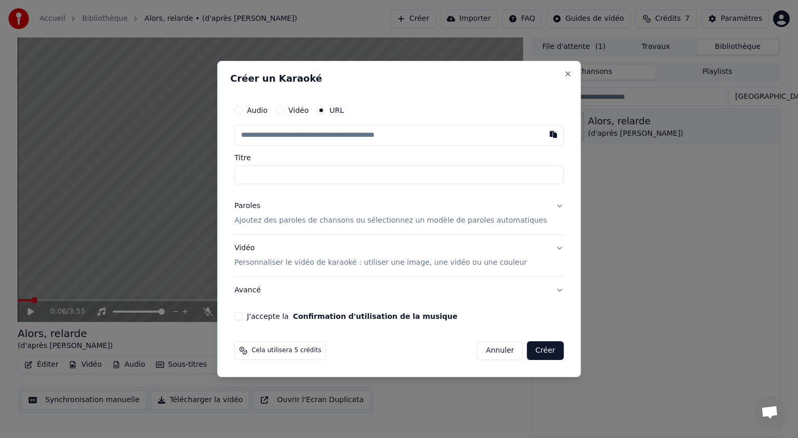
paste input "**********"
type input "**********"
click at [544, 205] on button "Paroles Ajoutez des paroles de chansons ou sélectionnez un modèle de paroles au…" at bounding box center [399, 213] width 330 height 42
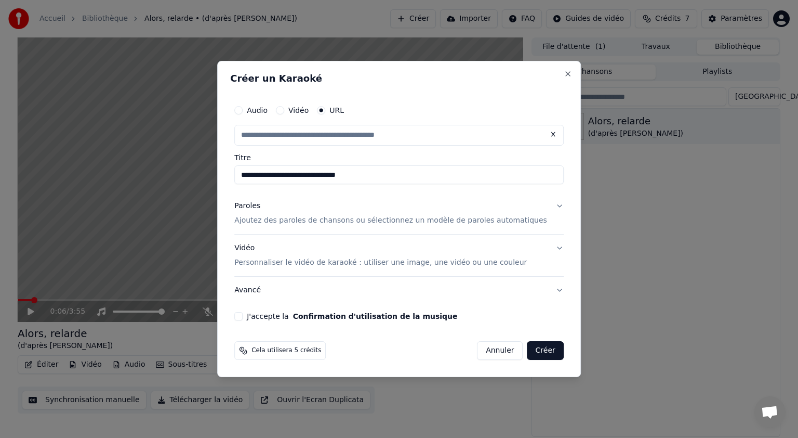
type input "**********"
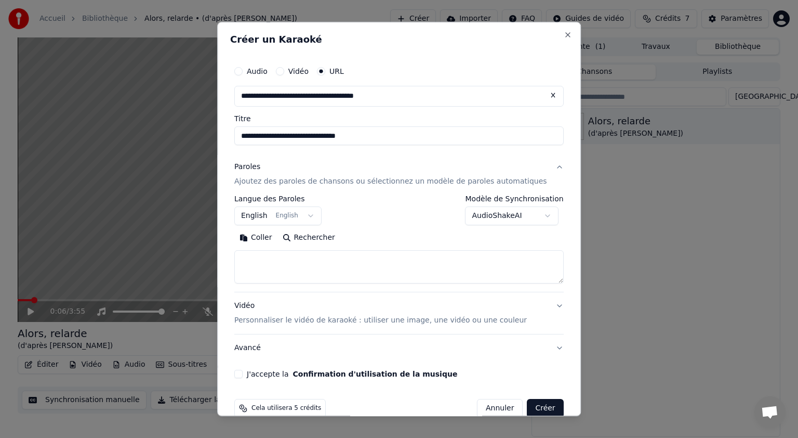
click at [318, 216] on button "English English" at bounding box center [277, 215] width 87 height 19
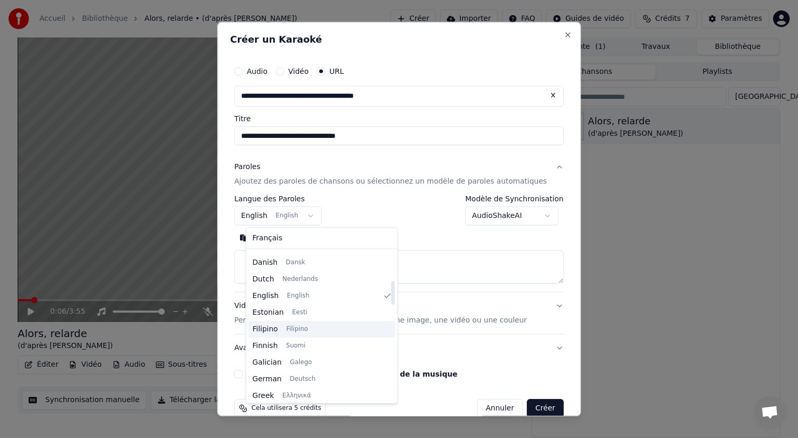
scroll to position [187, 0]
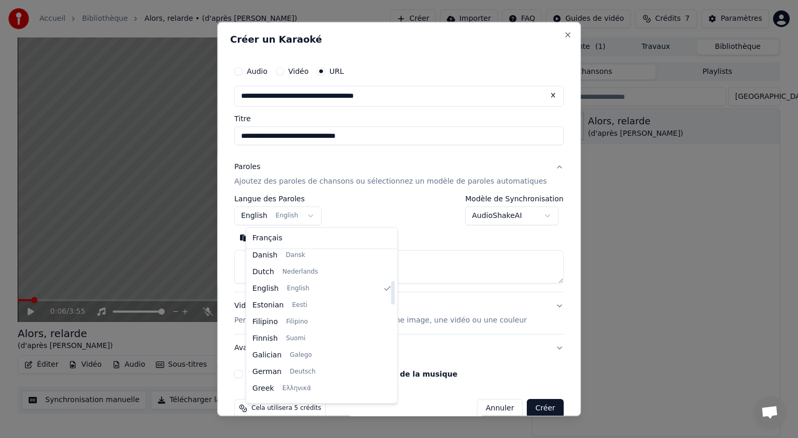
select select "**"
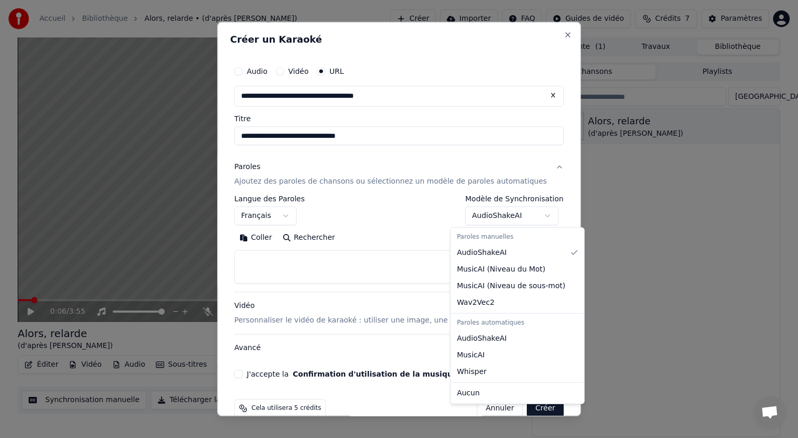
click at [534, 216] on body "**********" at bounding box center [399, 219] width 798 height 438
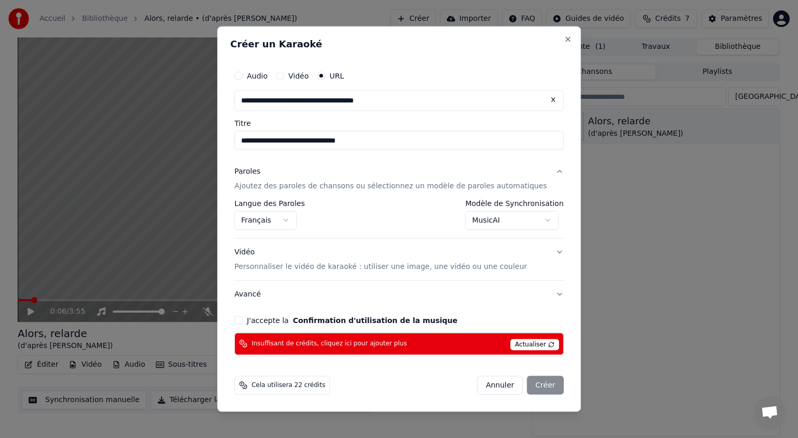
click at [352, 343] on span "Insuffisant de crédits, cliquez ici pour ajouter plus" at bounding box center [329, 343] width 155 height 8
click at [512, 343] on span "Actualiser" at bounding box center [534, 343] width 49 height 11
click at [532, 343] on span "Actualiser" at bounding box center [534, 343] width 49 height 11
click at [533, 343] on span "Actualiser" at bounding box center [534, 343] width 49 height 11
click at [480, 383] on button "Annuler" at bounding box center [500, 384] width 46 height 19
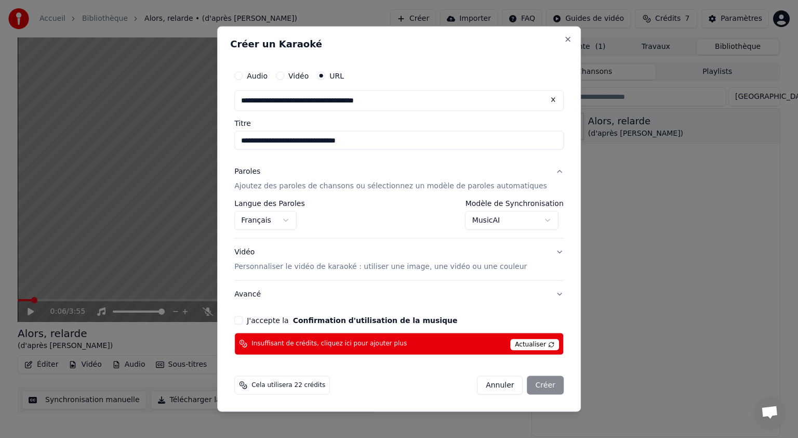
select select "**********"
select select
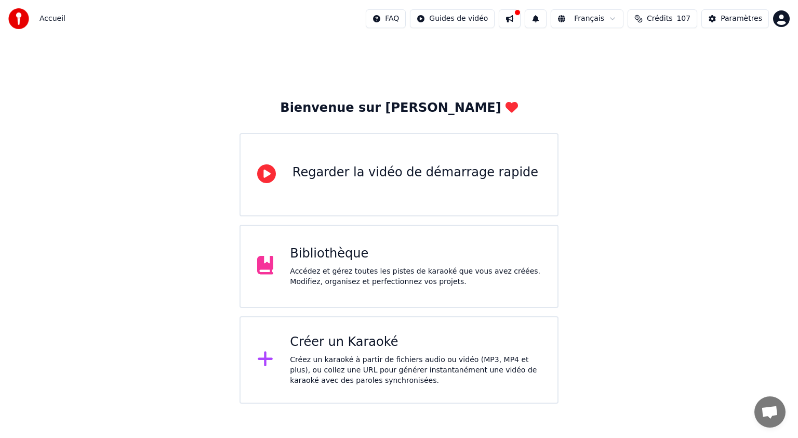
click at [335, 343] on div "Créer un Karaoké" at bounding box center [415, 342] width 251 height 17
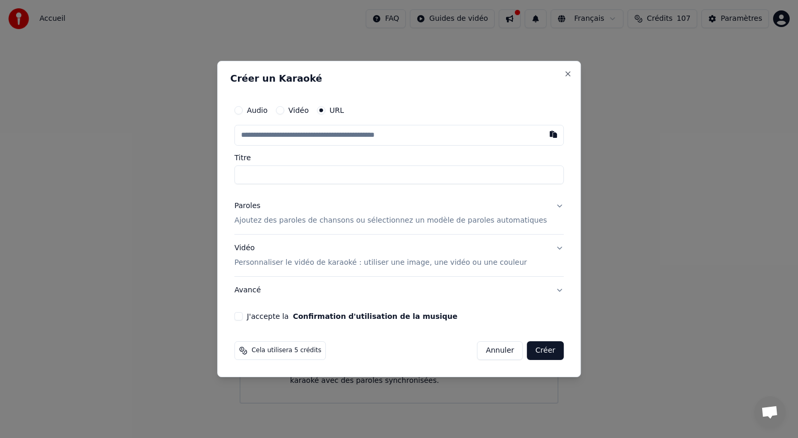
type input "**********"
click at [544, 205] on button "Paroles Ajoutez des paroles de chansons ou sélectionnez un modèle de paroles au…" at bounding box center [399, 213] width 330 height 42
type input "**********"
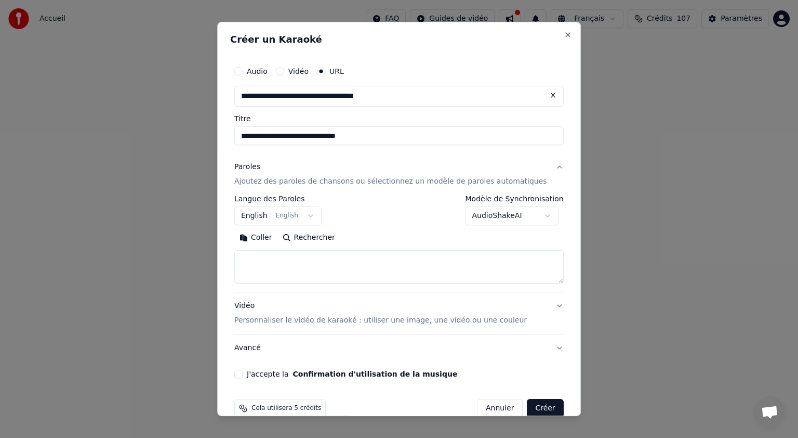
click at [318, 214] on button "English English" at bounding box center [277, 215] width 87 height 19
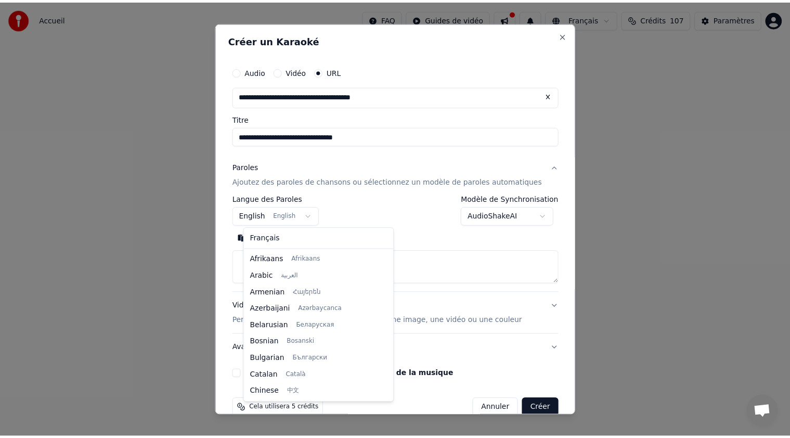
scroll to position [83, 0]
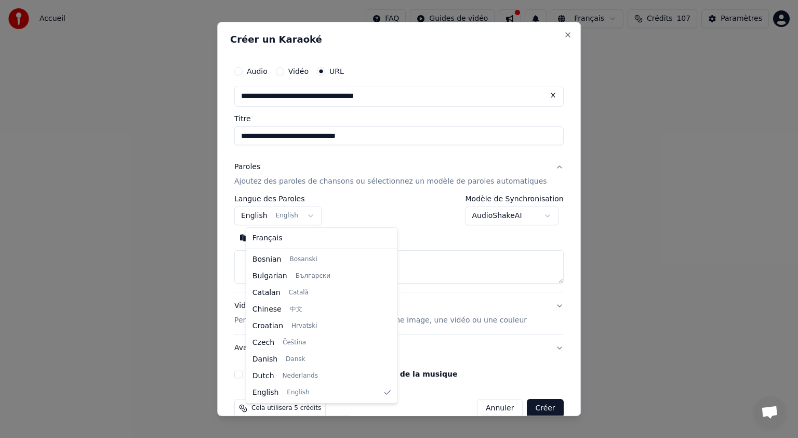
select select "**"
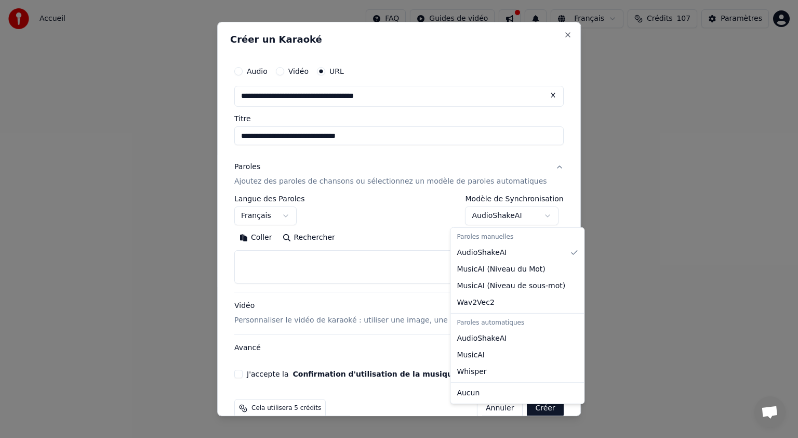
click at [531, 218] on body "**********" at bounding box center [399, 201] width 798 height 403
select select "**********"
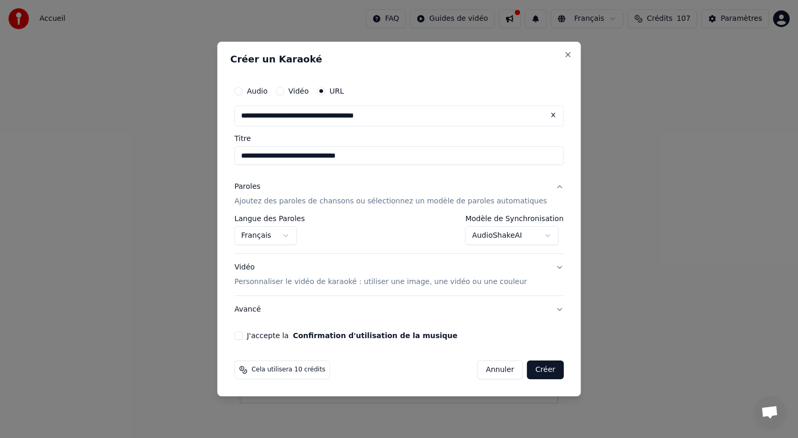
click at [243, 335] on button "J'accepte la Confirmation d'utilisation de la musique" at bounding box center [238, 335] width 8 height 8
click at [533, 370] on button "Créer" at bounding box center [546, 369] width 36 height 19
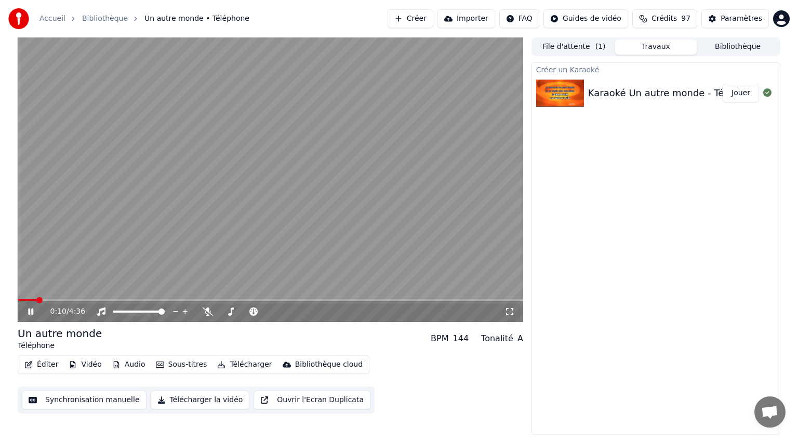
click at [34, 308] on icon at bounding box center [38, 311] width 24 height 8
click at [50, 365] on button "Éditer" at bounding box center [41, 364] width 42 height 15
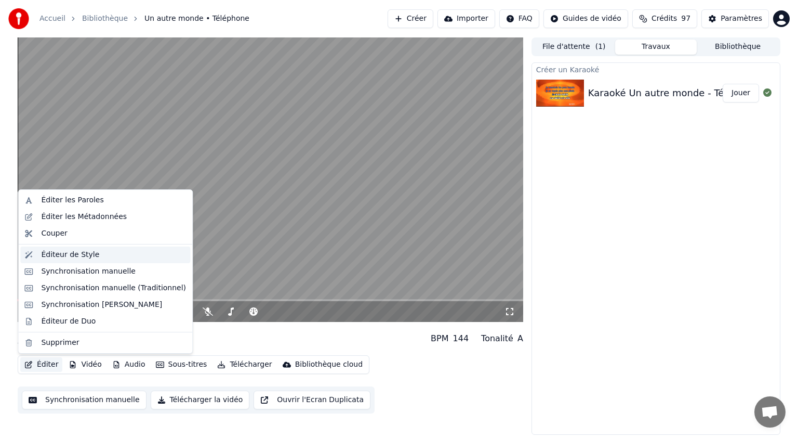
click at [94, 253] on div "Éditeur de Style" at bounding box center [113, 255] width 145 height 10
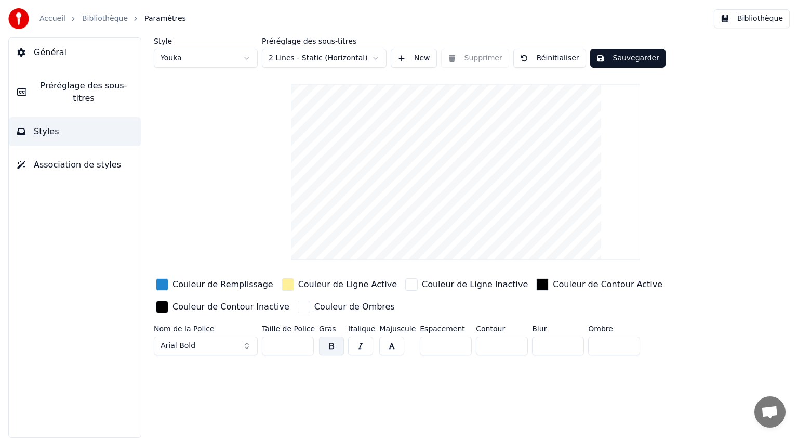
click at [90, 60] on button "Général" at bounding box center [75, 52] width 132 height 29
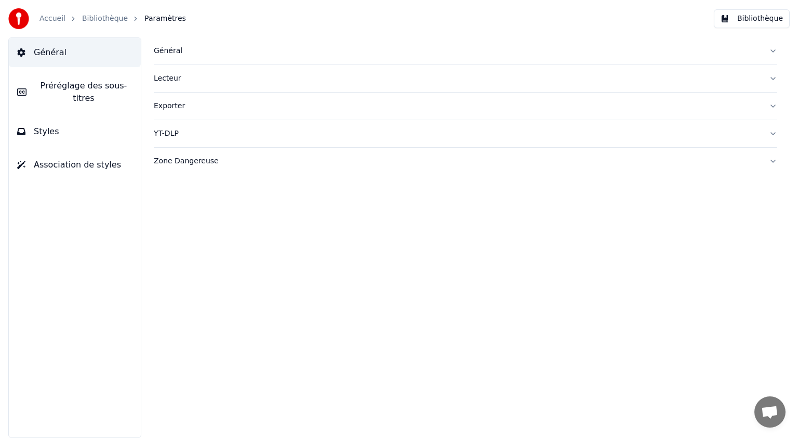
click at [776, 49] on button "Général" at bounding box center [466, 50] width 624 height 27
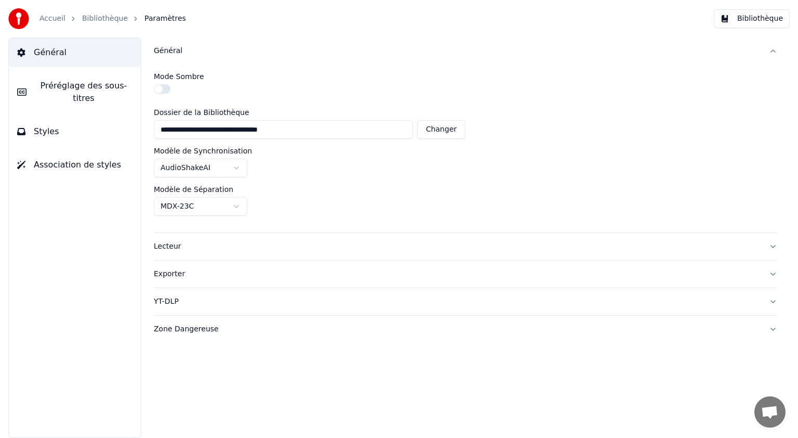
click at [60, 117] on button "Styles" at bounding box center [75, 131] width 132 height 29
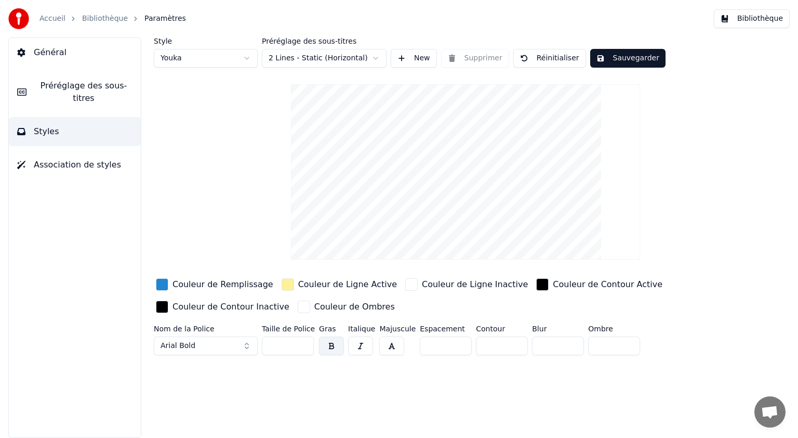
click at [76, 46] on button "Général" at bounding box center [75, 52] width 132 height 29
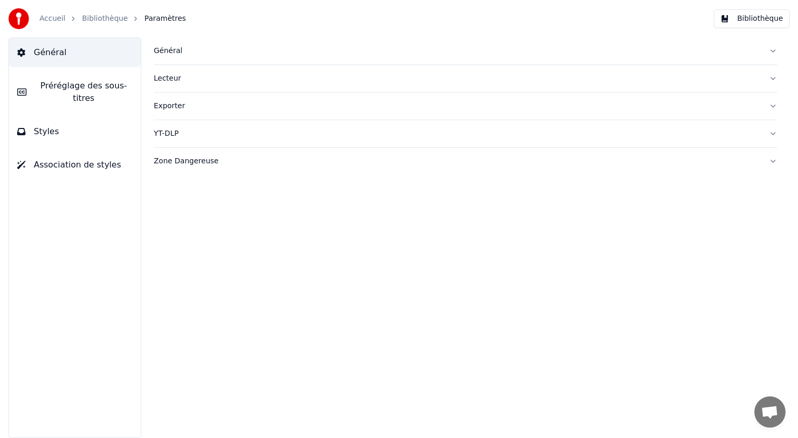
click at [773, 75] on button "Lecteur" at bounding box center [466, 78] width 624 height 27
click at [772, 79] on button "Lecteur" at bounding box center [466, 78] width 624 height 27
click at [111, 21] on link "Bibliothèque" at bounding box center [105, 19] width 46 height 10
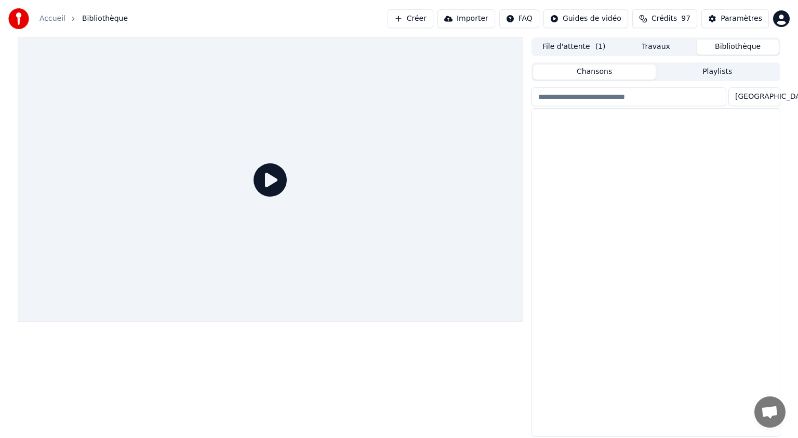
click at [740, 44] on button "Bibliothèque" at bounding box center [738, 47] width 82 height 15
click at [645, 117] on div "Un autre monde" at bounding box center [676, 121] width 177 height 15
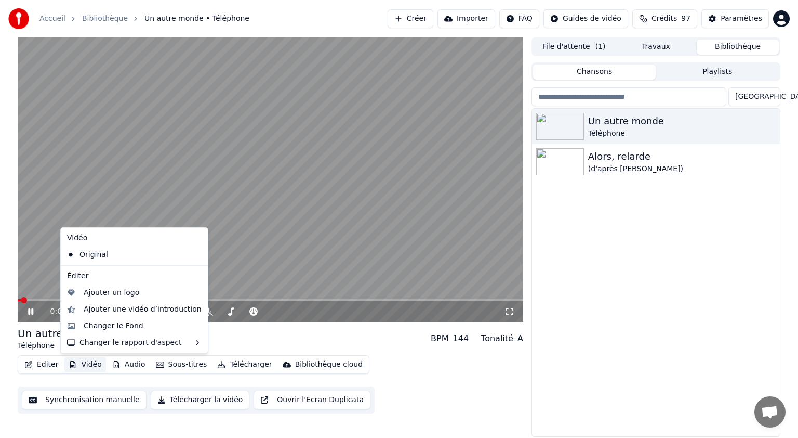
click at [87, 366] on button "Vidéo" at bounding box center [84, 364] width 41 height 15
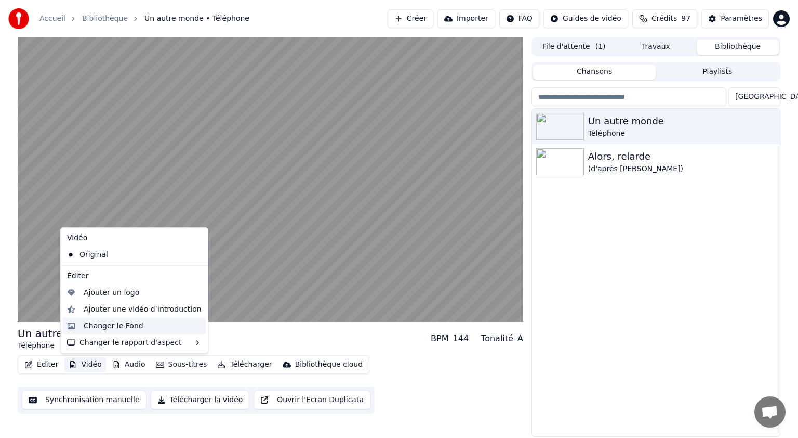
click at [166, 329] on div "Changer le Fond" at bounding box center [143, 326] width 118 height 10
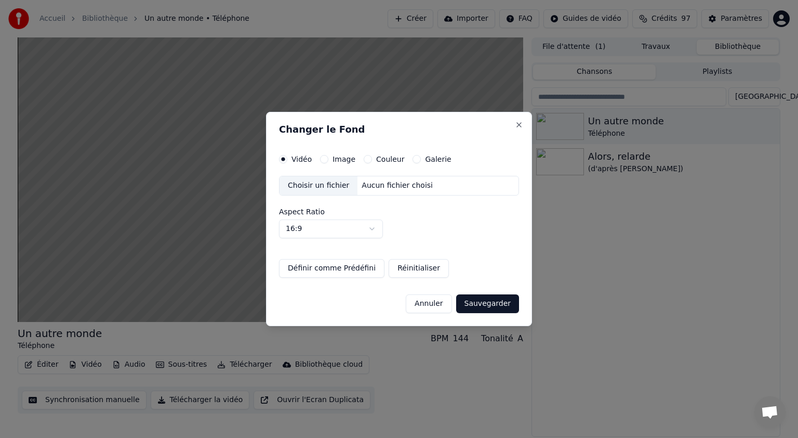
click at [333, 158] on label "Image" at bounding box center [344, 158] width 23 height 7
click at [329, 158] on button "Image" at bounding box center [324, 159] width 8 height 8
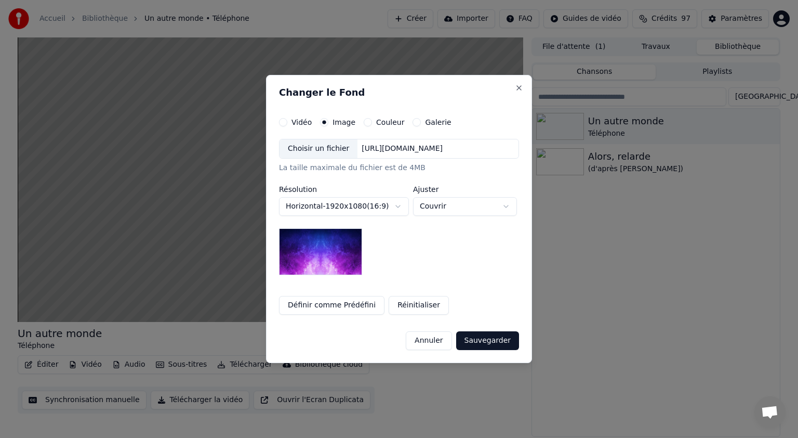
click at [331, 148] on div "Choisir un fichier" at bounding box center [319, 148] width 78 height 19
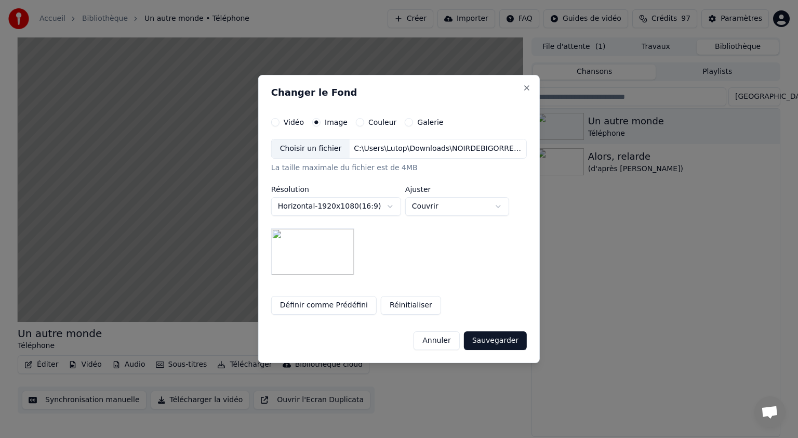
click at [486, 339] on button "Sauvegarder" at bounding box center [495, 340] width 63 height 19
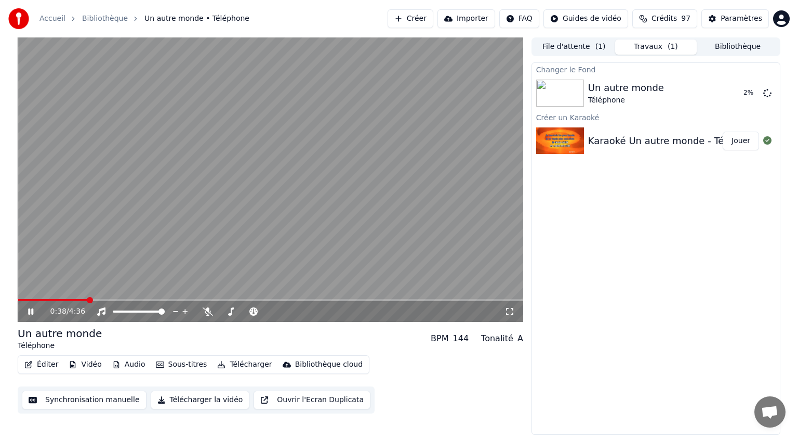
click at [33, 309] on icon at bounding box center [30, 311] width 5 height 6
click at [86, 402] on button "Synchronisation manuelle" at bounding box center [84, 399] width 125 height 19
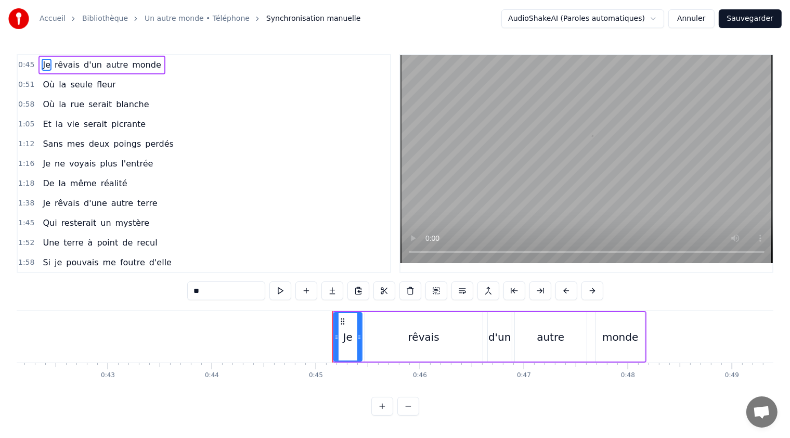
scroll to position [0, 4642]
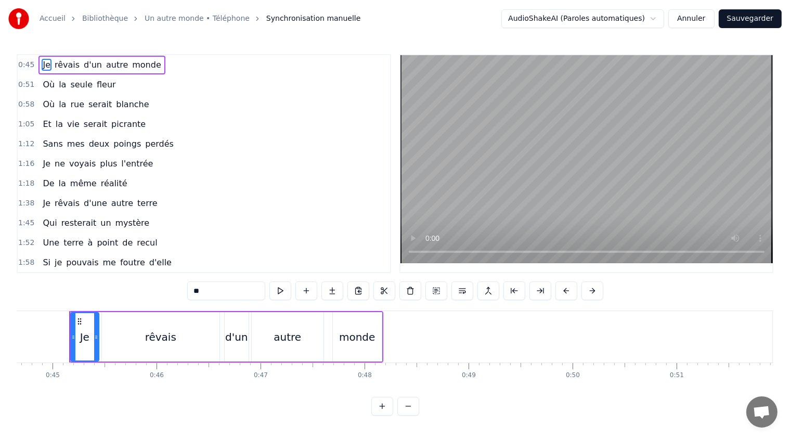
click at [110, 64] on span "autre" at bounding box center [117, 65] width 24 height 12
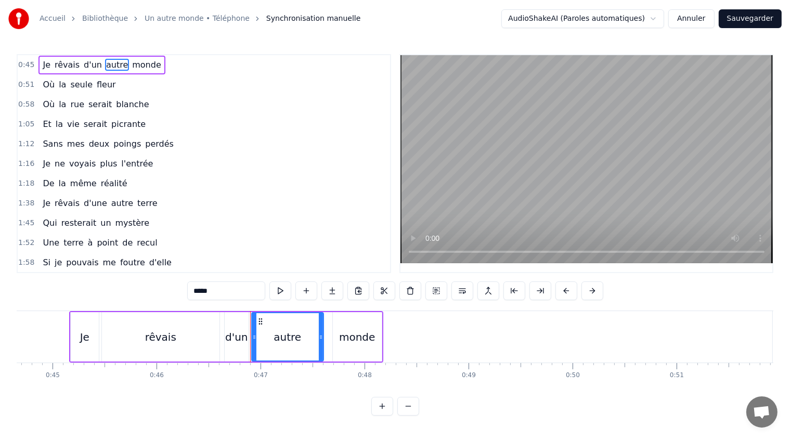
click at [216, 291] on input "*****" at bounding box center [226, 290] width 78 height 19
click at [349, 340] on div "monde" at bounding box center [357, 337] width 36 height 16
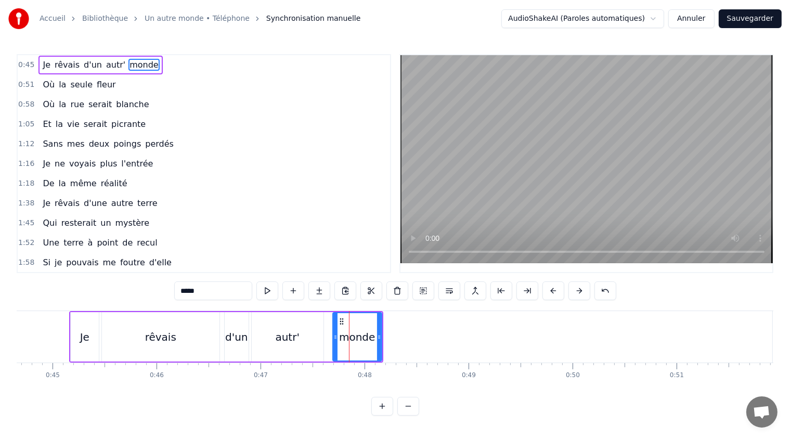
click at [181, 291] on input "*****" at bounding box center [213, 290] width 78 height 19
type input "******"
click at [296, 254] on div "1:58 Si je pouvais me foutre d'elle" at bounding box center [204, 263] width 372 height 20
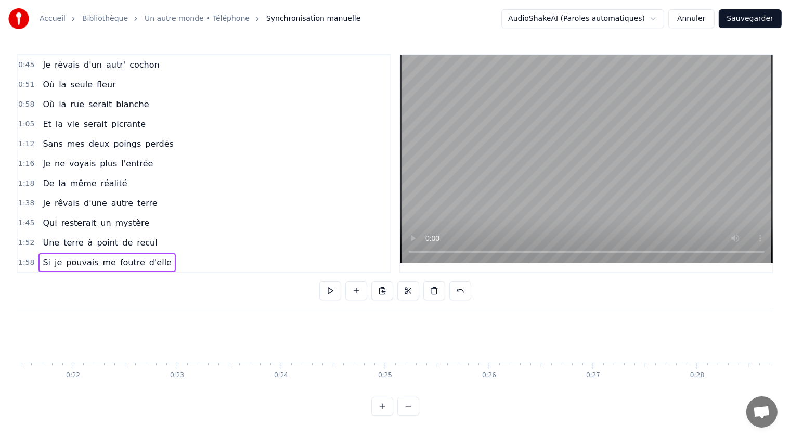
scroll to position [0, 2198]
click at [412, 414] on button at bounding box center [408, 406] width 22 height 19
click at [411, 414] on button at bounding box center [408, 406] width 22 height 19
click at [376, 415] on button at bounding box center [382, 406] width 22 height 19
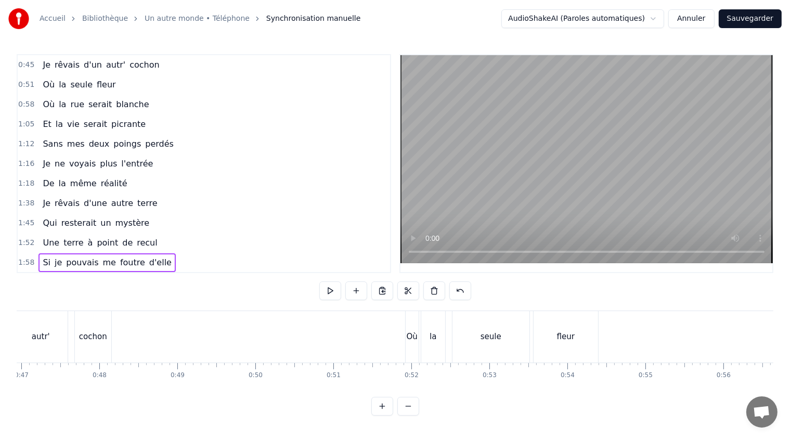
scroll to position [0, 3818]
click at [49, 84] on span "Où" at bounding box center [49, 84] width 14 height 12
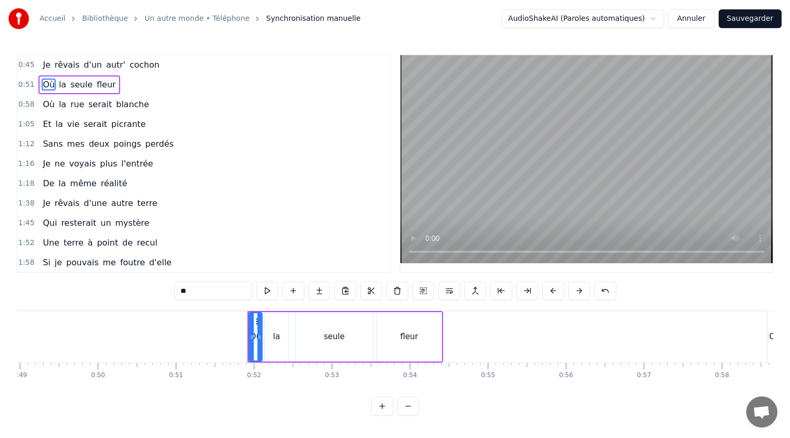
drag, startPoint x: 193, startPoint y: 293, endPoint x: 176, endPoint y: 288, distance: 18.2
click at [176, 288] on input "**" at bounding box center [213, 290] width 78 height 19
paste input "**********"
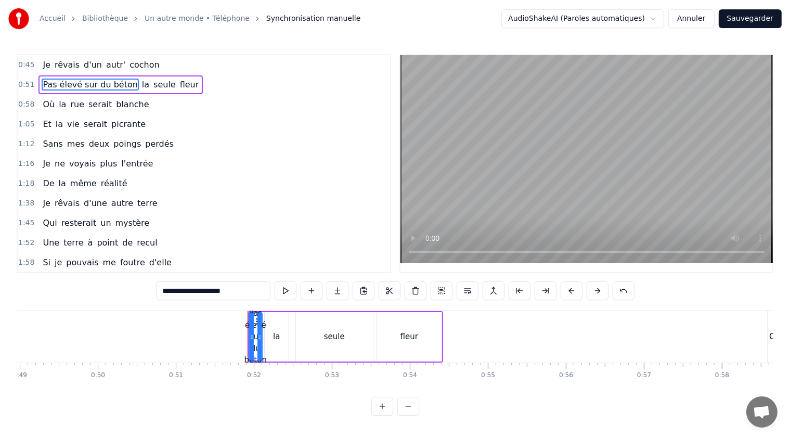
click at [141, 83] on span "la" at bounding box center [145, 84] width 9 height 12
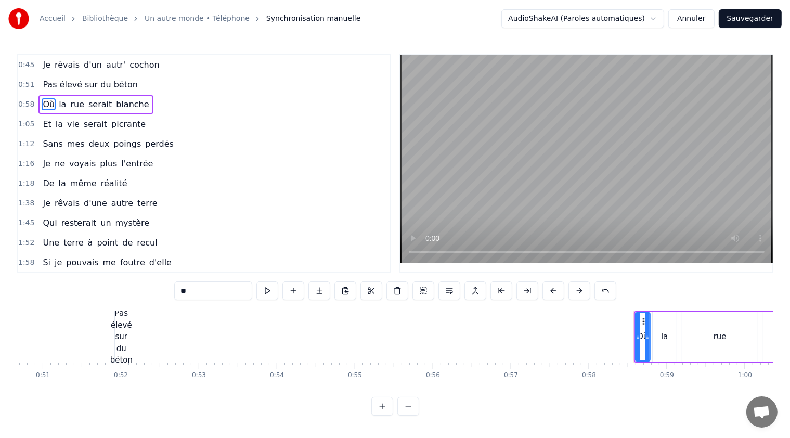
scroll to position [0, 3842]
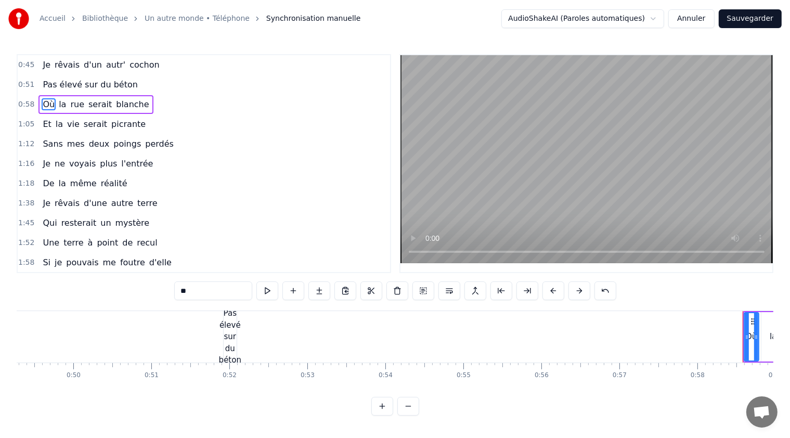
click at [230, 337] on div "Pas élevé sur du béton" at bounding box center [230, 336] width 22 height 59
type input "**********"
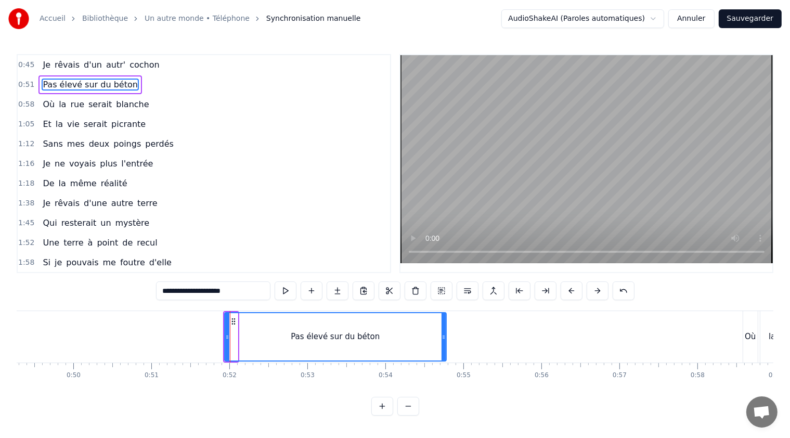
drag, startPoint x: 237, startPoint y: 337, endPoint x: 445, endPoint y: 360, distance: 209.7
click at [445, 360] on div "Pas élevé sur du béton" at bounding box center [335, 336] width 222 height 49
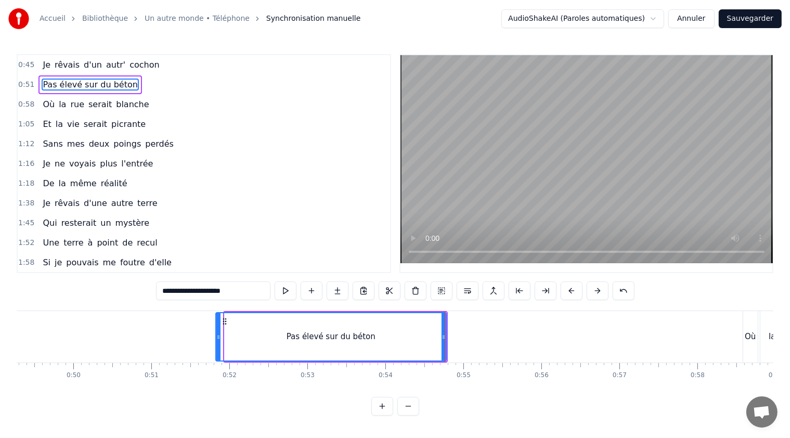
drag, startPoint x: 226, startPoint y: 336, endPoint x: 217, endPoint y: 334, distance: 9.0
click at [217, 334] on icon at bounding box center [218, 337] width 4 height 8
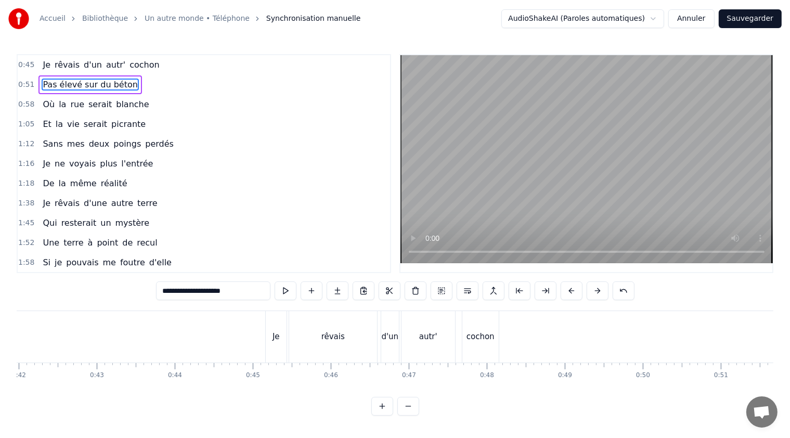
scroll to position [0, 3163]
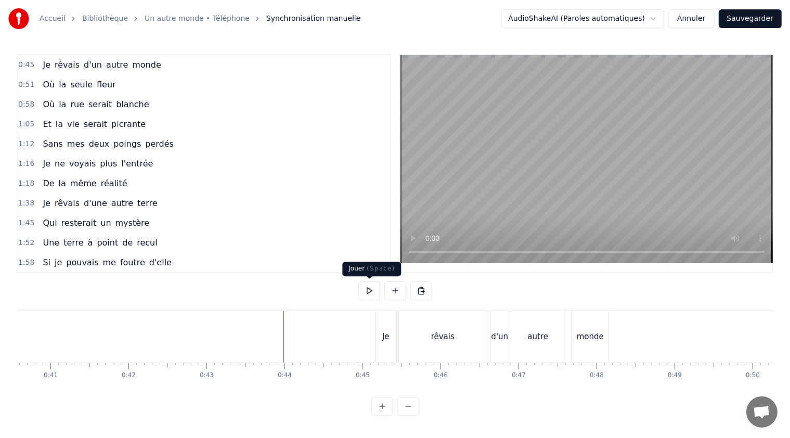
click at [367, 291] on button at bounding box center [369, 290] width 22 height 19
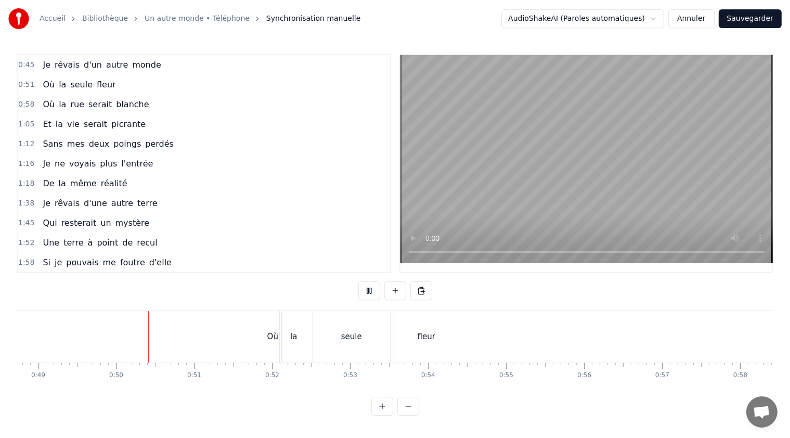
scroll to position [0, 3831]
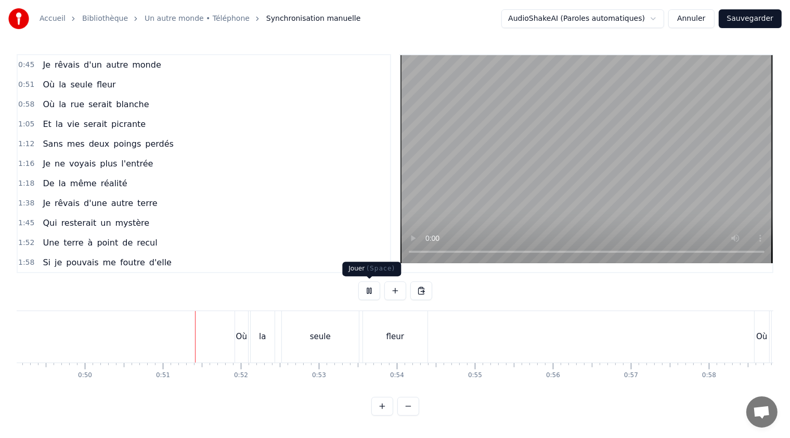
click at [372, 292] on button at bounding box center [369, 290] width 22 height 19
click at [108, 68] on span "autre" at bounding box center [117, 65] width 24 height 12
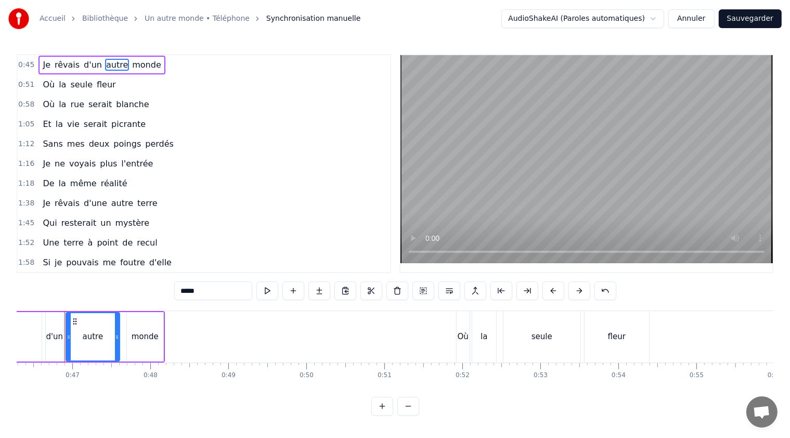
scroll to position [0, 3604]
click at [205, 292] on input "*****" at bounding box center [213, 290] width 78 height 19
click at [128, 64] on span "monde" at bounding box center [143, 65] width 31 height 12
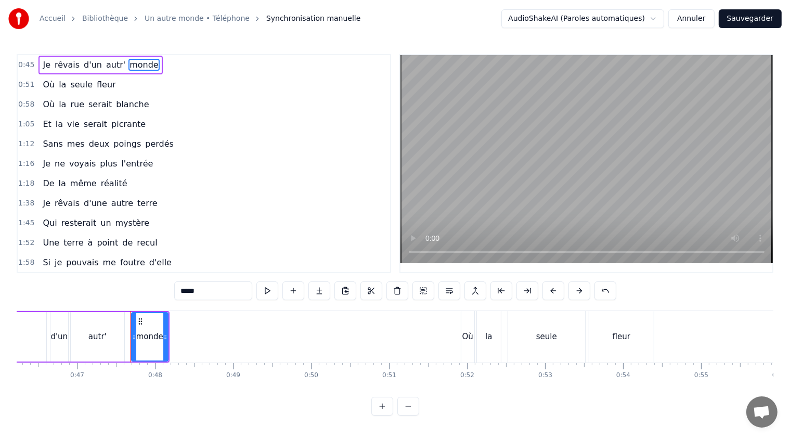
drag, startPoint x: 209, startPoint y: 290, endPoint x: 178, endPoint y: 289, distance: 31.7
click at [178, 289] on input "*****" at bounding box center [213, 290] width 78 height 19
type input "******"
click at [237, 253] on div "1:58 Si je pouvais me foutre d'elle" at bounding box center [204, 263] width 372 height 20
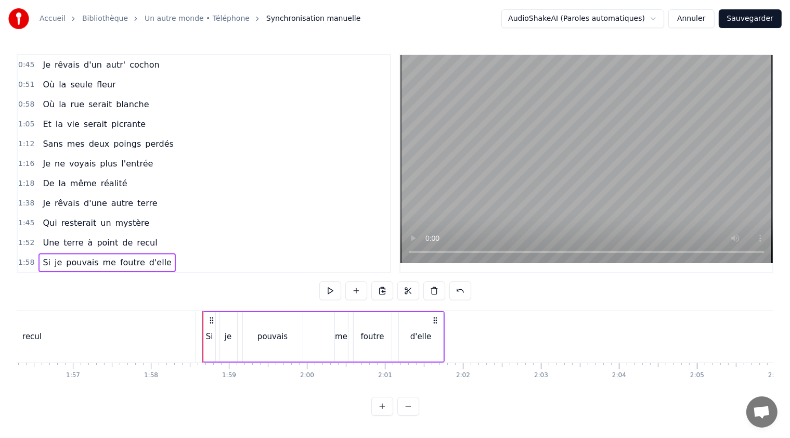
scroll to position [0, 9200]
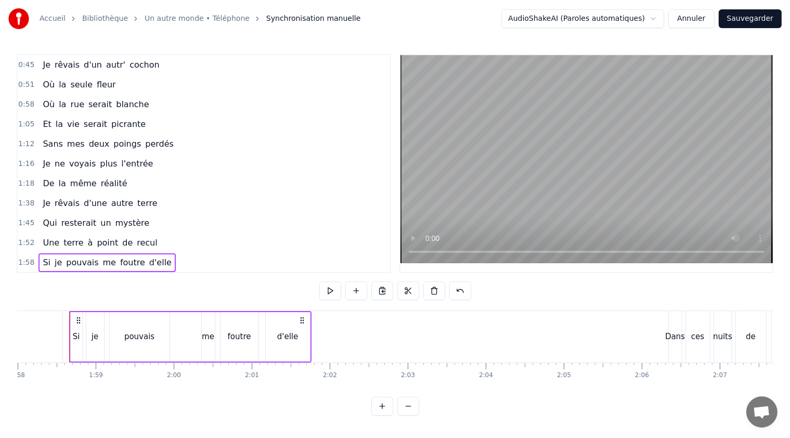
click at [747, 23] on button "Sauvegarder" at bounding box center [749, 18] width 63 height 19
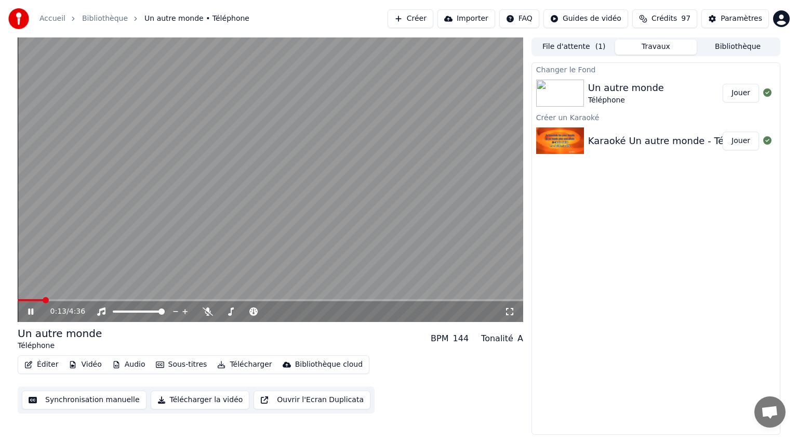
click at [98, 297] on video at bounding box center [271, 179] width 506 height 284
click at [84, 303] on span at bounding box center [86, 300] width 6 height 6
click at [32, 310] on icon at bounding box center [31, 311] width 6 height 7
click at [31, 311] on icon at bounding box center [38, 311] width 24 height 8
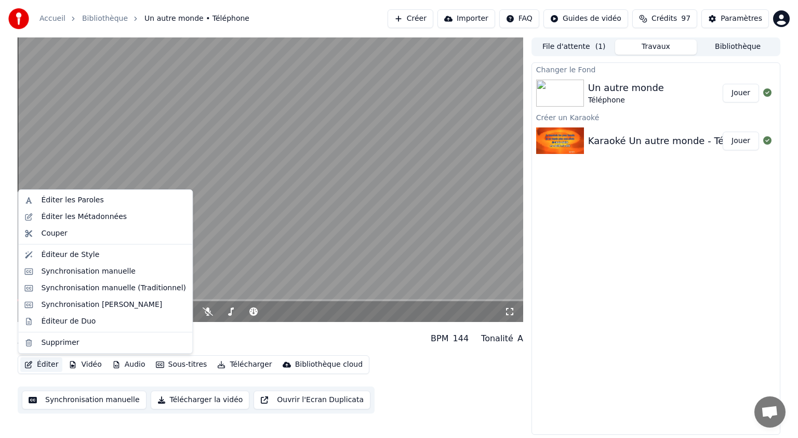
click at [46, 366] on button "Éditer" at bounding box center [41, 364] width 42 height 15
click at [85, 272] on div "Synchronisation manuelle" at bounding box center [88, 271] width 95 height 10
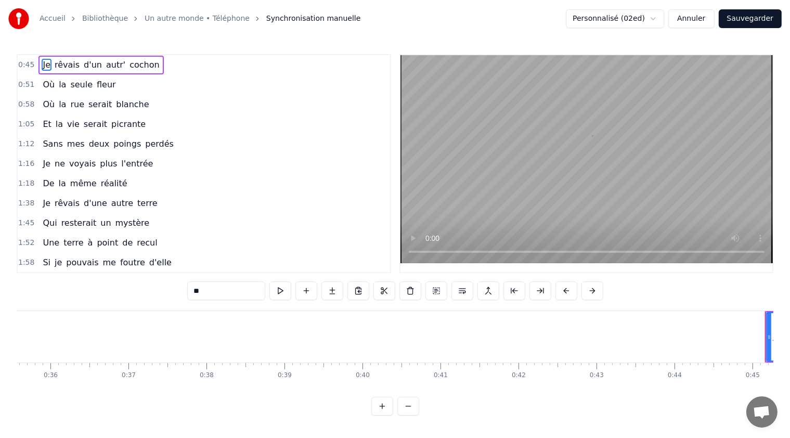
scroll to position [0, 3469]
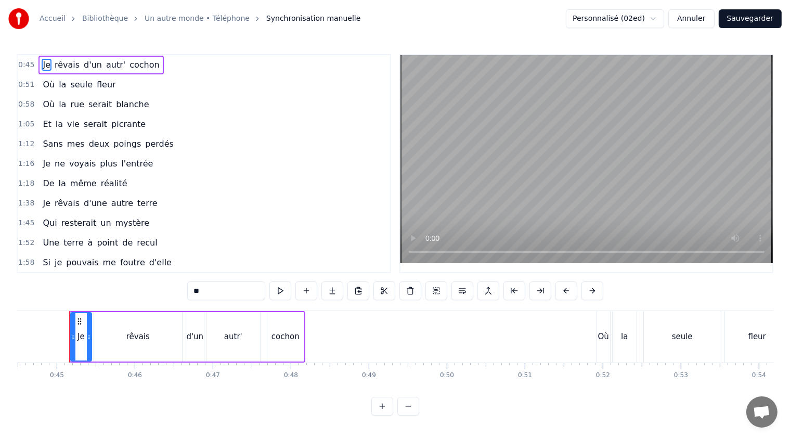
click at [45, 83] on span "Où" at bounding box center [49, 84] width 14 height 12
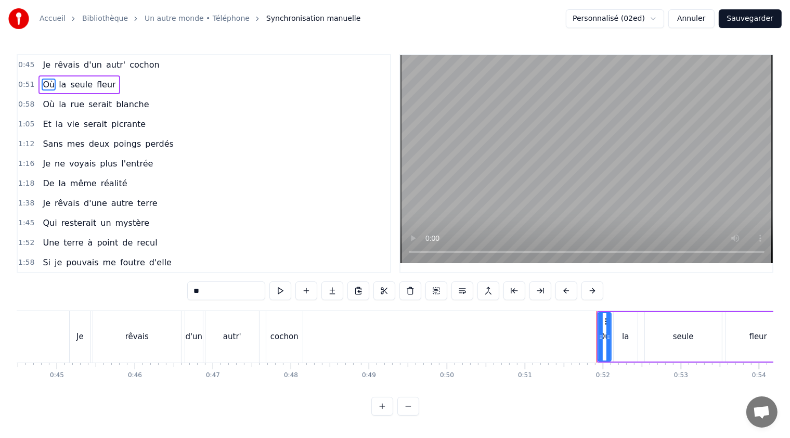
drag, startPoint x: 217, startPoint y: 289, endPoint x: 168, endPoint y: 285, distance: 48.5
click at [168, 285] on div "0:45 Je rêvais d'un autr' cochon 0:51 Où la seule fleur 0:58 Où la rue serait b…" at bounding box center [395, 234] width 756 height 361
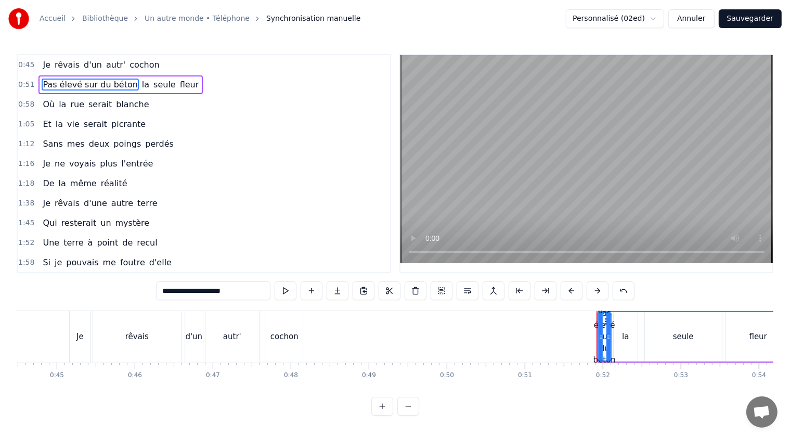
click at [141, 83] on span "la" at bounding box center [145, 84] width 9 height 12
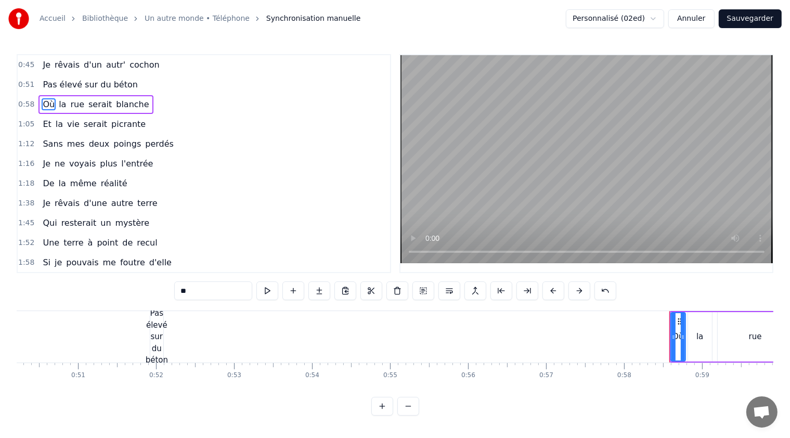
scroll to position [0, 3939]
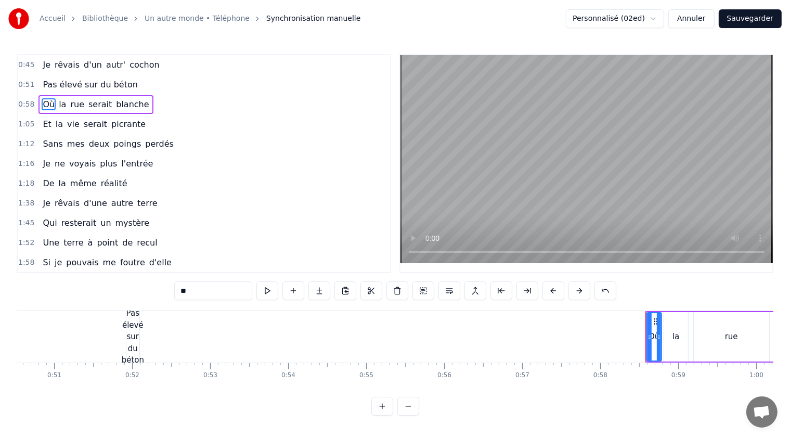
click at [129, 331] on div "Pas élevé sur du béton" at bounding box center [133, 336] width 22 height 59
type input "**********"
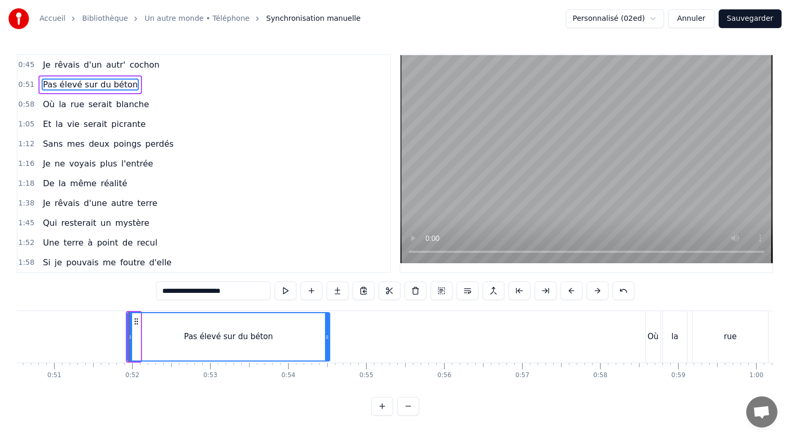
drag, startPoint x: 137, startPoint y: 335, endPoint x: 274, endPoint y: 332, distance: 136.7
click at [325, 333] on icon at bounding box center [327, 337] width 4 height 8
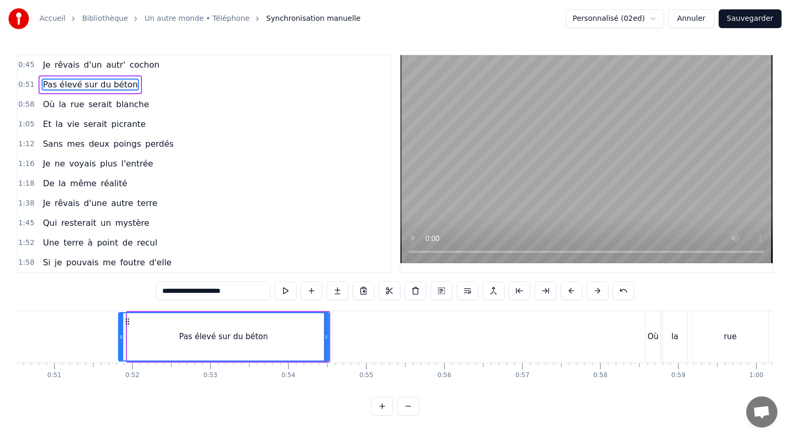
drag, startPoint x: 128, startPoint y: 337, endPoint x: 119, endPoint y: 333, distance: 10.0
click at [119, 333] on icon at bounding box center [121, 337] width 4 height 8
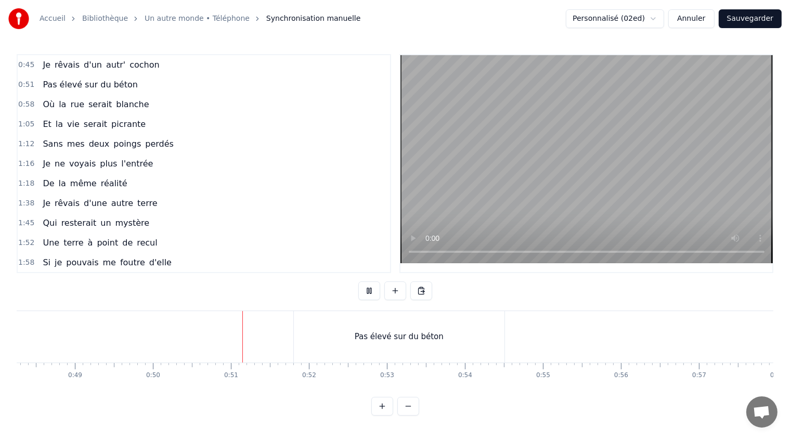
scroll to position [0, 3885]
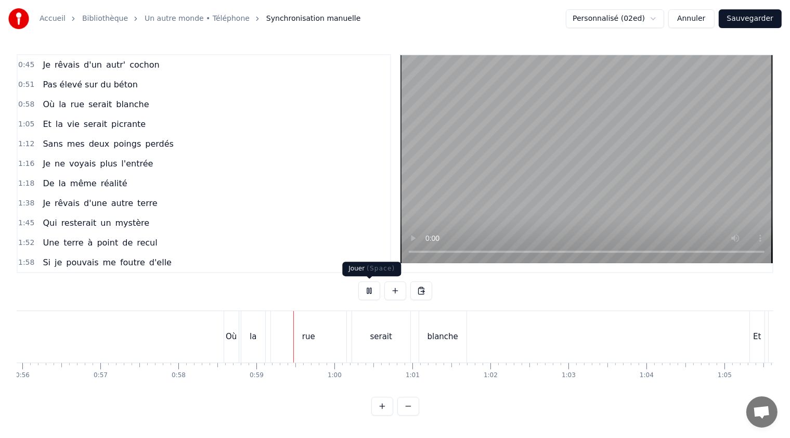
click at [368, 295] on button at bounding box center [369, 290] width 22 height 19
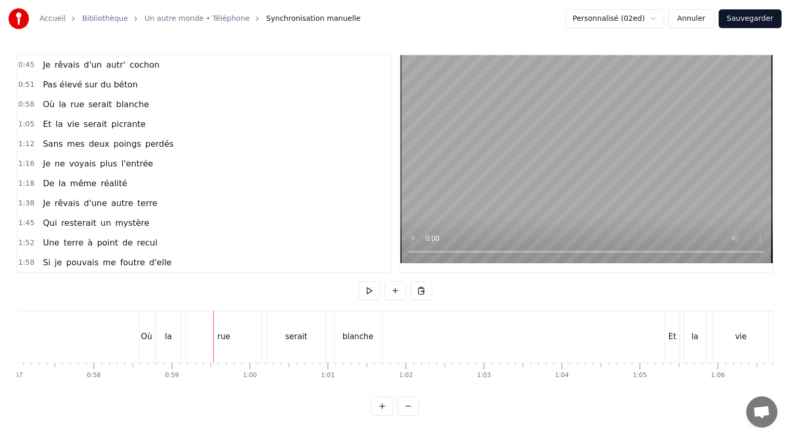
scroll to position [0, 4552]
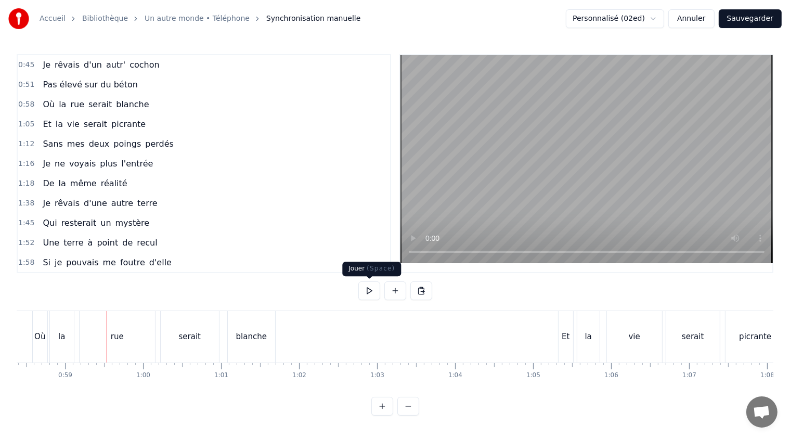
click at [45, 101] on span "Où" at bounding box center [49, 104] width 14 height 12
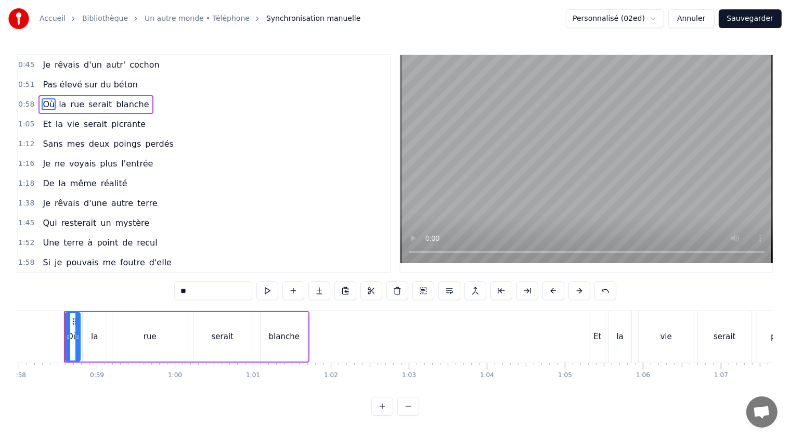
scroll to position [0, 4515]
drag, startPoint x: 195, startPoint y: 290, endPoint x: 178, endPoint y: 287, distance: 17.9
click at [178, 287] on input "**" at bounding box center [213, 290] width 78 height 19
paste input "**********"
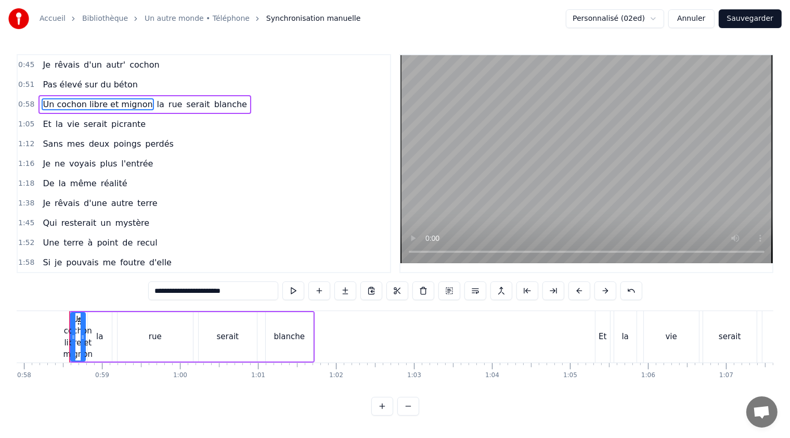
click at [156, 101] on span "la" at bounding box center [160, 104] width 9 height 12
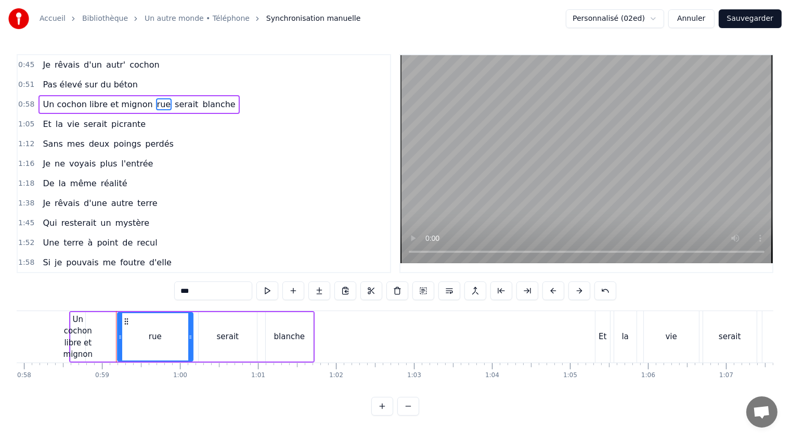
click at [156, 102] on span "rue" at bounding box center [164, 104] width 16 height 12
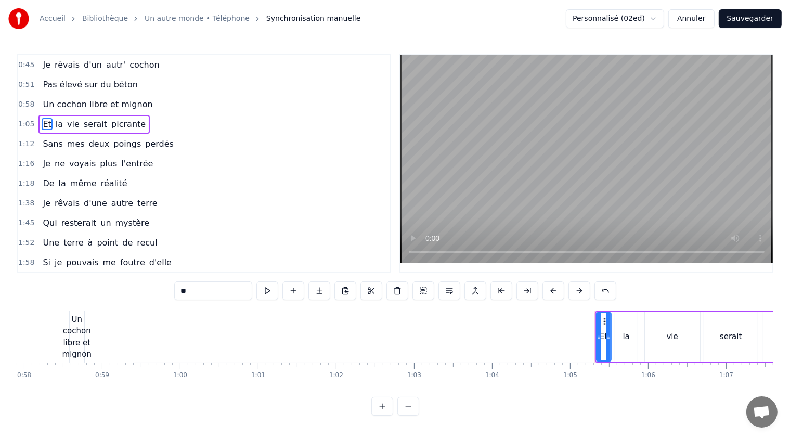
click at [83, 335] on div "Un cochon libre et mignon" at bounding box center [77, 336] width 30 height 47
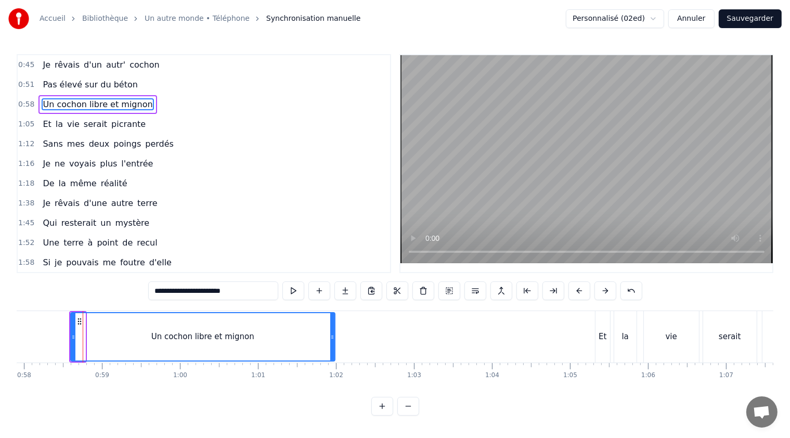
drag, startPoint x: 81, startPoint y: 337, endPoint x: 331, endPoint y: 356, distance: 250.2
click at [331, 356] on div at bounding box center [332, 336] width 4 height 47
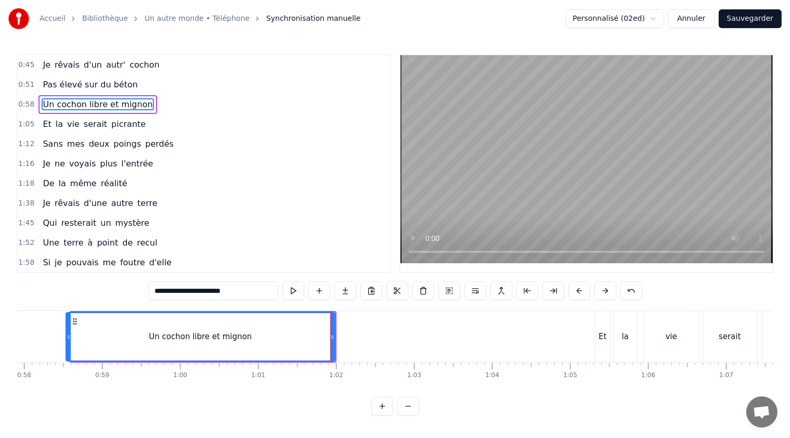
drag, startPoint x: 71, startPoint y: 337, endPoint x: 67, endPoint y: 333, distance: 5.9
click at [67, 333] on icon at bounding box center [69, 337] width 4 height 8
click at [42, 122] on span "Et" at bounding box center [47, 124] width 10 height 12
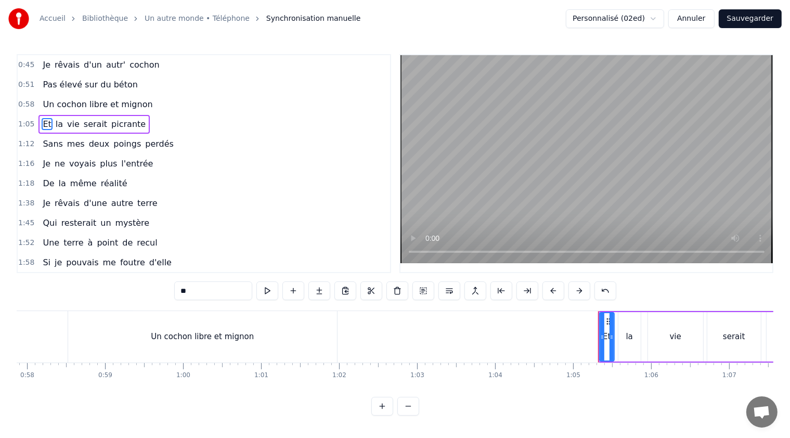
drag, startPoint x: 195, startPoint y: 297, endPoint x: 181, endPoint y: 299, distance: 14.6
click at [181, 299] on input "**" at bounding box center [213, 290] width 78 height 19
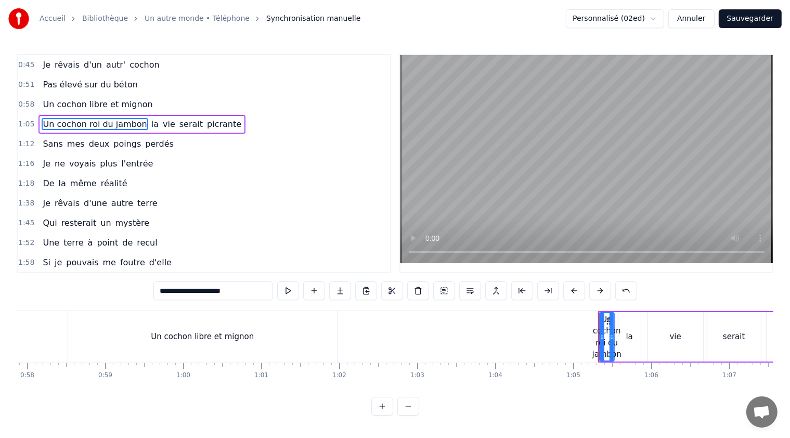
click at [150, 120] on span "la" at bounding box center [154, 124] width 9 height 12
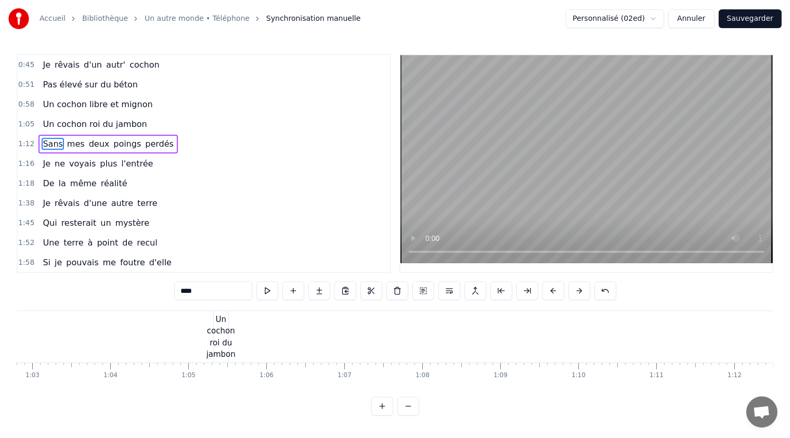
scroll to position [0, 4715]
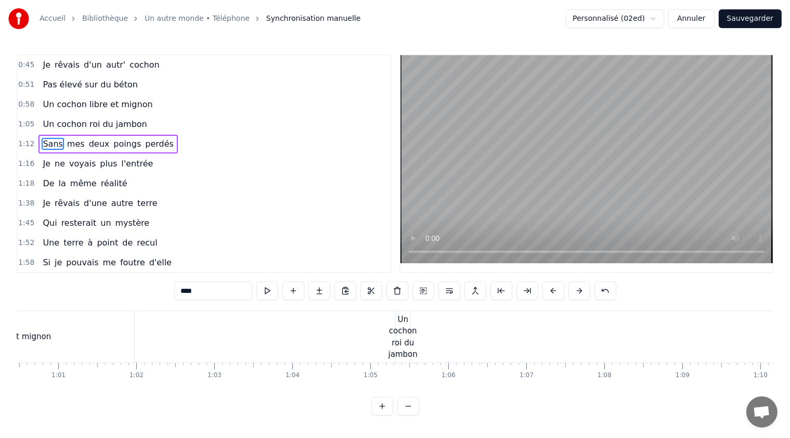
click at [397, 339] on div "Un cochon roi du jambon" at bounding box center [402, 336] width 29 height 47
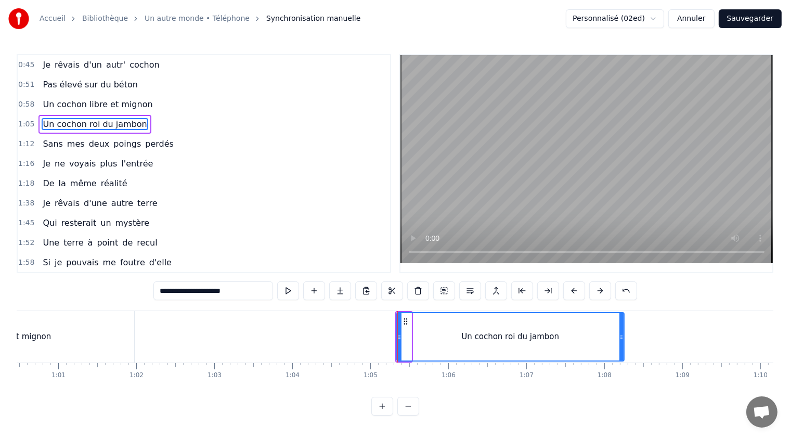
drag, startPoint x: 409, startPoint y: 335, endPoint x: 621, endPoint y: 324, distance: 212.9
click at [621, 324] on div at bounding box center [621, 336] width 4 height 47
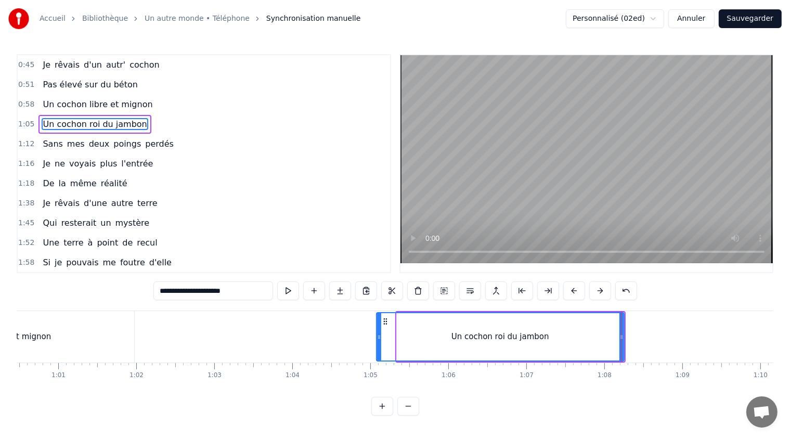
drag, startPoint x: 399, startPoint y: 336, endPoint x: 377, endPoint y: 336, distance: 21.8
click at [377, 335] on icon at bounding box center [379, 337] width 4 height 8
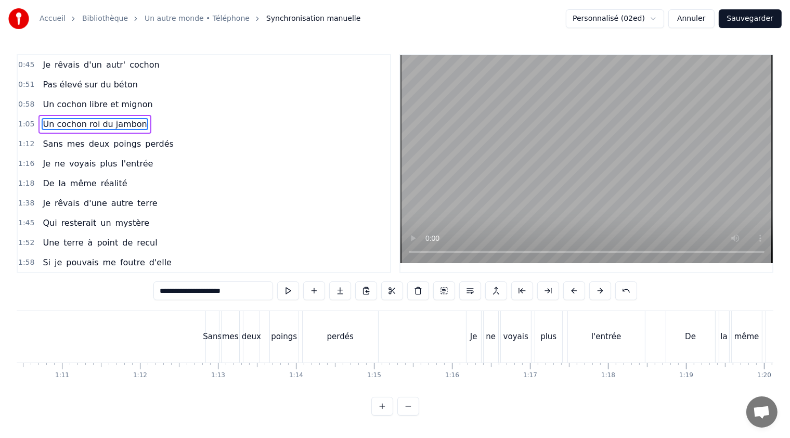
scroll to position [0, 5502]
click at [48, 145] on span "Sans" at bounding box center [53, 144] width 22 height 12
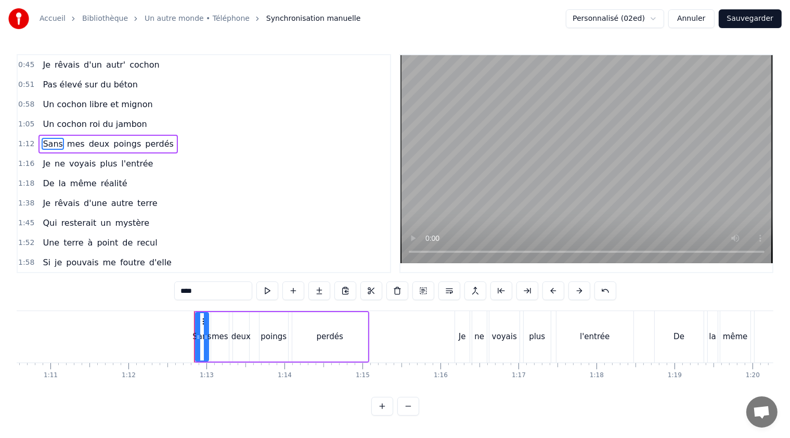
click at [47, 141] on span "Sans" at bounding box center [53, 144] width 22 height 12
drag, startPoint x: 213, startPoint y: 290, endPoint x: 164, endPoint y: 288, distance: 48.9
click at [164, 288] on div "0:45 Je rêvais d'un autr' cochon 0:51 Pas élevé sur du béton 0:58 Un cochon lib…" at bounding box center [395, 234] width 756 height 361
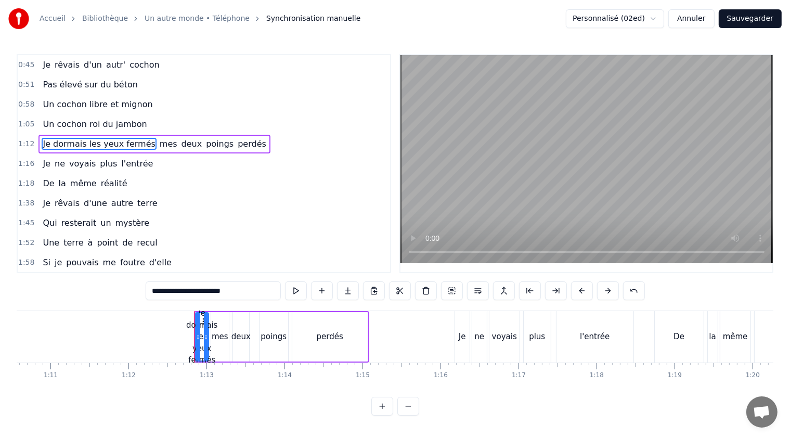
click at [159, 139] on span "mes" at bounding box center [169, 144] width 20 height 12
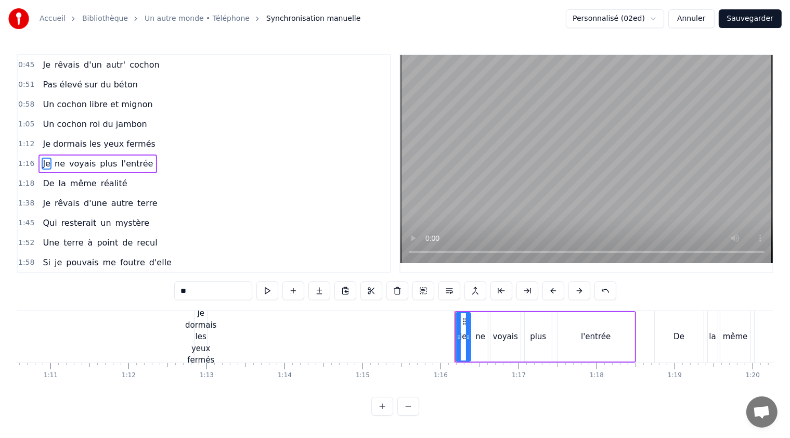
click at [199, 347] on div "Je dormais les yeux fermés" at bounding box center [200, 336] width 31 height 59
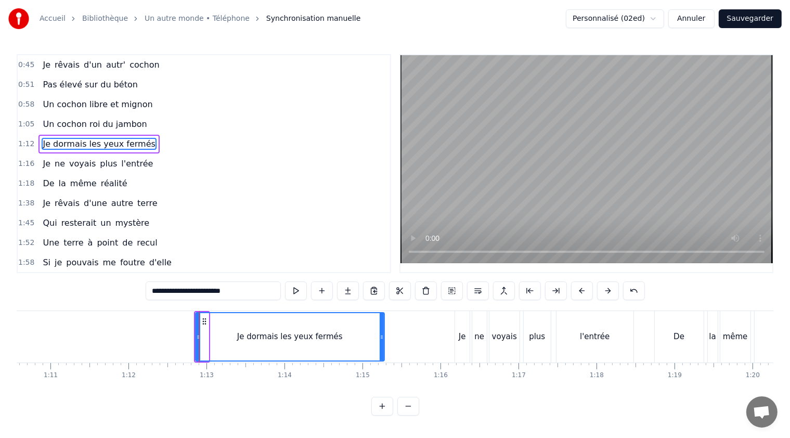
drag, startPoint x: 205, startPoint y: 337, endPoint x: 381, endPoint y: 350, distance: 176.2
click at [381, 350] on div at bounding box center [381, 336] width 4 height 47
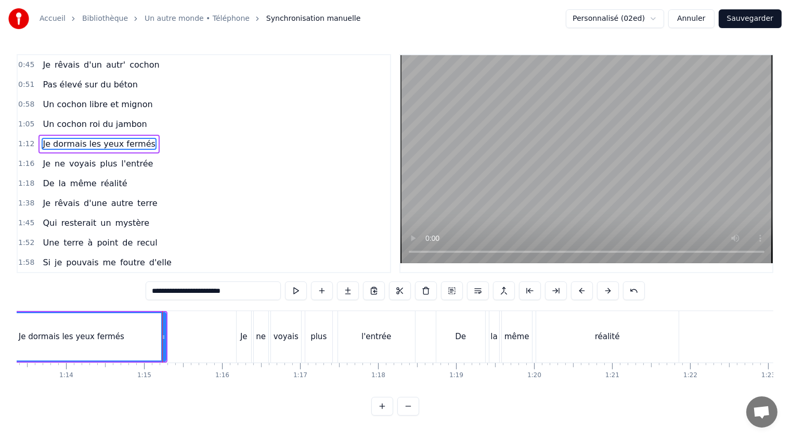
scroll to position [0, 5733]
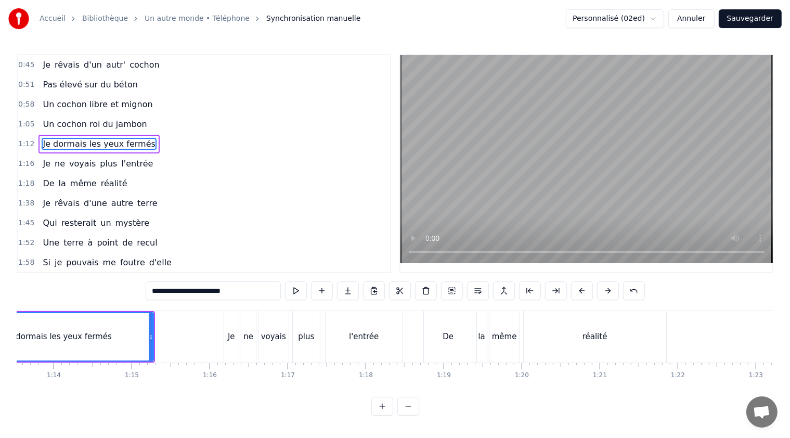
click at [231, 337] on div "Je" at bounding box center [231, 337] width 7 height 12
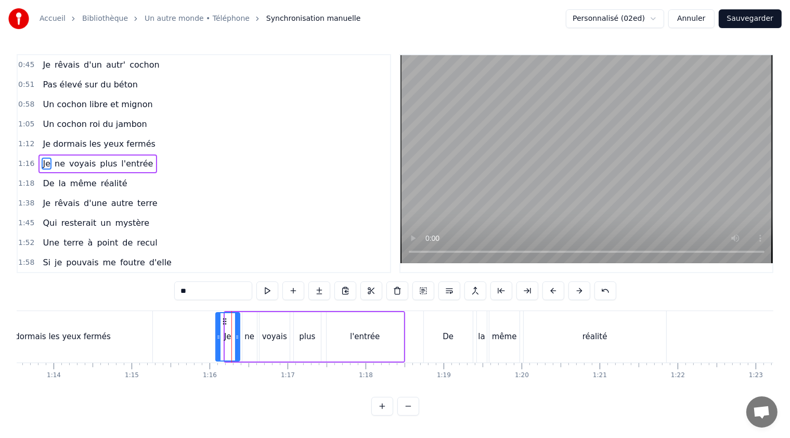
drag, startPoint x: 225, startPoint y: 337, endPoint x: 216, endPoint y: 335, distance: 9.1
click at [216, 335] on icon at bounding box center [218, 337] width 4 height 8
click at [55, 160] on span "ne" at bounding box center [60, 164] width 12 height 12
drag, startPoint x: 191, startPoint y: 292, endPoint x: 175, endPoint y: 291, distance: 16.1
click at [175, 291] on input "**" at bounding box center [213, 290] width 78 height 19
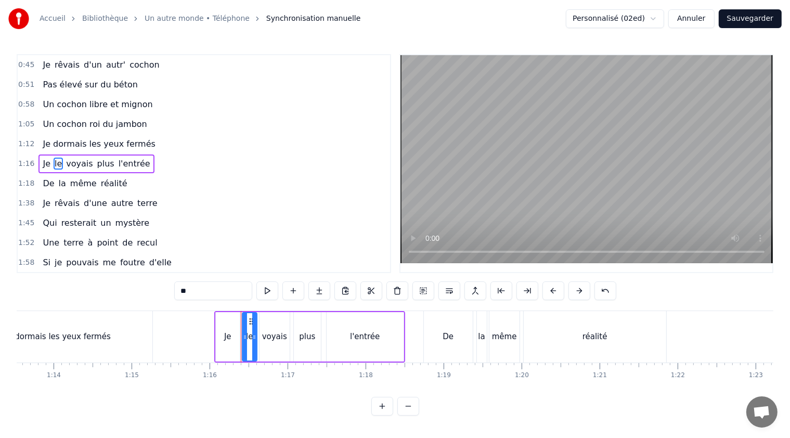
click at [96, 163] on span "plus" at bounding box center [105, 164] width 19 height 12
drag, startPoint x: 200, startPoint y: 291, endPoint x: 166, endPoint y: 289, distance: 34.4
click at [166, 289] on div "0:45 Je rêvais d'un autr' cochon 0:51 Pas élevé sur du béton 0:58 Un cochon lib…" at bounding box center [395, 234] width 756 height 361
click at [121, 161] on span "l'entrée" at bounding box center [135, 164] width 34 height 12
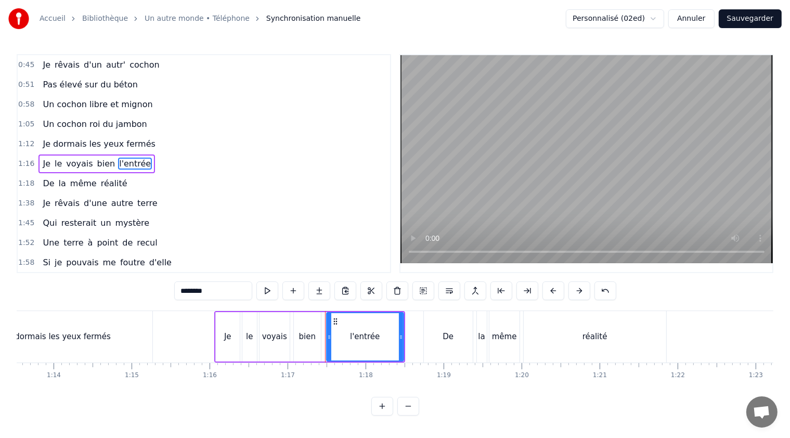
drag, startPoint x: 194, startPoint y: 294, endPoint x: 170, endPoint y: 296, distance: 24.5
click at [170, 296] on div "0:45 Je rêvais d'un autr' cochon 0:51 Pas élevé sur du béton 0:58 Un cochon lib…" at bounding box center [395, 234] width 756 height 361
type input "****"
click at [279, 217] on div "1:45 Qui resterait un mystère" at bounding box center [204, 223] width 372 height 20
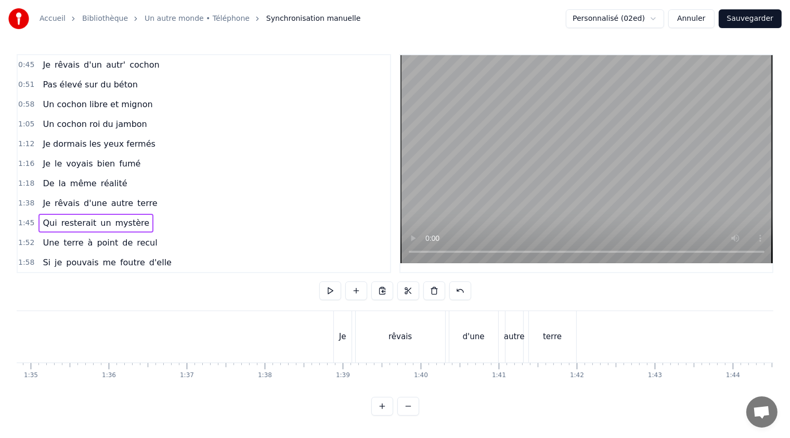
scroll to position [0, 7394]
click at [762, 18] on button "Sauvegarder" at bounding box center [749, 18] width 63 height 19
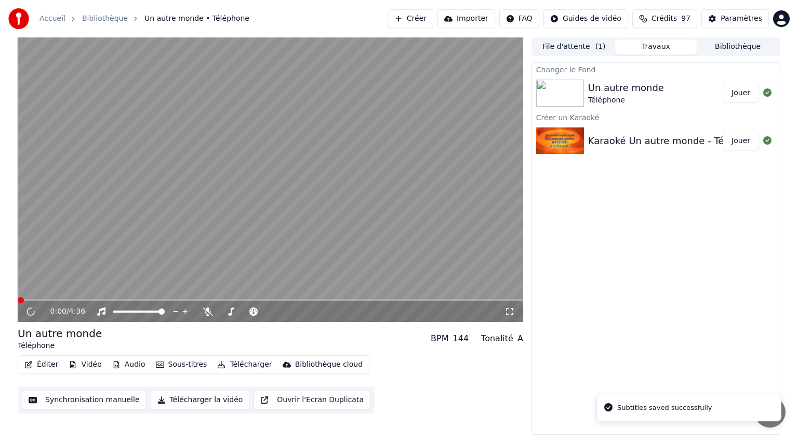
click at [635, 93] on div "Un autre monde" at bounding box center [626, 88] width 76 height 15
click at [50, 365] on button "Éditer" at bounding box center [41, 364] width 42 height 15
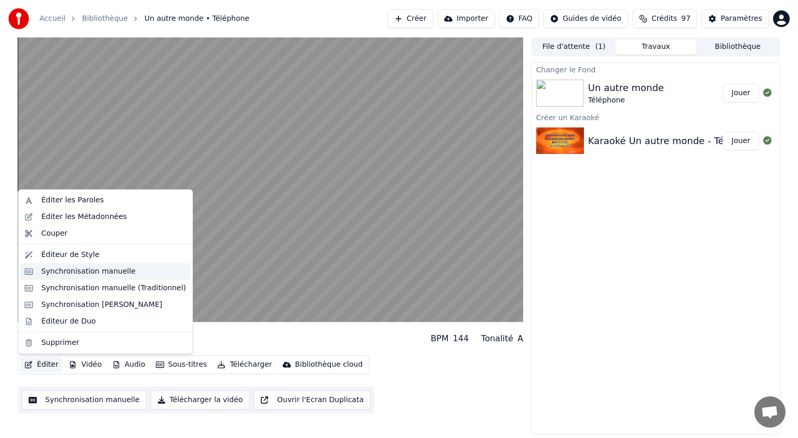
click at [85, 268] on div "Synchronisation manuelle" at bounding box center [88, 271] width 95 height 10
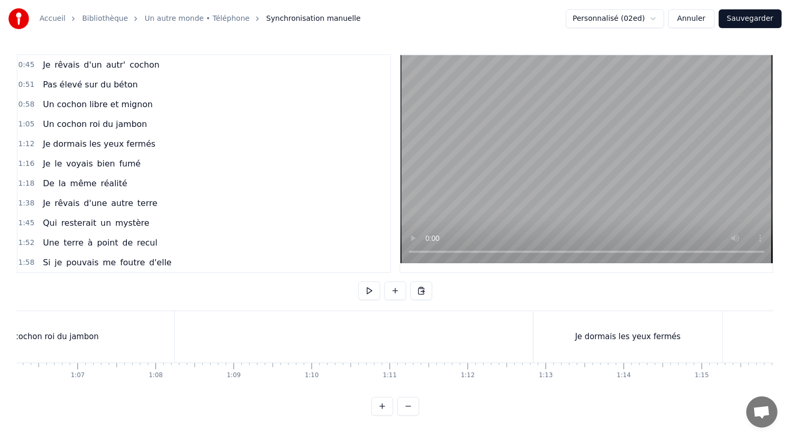
scroll to position [0, 5151]
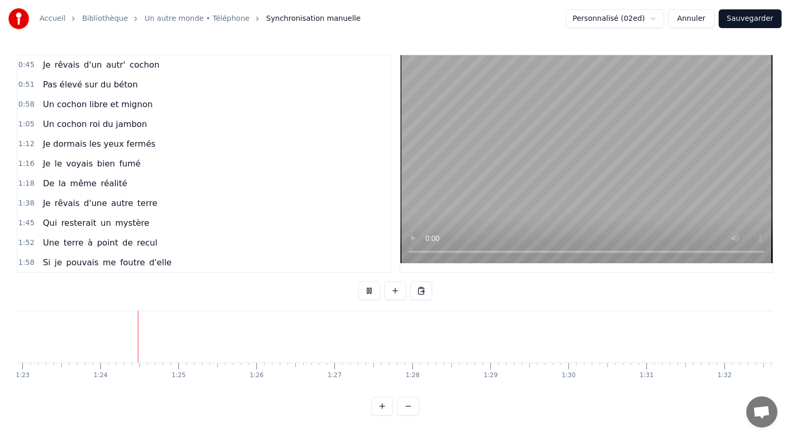
scroll to position [0, 6487]
click at [368, 290] on button at bounding box center [369, 290] width 22 height 19
click at [399, 288] on button at bounding box center [395, 290] width 22 height 19
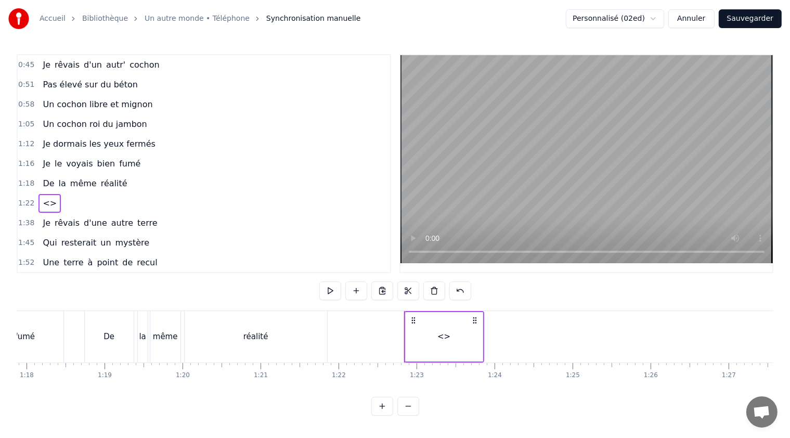
click at [46, 198] on span "<>" at bounding box center [50, 203] width 16 height 12
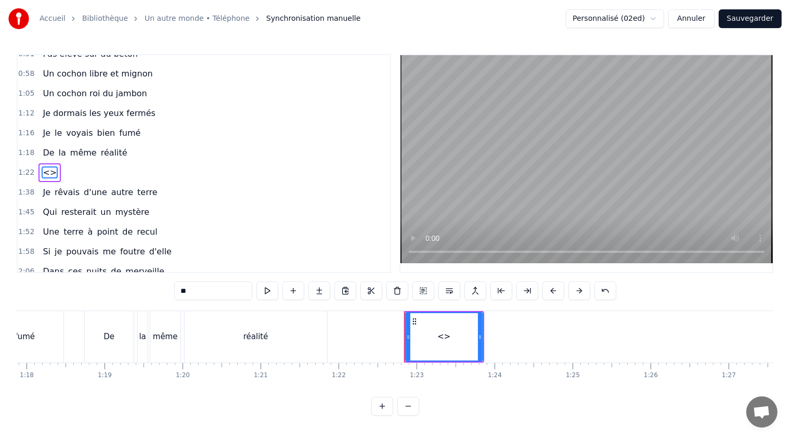
scroll to position [35, 0]
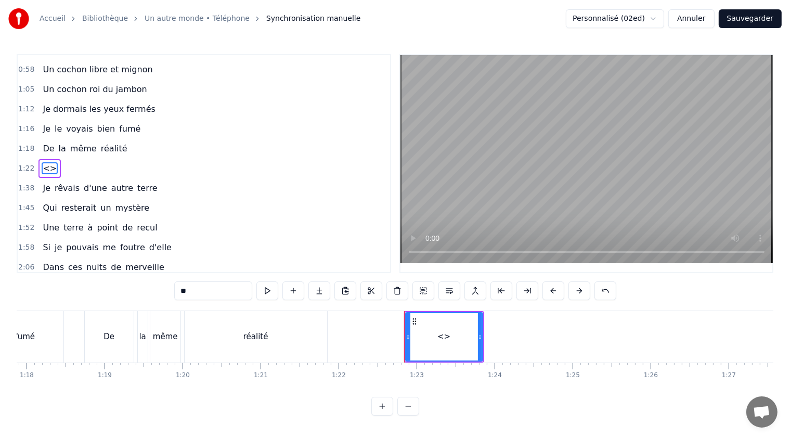
drag, startPoint x: 205, startPoint y: 295, endPoint x: 161, endPoint y: 296, distance: 43.7
click at [161, 296] on div "0:45 Je rêvais d'un autr' cochon 0:51 Pas élevé sur du béton 0:58 Un cochon lib…" at bounding box center [395, 234] width 756 height 361
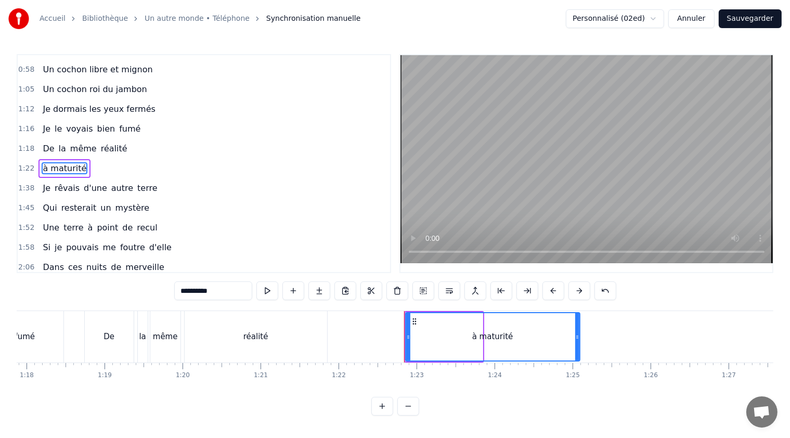
drag, startPoint x: 479, startPoint y: 335, endPoint x: 576, endPoint y: 337, distance: 97.2
click at [576, 337] on icon at bounding box center [577, 337] width 4 height 8
click at [118, 341] on div "De" at bounding box center [109, 336] width 49 height 51
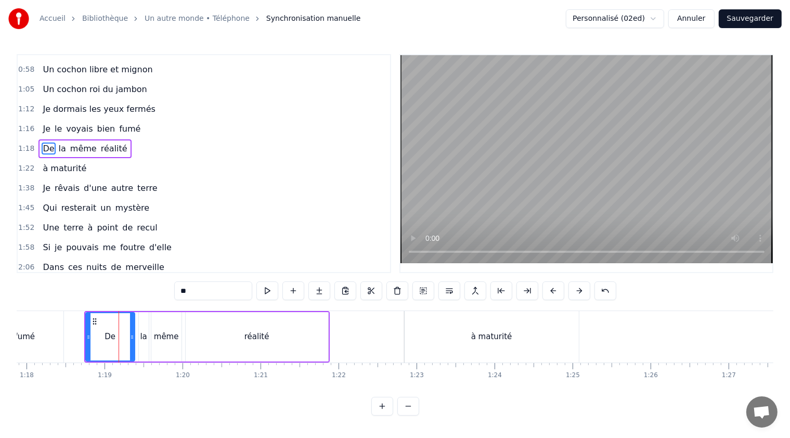
scroll to position [16, 0]
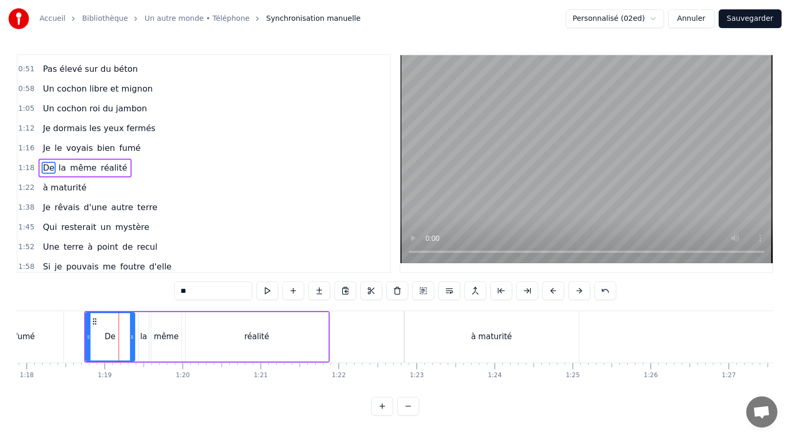
drag, startPoint x: 198, startPoint y: 291, endPoint x: 182, endPoint y: 289, distance: 16.2
click at [182, 289] on input "**" at bounding box center [213, 290] width 78 height 19
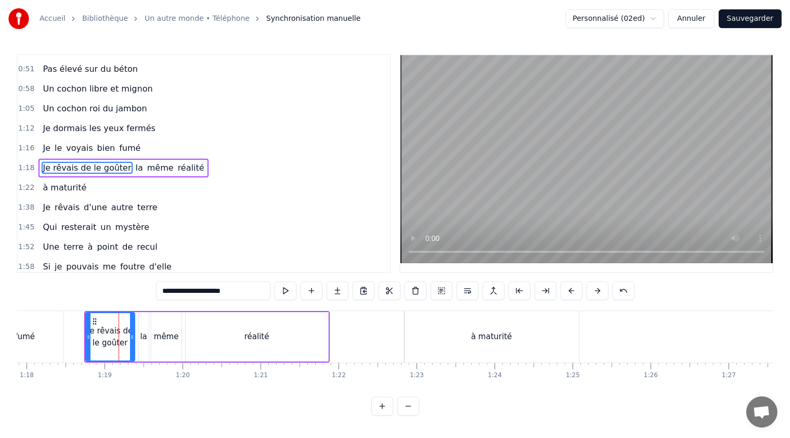
click at [135, 164] on span "la" at bounding box center [139, 168] width 9 height 12
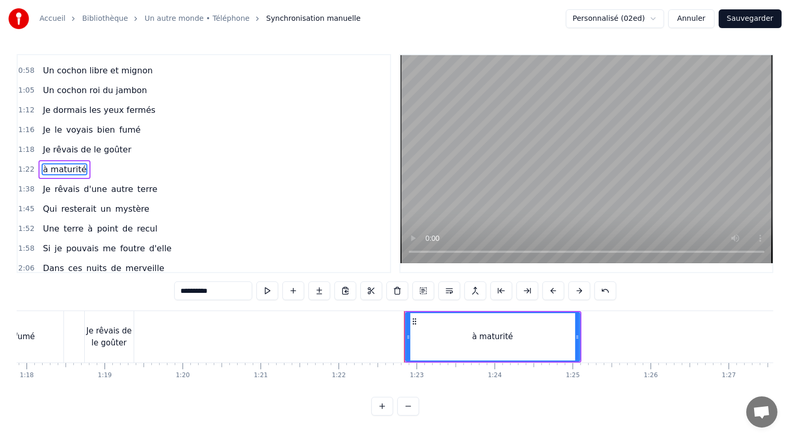
scroll to position [35, 0]
click at [116, 343] on div "Je rêvais de le goûter" at bounding box center [109, 336] width 49 height 23
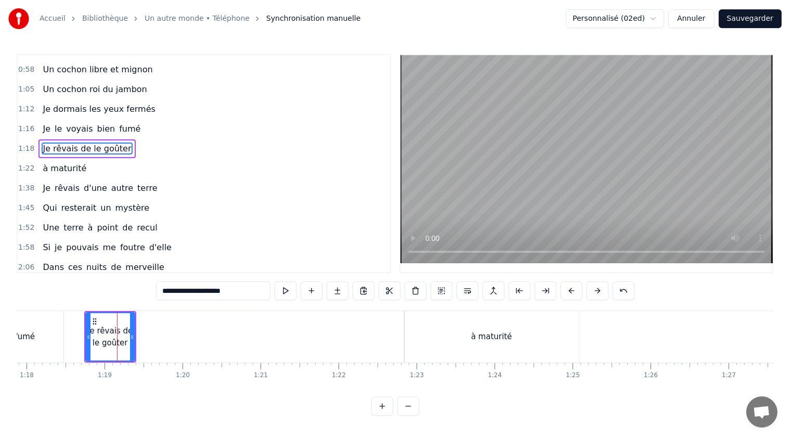
scroll to position [16, 0]
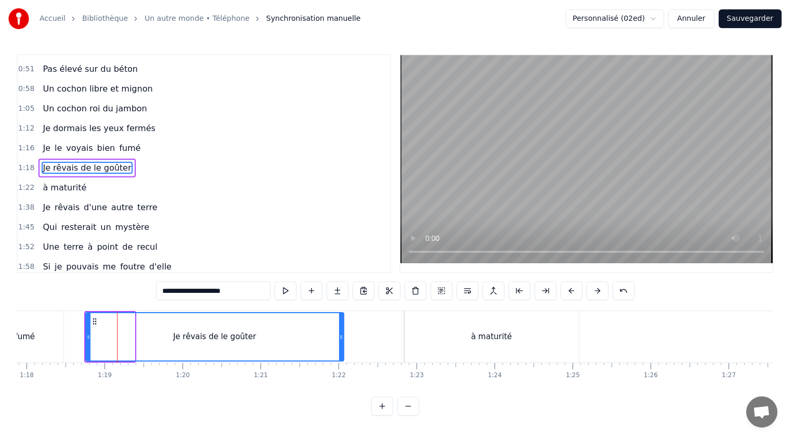
drag, startPoint x: 130, startPoint y: 335, endPoint x: 338, endPoint y: 335, distance: 208.4
click at [339, 335] on icon at bounding box center [341, 337] width 4 height 8
click at [509, 343] on div "à maturité" at bounding box center [491, 336] width 174 height 51
type input "**********"
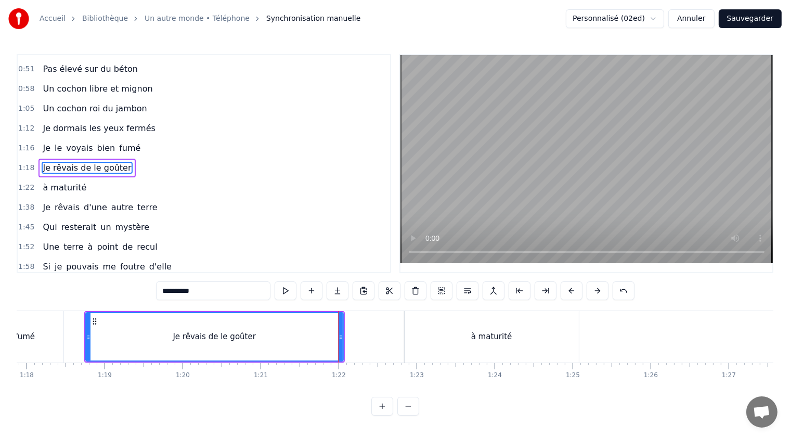
scroll to position [35, 0]
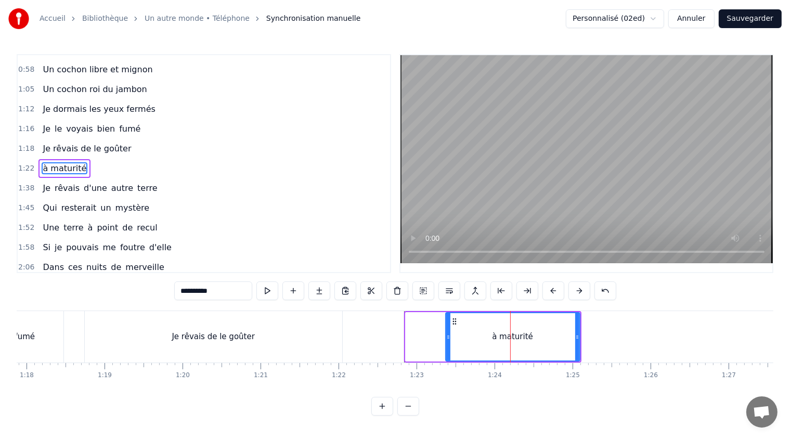
drag, startPoint x: 405, startPoint y: 335, endPoint x: 445, endPoint y: 332, distance: 40.1
click at [446, 333] on icon at bounding box center [448, 337] width 4 height 8
drag, startPoint x: 576, startPoint y: 336, endPoint x: 588, endPoint y: 335, distance: 12.0
click at [597, 334] on icon at bounding box center [596, 337] width 4 height 8
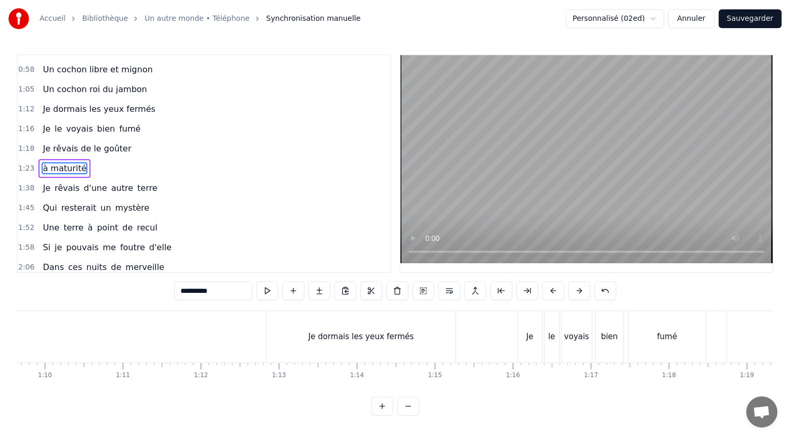
scroll to position [0, 5260]
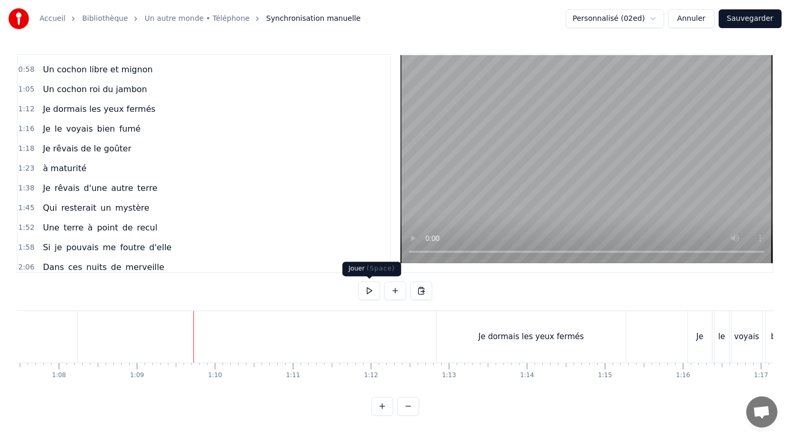
click at [372, 285] on button at bounding box center [369, 290] width 22 height 19
click at [373, 288] on button at bounding box center [369, 290] width 22 height 19
click at [442, 335] on div "Je dormais les yeux fermés" at bounding box center [531, 336] width 189 height 51
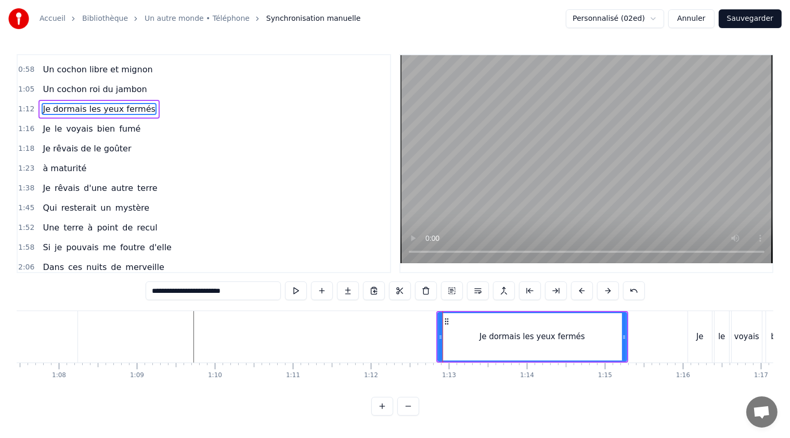
scroll to position [0, 0]
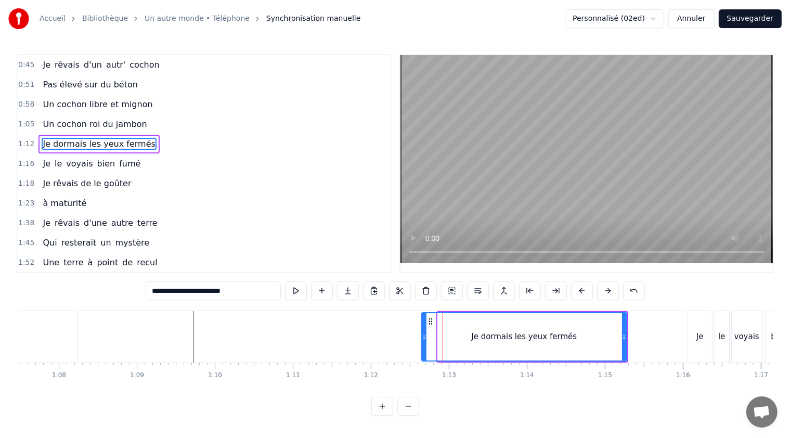
drag, startPoint x: 437, startPoint y: 337, endPoint x: 421, endPoint y: 337, distance: 16.1
click at [422, 337] on icon at bounding box center [424, 337] width 4 height 8
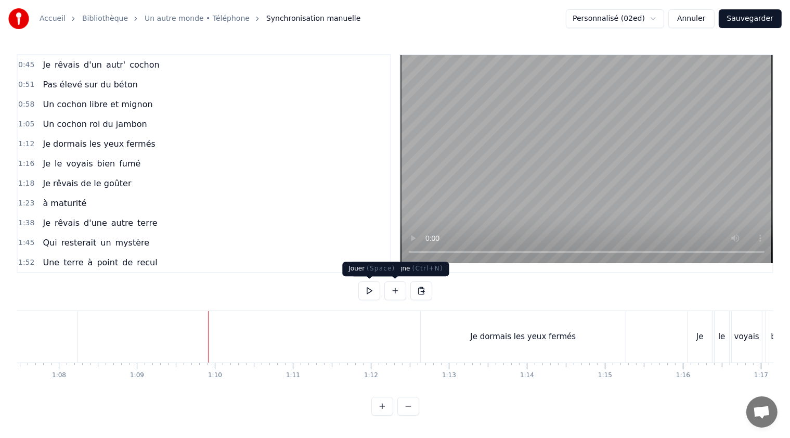
click at [370, 287] on button at bounding box center [369, 290] width 22 height 19
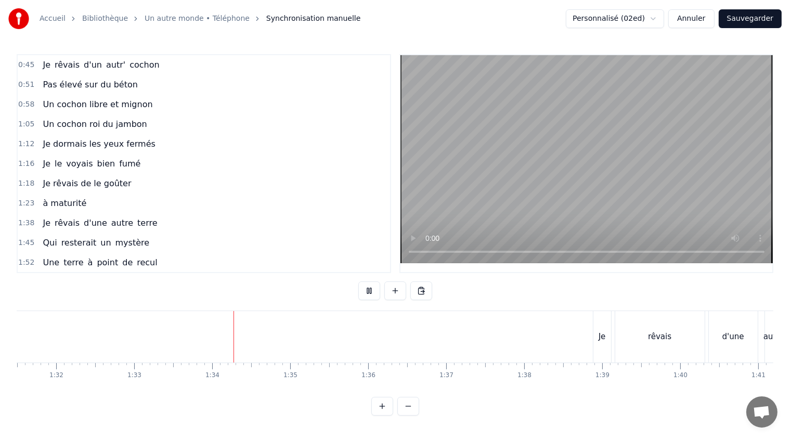
scroll to position [0, 7259]
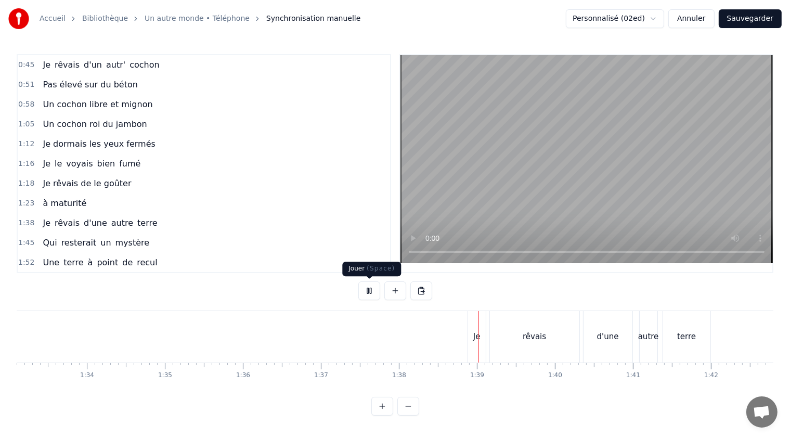
click at [372, 287] on button at bounding box center [369, 290] width 22 height 19
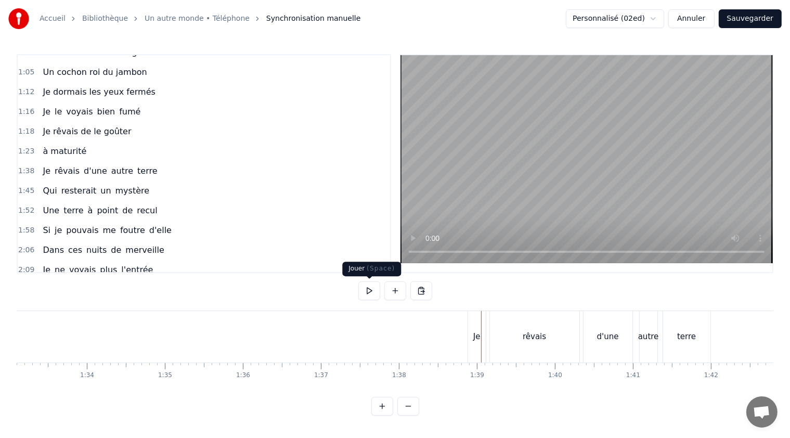
click at [86, 166] on span "d'une" at bounding box center [95, 171] width 25 height 12
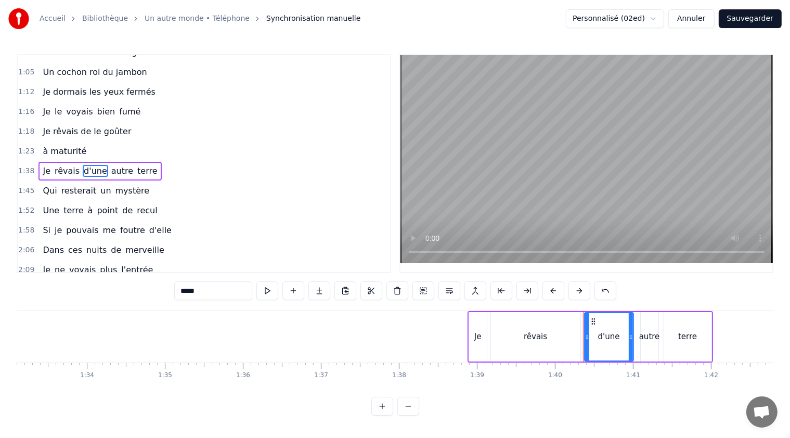
scroll to position [54, 0]
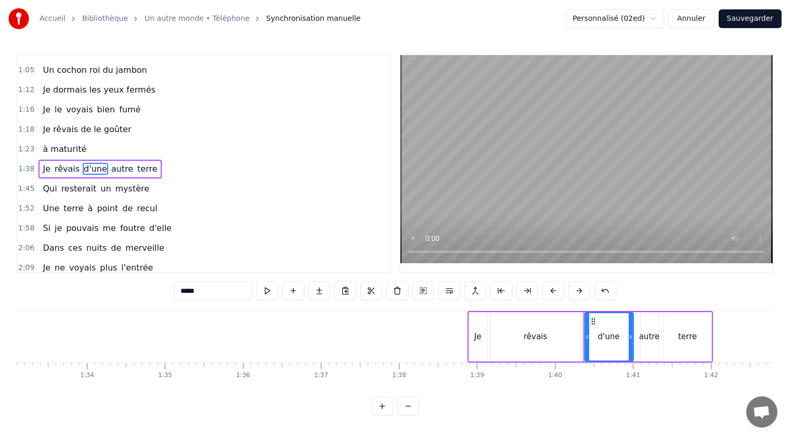
click at [202, 295] on input "*****" at bounding box center [213, 290] width 78 height 19
click at [131, 164] on span "terre" at bounding box center [142, 169] width 22 height 12
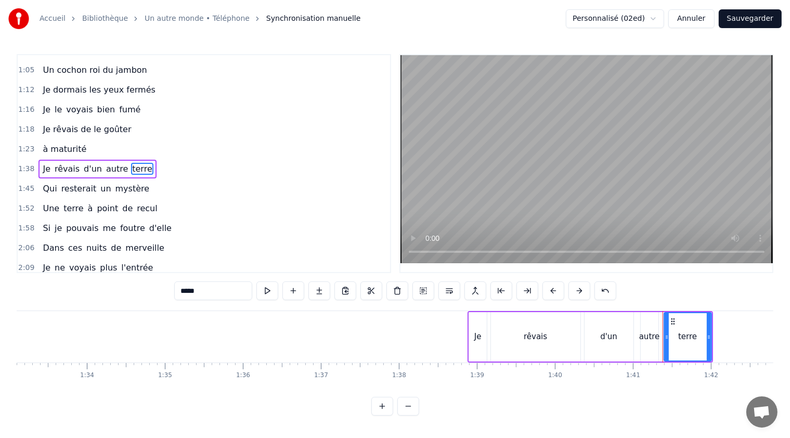
drag, startPoint x: 198, startPoint y: 291, endPoint x: 177, endPoint y: 292, distance: 21.3
click at [176, 292] on input "*****" at bounding box center [213, 290] width 78 height 19
click at [48, 182] on span "Qui" at bounding box center [50, 188] width 16 height 12
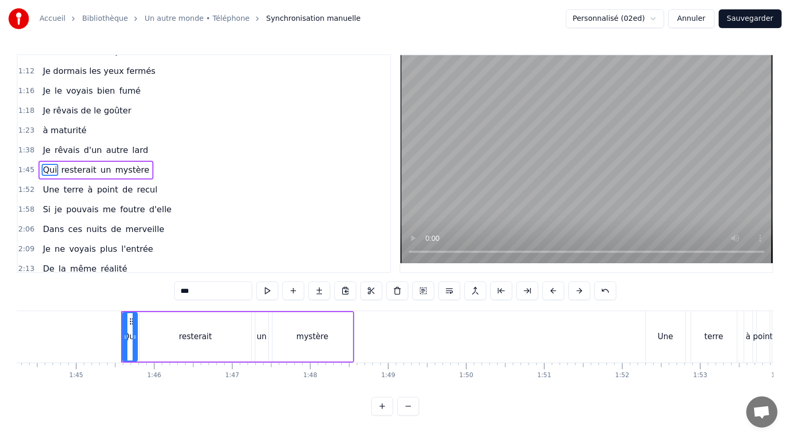
scroll to position [0, 8180]
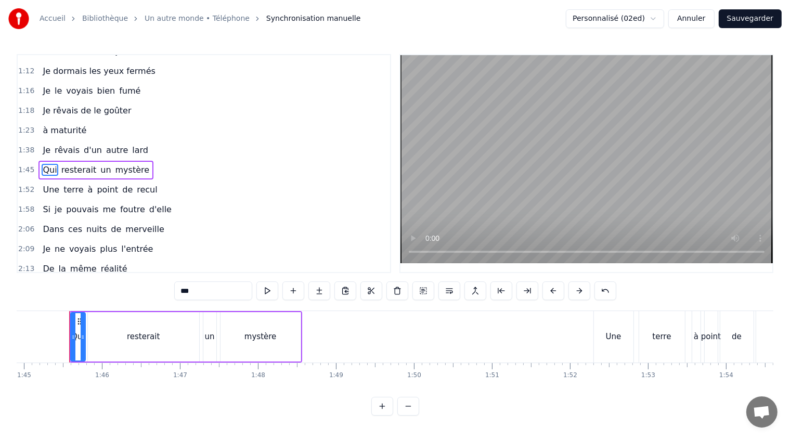
click at [46, 166] on span "Qui" at bounding box center [50, 170] width 16 height 12
drag, startPoint x: 204, startPoint y: 291, endPoint x: 175, endPoint y: 294, distance: 29.3
click at [175, 294] on input "***" at bounding box center [213, 290] width 78 height 19
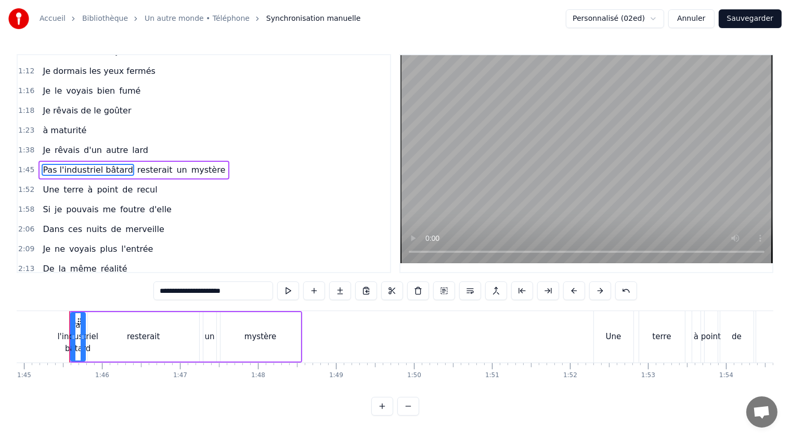
click at [139, 165] on span "resterait" at bounding box center [154, 170] width 37 height 12
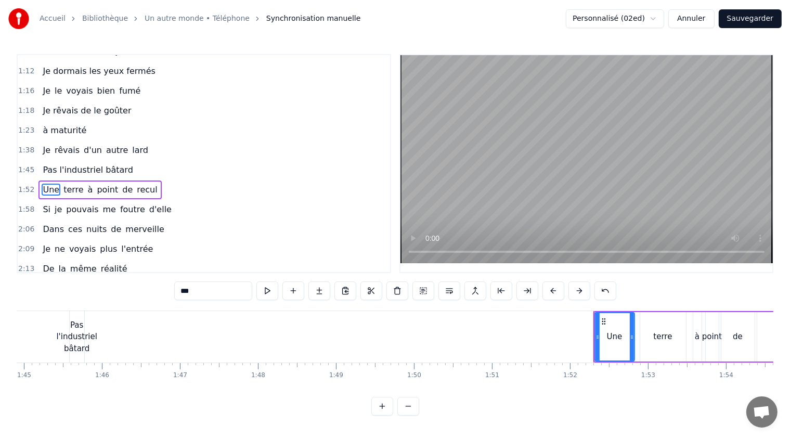
scroll to position [92, 0]
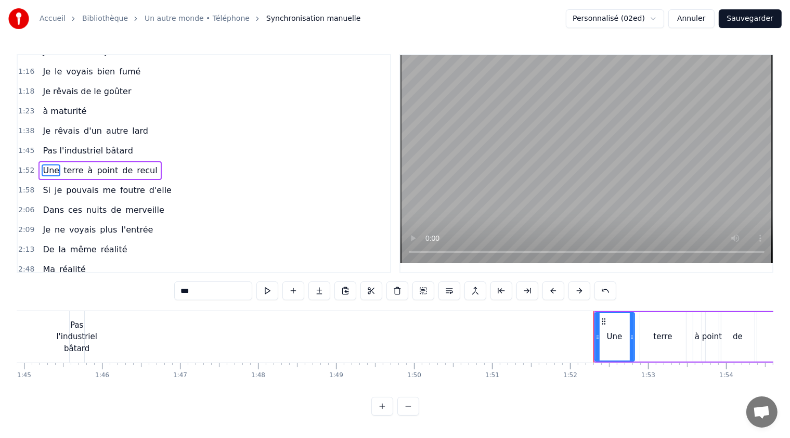
click at [79, 340] on div "Pas l'industriel bâtard" at bounding box center [76, 336] width 41 height 35
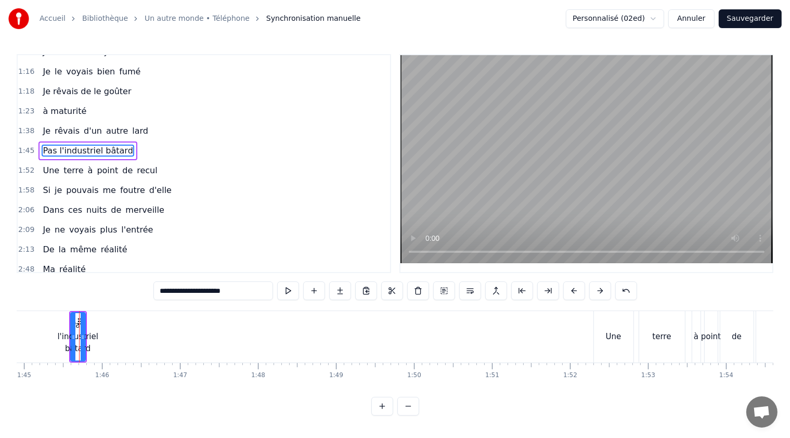
scroll to position [73, 0]
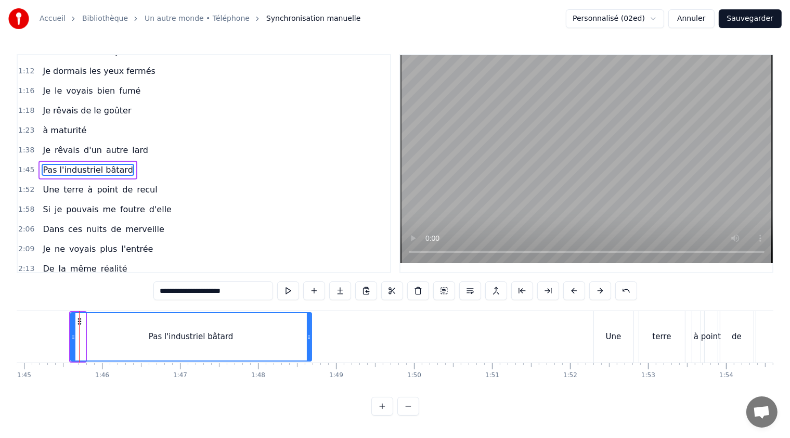
drag, startPoint x: 83, startPoint y: 336, endPoint x: 308, endPoint y: 356, distance: 226.0
click at [308, 356] on div at bounding box center [309, 336] width 4 height 47
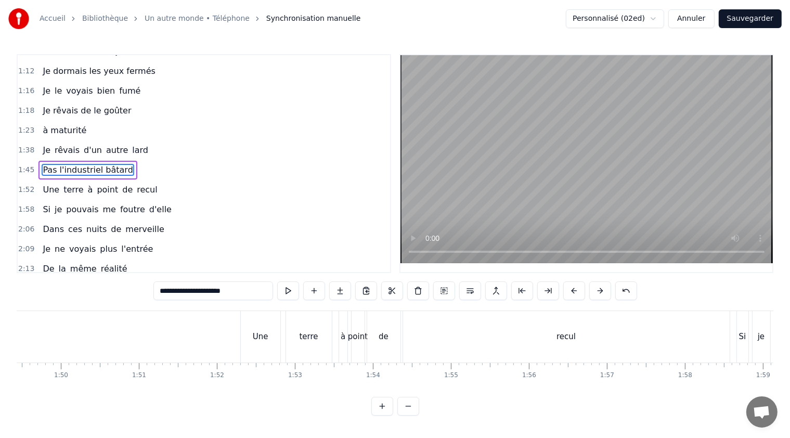
scroll to position [0, 8557]
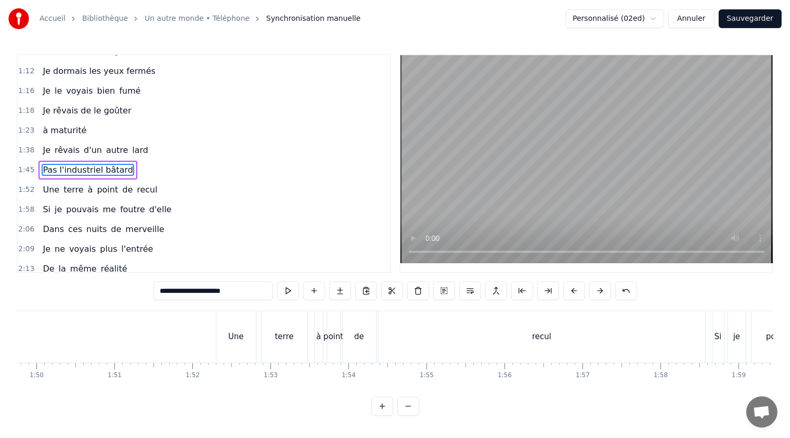
click at [234, 336] on div "Une" at bounding box center [236, 337] width 16 height 12
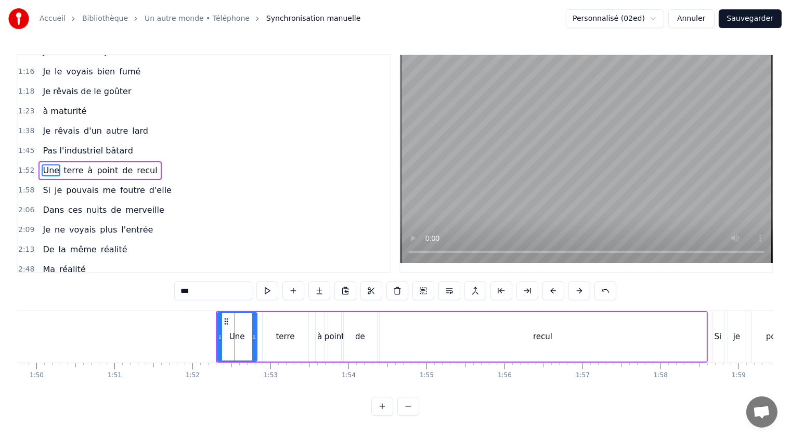
click at [42, 184] on span "Si" at bounding box center [47, 190] width 10 height 12
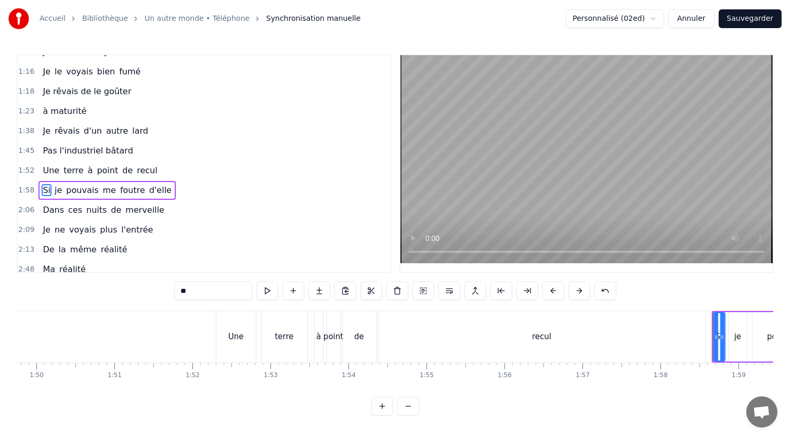
scroll to position [111, 0]
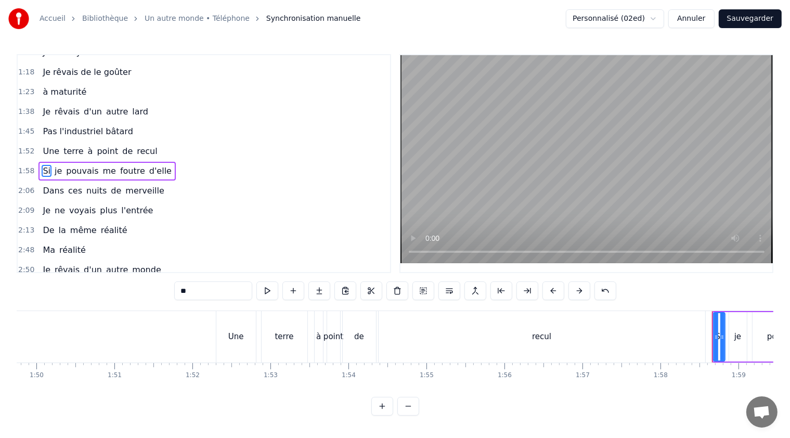
drag, startPoint x: 192, startPoint y: 287, endPoint x: 171, endPoint y: 288, distance: 21.3
click at [171, 288] on div "0:45 Je rêvais d'un autr' cochon 0:51 Pas élevé sur du béton 0:58 Un cochon lib…" at bounding box center [395, 234] width 756 height 361
type input "*"
click at [77, 165] on span "pouvais" at bounding box center [89, 171] width 34 height 12
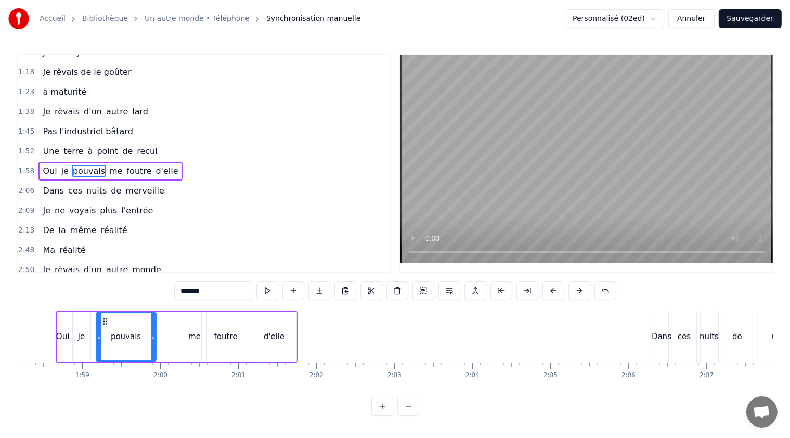
scroll to position [0, 9239]
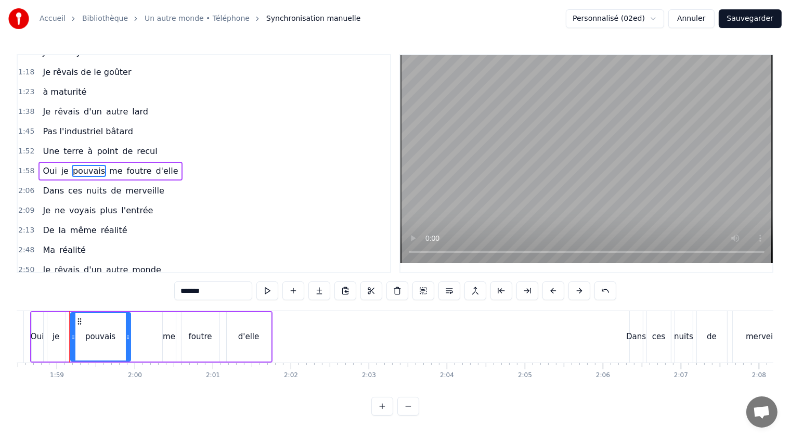
drag, startPoint x: 203, startPoint y: 292, endPoint x: 181, endPoint y: 291, distance: 21.9
click at [181, 291] on input "*******" at bounding box center [213, 290] width 78 height 19
click at [105, 165] on span "me" at bounding box center [112, 171] width 15 height 12
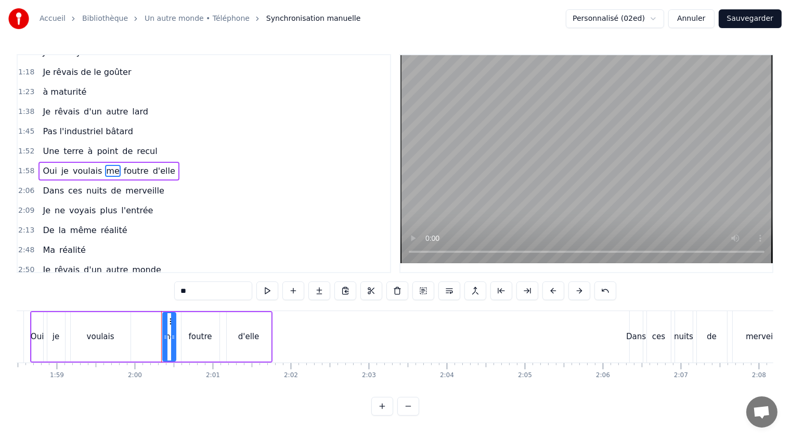
click at [48, 145] on span "Une" at bounding box center [51, 151] width 19 height 12
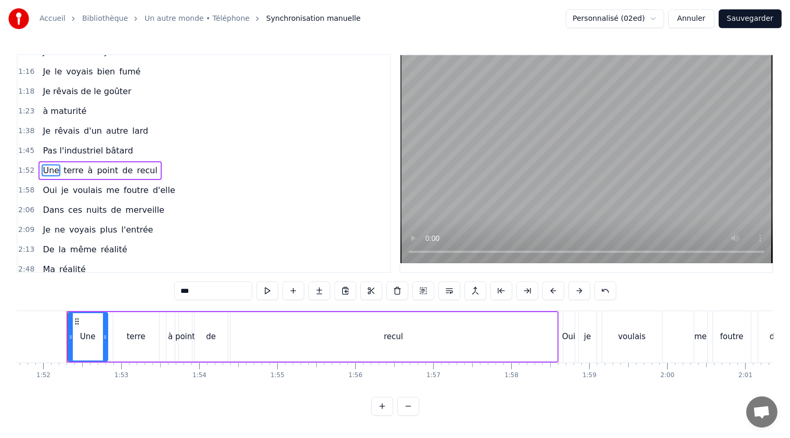
scroll to position [0, 8704]
click at [203, 291] on input "***" at bounding box center [213, 290] width 78 height 19
click at [60, 164] on span "terre" at bounding box center [68, 170] width 22 height 12
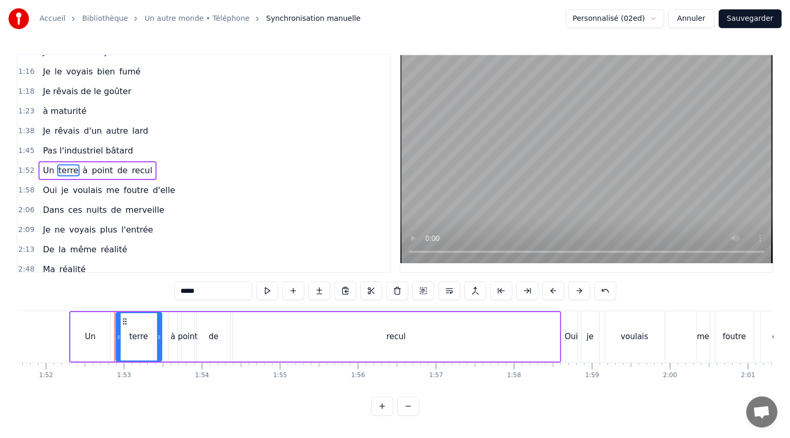
drag, startPoint x: 200, startPoint y: 290, endPoint x: 189, endPoint y: 292, distance: 11.6
click at [189, 292] on input "*****" at bounding box center [213, 290] width 78 height 19
click at [89, 164] on span "à" at bounding box center [92, 170] width 7 height 12
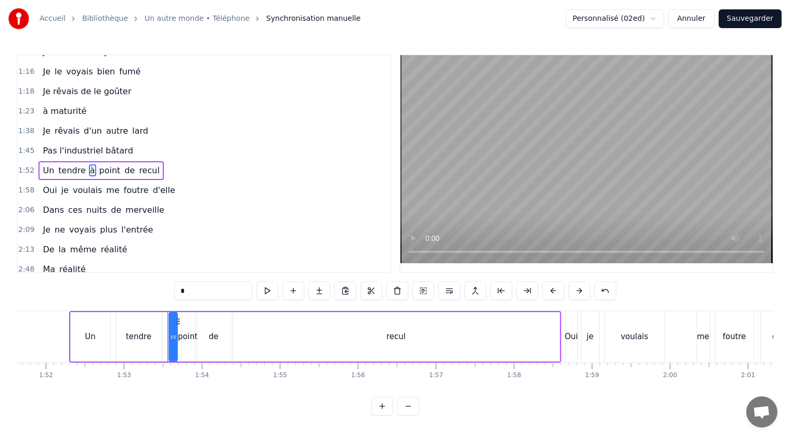
drag, startPoint x: 198, startPoint y: 289, endPoint x: 178, endPoint y: 289, distance: 19.2
click at [178, 289] on input "*" at bounding box center [213, 290] width 78 height 19
click at [103, 164] on span "point" at bounding box center [112, 170] width 23 height 12
drag, startPoint x: 202, startPoint y: 291, endPoint x: 175, endPoint y: 291, distance: 26.5
click at [175, 291] on input "*****" at bounding box center [213, 290] width 78 height 19
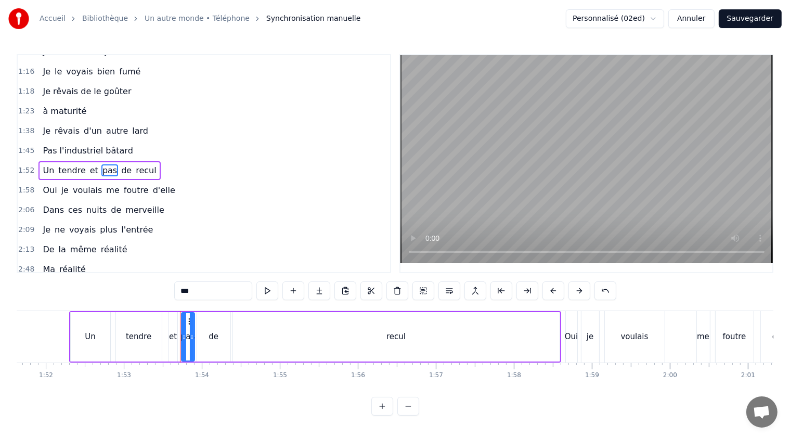
click at [120, 164] on span "de" at bounding box center [126, 170] width 12 height 12
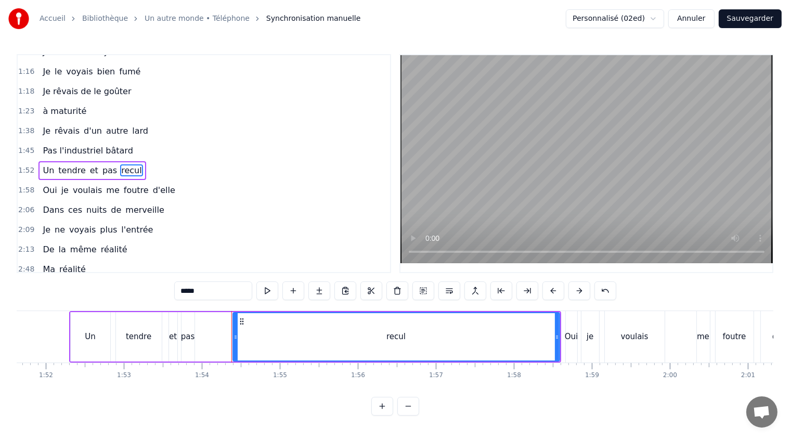
click at [120, 164] on span "recul" at bounding box center [131, 170] width 22 height 12
drag, startPoint x: 208, startPoint y: 287, endPoint x: 161, endPoint y: 284, distance: 47.4
click at [156, 291] on div "0:45 Je rêvais d'un autr' cochon 0:51 Pas élevé sur du béton 0:58 Un cochon lib…" at bounding box center [395, 234] width 756 height 361
type input "*******"
click at [200, 247] on div "2:13 De la même réalité" at bounding box center [204, 250] width 372 height 20
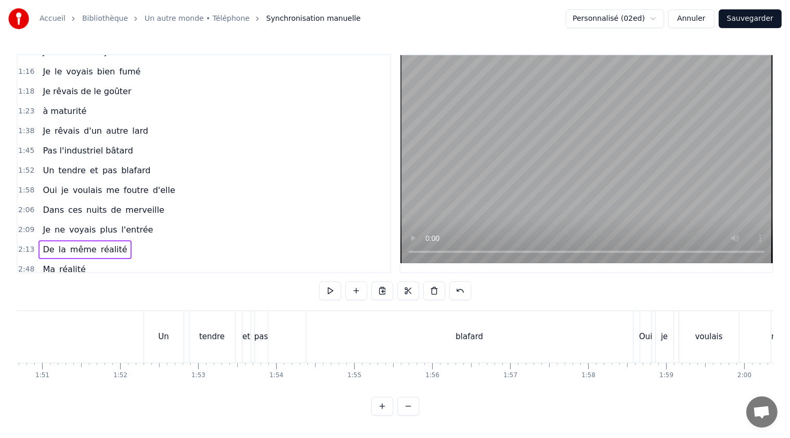
scroll to position [0, 8606]
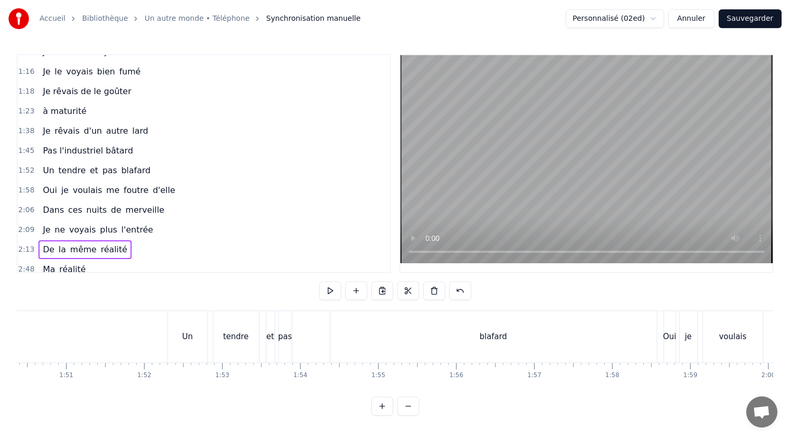
click at [378, 340] on div "blafard" at bounding box center [493, 336] width 326 height 51
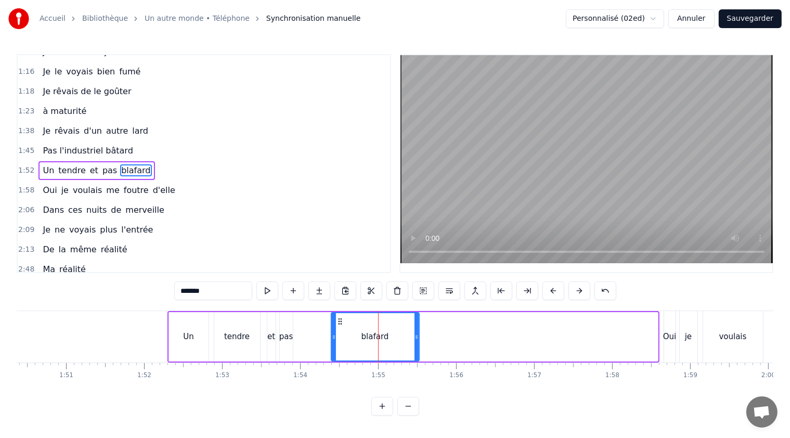
drag, startPoint x: 654, startPoint y: 334, endPoint x: 416, endPoint y: 332, distance: 238.6
click at [416, 333] on icon at bounding box center [416, 337] width 4 height 8
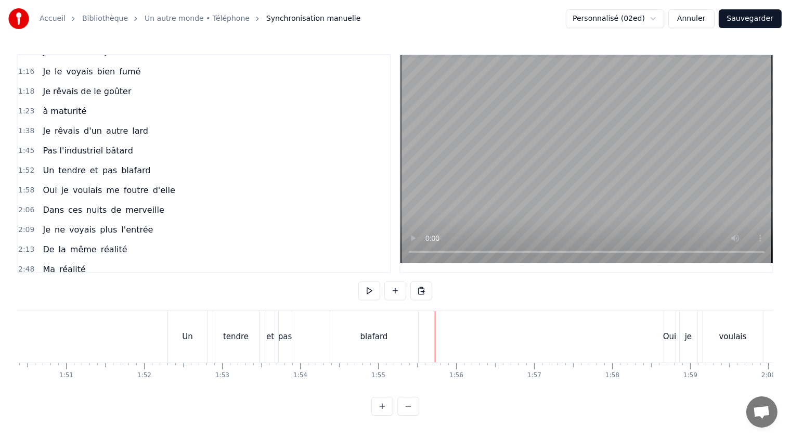
click at [355, 342] on div "blafard" at bounding box center [374, 336] width 88 height 51
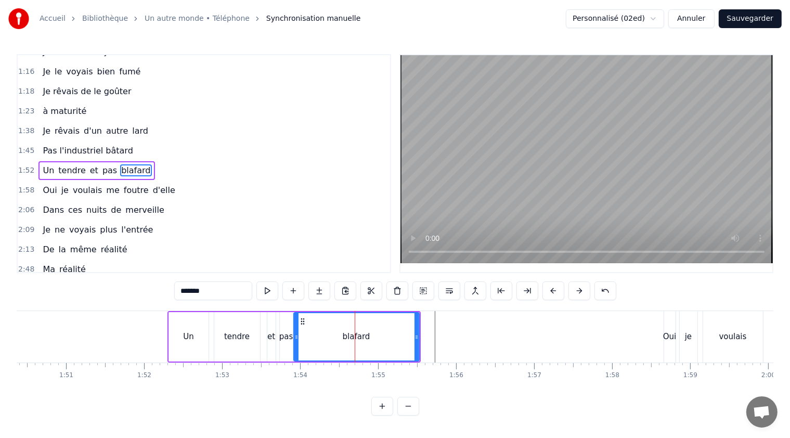
drag, startPoint x: 333, startPoint y: 335, endPoint x: 295, endPoint y: 331, distance: 37.7
click at [295, 331] on div at bounding box center [296, 336] width 4 height 47
click at [326, 246] on div "2:13 De la même réalité" at bounding box center [204, 250] width 372 height 20
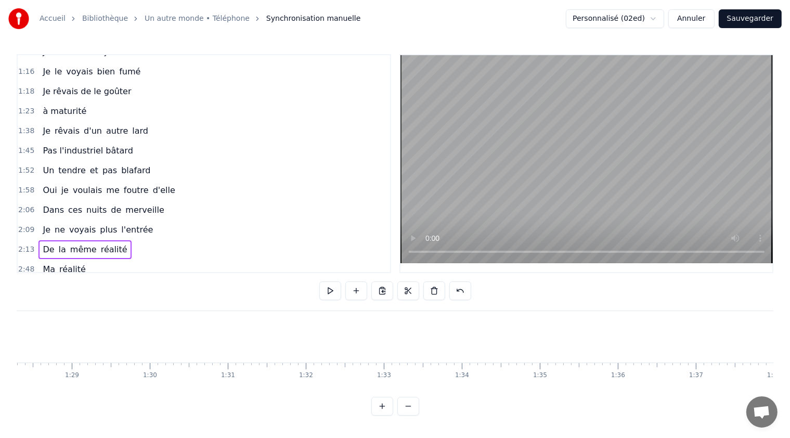
scroll to position [0, 6763]
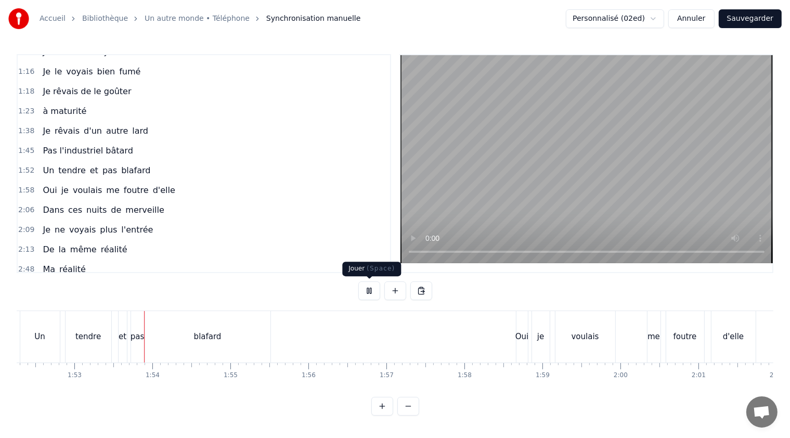
scroll to position [0, 8767]
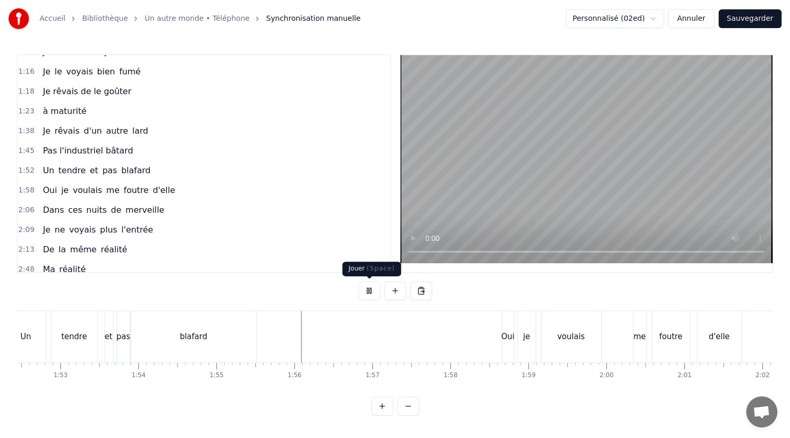
click at [370, 287] on button at bounding box center [369, 290] width 22 height 19
click at [43, 164] on span "Un" at bounding box center [49, 170] width 14 height 12
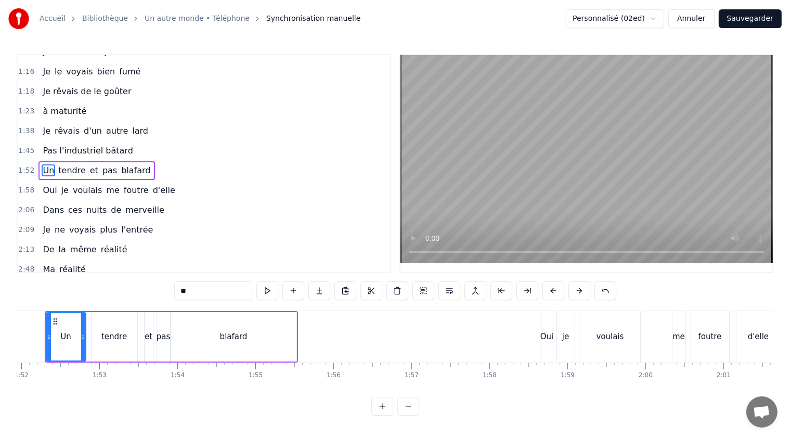
scroll to position [0, 8704]
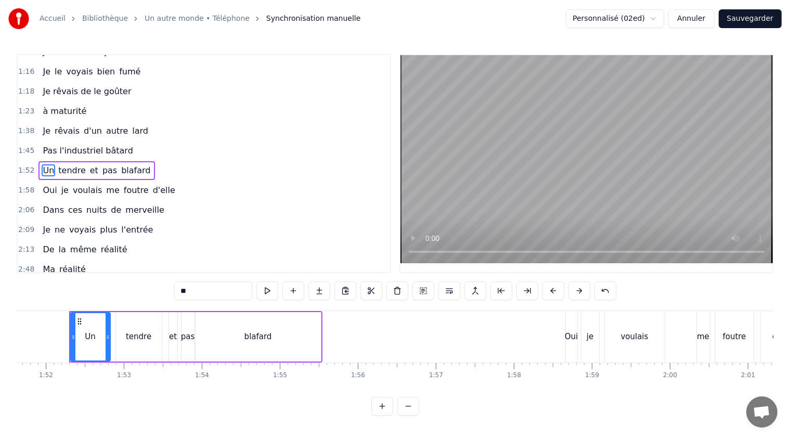
click at [196, 293] on input "**" at bounding box center [213, 290] width 78 height 19
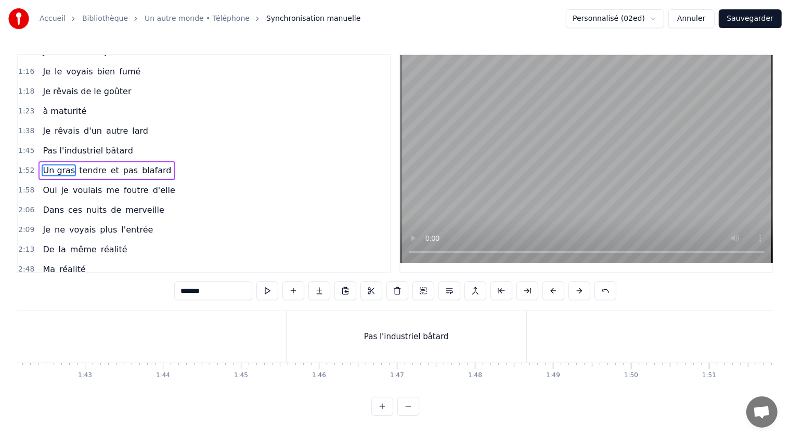
scroll to position [0, 7903]
type input "*******"
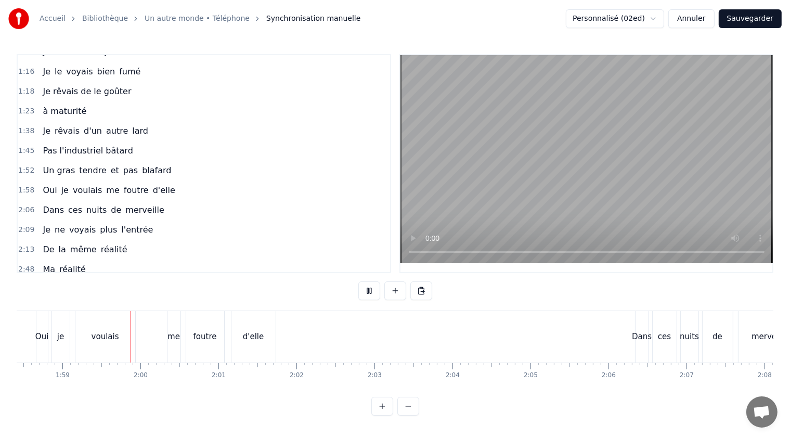
scroll to position [0, 9234]
click at [368, 289] on button at bounding box center [369, 290] width 22 height 19
click at [105, 184] on span "me" at bounding box center [112, 190] width 15 height 12
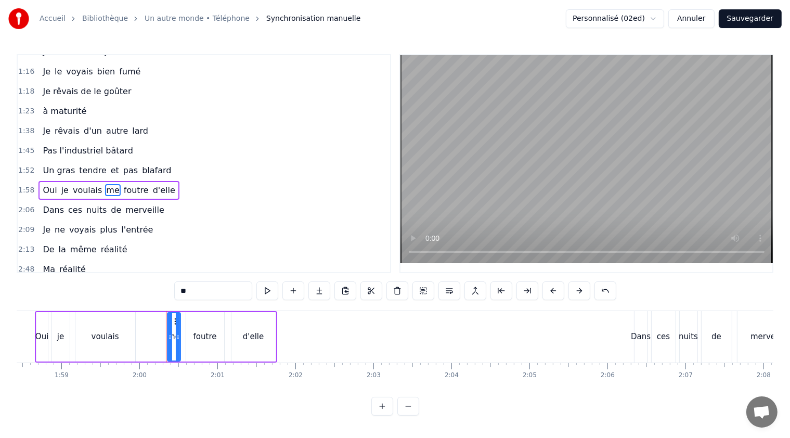
scroll to position [111, 0]
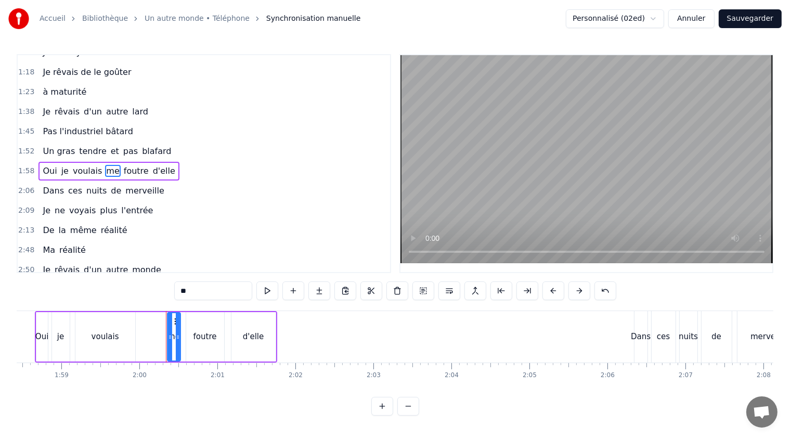
drag, startPoint x: 199, startPoint y: 291, endPoint x: 181, endPoint y: 288, distance: 18.4
click at [181, 288] on input "**" at bounding box center [213, 290] width 78 height 19
click at [120, 165] on span "foutre" at bounding box center [133, 171] width 27 height 12
drag, startPoint x: 206, startPoint y: 290, endPoint x: 180, endPoint y: 291, distance: 26.0
click at [180, 291] on input "******" at bounding box center [213, 290] width 78 height 19
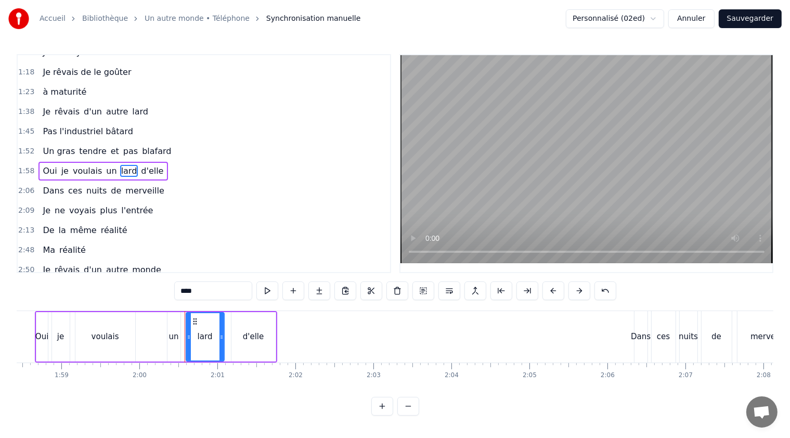
click at [140, 165] on span "d'elle" at bounding box center [152, 171] width 24 height 12
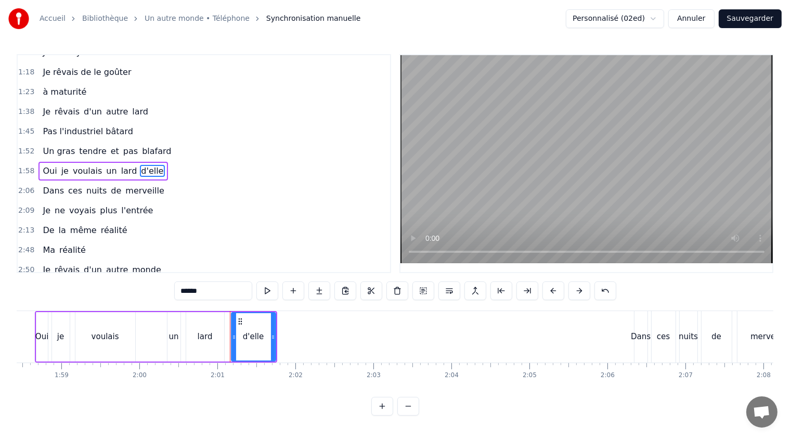
drag, startPoint x: 206, startPoint y: 290, endPoint x: 183, endPoint y: 291, distance: 22.9
click at [183, 291] on input "******" at bounding box center [213, 290] width 78 height 19
type input "*******"
click at [254, 240] on div "2:48 Ma réalité" at bounding box center [204, 250] width 372 height 20
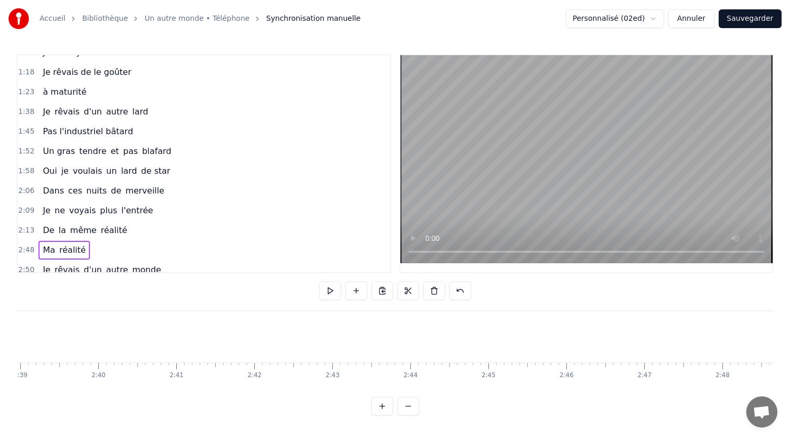
scroll to position [0, 13117]
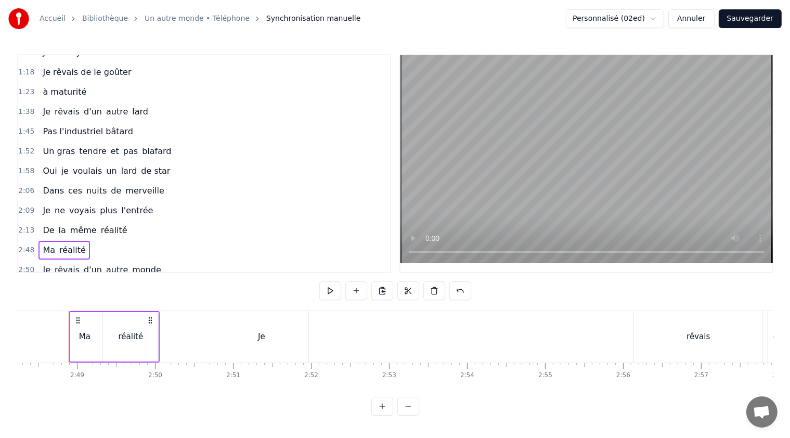
click at [755, 22] on button "Sauvegarder" at bounding box center [749, 18] width 63 height 19
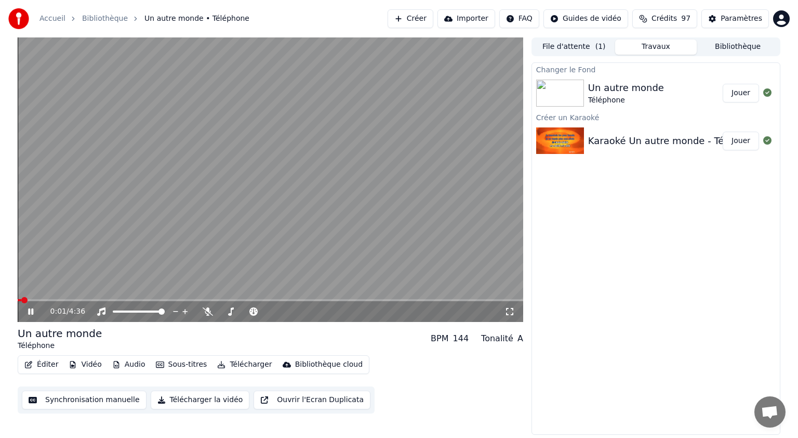
click at [84, 299] on span at bounding box center [271, 300] width 506 height 2
click at [34, 309] on icon at bounding box center [38, 311] width 24 height 8
click at [622, 87] on div "Un autre monde" at bounding box center [626, 88] width 76 height 15
click at [611, 94] on div "Un autre monde" at bounding box center [626, 88] width 76 height 15
click at [552, 98] on img at bounding box center [560, 93] width 48 height 27
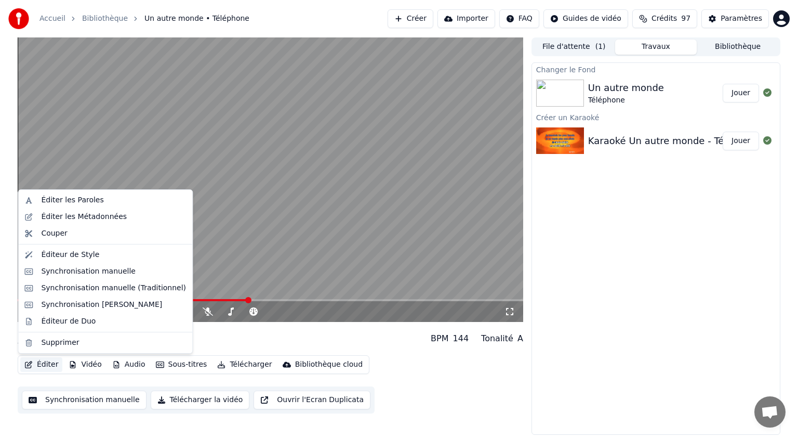
click at [52, 366] on button "Éditer" at bounding box center [41, 364] width 42 height 15
click at [112, 274] on div "Synchronisation manuelle" at bounding box center [88, 271] width 95 height 10
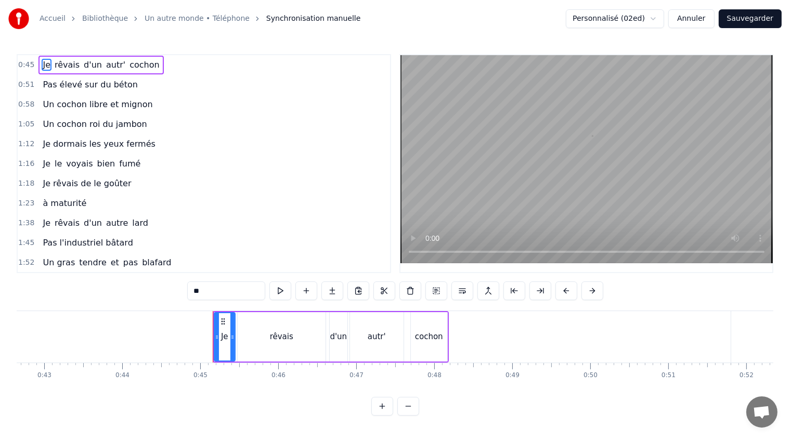
scroll to position [0, 3469]
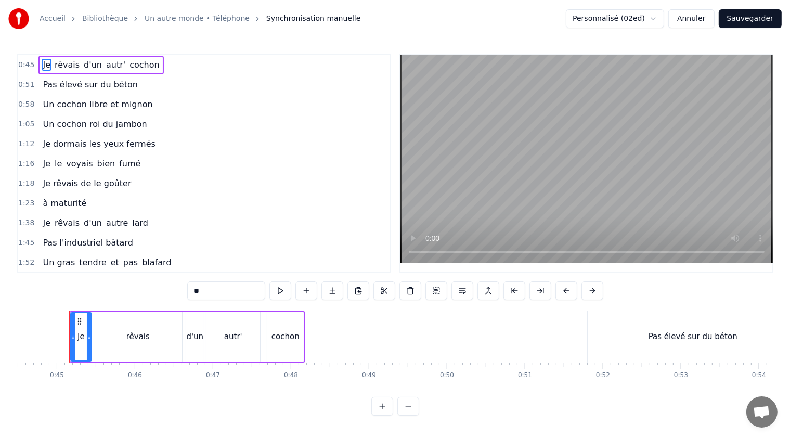
click at [118, 162] on span "fumé" at bounding box center [129, 164] width 23 height 12
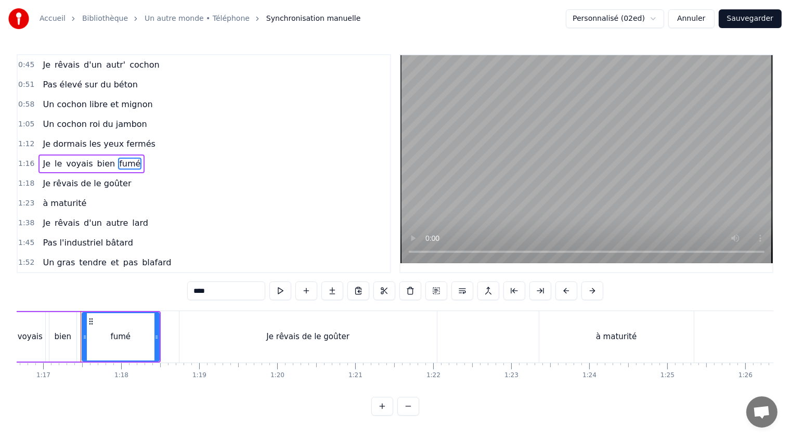
scroll to position [0, 5989]
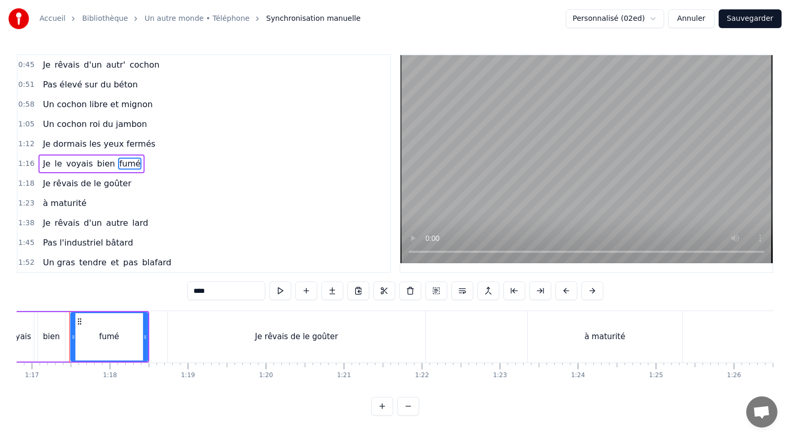
click at [185, 339] on div "Je rêvais de le goûter" at bounding box center [296, 336] width 257 height 51
type input "**********"
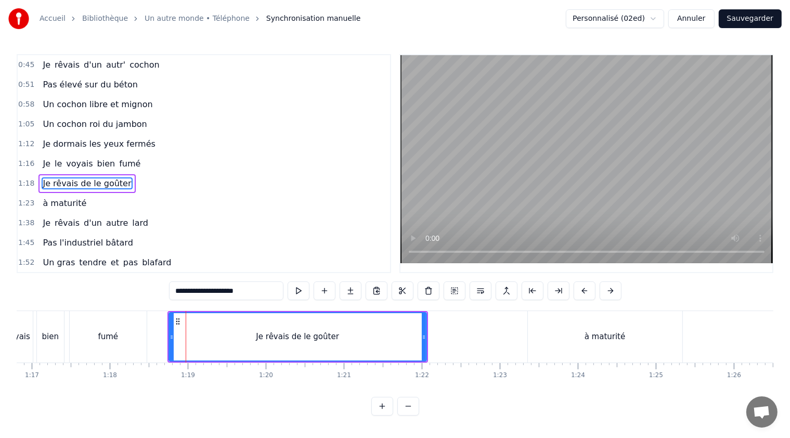
scroll to position [16, 0]
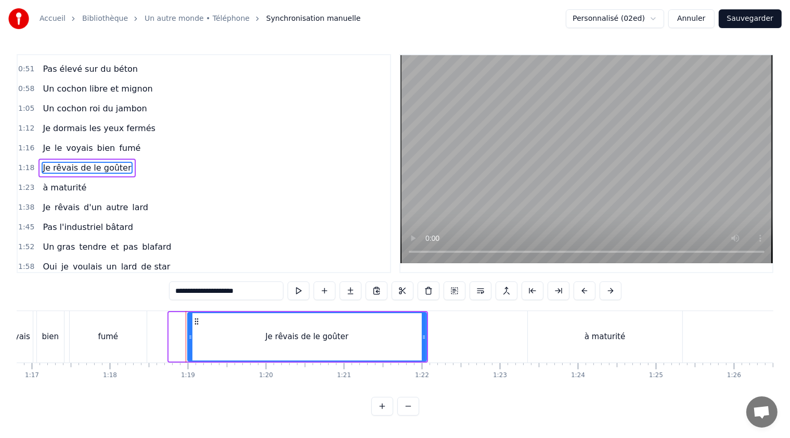
drag, startPoint x: 171, startPoint y: 335, endPoint x: 189, endPoint y: 336, distance: 18.7
click at [189, 336] on icon at bounding box center [190, 337] width 4 height 8
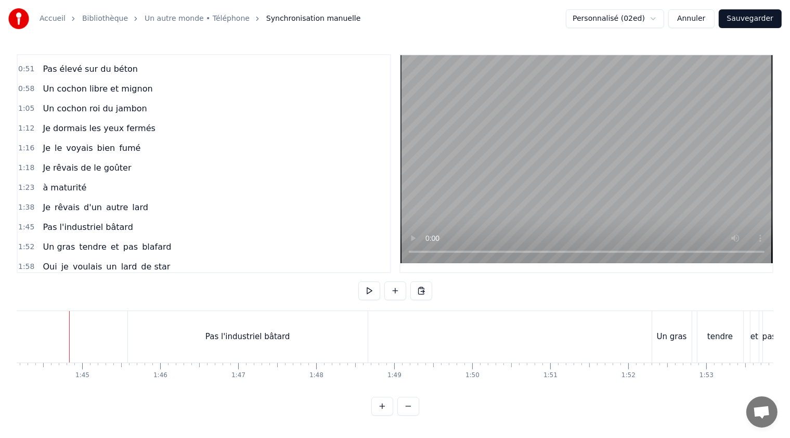
scroll to position [0, 0]
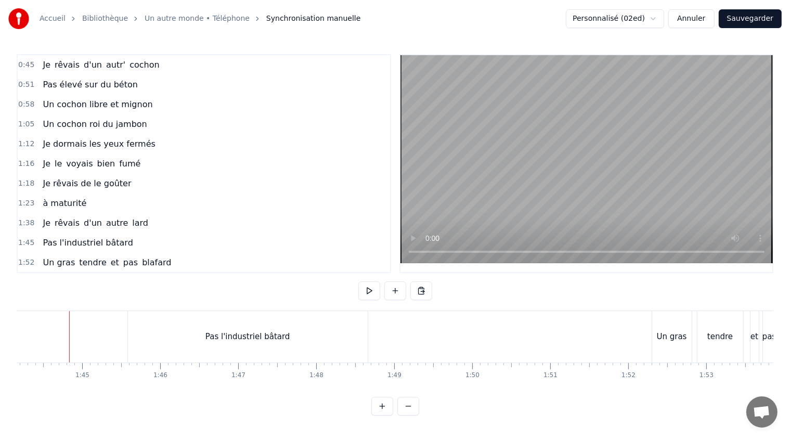
click at [64, 138] on span "Je dormais les yeux fermés" at bounding box center [99, 144] width 114 height 12
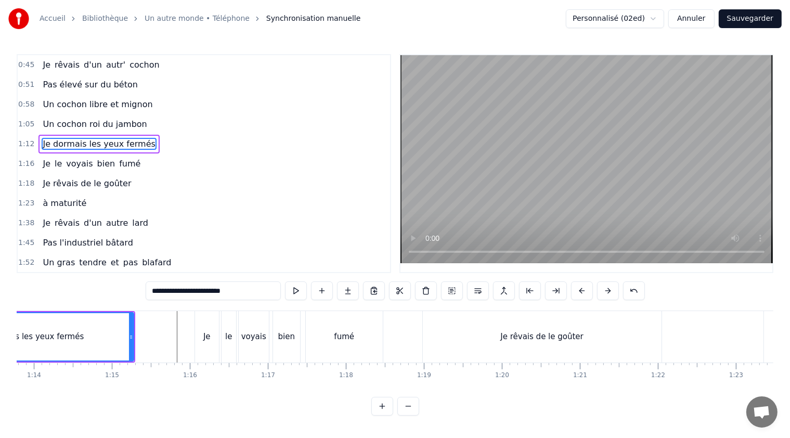
scroll to position [0, 5611]
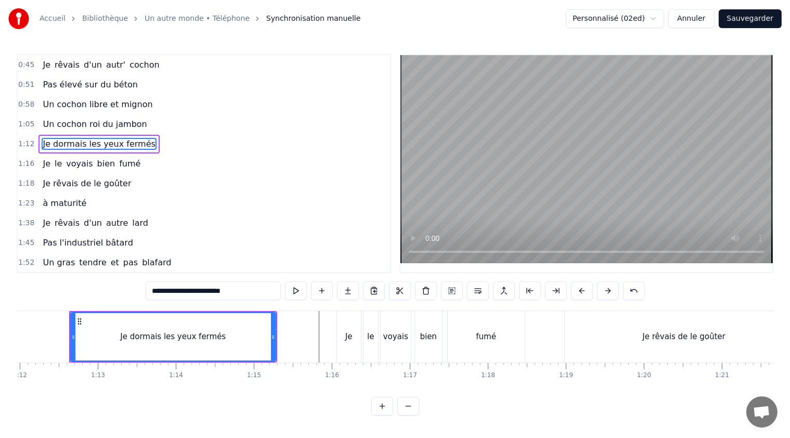
drag, startPoint x: 163, startPoint y: 289, endPoint x: 178, endPoint y: 292, distance: 14.9
click at [178, 292] on input "**********" at bounding box center [213, 290] width 135 height 19
click at [171, 291] on input "**********" at bounding box center [213, 290] width 120 height 19
click at [174, 293] on input "**********" at bounding box center [213, 290] width 114 height 19
click at [169, 293] on input "**********" at bounding box center [213, 290] width 125 height 19
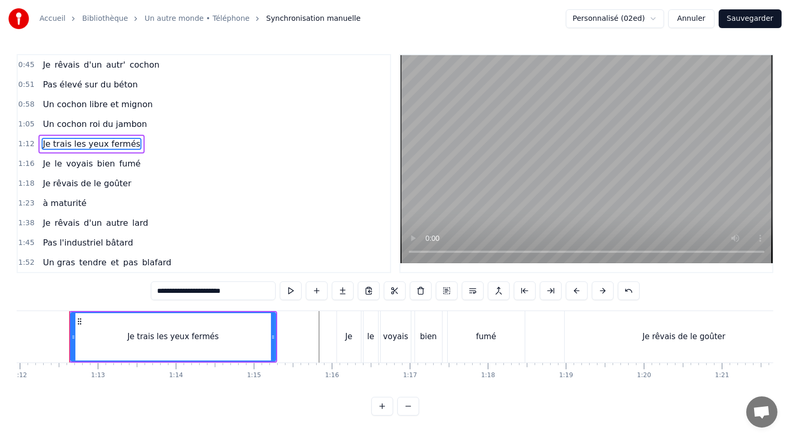
drag, startPoint x: 181, startPoint y: 293, endPoint x: 175, endPoint y: 293, distance: 6.3
click at [175, 293] on input "**********" at bounding box center [213, 290] width 125 height 19
drag, startPoint x: 184, startPoint y: 292, endPoint x: 166, endPoint y: 294, distance: 17.7
click at [166, 294] on input "**********" at bounding box center [213, 290] width 125 height 19
click at [181, 287] on input "**********" at bounding box center [213, 290] width 125 height 19
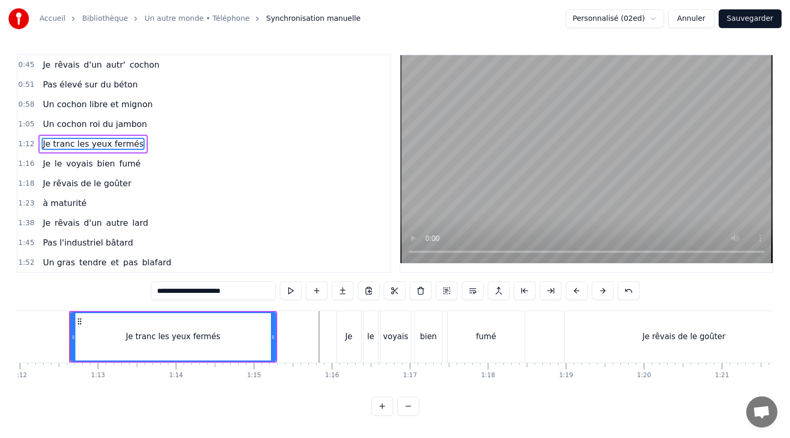
drag, startPoint x: 167, startPoint y: 289, endPoint x: 183, endPoint y: 289, distance: 16.1
click at [183, 289] on input "**********" at bounding box center [213, 290] width 125 height 19
paste input "*****"
click at [156, 291] on input "**********" at bounding box center [213, 290] width 151 height 19
type input "**********"
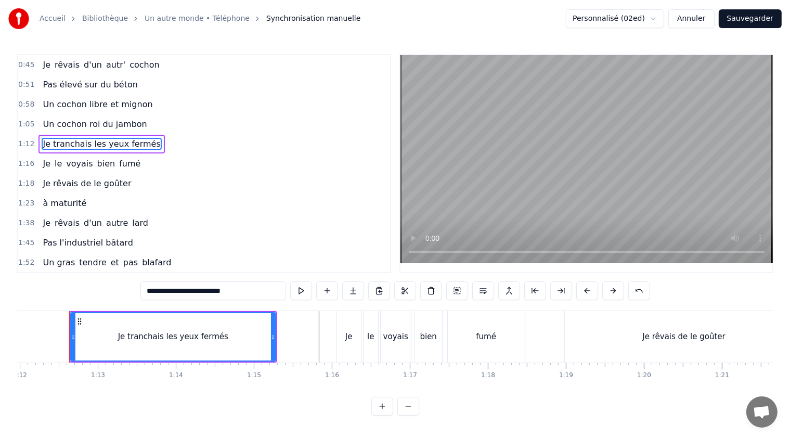
click at [203, 213] on div "1:38 Je rêvais d'un autre lard" at bounding box center [204, 223] width 372 height 20
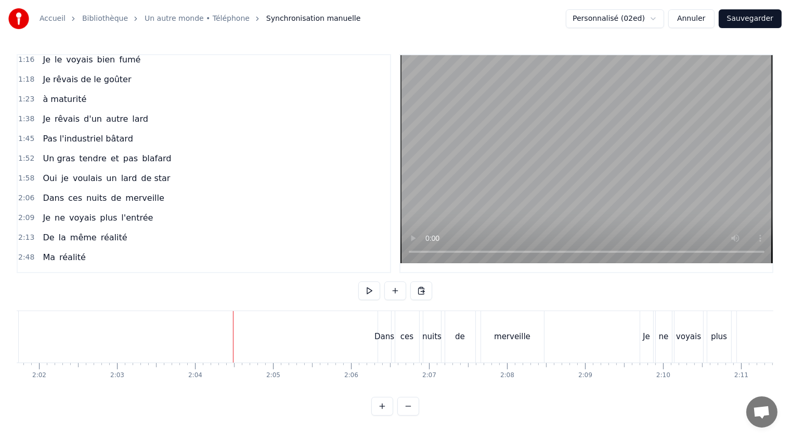
scroll to position [52, 0]
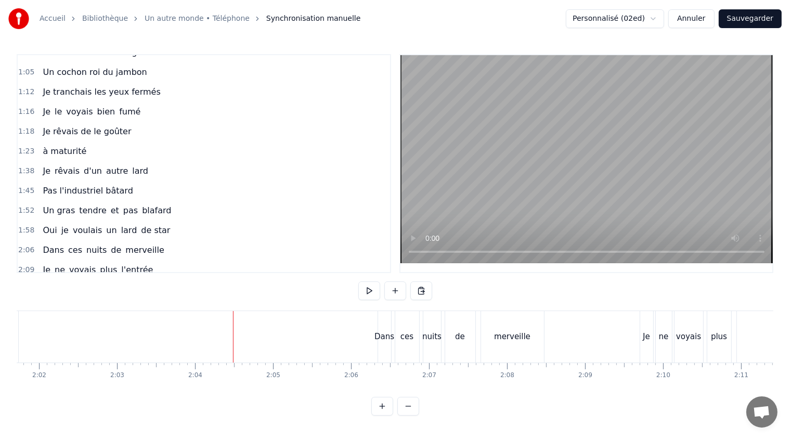
click at [70, 87] on span "Je tranchais les yeux fermés" at bounding box center [102, 92] width 120 height 12
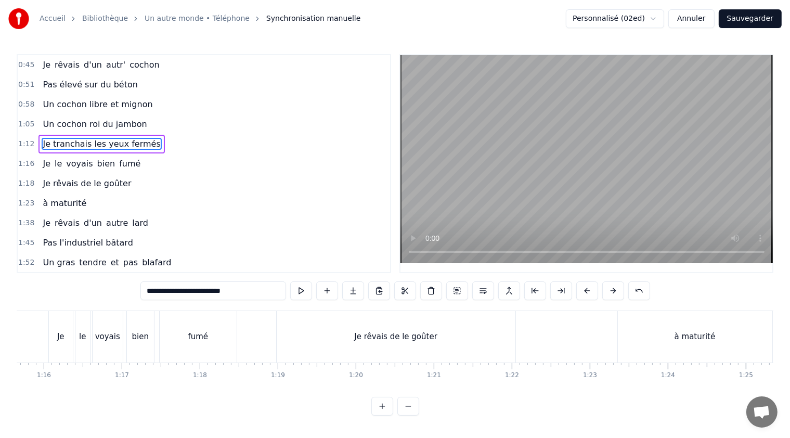
scroll to position [0, 5611]
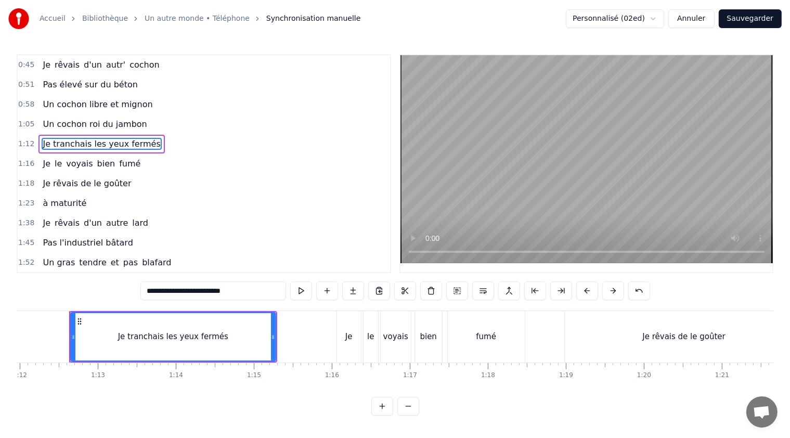
drag, startPoint x: 156, startPoint y: 290, endPoint x: 246, endPoint y: 293, distance: 90.0
click at [246, 293] on input "**********" at bounding box center [213, 290] width 146 height 19
paste input "*"
type input "**********"
click at [291, 255] on div "1:52 Un gras tendre et pas blafard" at bounding box center [204, 263] width 372 height 20
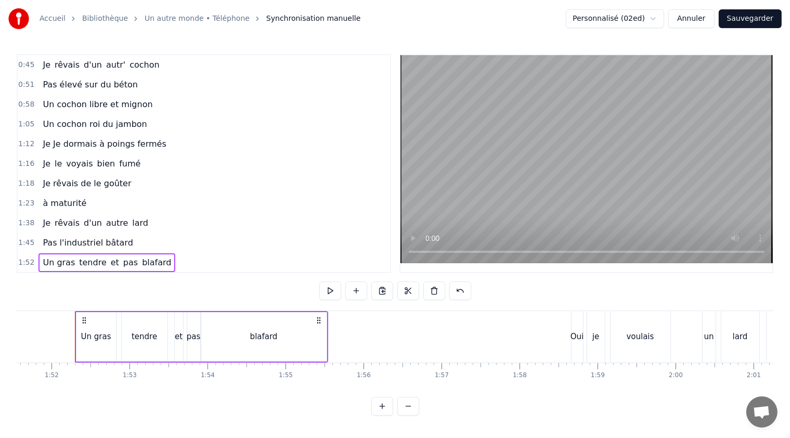
scroll to position [0, 8704]
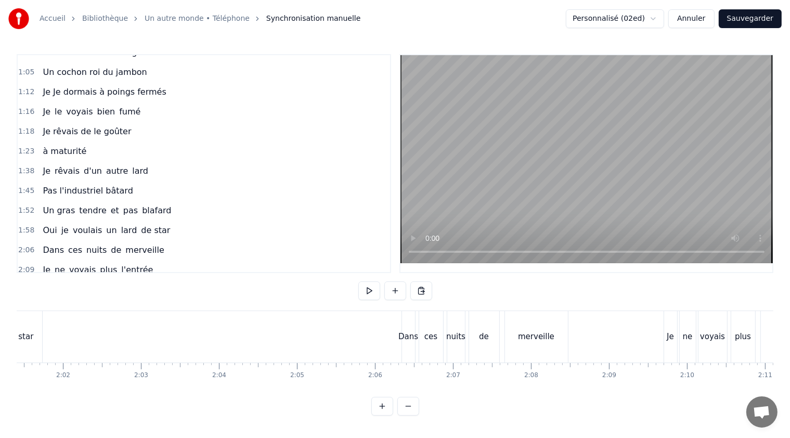
scroll to position [104, 0]
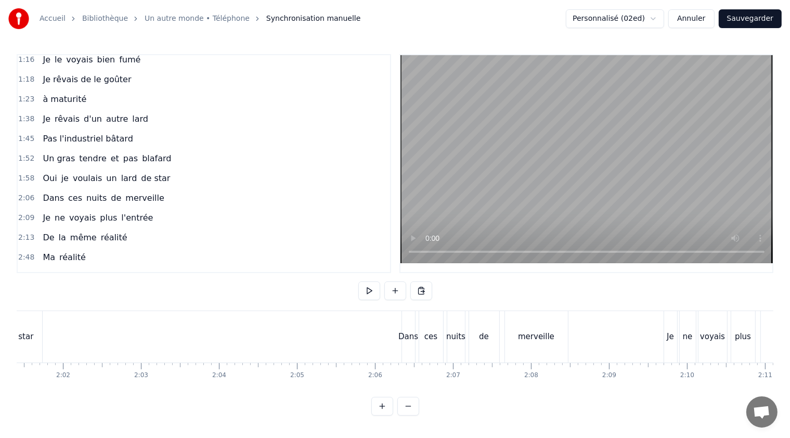
click at [50, 192] on span "Dans" at bounding box center [53, 198] width 23 height 12
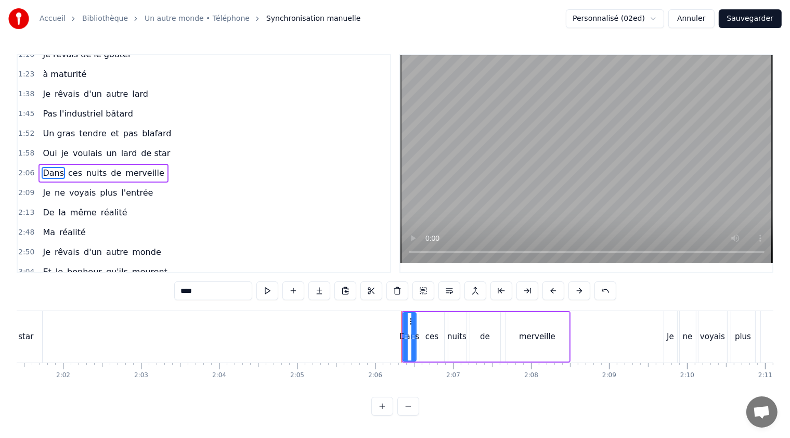
scroll to position [130, 0]
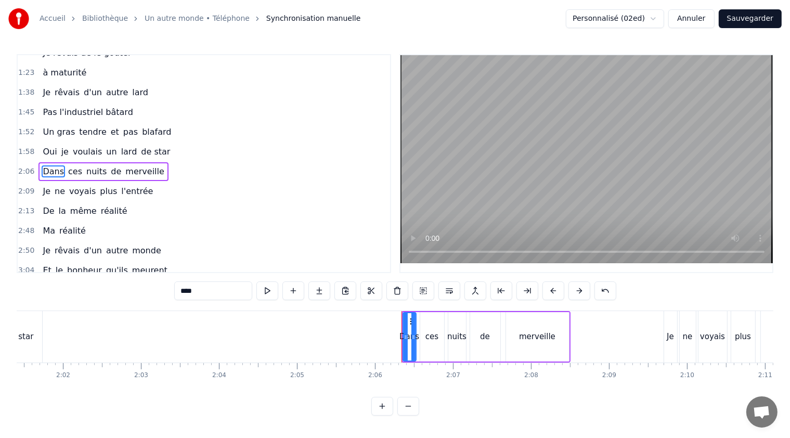
drag, startPoint x: 206, startPoint y: 290, endPoint x: 168, endPoint y: 295, distance: 38.8
click at [168, 295] on div "0:45 Je rêvais d'un autr' cochon 0:51 Pas élevé sur du béton 0:58 Un cochon lib…" at bounding box center [395, 234] width 756 height 361
paste input "**********"
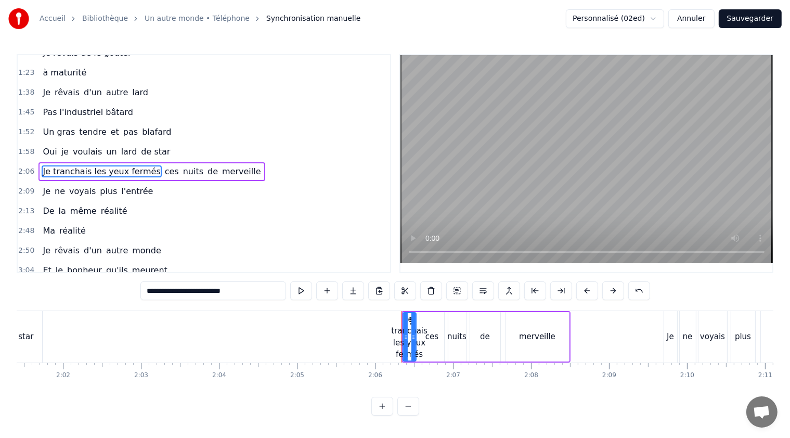
click at [164, 165] on span "ces" at bounding box center [172, 171] width 16 height 12
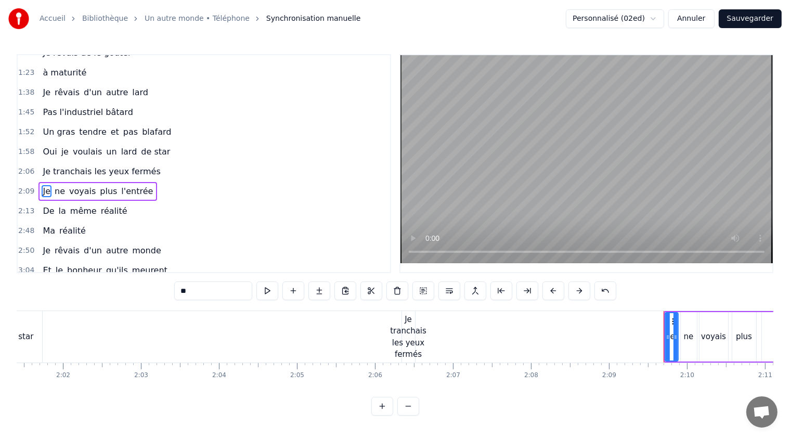
scroll to position [150, 0]
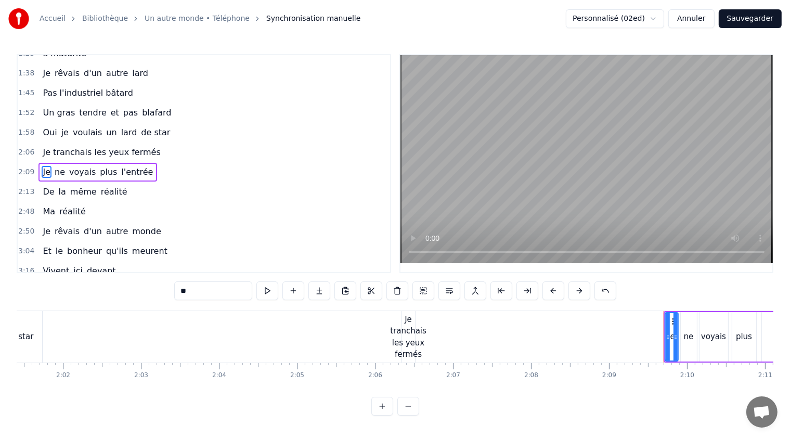
click at [407, 331] on div "Je tranchais les yeux fermés" at bounding box center [408, 336] width 36 height 47
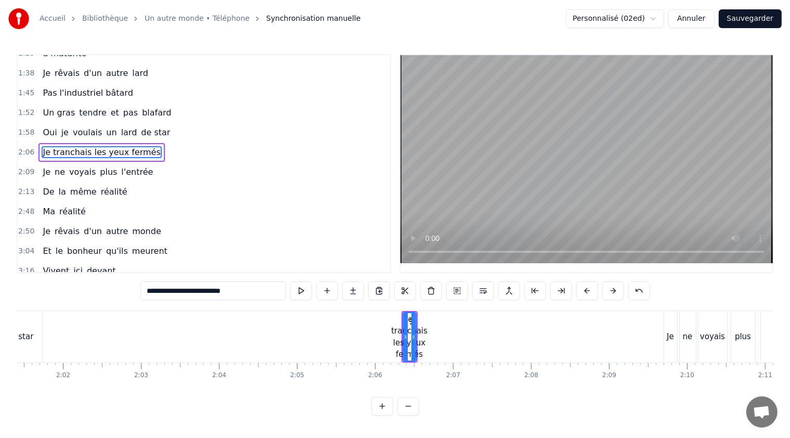
scroll to position [130, 0]
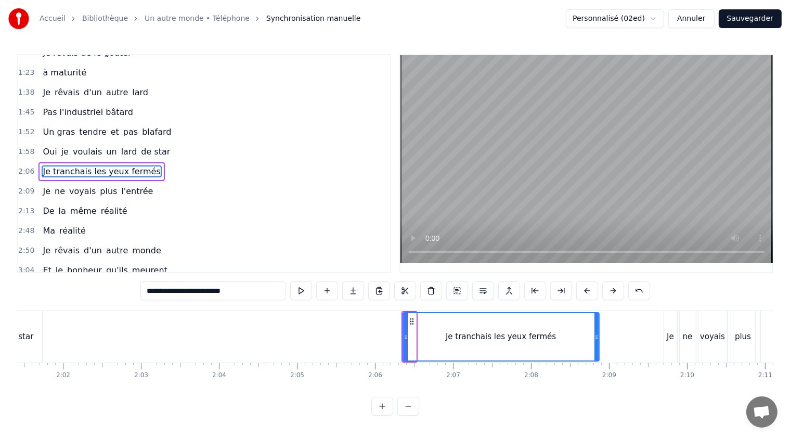
drag, startPoint x: 414, startPoint y: 337, endPoint x: 597, endPoint y: 335, distance: 183.0
click at [597, 335] on icon at bounding box center [596, 337] width 4 height 8
click at [394, 336] on icon at bounding box center [394, 337] width 4 height 8
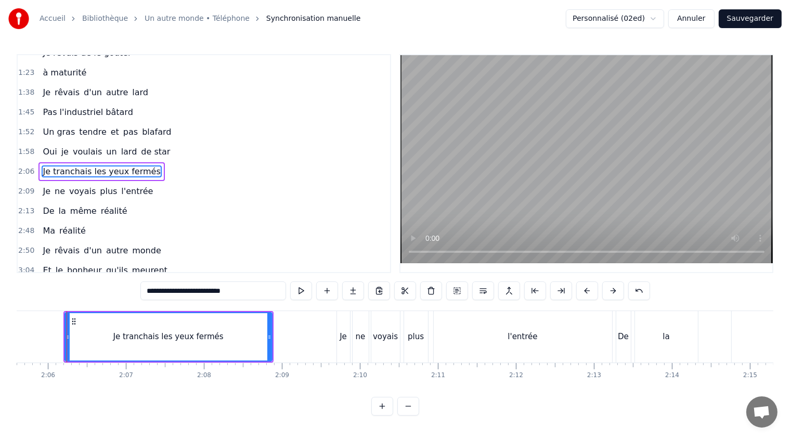
scroll to position [0, 9842]
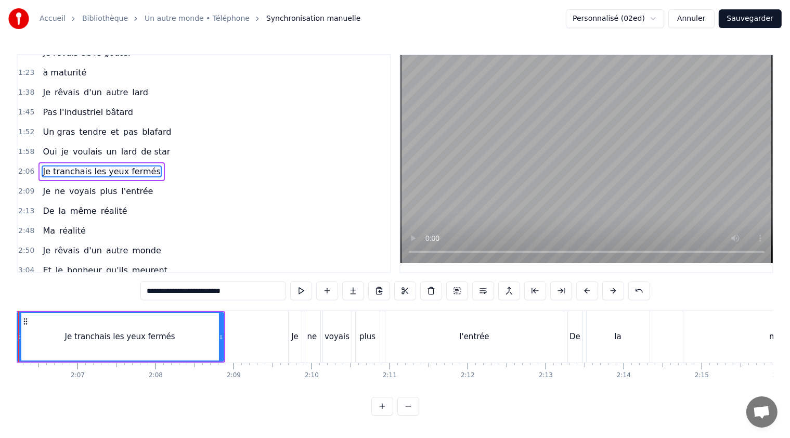
click at [294, 337] on div "Je" at bounding box center [294, 337] width 7 height 12
type input "**"
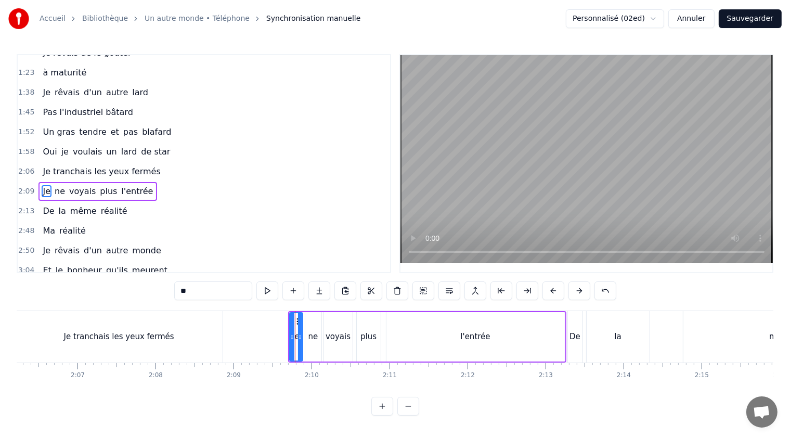
scroll to position [150, 0]
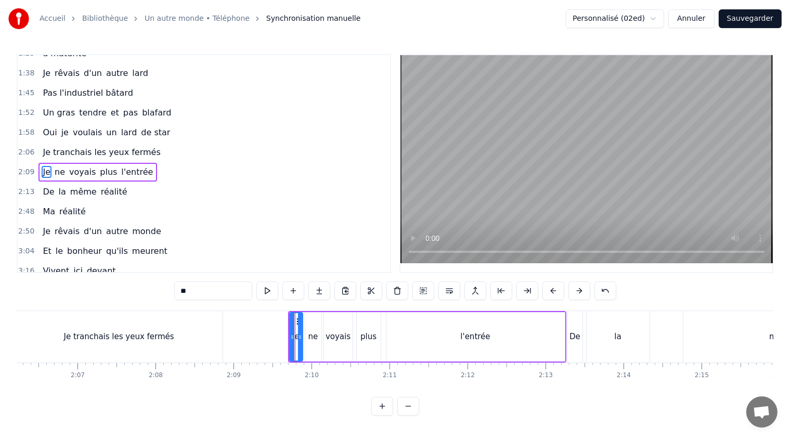
click at [759, 19] on button "Sauvegarder" at bounding box center [749, 18] width 63 height 19
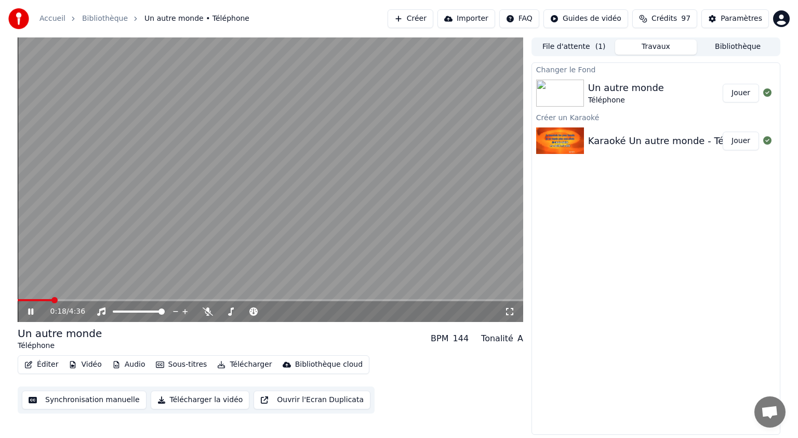
click at [31, 309] on icon at bounding box center [38, 311] width 24 height 8
click at [38, 365] on button "Éditer" at bounding box center [41, 364] width 42 height 15
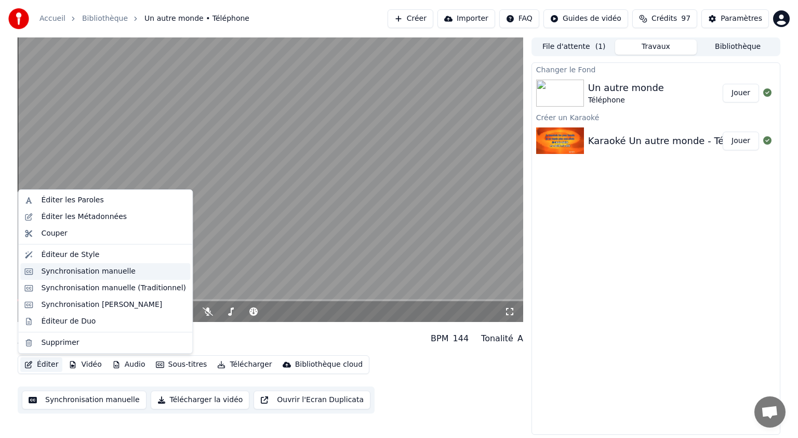
click at [83, 274] on div "Synchronisation manuelle" at bounding box center [88, 271] width 95 height 10
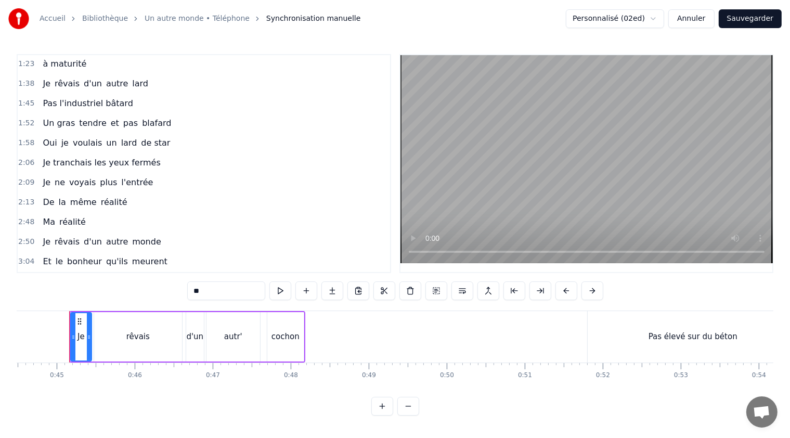
scroll to position [156, 0]
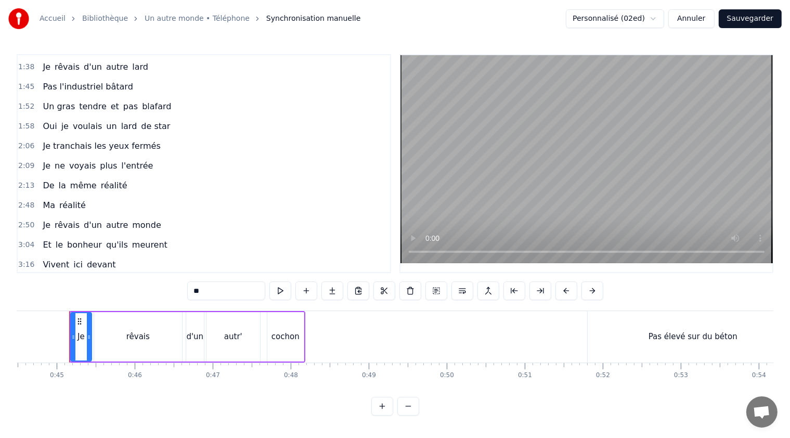
click at [45, 179] on span "De" at bounding box center [49, 185] width 14 height 12
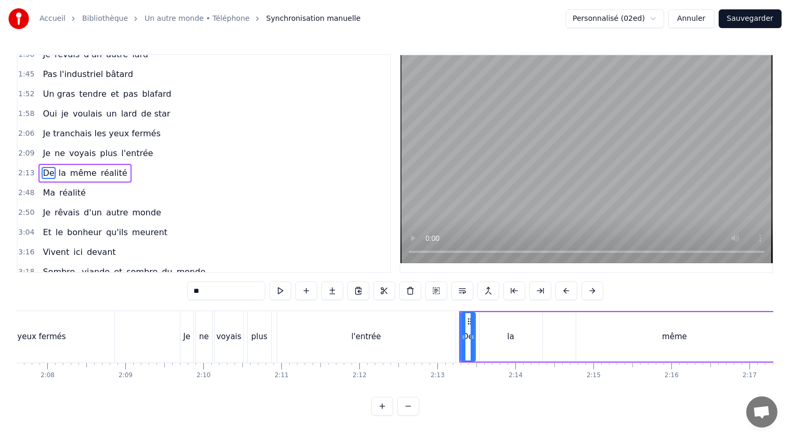
scroll to position [0, 10340]
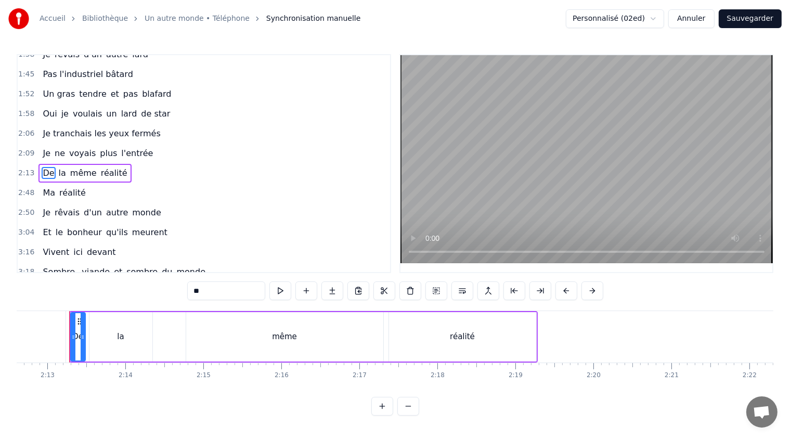
click at [45, 187] on span "Ma" at bounding box center [49, 193] width 15 height 12
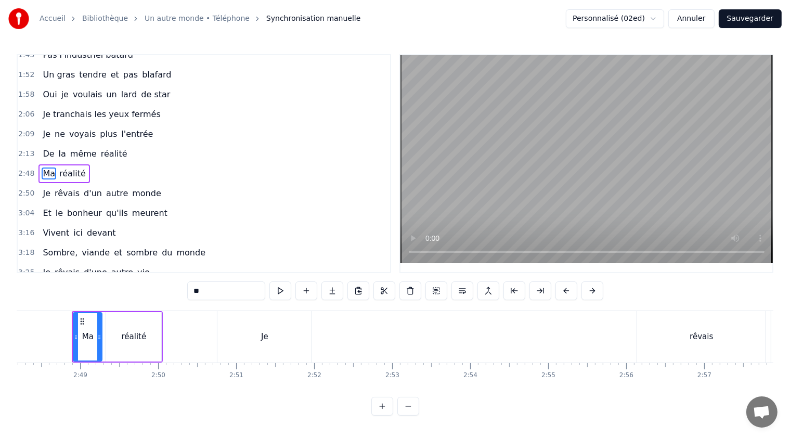
scroll to position [0, 13117]
click at [67, 167] on span "réalité" at bounding box center [72, 173] width 29 height 12
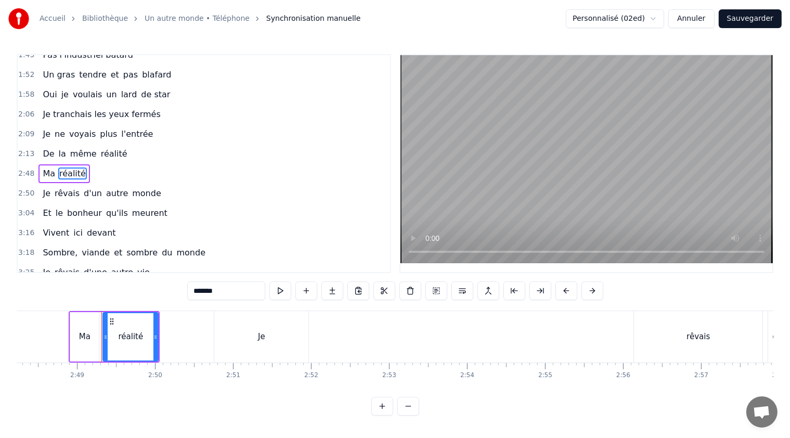
drag, startPoint x: 193, startPoint y: 291, endPoint x: 237, endPoint y: 290, distance: 43.7
click at [231, 292] on input "*******" at bounding box center [226, 290] width 78 height 19
click at [48, 167] on span "Ma" at bounding box center [49, 173] width 15 height 12
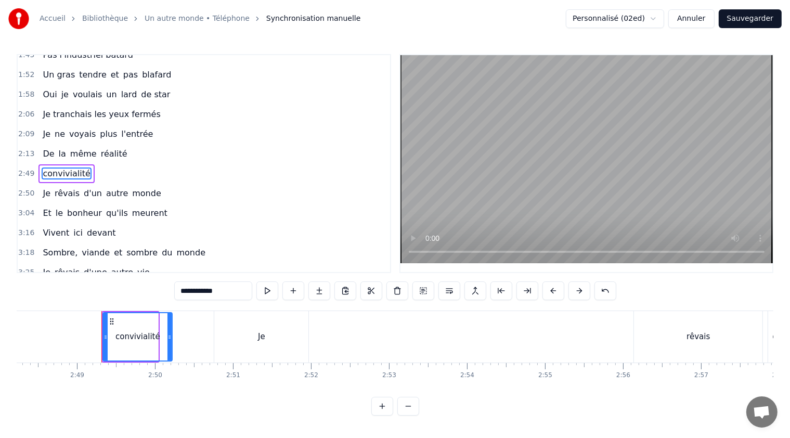
drag, startPoint x: 155, startPoint y: 336, endPoint x: 169, endPoint y: 336, distance: 14.0
click at [169, 336] on circle at bounding box center [169, 336] width 1 height 1
click at [45, 148] on span "De" at bounding box center [49, 154] width 14 height 12
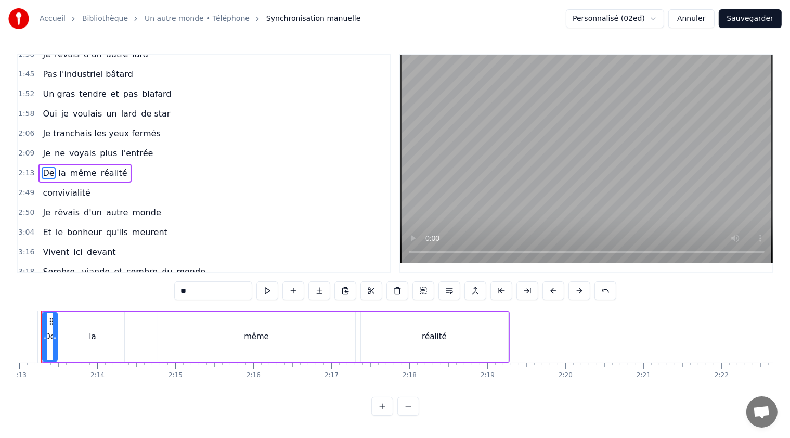
scroll to position [0, 10340]
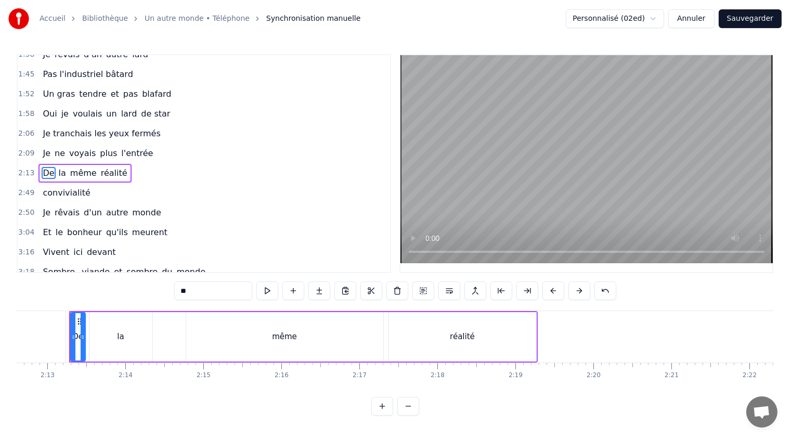
drag, startPoint x: 194, startPoint y: 291, endPoint x: 175, endPoint y: 291, distance: 19.8
click at [175, 291] on input "**" at bounding box center [213, 290] width 78 height 19
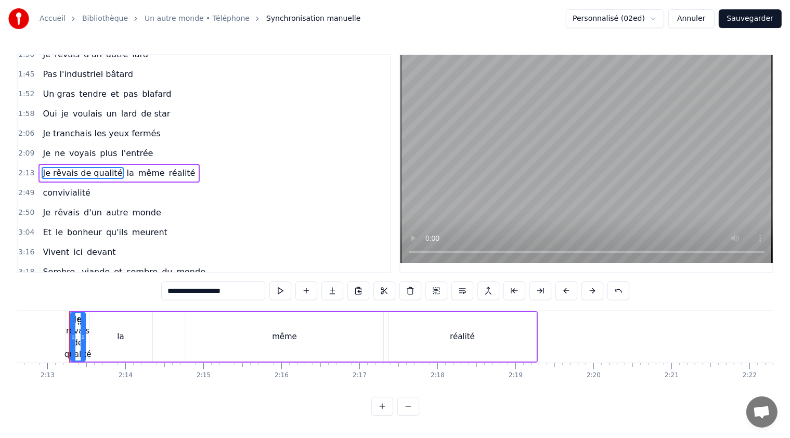
click at [126, 167] on span "la" at bounding box center [130, 173] width 9 height 12
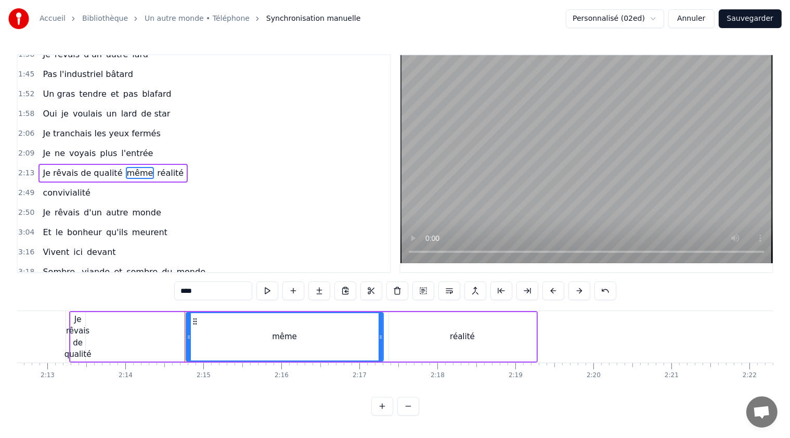
click at [126, 167] on span "même" at bounding box center [140, 173] width 29 height 12
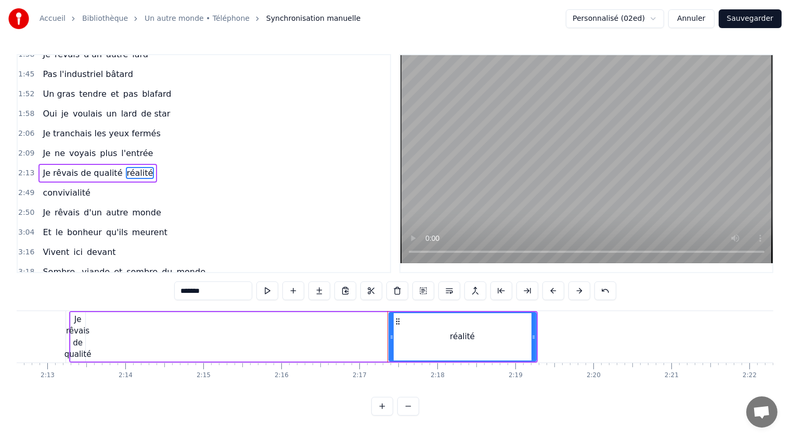
click at [127, 167] on span "réalité" at bounding box center [140, 173] width 29 height 12
type input "**********"
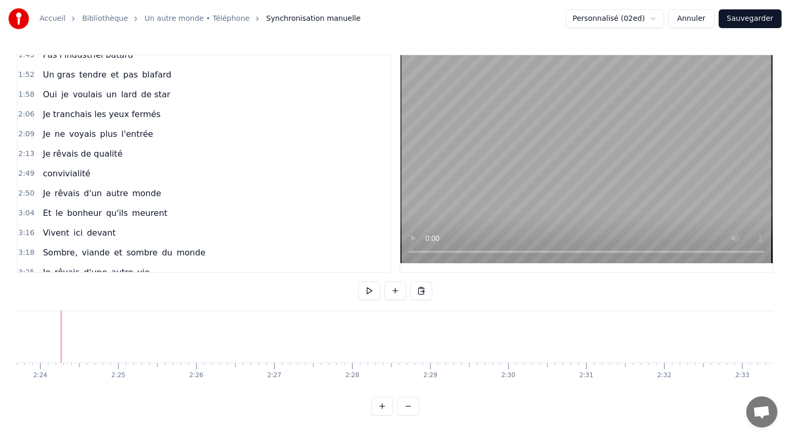
scroll to position [0, 11197]
click at [64, 148] on span "Je rêvais de qualité" at bounding box center [83, 154] width 82 height 12
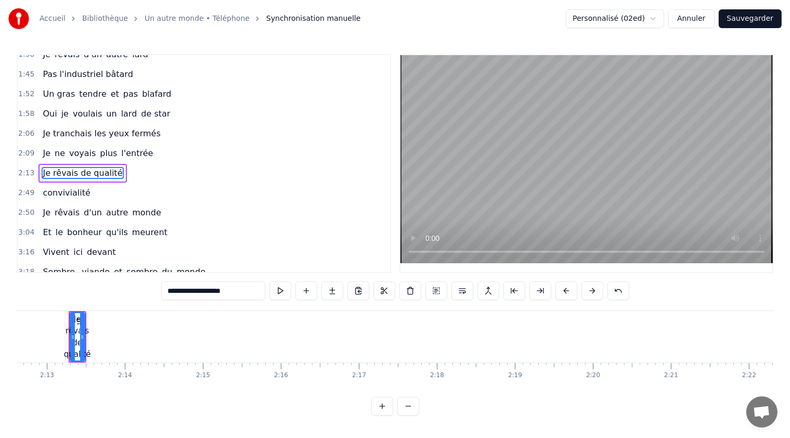
scroll to position [0, 10340]
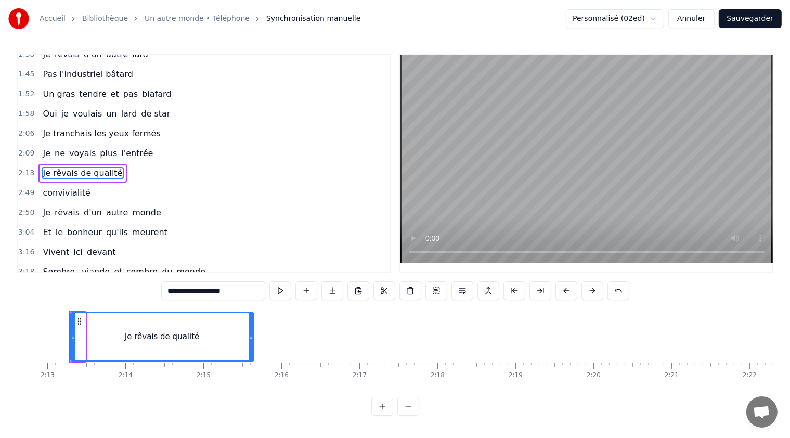
drag, startPoint x: 82, startPoint y: 336, endPoint x: 251, endPoint y: 335, distance: 168.4
click at [251, 335] on icon at bounding box center [251, 337] width 4 height 8
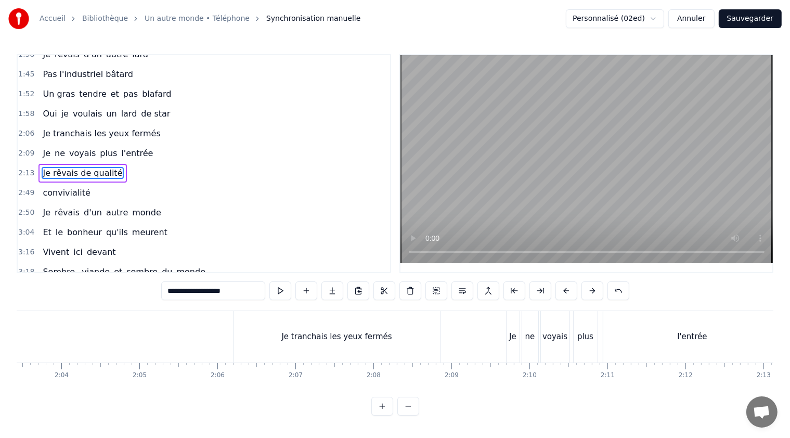
scroll to position [0, 9551]
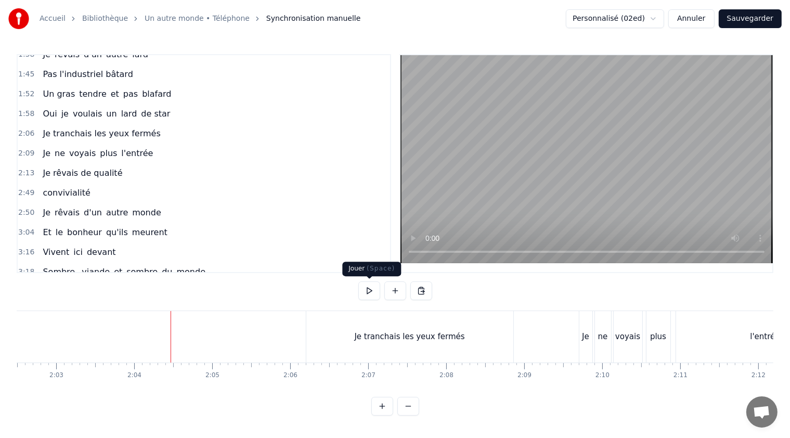
click at [365, 290] on button at bounding box center [369, 290] width 22 height 19
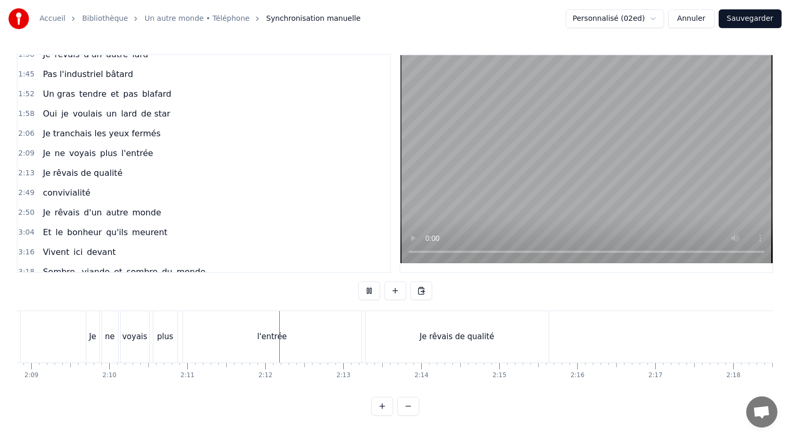
scroll to position [0, 10209]
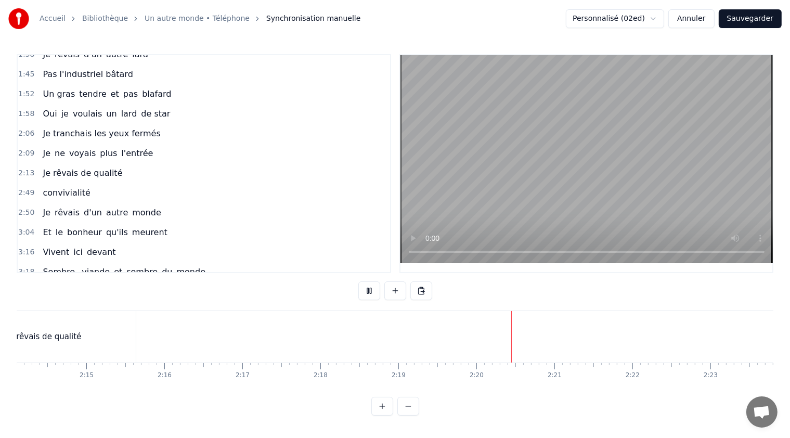
click at [368, 283] on button at bounding box center [369, 290] width 22 height 19
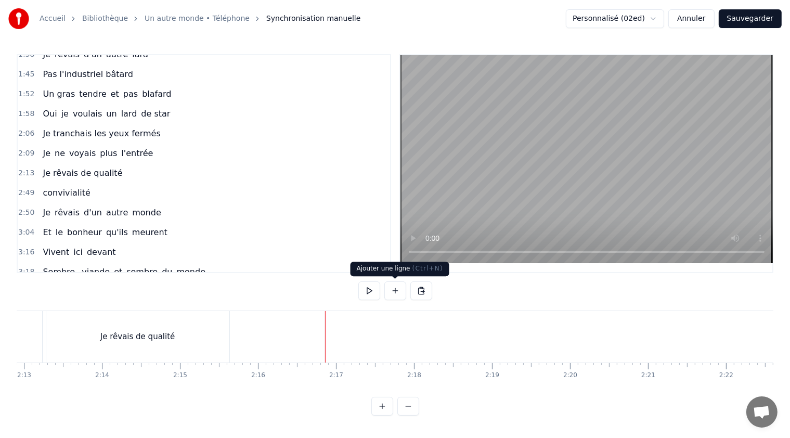
click at [395, 290] on button at bounding box center [395, 290] width 22 height 19
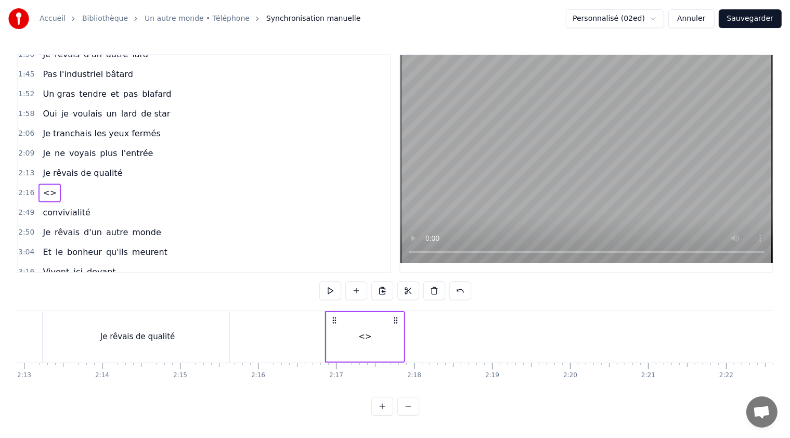
click at [46, 187] on span "<>" at bounding box center [50, 193] width 16 height 12
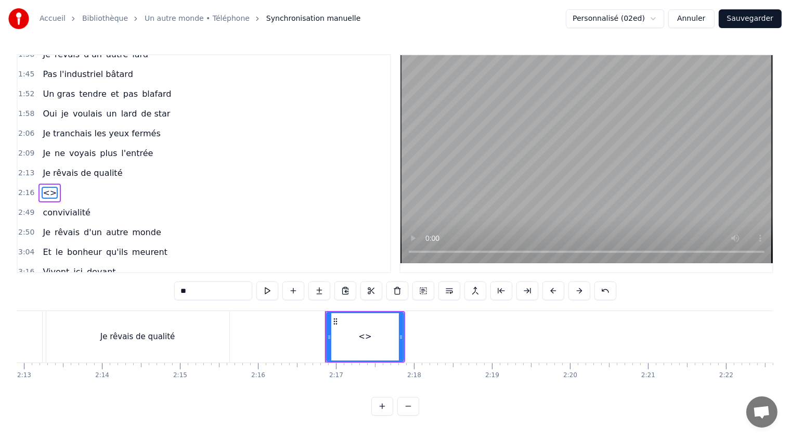
scroll to position [188, 0]
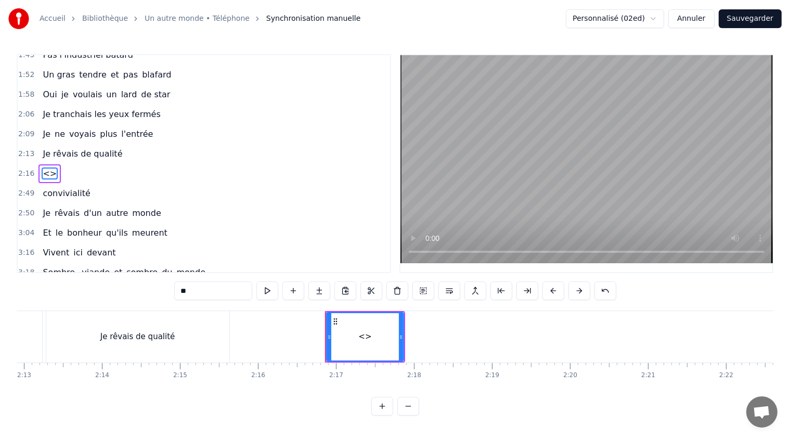
drag, startPoint x: 212, startPoint y: 294, endPoint x: 177, endPoint y: 294, distance: 34.8
click at [177, 294] on input "**" at bounding box center [213, 290] width 78 height 19
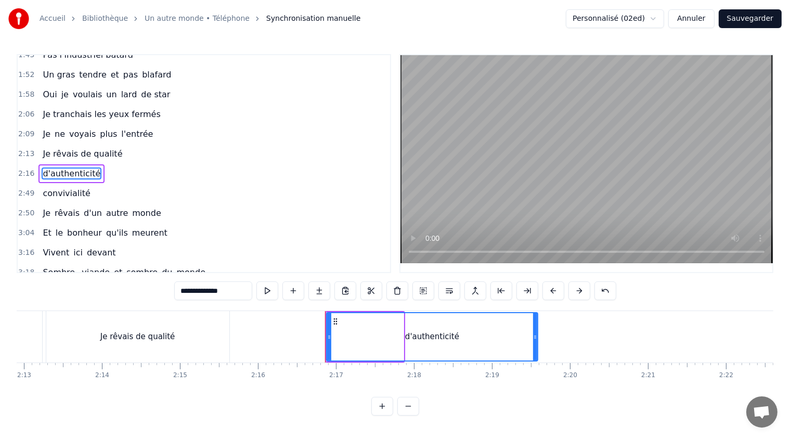
drag, startPoint x: 405, startPoint y: 335, endPoint x: 536, endPoint y: 329, distance: 131.1
click at [536, 329] on div at bounding box center [535, 336] width 4 height 47
type input "**********"
click at [237, 223] on div "3:04 Et le bonheur qu'ils meurent" at bounding box center [204, 233] width 372 height 20
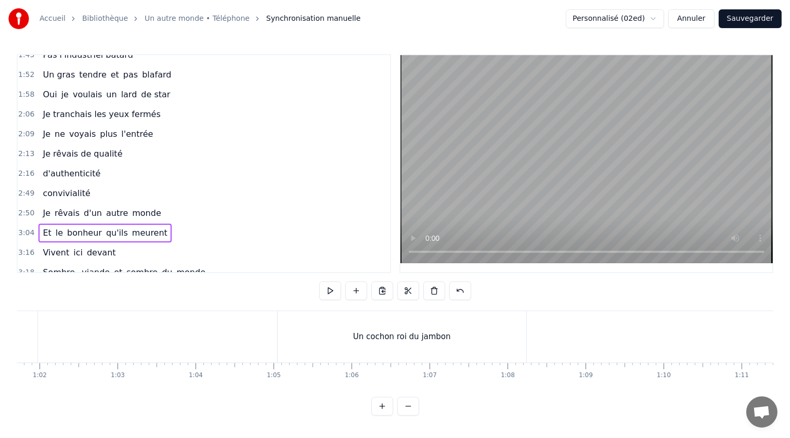
scroll to position [0, 4812]
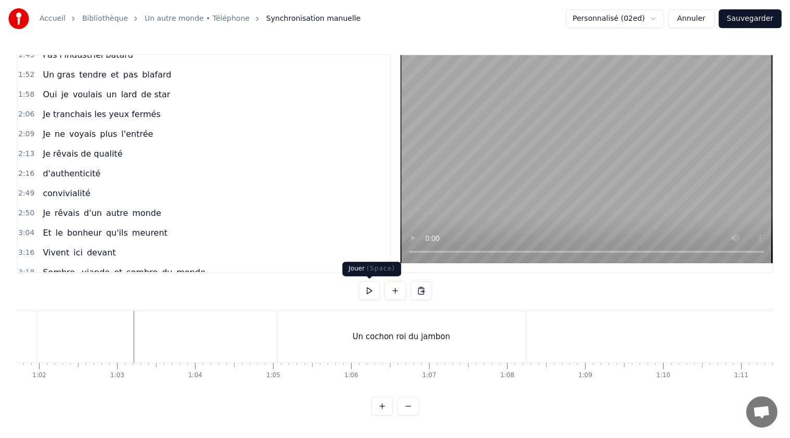
click at [368, 290] on button at bounding box center [369, 290] width 22 height 19
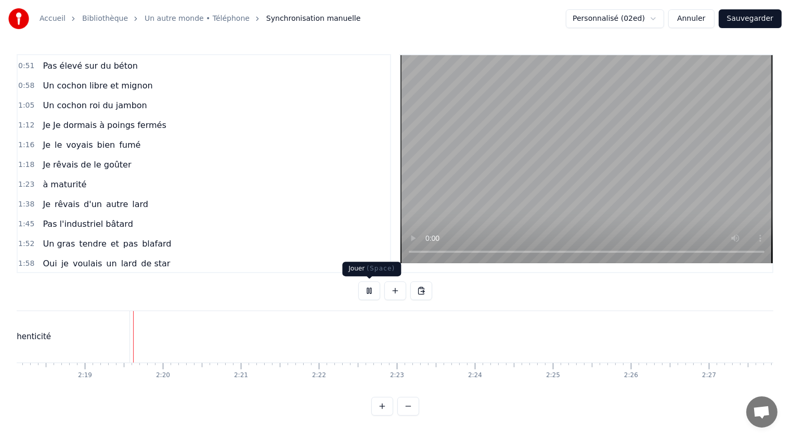
scroll to position [0, 10784]
click at [369, 291] on button at bounding box center [369, 290] width 22 height 19
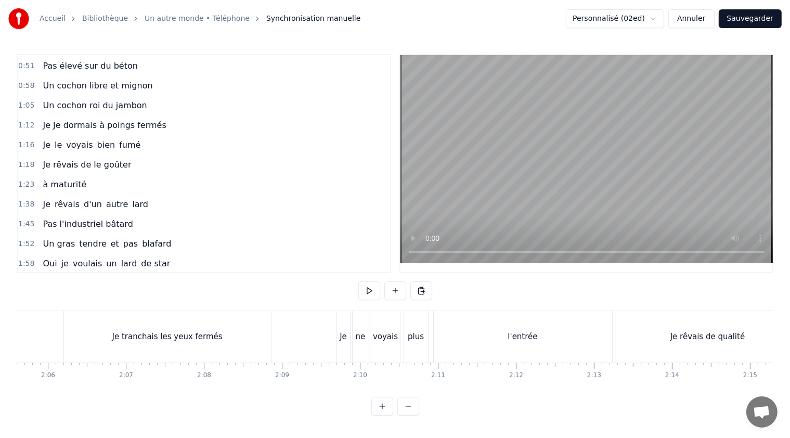
scroll to position [0, 9781]
click at [642, 326] on div "Je rêvais de qualité" at bounding box center [719, 336] width 183 height 51
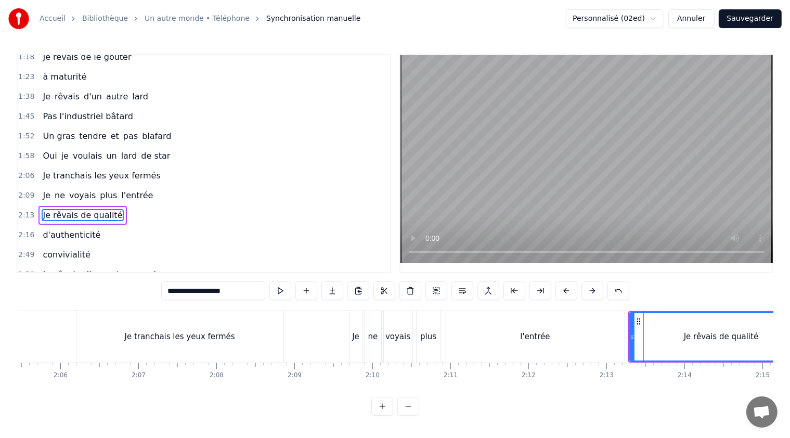
scroll to position [168, 0]
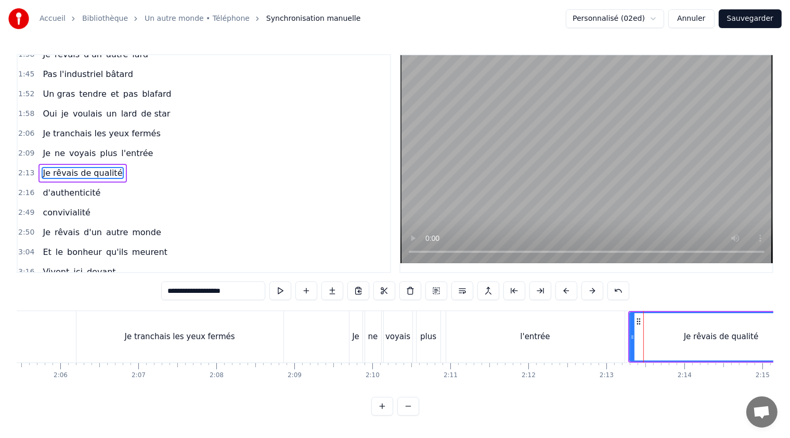
click at [605, 335] on div "l'entrée" at bounding box center [535, 336] width 178 height 51
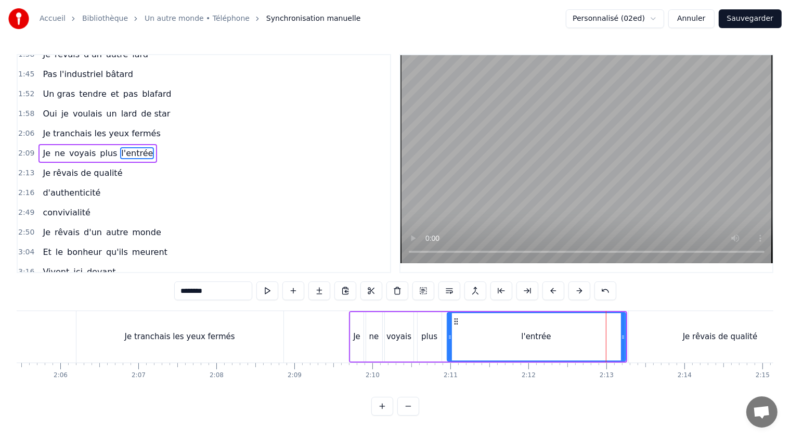
scroll to position [150, 0]
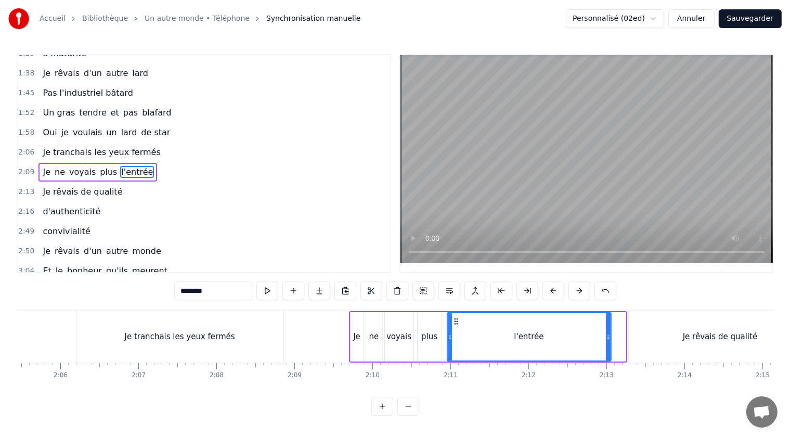
drag, startPoint x: 622, startPoint y: 334, endPoint x: 607, endPoint y: 333, distance: 14.6
click at [607, 333] on icon at bounding box center [608, 337] width 4 height 8
click at [631, 338] on div "Je rêvais de qualité" at bounding box center [719, 336] width 183 height 51
type input "**********"
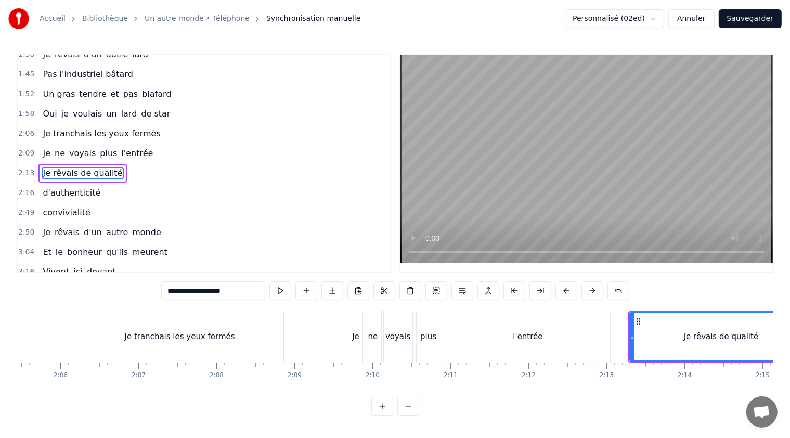
drag, startPoint x: 631, startPoint y: 337, endPoint x: 642, endPoint y: 336, distance: 11.5
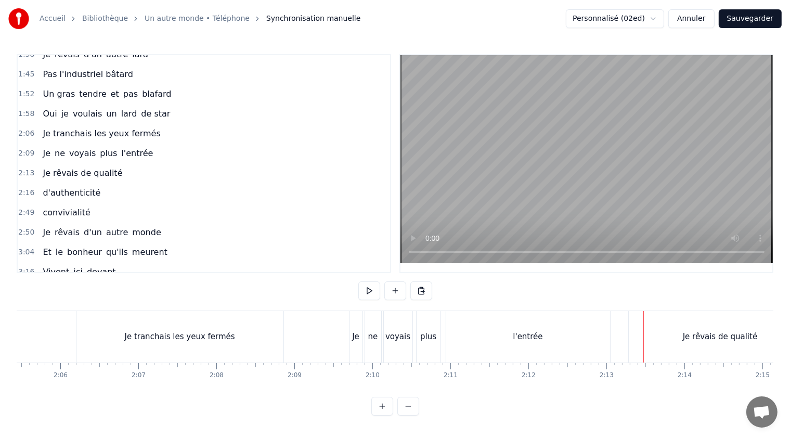
click at [629, 337] on div "Je rêvais de qualité" at bounding box center [719, 336] width 183 height 51
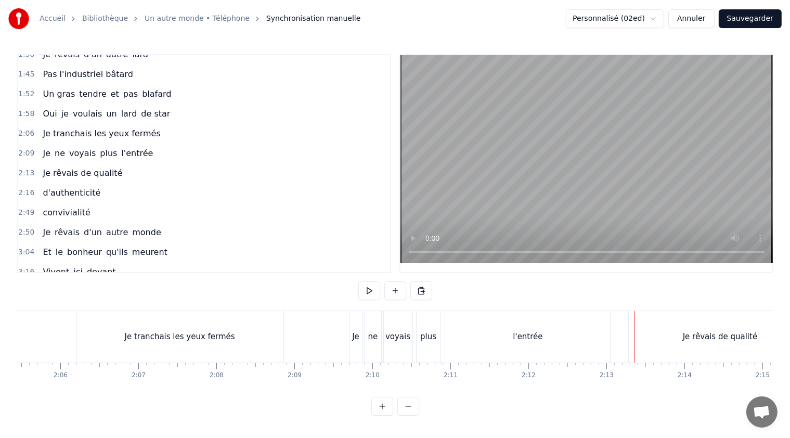
click at [628, 337] on div "Je rêvais de qualité" at bounding box center [719, 336] width 183 height 51
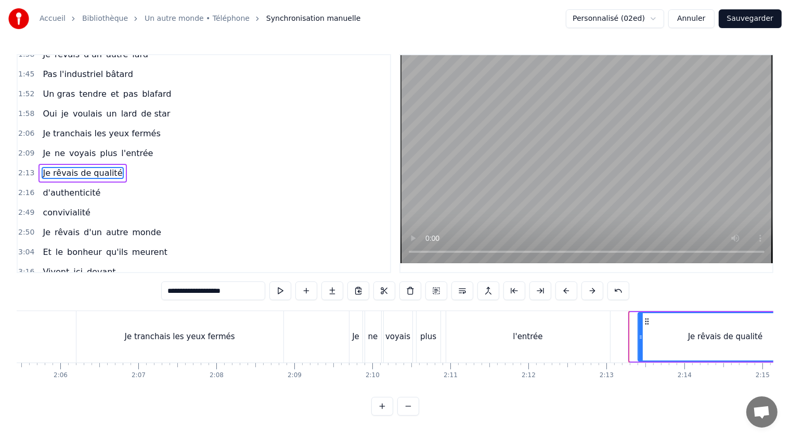
drag, startPoint x: 630, startPoint y: 335, endPoint x: 639, endPoint y: 333, distance: 9.5
click at [639, 333] on icon at bounding box center [640, 337] width 4 height 8
click at [283, 293] on button at bounding box center [280, 290] width 22 height 19
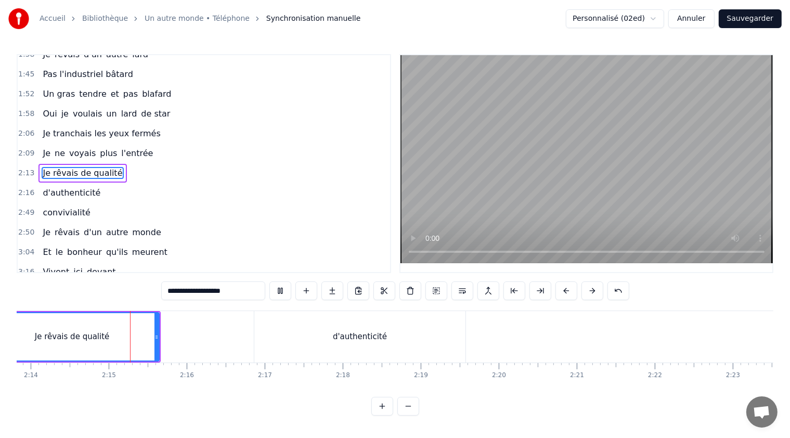
scroll to position [0, 10435]
click at [745, 21] on button "Sauvegarder" at bounding box center [749, 18] width 63 height 19
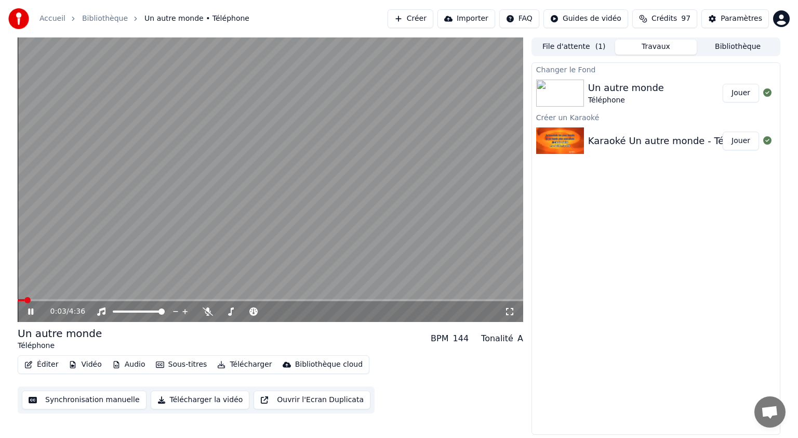
click at [30, 308] on icon at bounding box center [30, 311] width 5 height 6
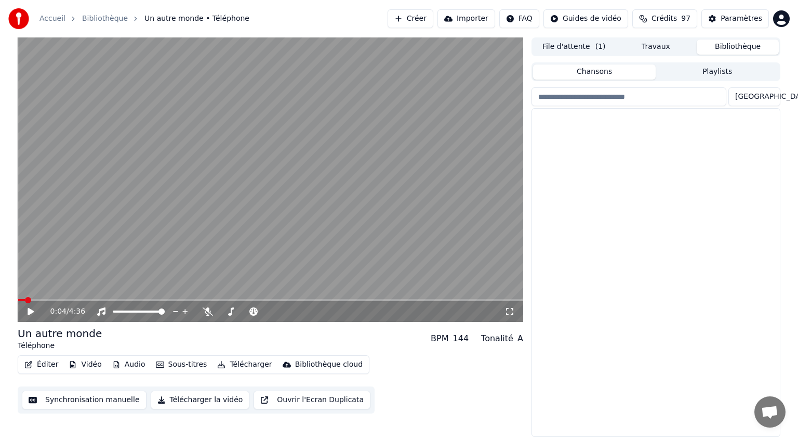
click at [730, 49] on button "Bibliothèque" at bounding box center [738, 47] width 82 height 15
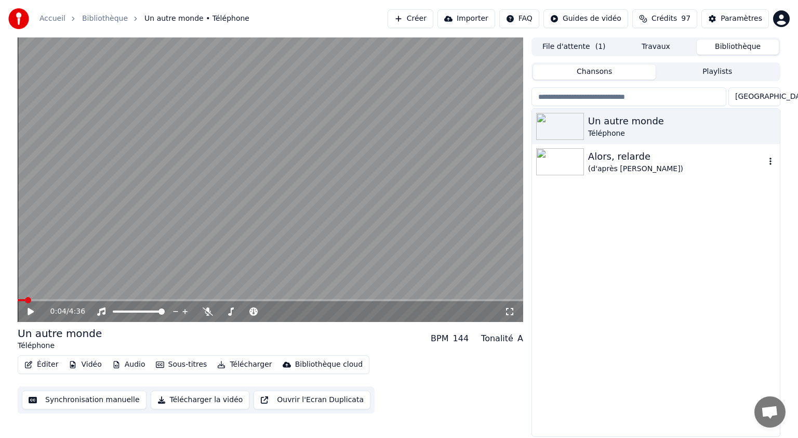
click at [620, 158] on div "Alors, relarde" at bounding box center [676, 156] width 177 height 15
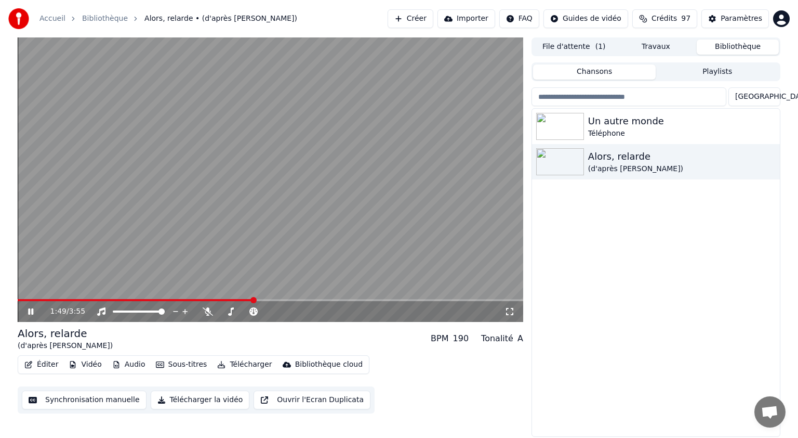
click at [29, 308] on icon at bounding box center [38, 311] width 24 height 8
click at [48, 361] on button "Éditer" at bounding box center [41, 364] width 42 height 15
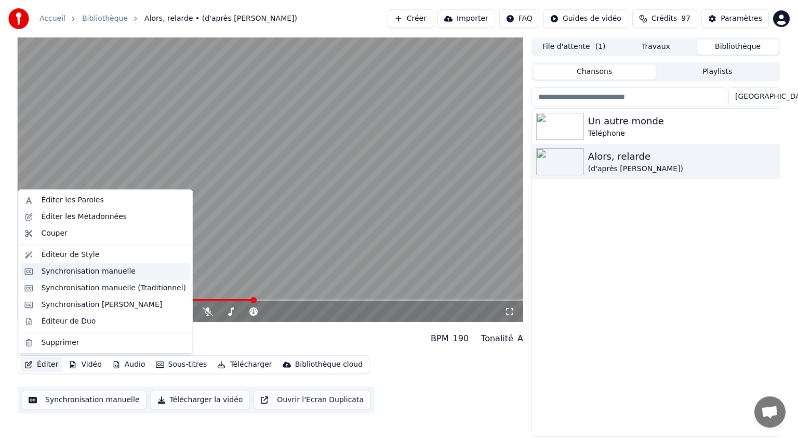
click at [88, 273] on div "Synchronisation manuelle" at bounding box center [88, 271] width 95 height 10
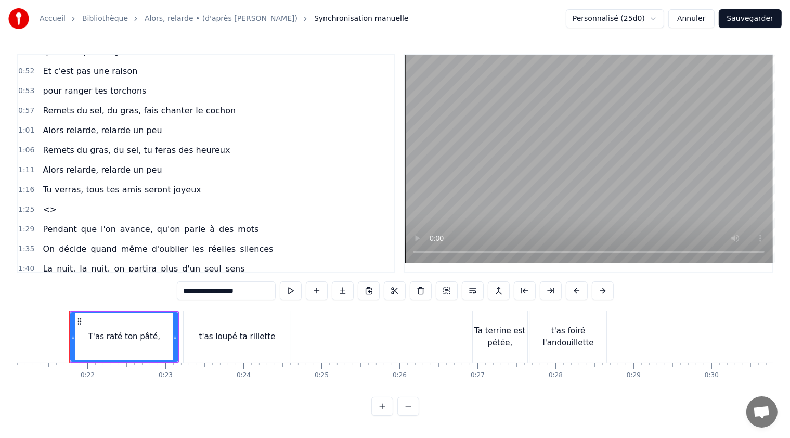
scroll to position [260, 0]
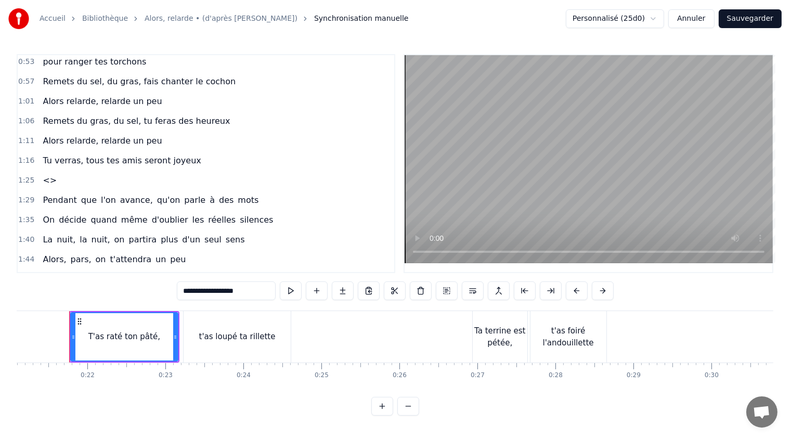
click at [123, 135] on span "Alors relarde, relarde un peu" at bounding box center [102, 141] width 121 height 12
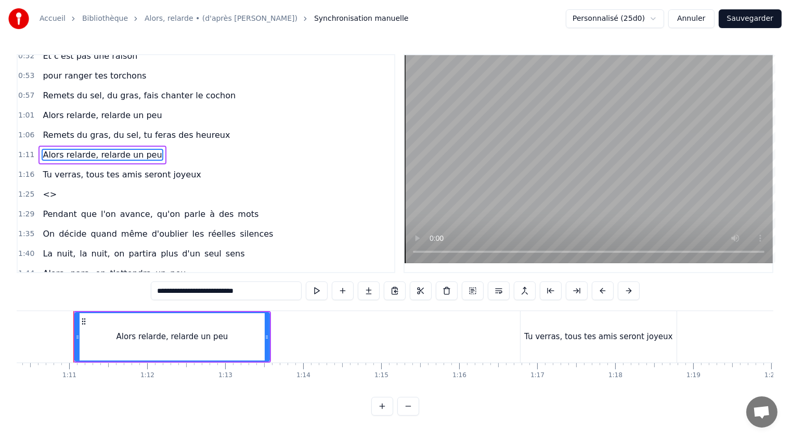
scroll to position [0, 5488]
drag, startPoint x: 252, startPoint y: 288, endPoint x: 160, endPoint y: 285, distance: 91.6
click at [160, 285] on input "**********" at bounding box center [226, 290] width 151 height 19
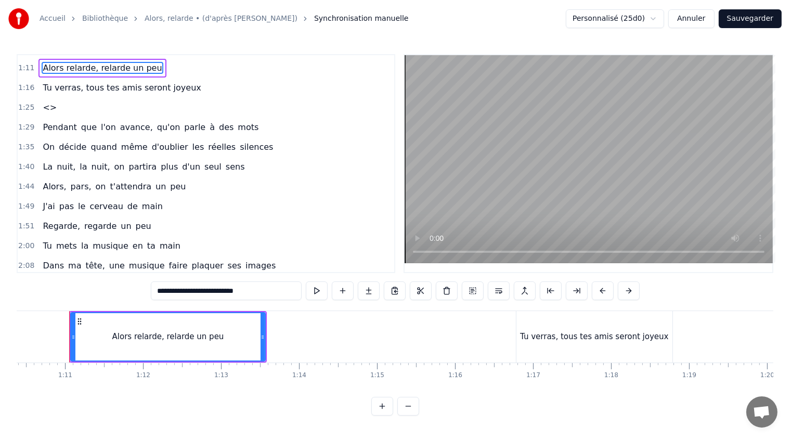
scroll to position [350, 0]
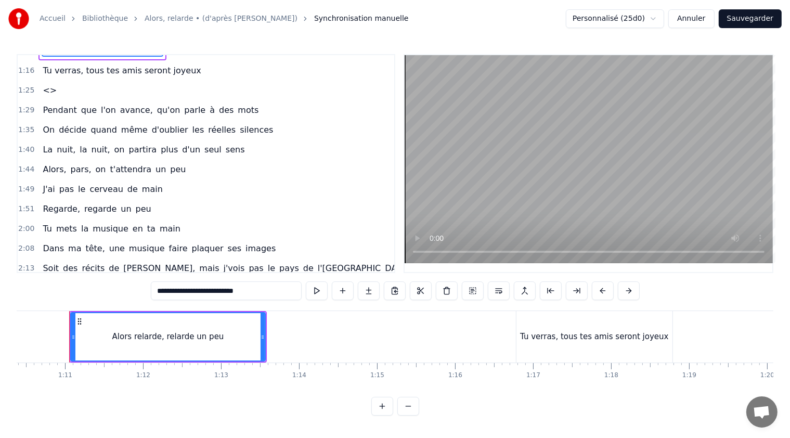
click at [51, 163] on span "Alors," at bounding box center [54, 169] width 25 height 12
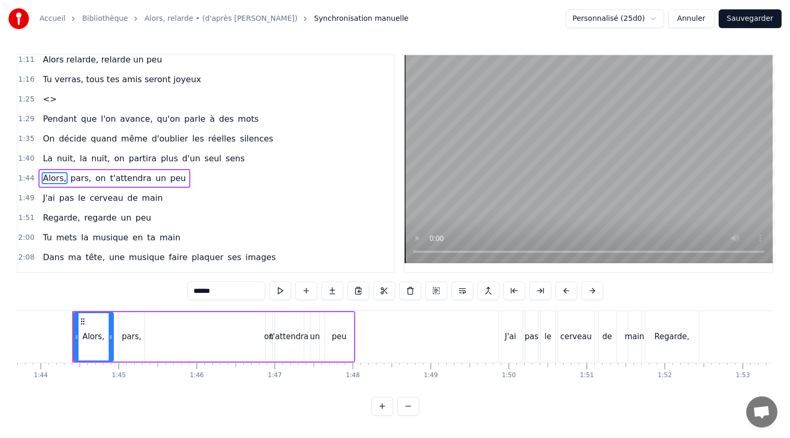
scroll to position [0, 8088]
drag, startPoint x: 214, startPoint y: 292, endPoint x: 193, endPoint y: 291, distance: 20.8
click at [193, 291] on input "******" at bounding box center [226, 290] width 78 height 19
paste input "**********"
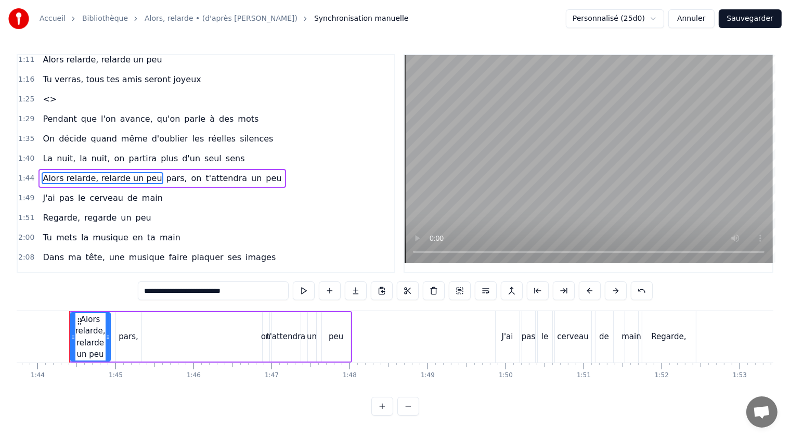
click at [165, 172] on span "pars," at bounding box center [176, 178] width 23 height 12
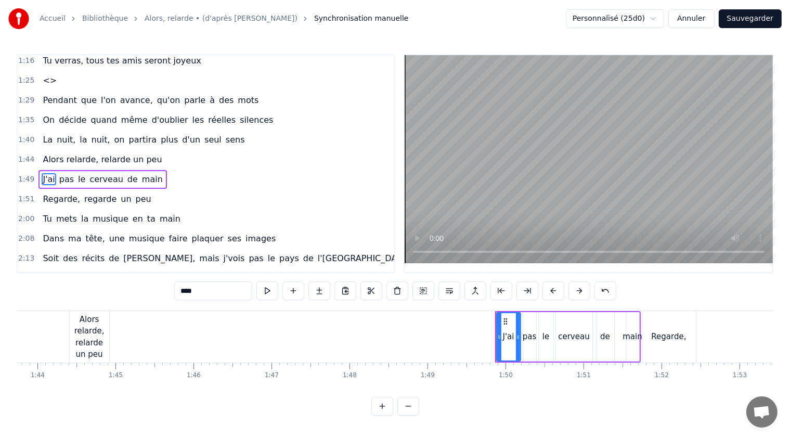
click at [93, 335] on div "Alors relarde, relarde un peu" at bounding box center [90, 336] width 40 height 47
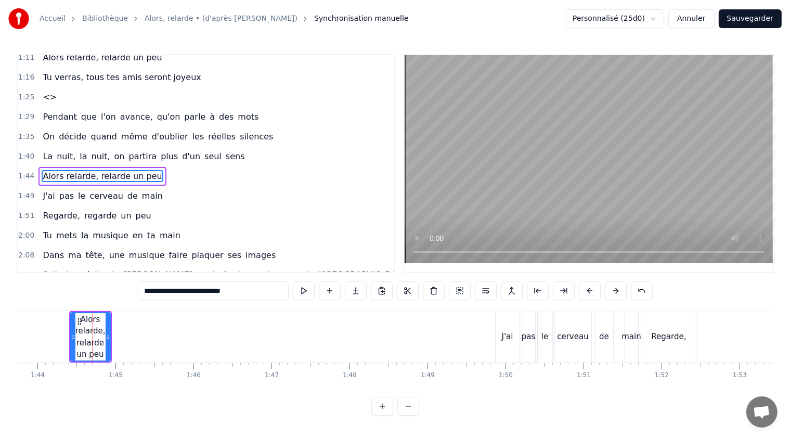
scroll to position [341, 0]
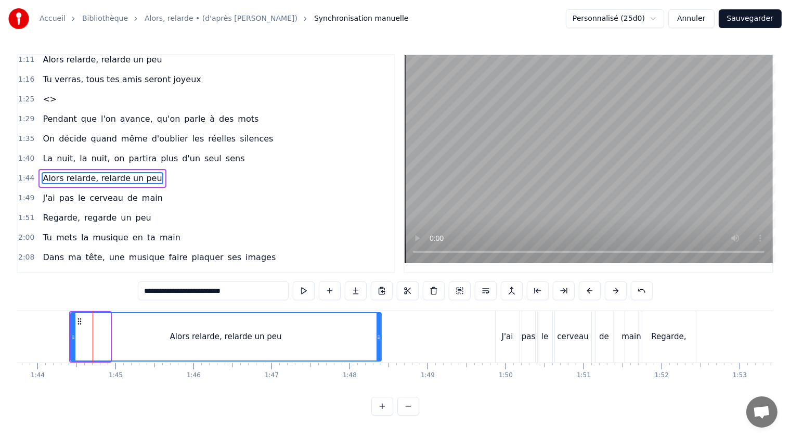
drag, startPoint x: 108, startPoint y: 334, endPoint x: 379, endPoint y: 323, distance: 271.1
click at [379, 323] on div at bounding box center [378, 336] width 4 height 47
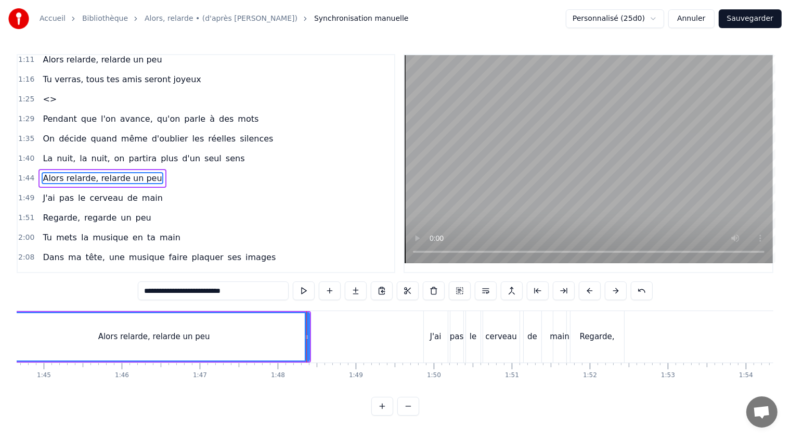
scroll to position [0, 8171]
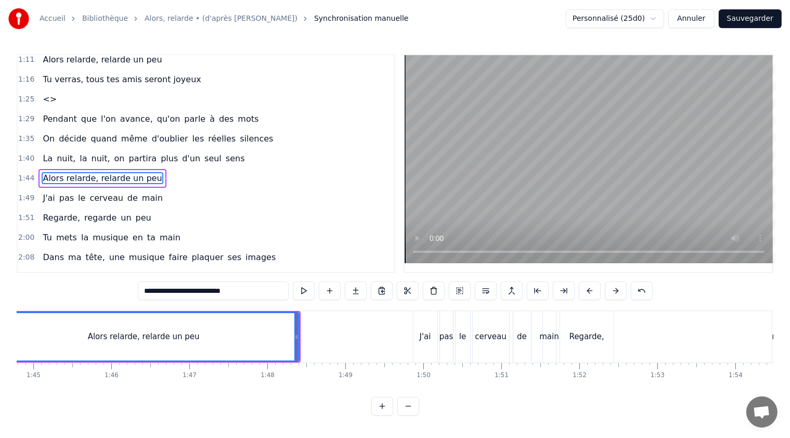
click at [52, 212] on span "Regarde," at bounding box center [62, 218] width 40 height 12
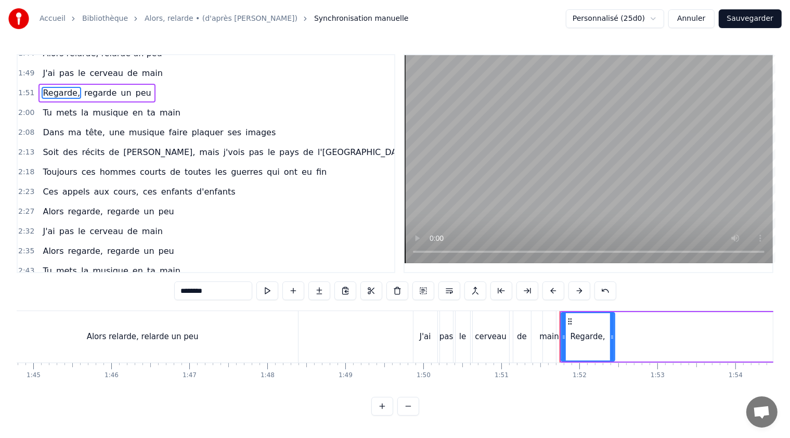
scroll to position [483, 0]
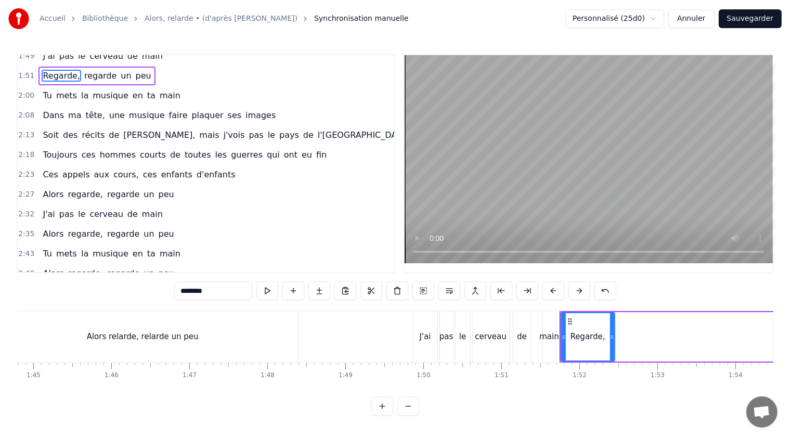
click at [50, 188] on span "Alors" at bounding box center [53, 194] width 23 height 12
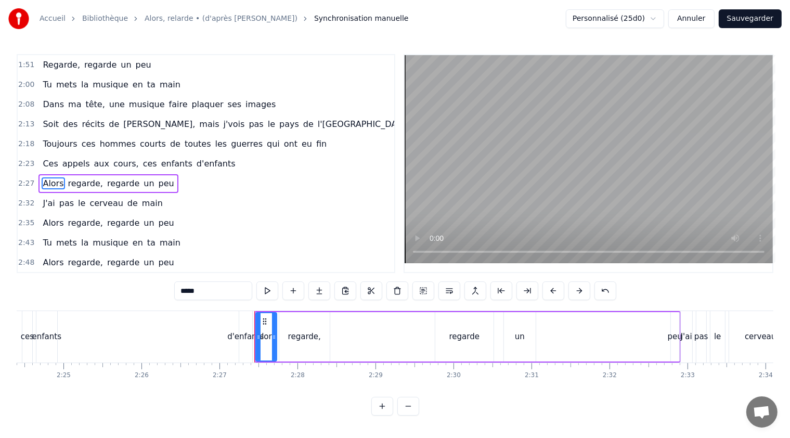
scroll to position [0, 11444]
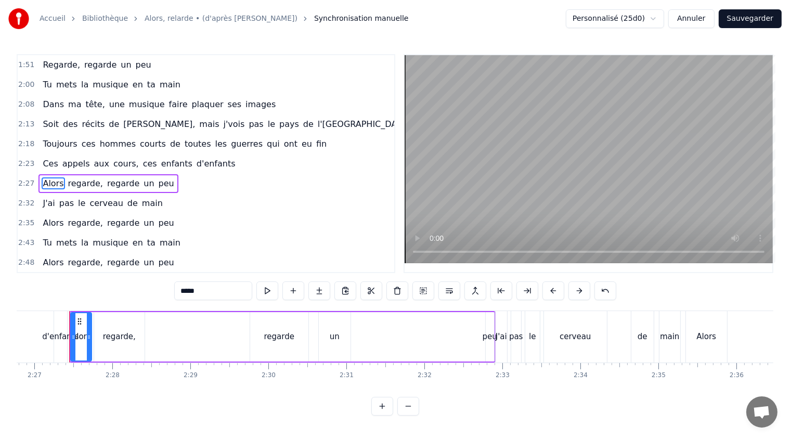
click at [73, 177] on span "regarde," at bounding box center [85, 183] width 37 height 12
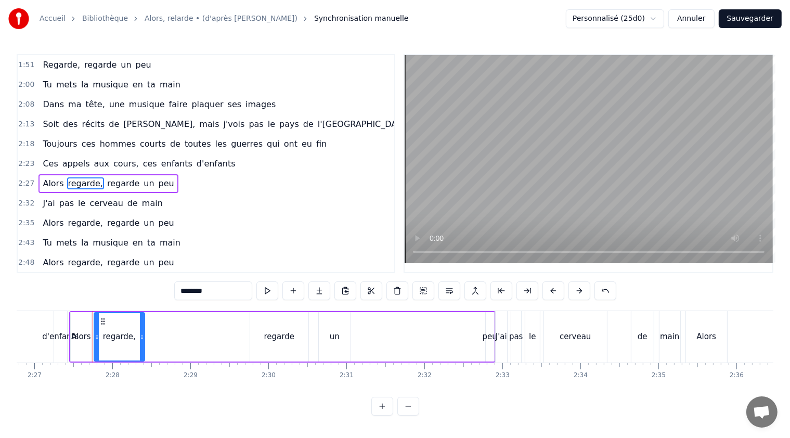
click at [190, 293] on input "********" at bounding box center [213, 290] width 78 height 19
click at [67, 217] on span "regarde," at bounding box center [85, 223] width 37 height 12
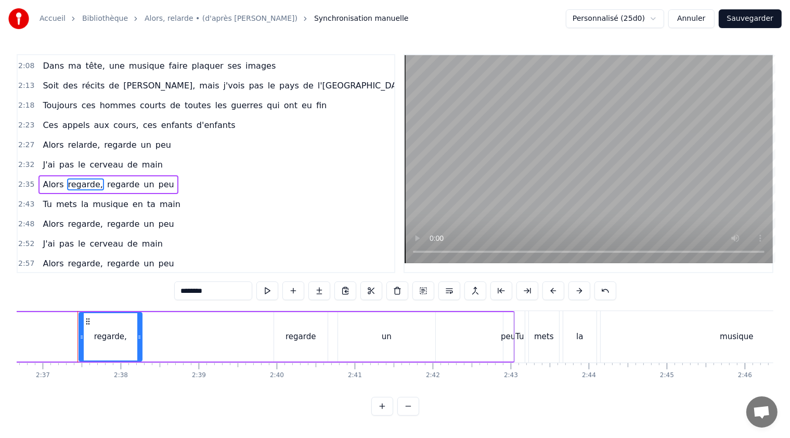
scroll to position [0, 12224]
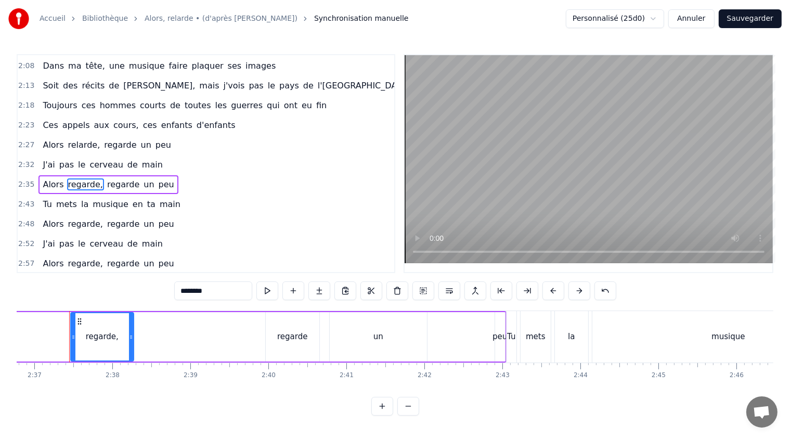
click at [191, 291] on input "********" at bounding box center [213, 290] width 78 height 19
click at [76, 218] on span "regarde," at bounding box center [85, 224] width 37 height 12
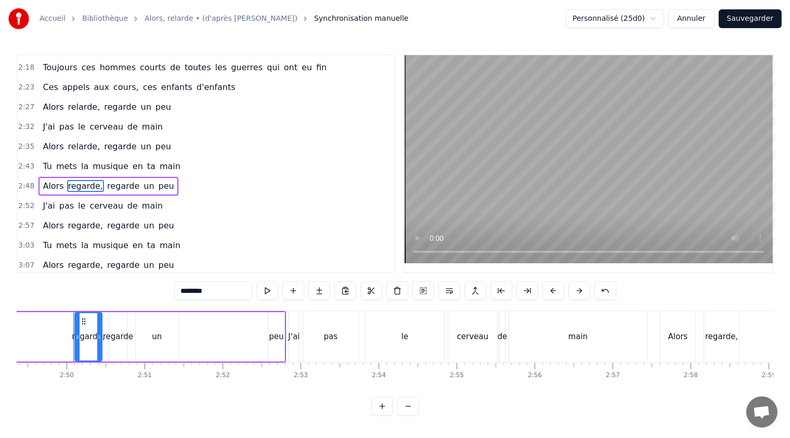
scroll to position [0, 13210]
click at [191, 293] on input "********" at bounding box center [213, 290] width 78 height 19
click at [73, 219] on span "regarde," at bounding box center [85, 225] width 37 height 12
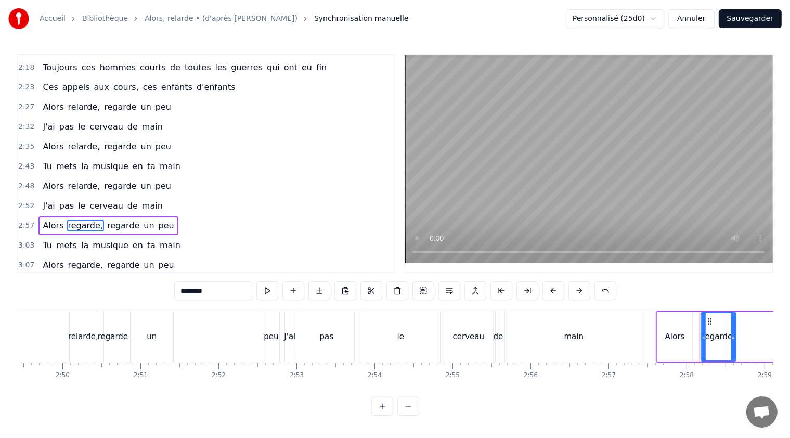
scroll to position [609, 0]
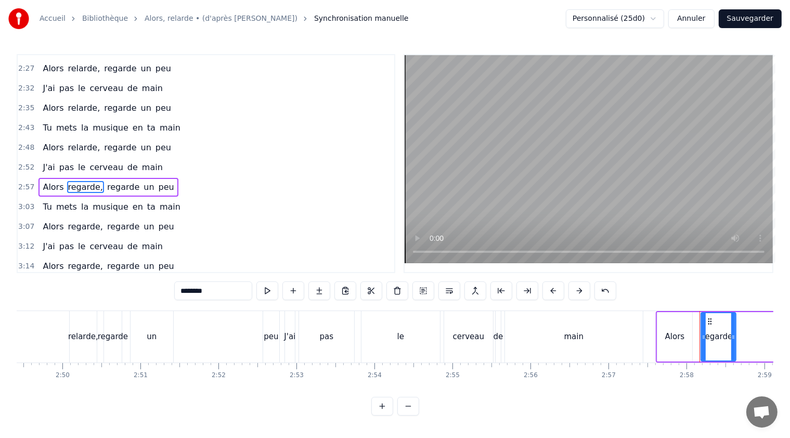
click at [191, 292] on input "********" at bounding box center [213, 290] width 78 height 19
click at [75, 260] on span "regarde," at bounding box center [85, 266] width 37 height 12
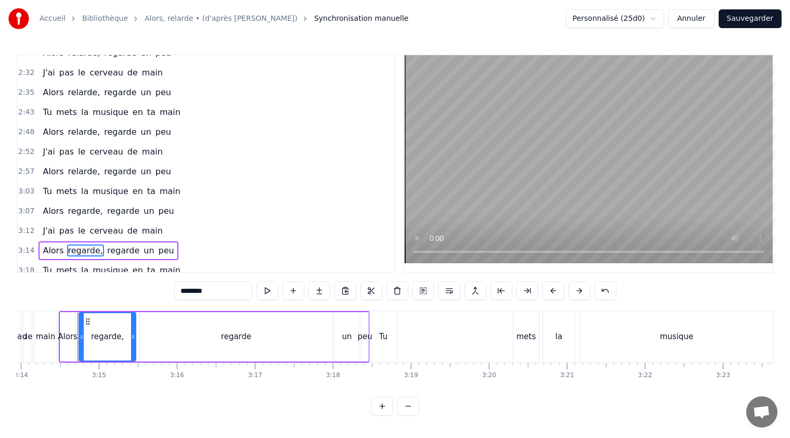
scroll to position [0, 15131]
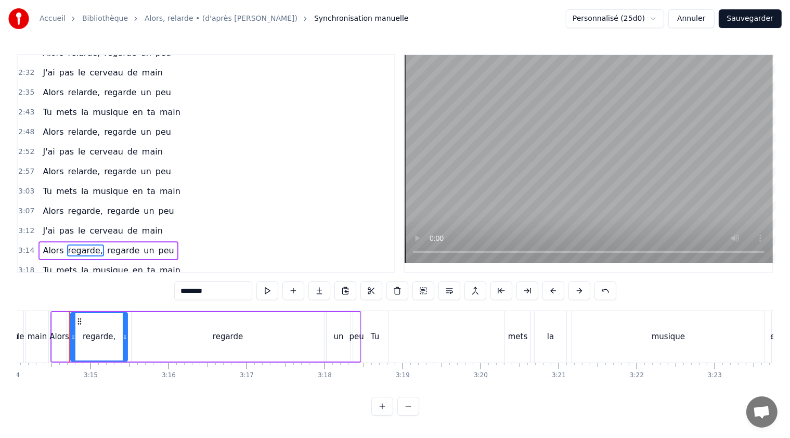
click at [191, 290] on input "********" at bounding box center [213, 290] width 78 height 19
type input "********"
click at [752, 19] on button "Sauvegarder" at bounding box center [749, 18] width 63 height 19
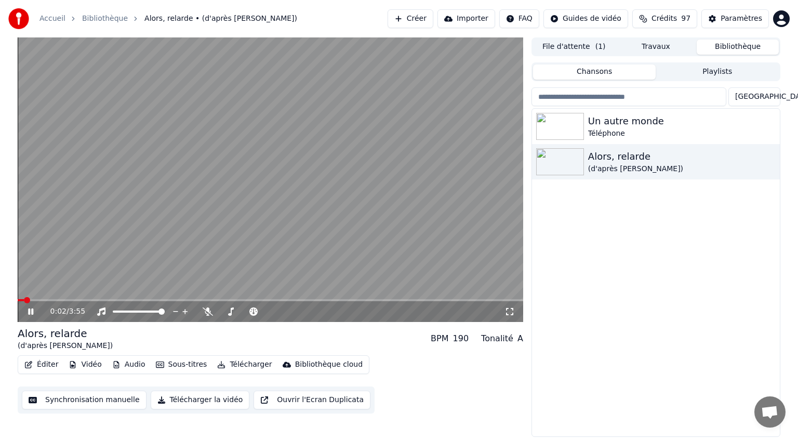
click at [31, 310] on icon at bounding box center [38, 311] width 24 height 8
click at [30, 311] on icon at bounding box center [31, 311] width 6 height 7
click at [31, 308] on icon at bounding box center [38, 311] width 24 height 8
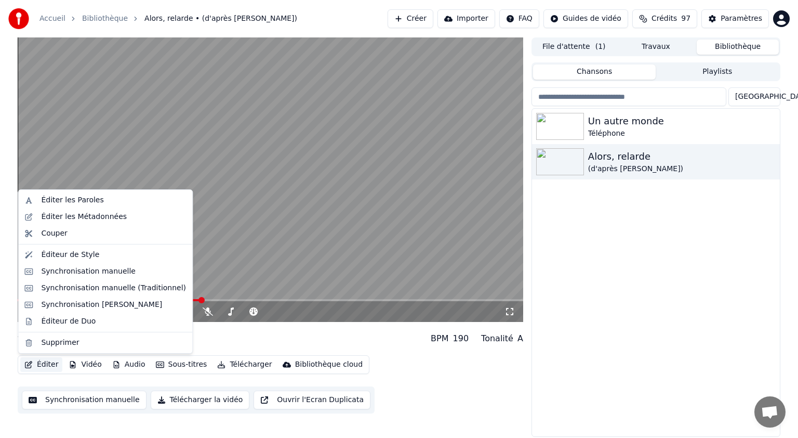
click at [37, 365] on button "Éditer" at bounding box center [41, 364] width 42 height 15
click at [71, 273] on div "Synchronisation manuelle" at bounding box center [88, 271] width 95 height 10
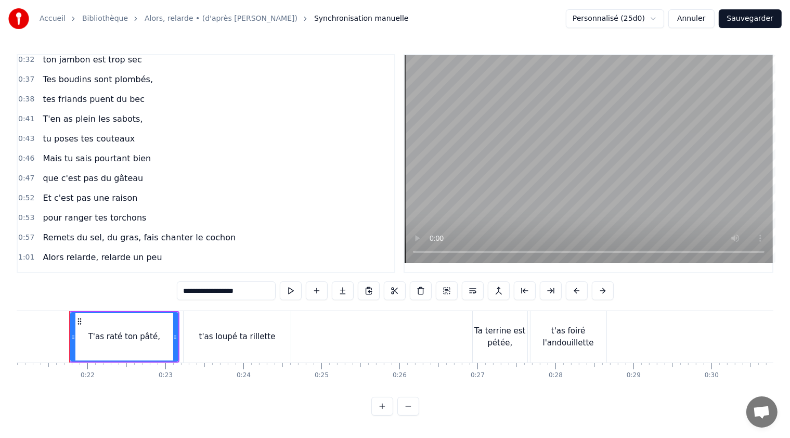
scroll to position [156, 0]
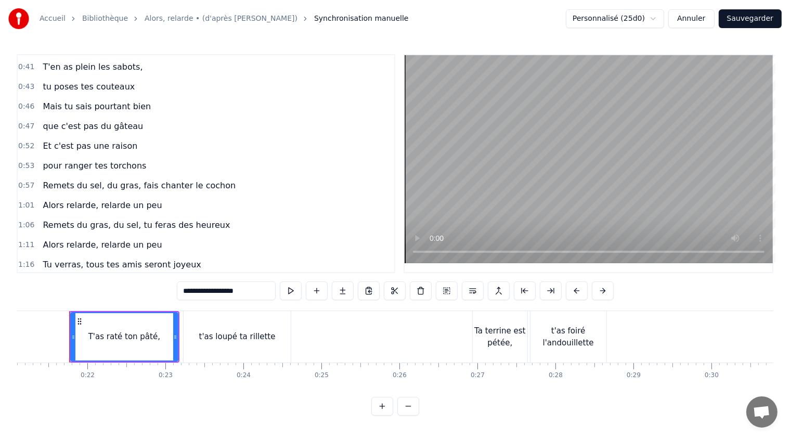
click at [143, 258] on span "Tu verras, tous tes amis seront joyeux" at bounding box center [122, 264] width 160 height 12
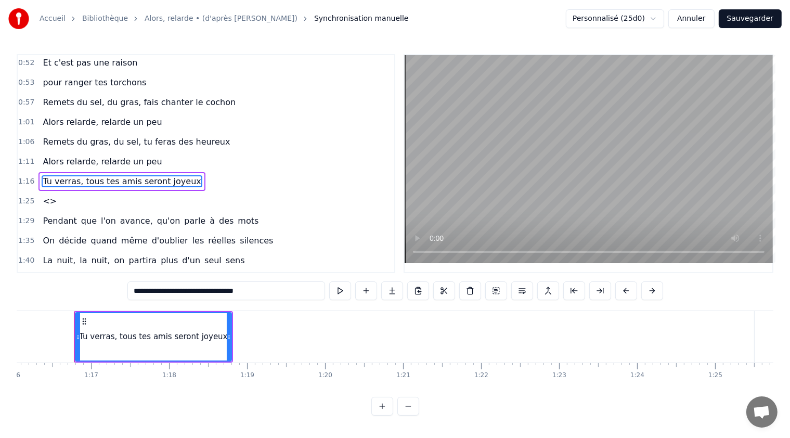
scroll to position [0, 5934]
drag, startPoint x: 223, startPoint y: 337, endPoint x: 297, endPoint y: 329, distance: 74.2
click at [297, 329] on div at bounding box center [298, 336] width 4 height 47
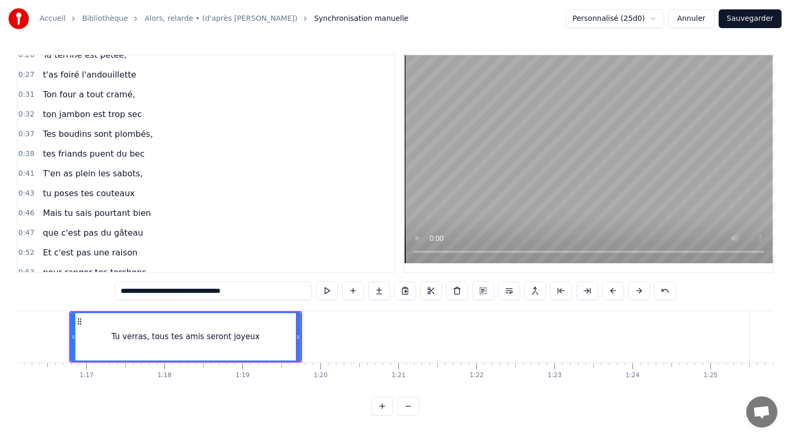
scroll to position [0, 0]
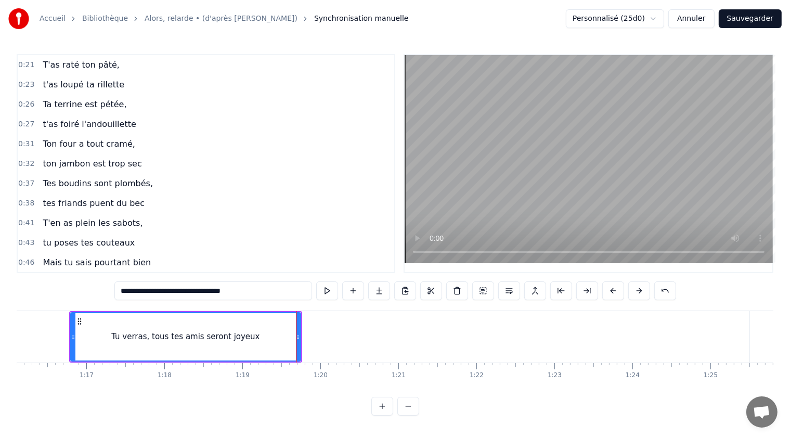
click at [101, 122] on span "t'as foiré l'andouillette" at bounding box center [89, 124] width 95 height 12
type input "**********"
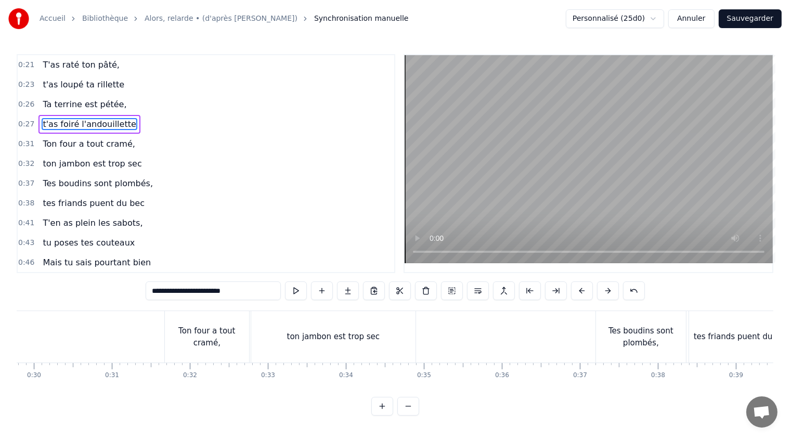
scroll to position [0, 2105]
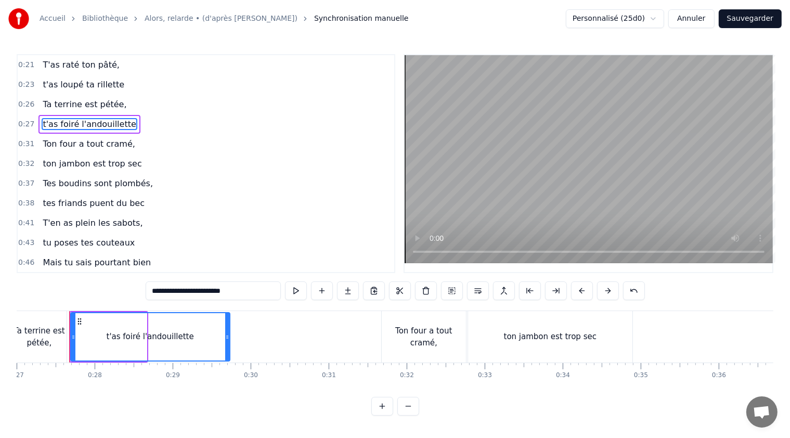
drag, startPoint x: 142, startPoint y: 336, endPoint x: 226, endPoint y: 332, distance: 83.3
click at [226, 332] on div at bounding box center [227, 336] width 4 height 47
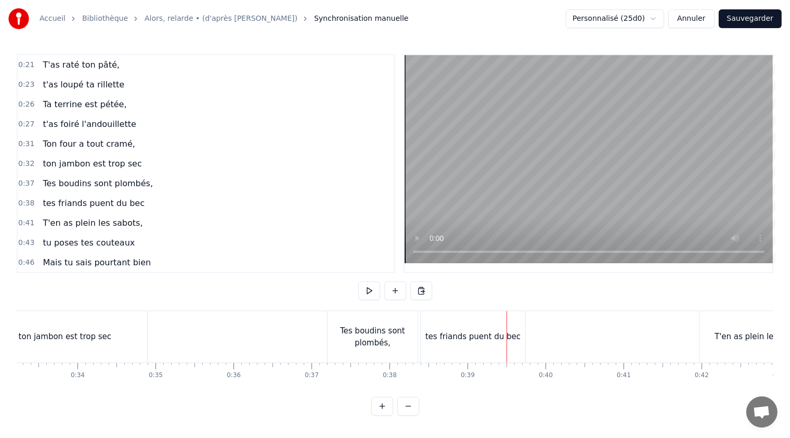
scroll to position [0, 2591]
click at [451, 339] on div "tes friands puent du bec" at bounding box center [471, 337] width 95 height 12
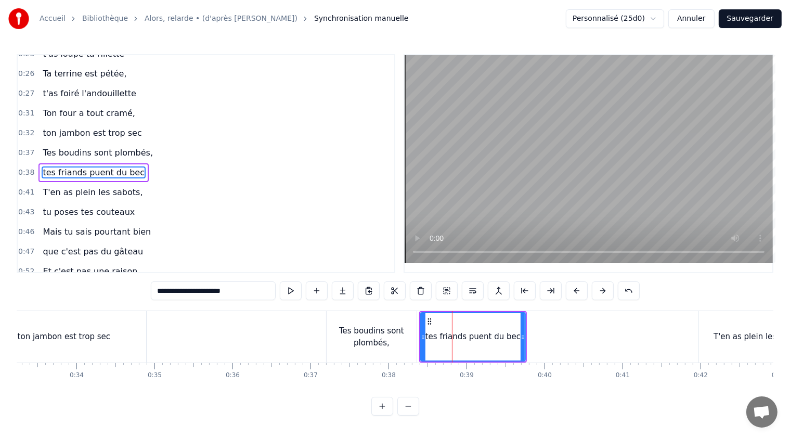
scroll to position [35, 0]
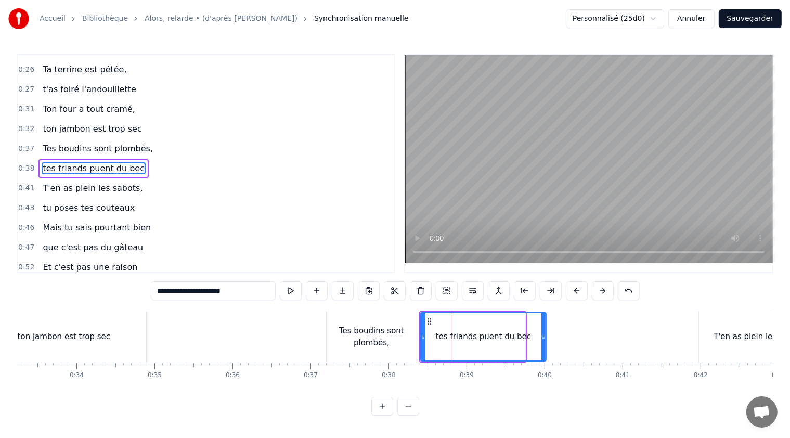
drag, startPoint x: 522, startPoint y: 336, endPoint x: 543, endPoint y: 335, distance: 20.9
click at [543, 335] on icon at bounding box center [543, 337] width 4 height 8
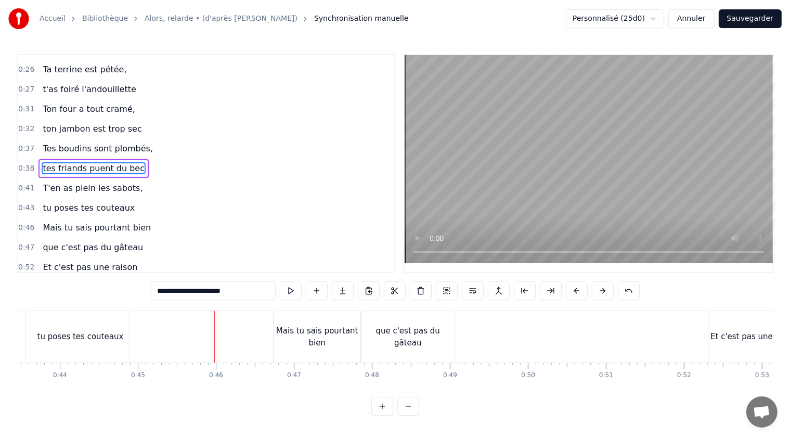
scroll to position [0, 3533]
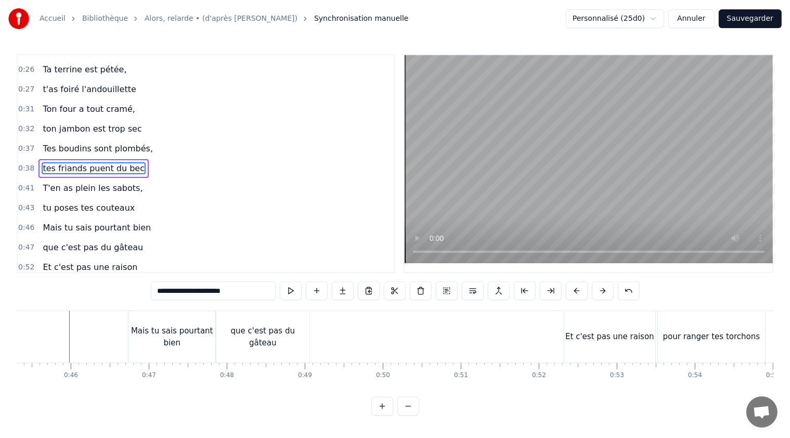
click at [155, 329] on div "Mais tu sais pourtant bien" at bounding box center [171, 336] width 87 height 23
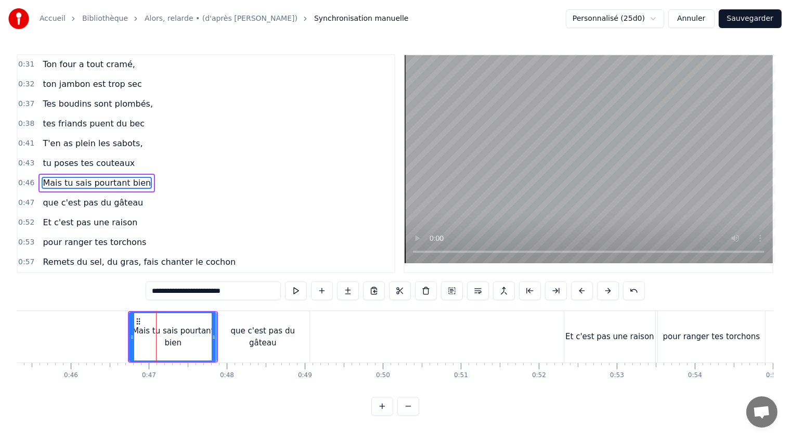
scroll to position [92, 0]
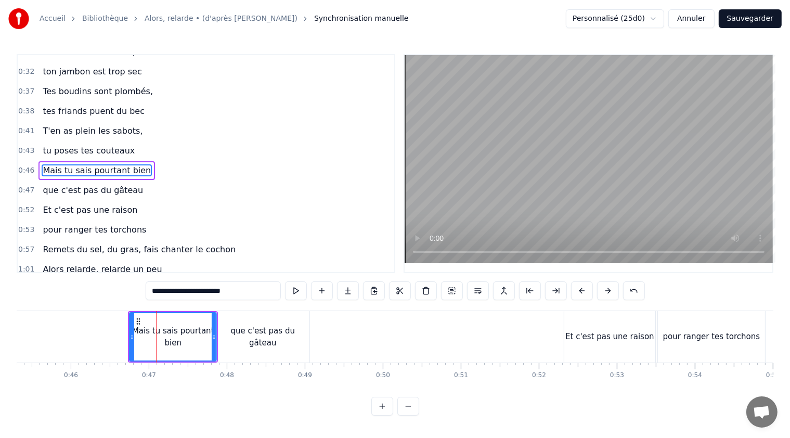
click at [171, 290] on input "**********" at bounding box center [213, 290] width 135 height 19
click at [152, 291] on input "**********" at bounding box center [213, 290] width 177 height 19
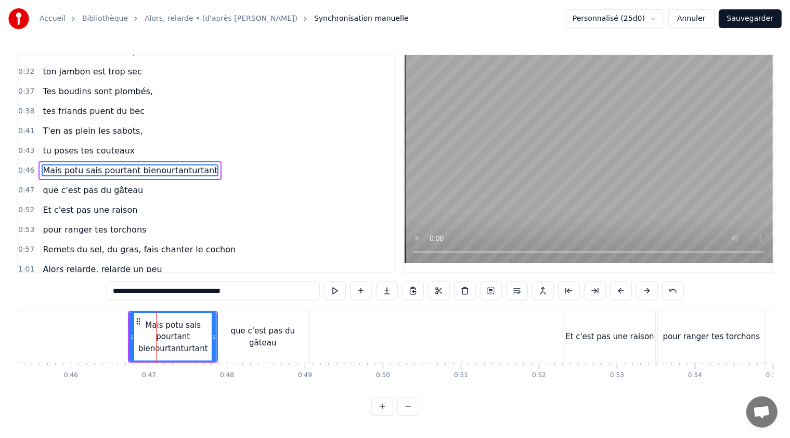
click at [167, 291] on input "**********" at bounding box center [213, 290] width 213 height 19
drag, startPoint x: 255, startPoint y: 290, endPoint x: 103, endPoint y: 292, distance: 151.3
click at [103, 292] on div "0:21 T'as raté ton pâté, 0:23 t'as loupé ta rillette 0:26 Ta terrine est pétée,…" at bounding box center [395, 234] width 756 height 361
paste input "text"
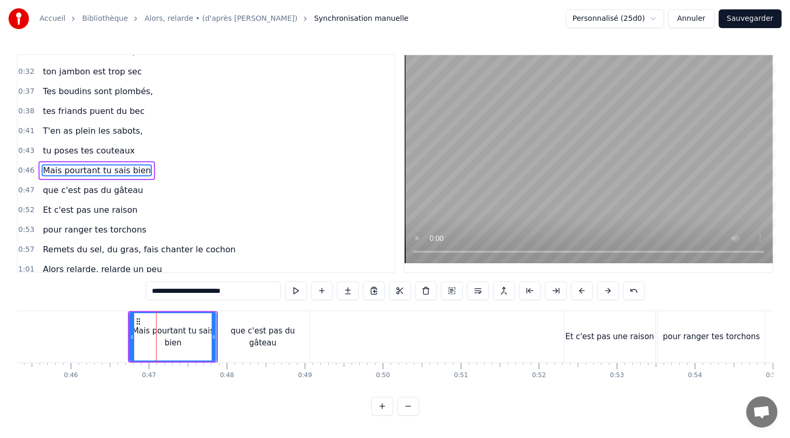
click at [283, 341] on div "que c'est pas du gâteau" at bounding box center [262, 336] width 93 height 23
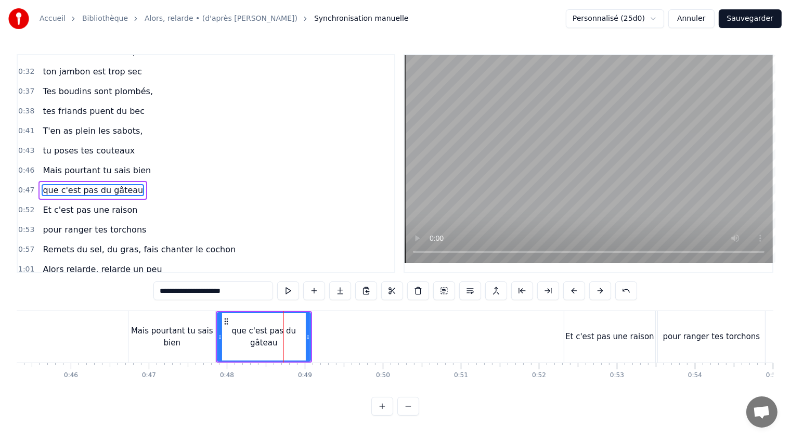
scroll to position [111, 0]
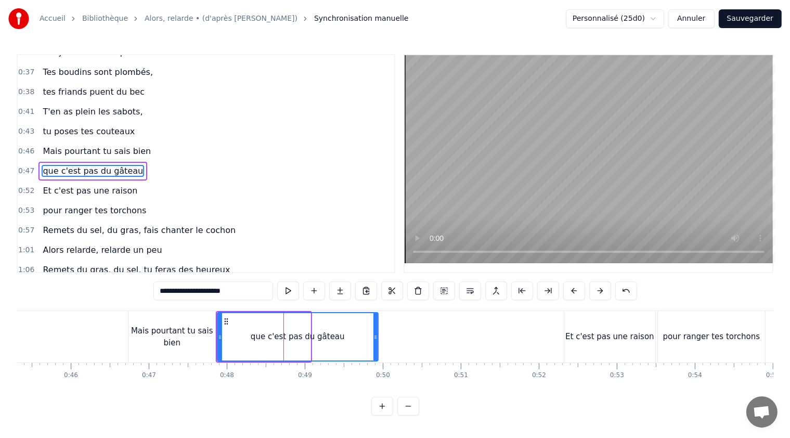
drag, startPoint x: 308, startPoint y: 336, endPoint x: 375, endPoint y: 339, distance: 67.6
click at [375, 339] on icon at bounding box center [375, 337] width 4 height 8
drag, startPoint x: 220, startPoint y: 337, endPoint x: 227, endPoint y: 337, distance: 6.8
click at [227, 337] on icon at bounding box center [227, 337] width 4 height 8
click at [195, 340] on div "Mais pourtant tu sais bien" at bounding box center [171, 336] width 87 height 23
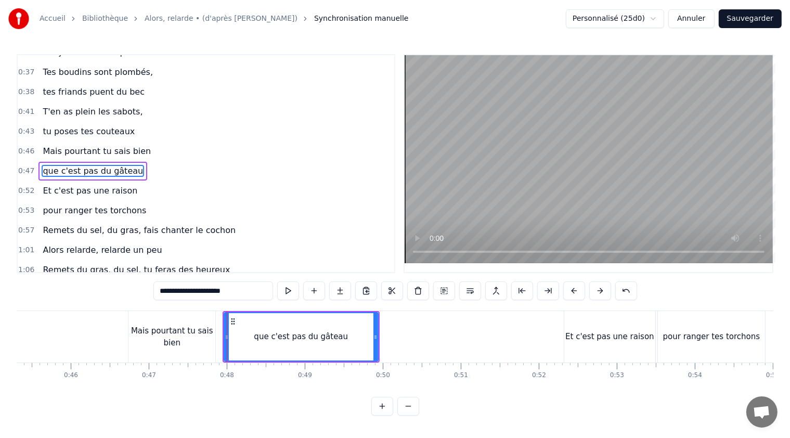
type input "**********"
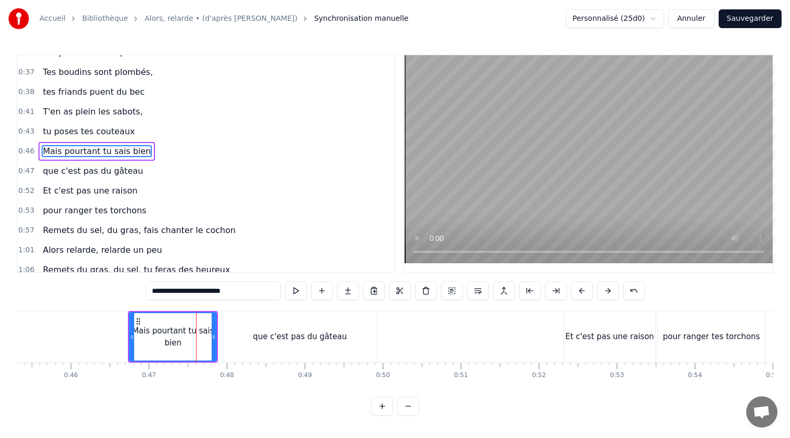
scroll to position [92, 0]
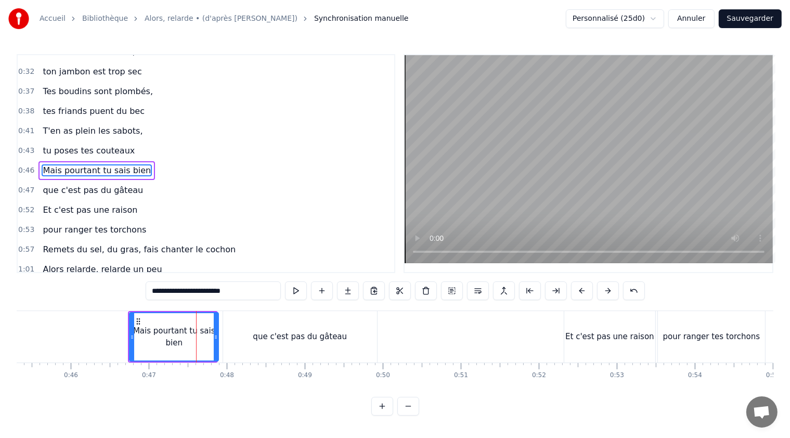
click at [215, 338] on icon at bounding box center [216, 337] width 4 height 8
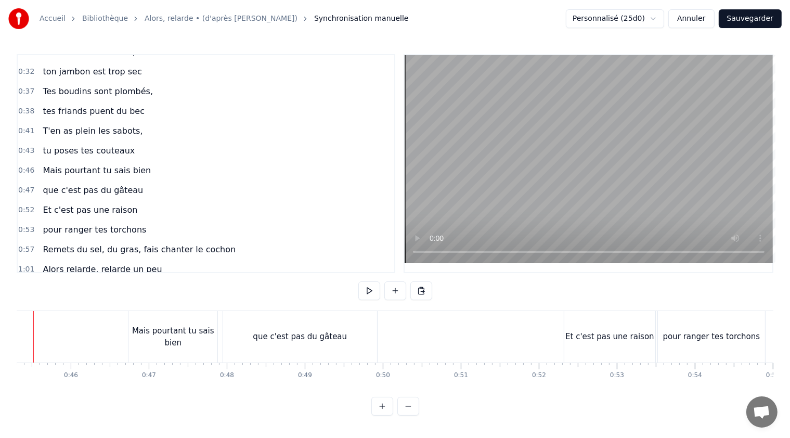
scroll to position [0, 3497]
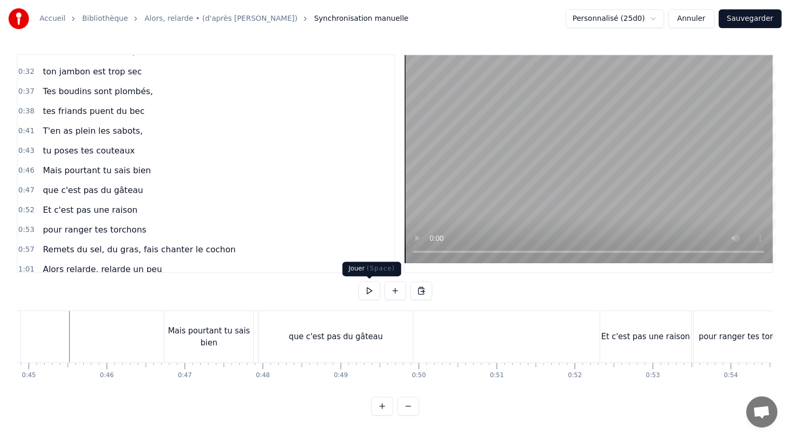
click at [370, 293] on button at bounding box center [369, 290] width 22 height 19
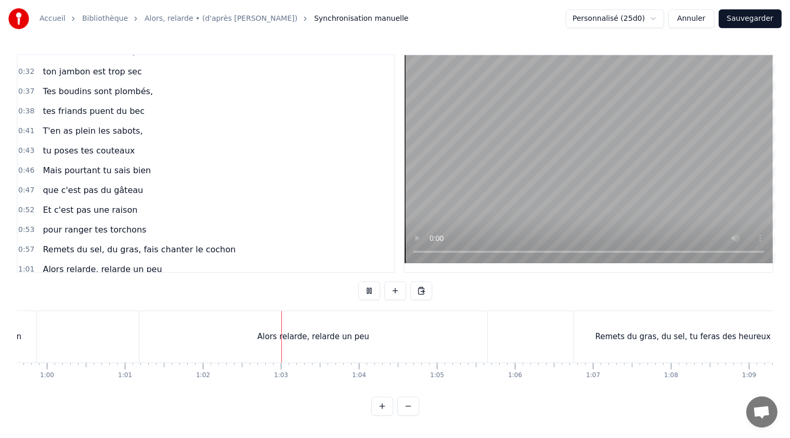
scroll to position [0, 4816]
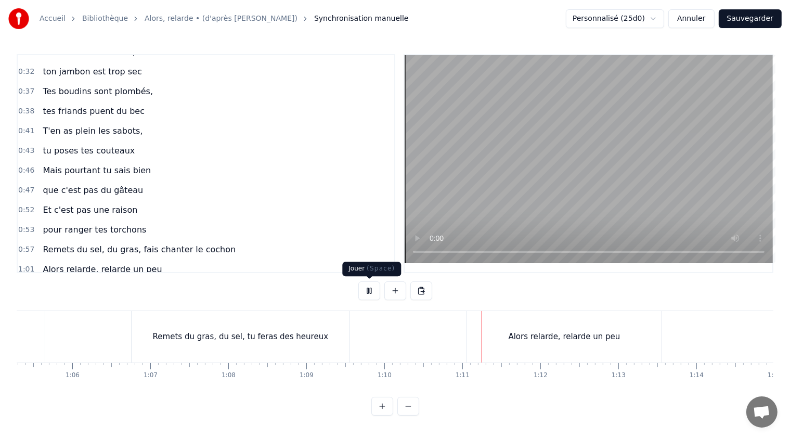
click at [370, 289] on button at bounding box center [369, 290] width 22 height 19
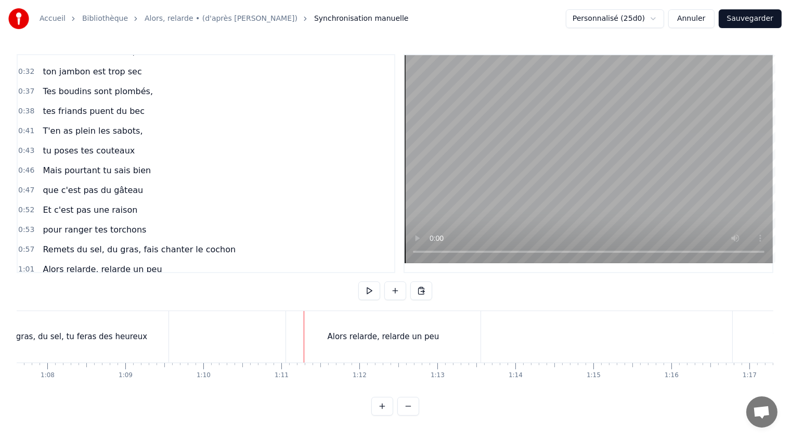
scroll to position [0, 5261]
click at [147, 337] on div "Remets du gras, du sel, tu feras des heureux" at bounding box center [70, 336] width 218 height 51
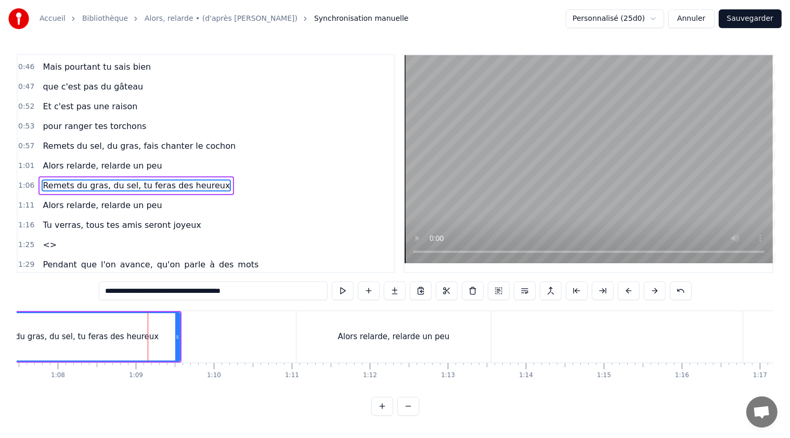
scroll to position [207, 0]
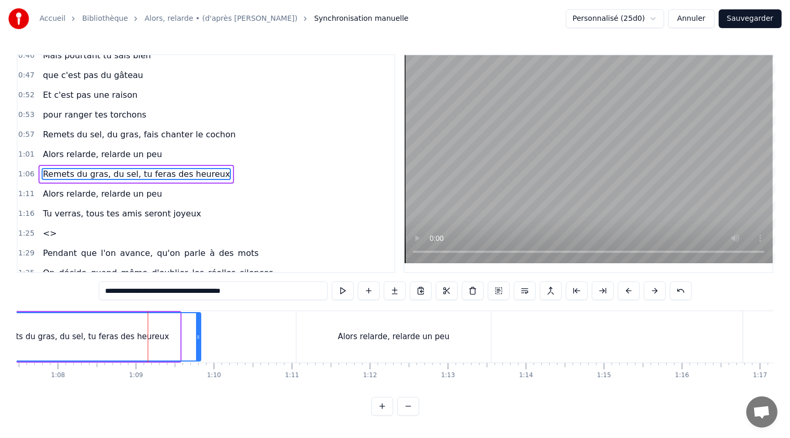
drag, startPoint x: 177, startPoint y: 336, endPoint x: 198, endPoint y: 336, distance: 20.8
click at [198, 336] on icon at bounding box center [198, 337] width 4 height 8
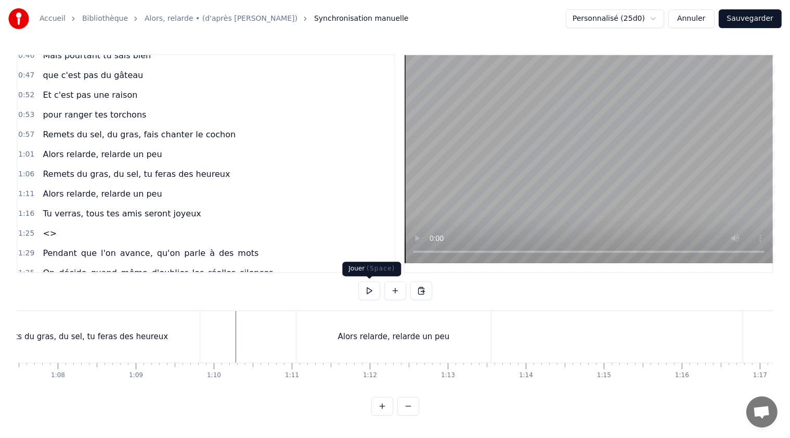
click at [370, 291] on button at bounding box center [369, 290] width 22 height 19
click at [370, 293] on button at bounding box center [369, 290] width 22 height 19
click at [412, 336] on div "Alors relarde, relarde un peu" at bounding box center [394, 337] width 112 height 12
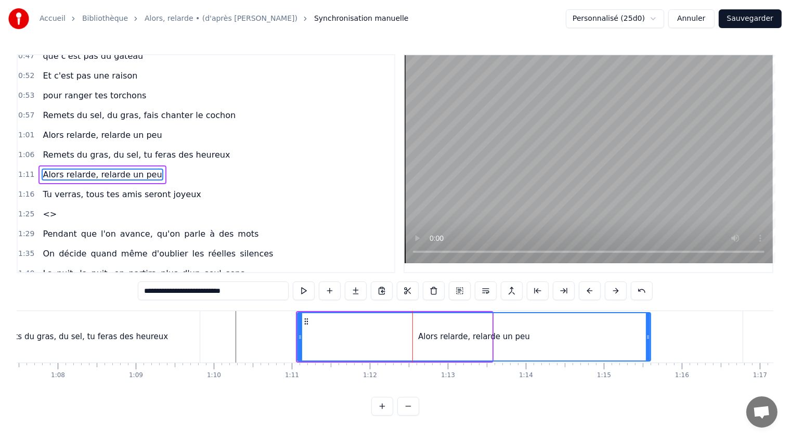
drag, startPoint x: 488, startPoint y: 335, endPoint x: 646, endPoint y: 345, distance: 158.8
click at [646, 345] on div at bounding box center [648, 336] width 4 height 47
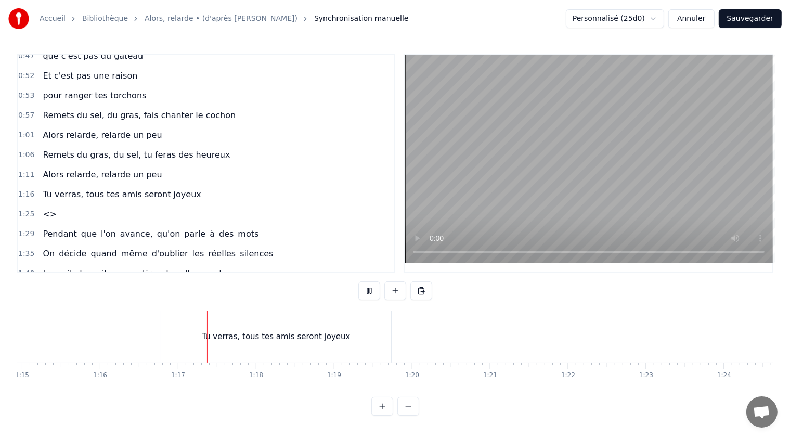
scroll to position [0, 5932]
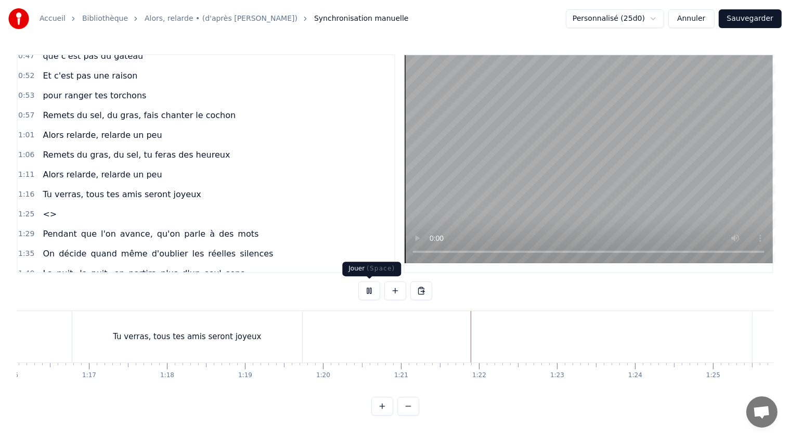
click at [372, 288] on button at bounding box center [369, 290] width 22 height 19
click at [272, 341] on div "Tu verras, tous tes amis seront joyeux" at bounding box center [187, 336] width 230 height 51
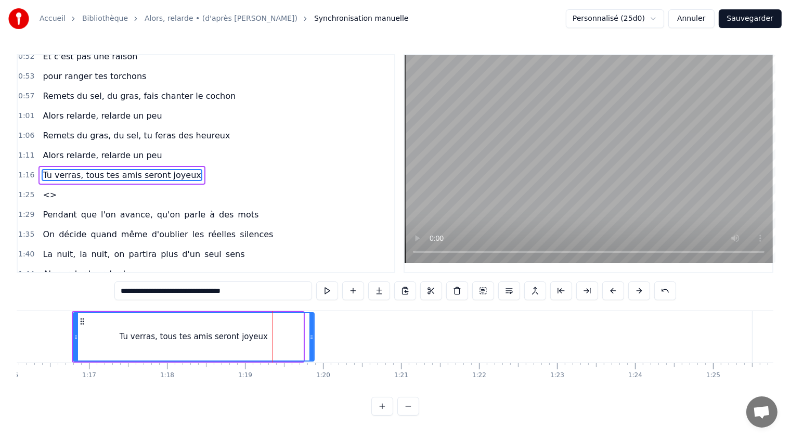
drag, startPoint x: 301, startPoint y: 335, endPoint x: 312, endPoint y: 337, distance: 11.0
click at [312, 337] on icon at bounding box center [311, 337] width 4 height 8
click at [323, 288] on button at bounding box center [327, 290] width 22 height 19
